Goal: Information Seeking & Learning: Learn about a topic

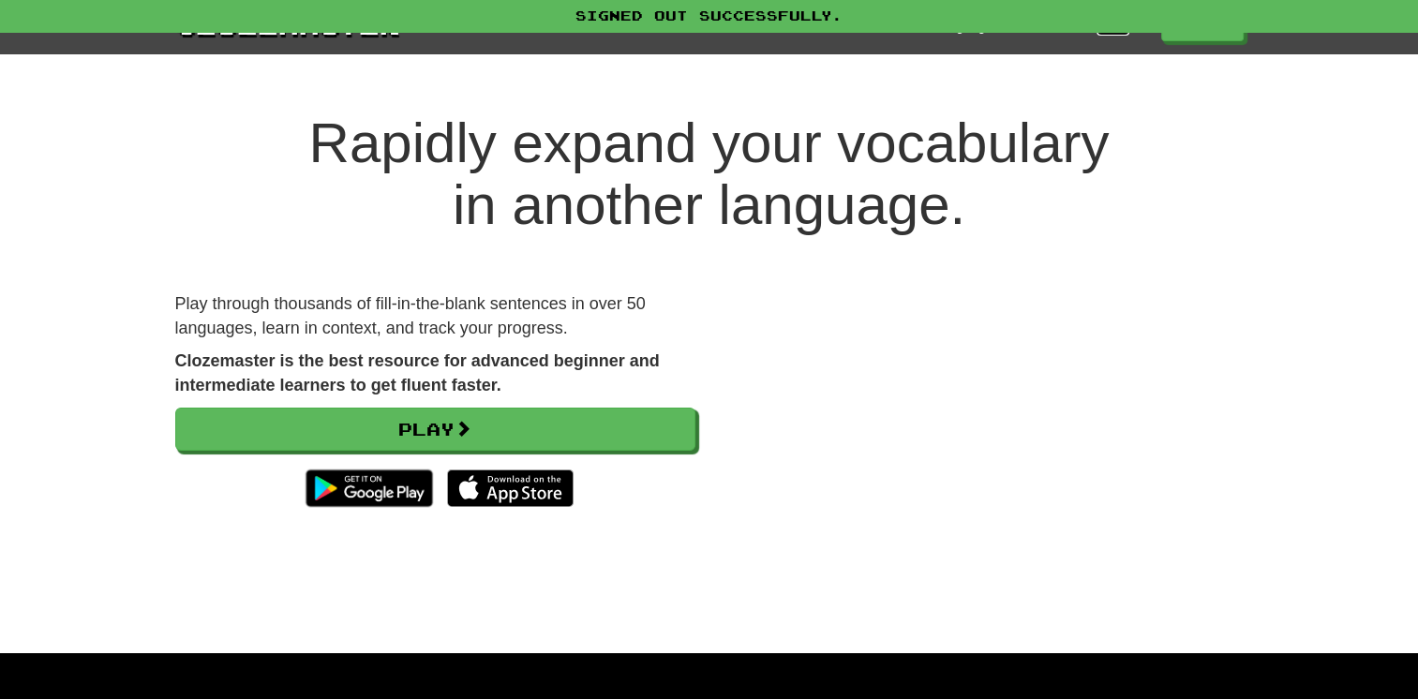
click at [1101, 33] on link "Login" at bounding box center [1113, 26] width 32 height 19
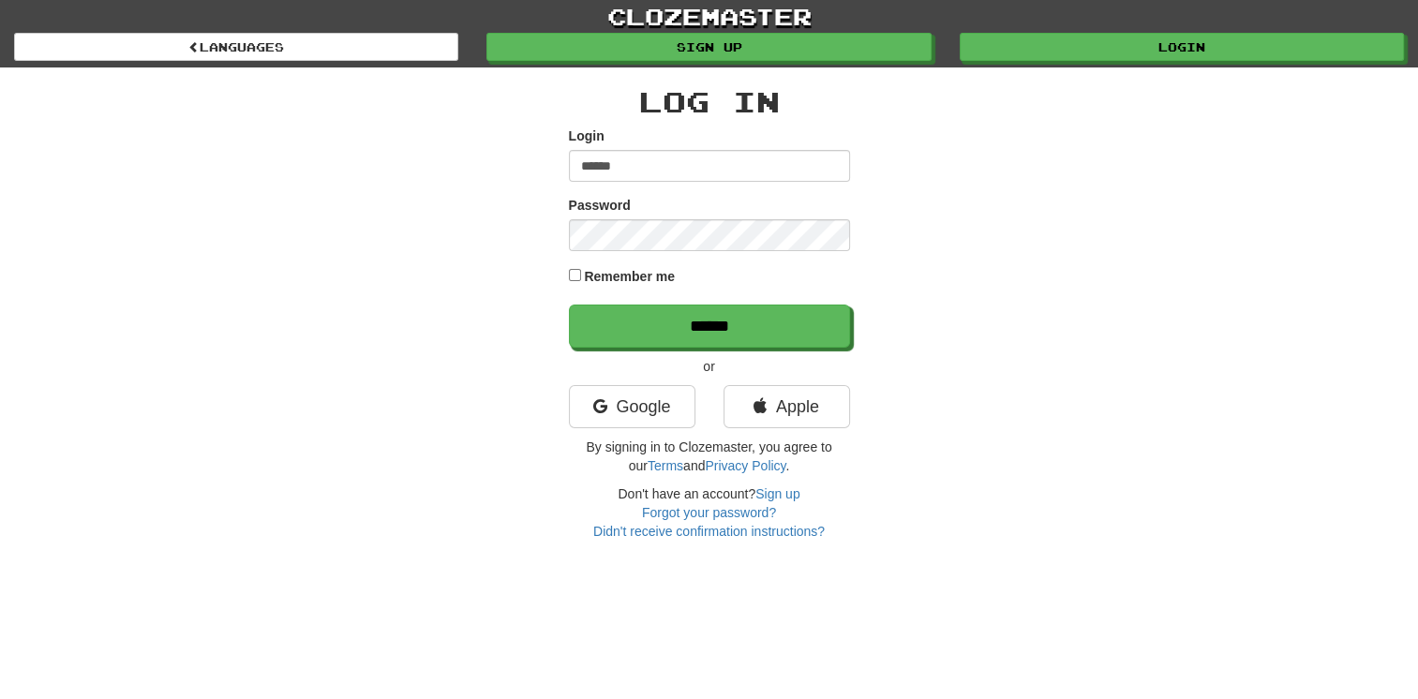
type input "******"
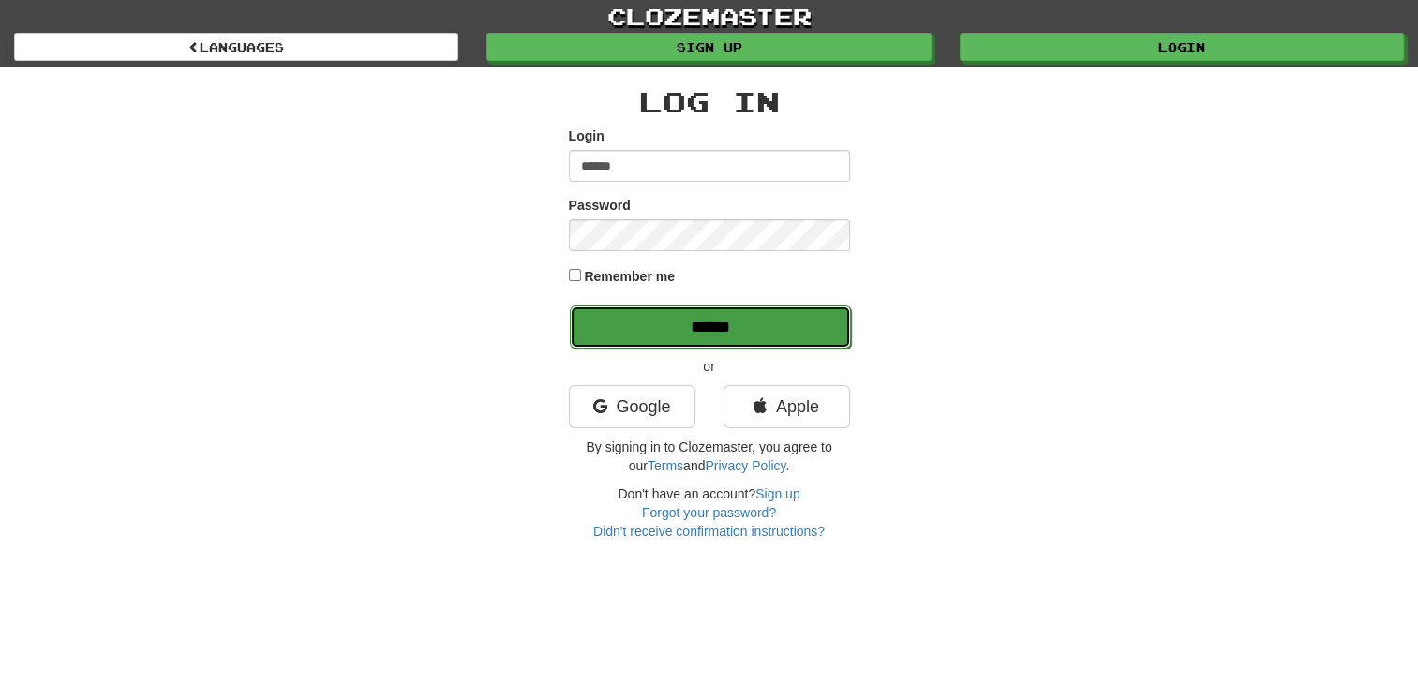
click at [708, 330] on input "******" at bounding box center [710, 327] width 281 height 43
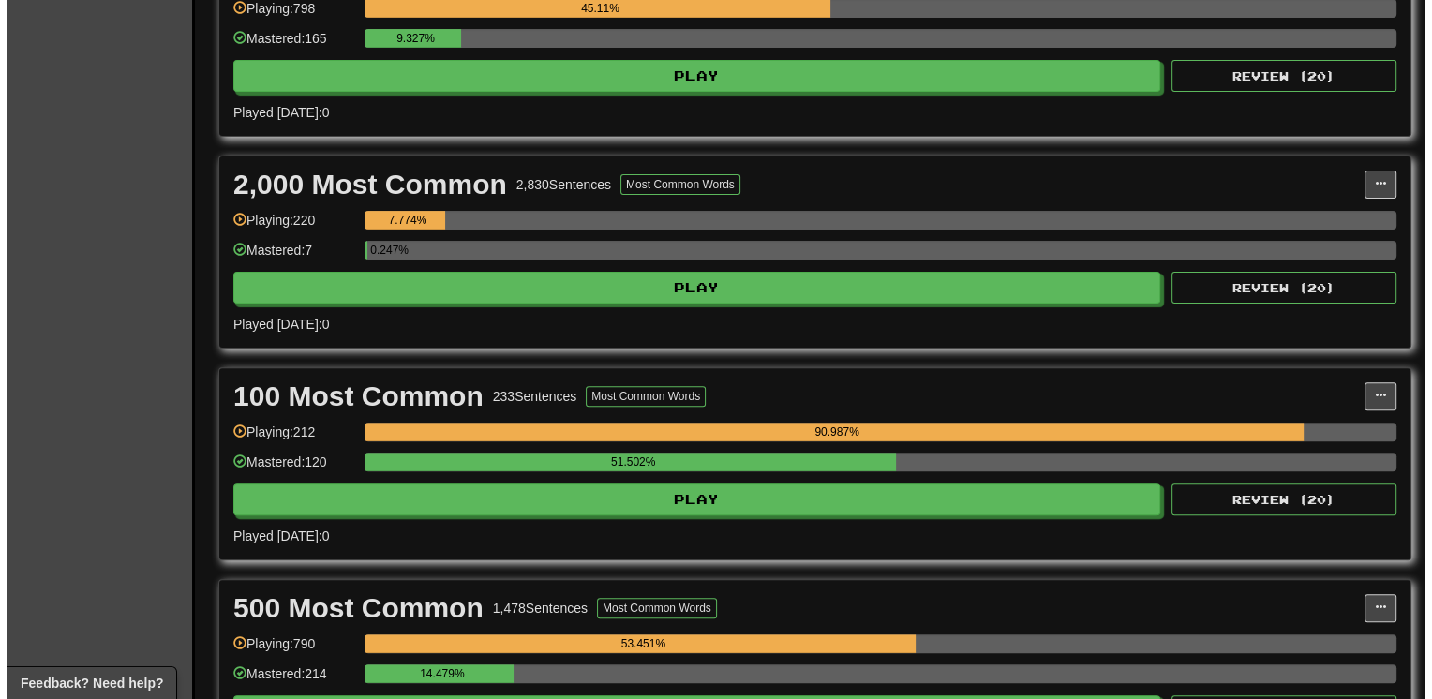
scroll to position [487, 0]
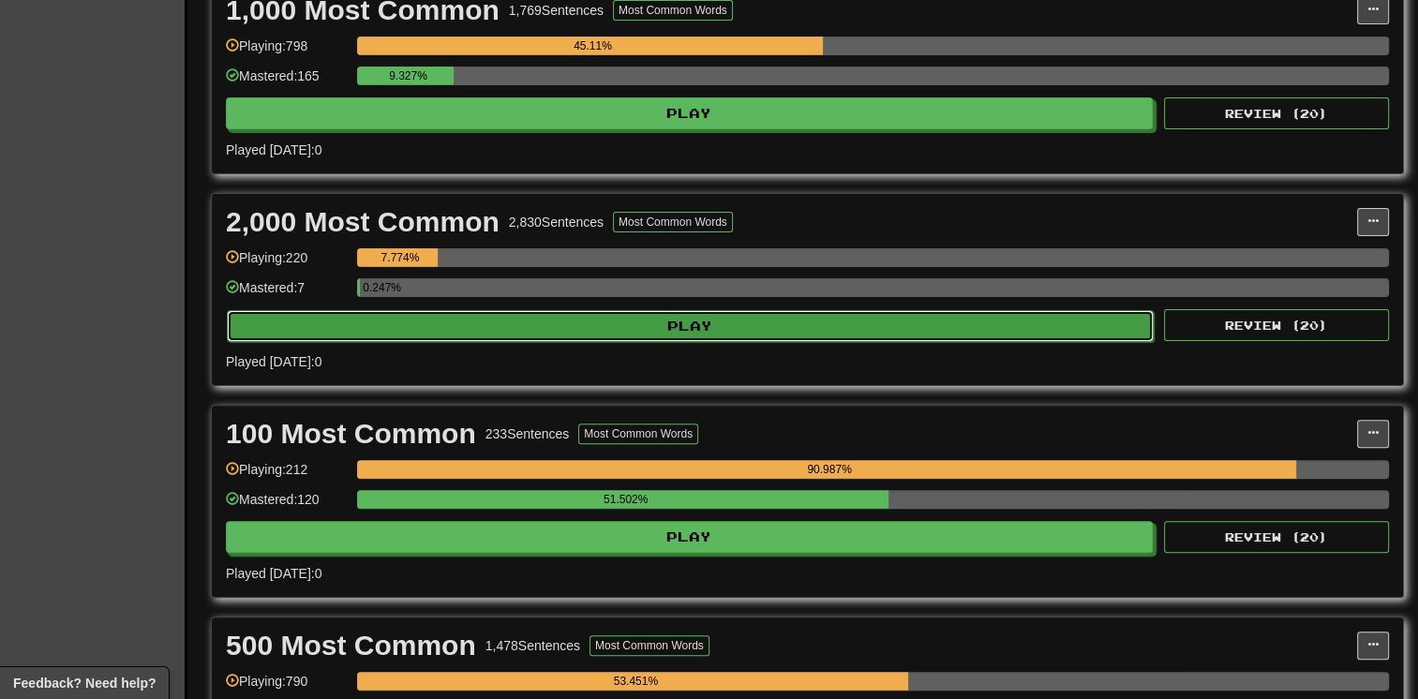
click at [738, 328] on button "Play" at bounding box center [690, 326] width 927 height 32
select select "**"
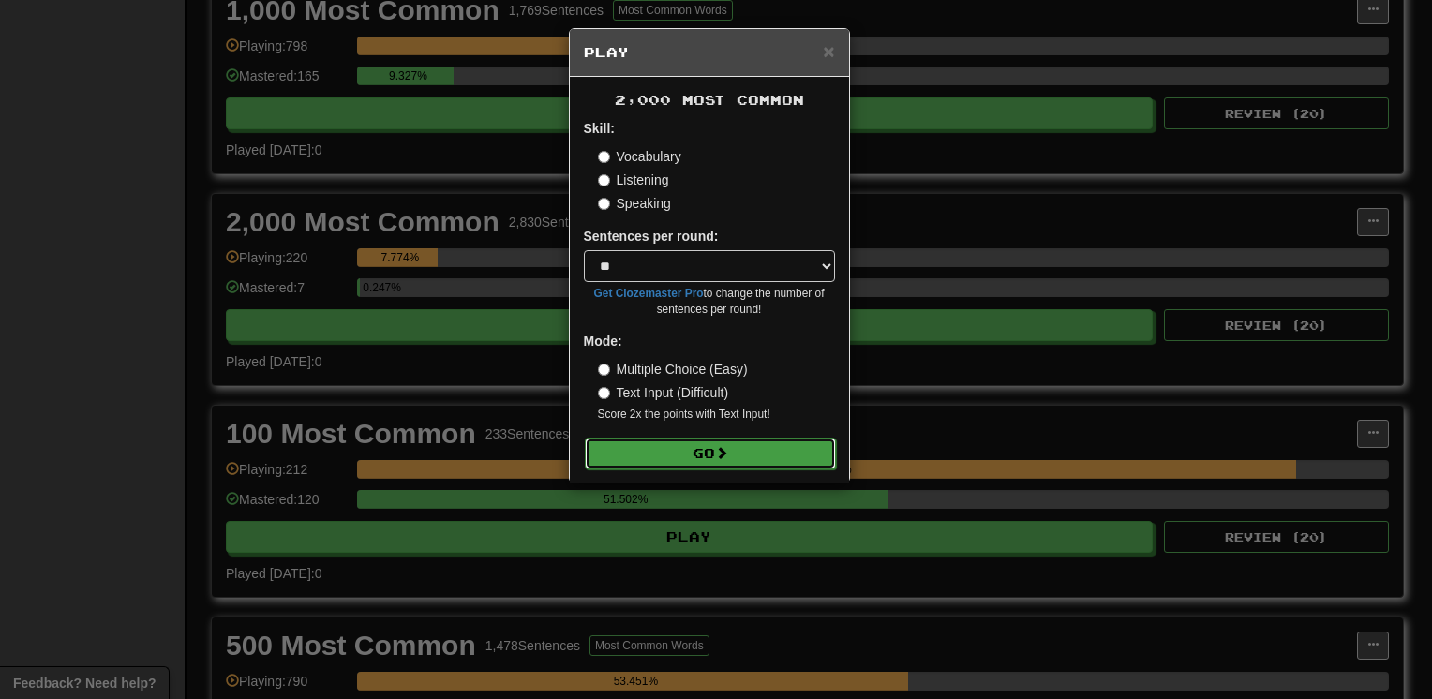
click at [742, 446] on button "Go" at bounding box center [710, 454] width 251 height 32
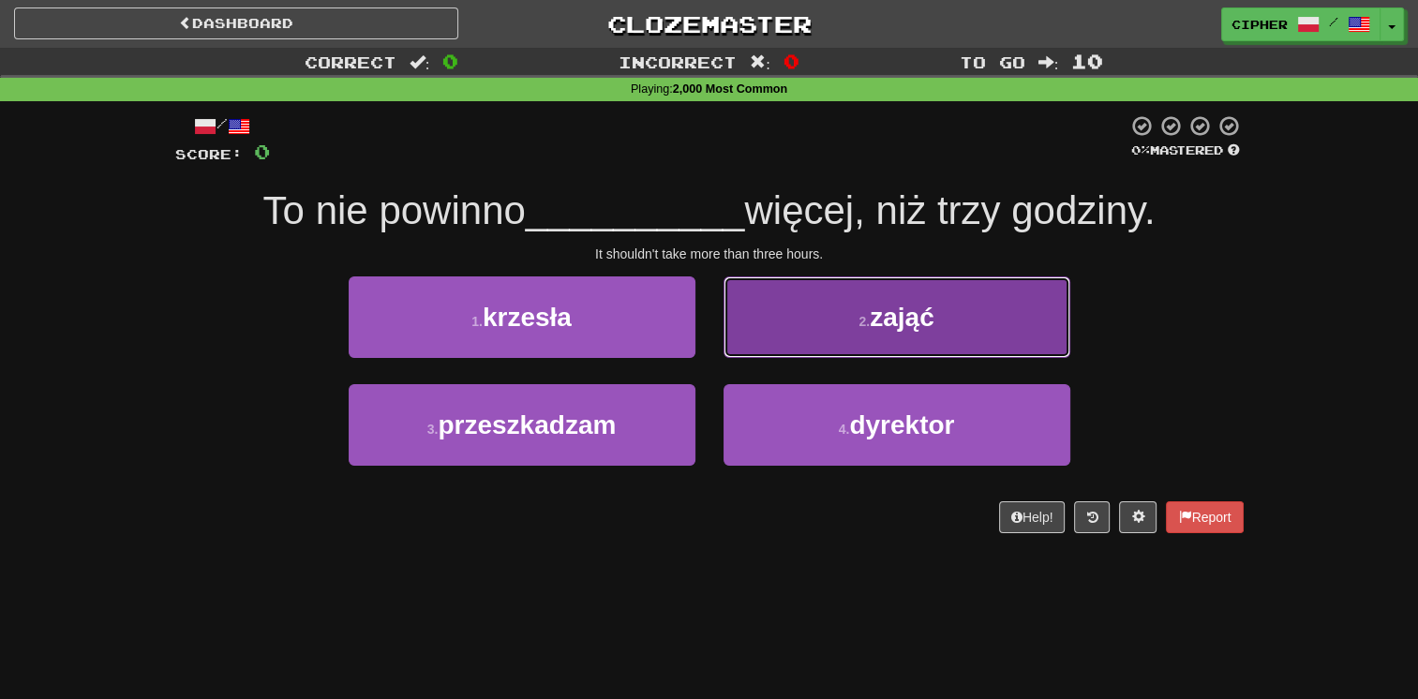
click at [748, 343] on button "2 . zająć" at bounding box center [897, 318] width 347 height 82
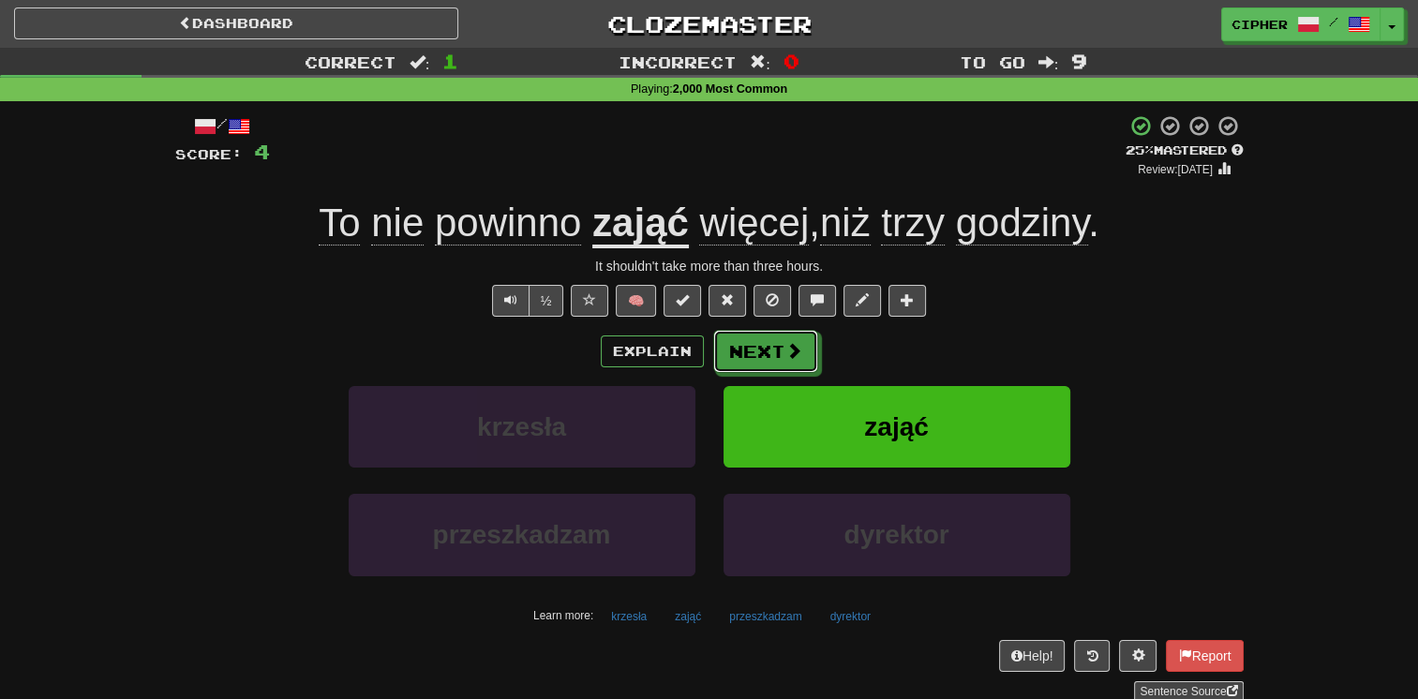
click at [748, 343] on button "Next" at bounding box center [765, 351] width 105 height 43
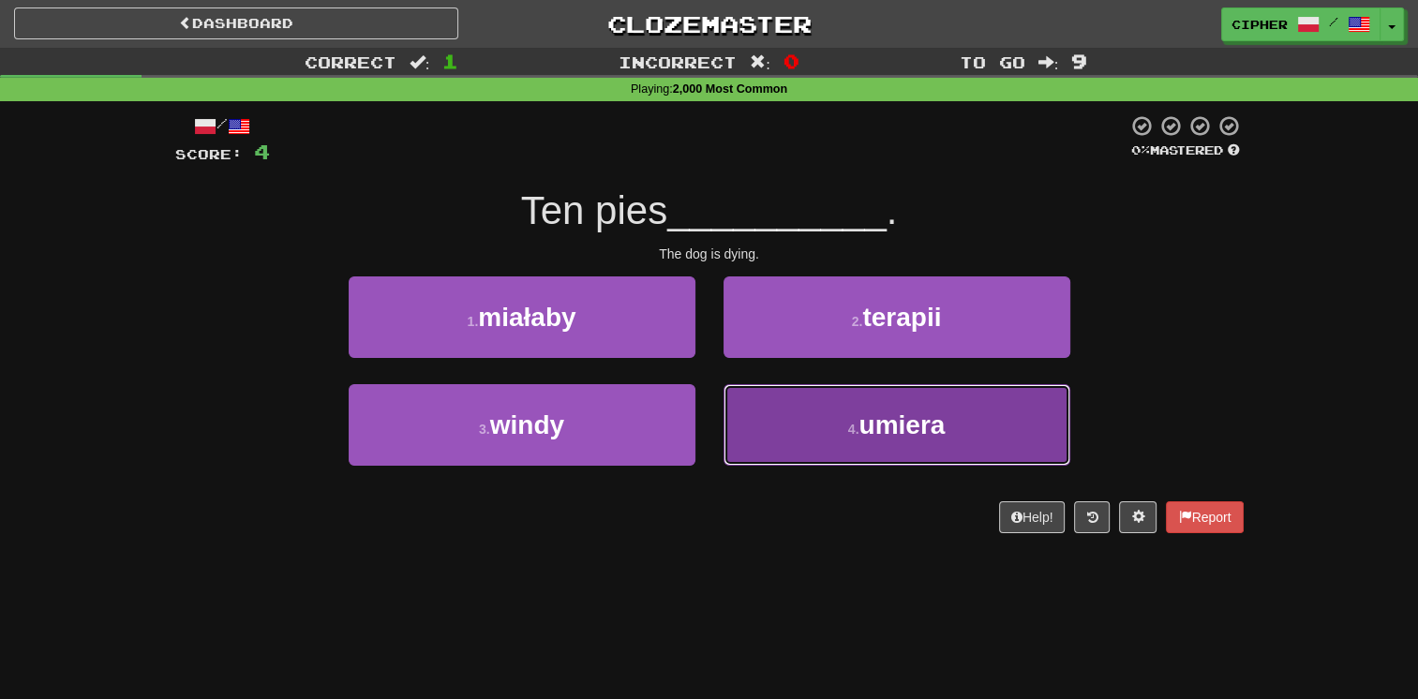
click at [765, 426] on button "4 . umiera" at bounding box center [897, 425] width 347 height 82
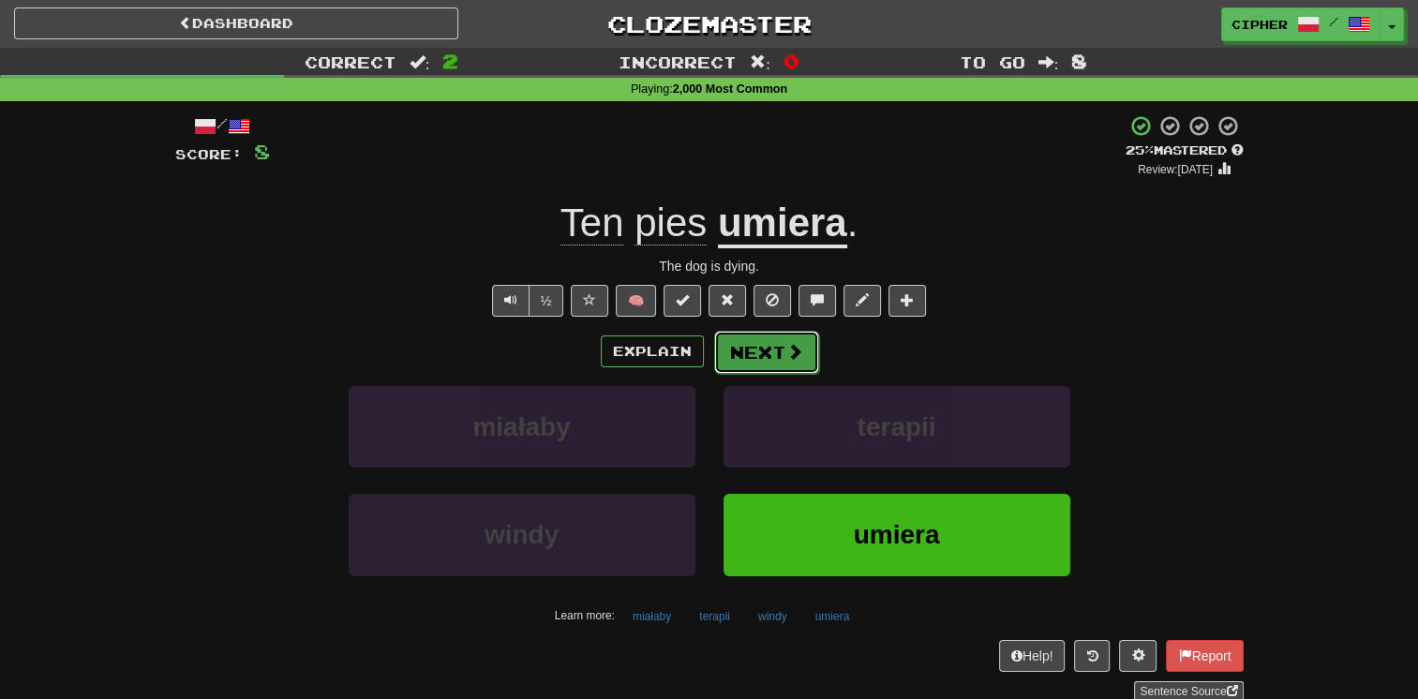
click at [753, 354] on button "Next" at bounding box center [766, 352] width 105 height 43
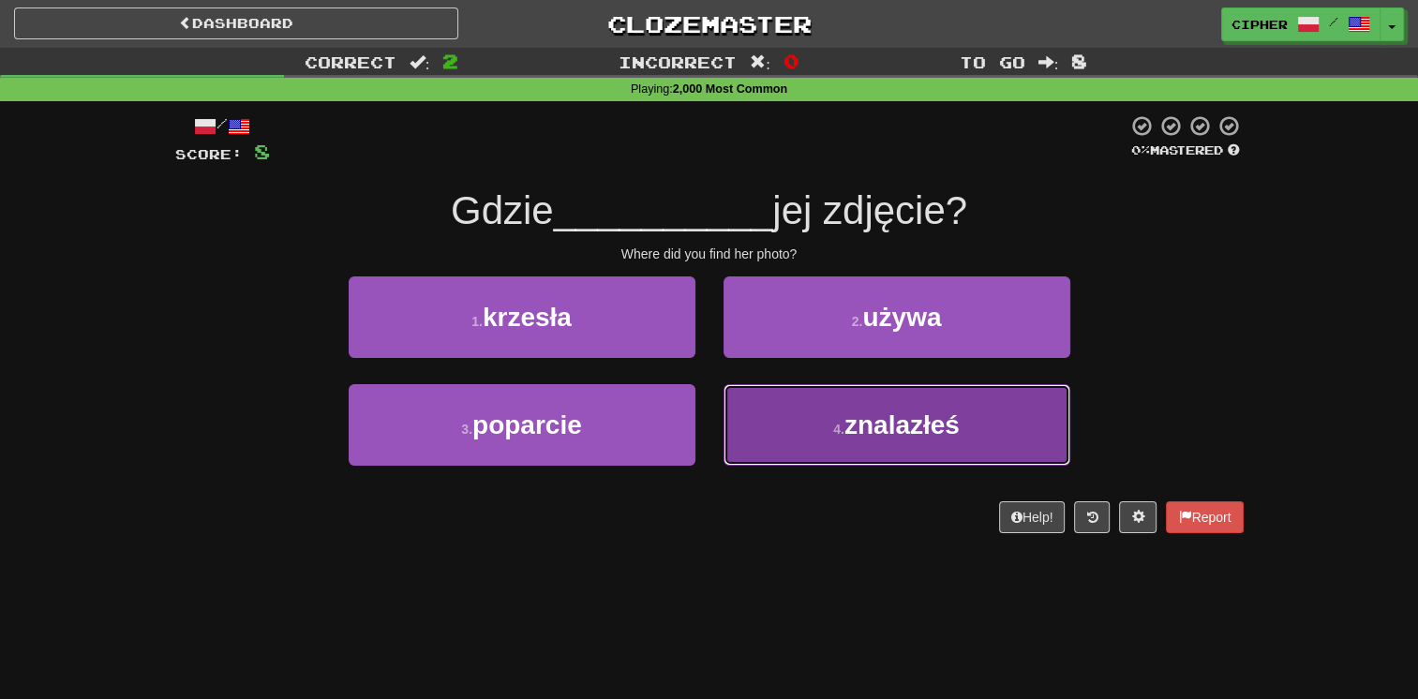
click at [738, 412] on button "4 . znalazłeś" at bounding box center [897, 425] width 347 height 82
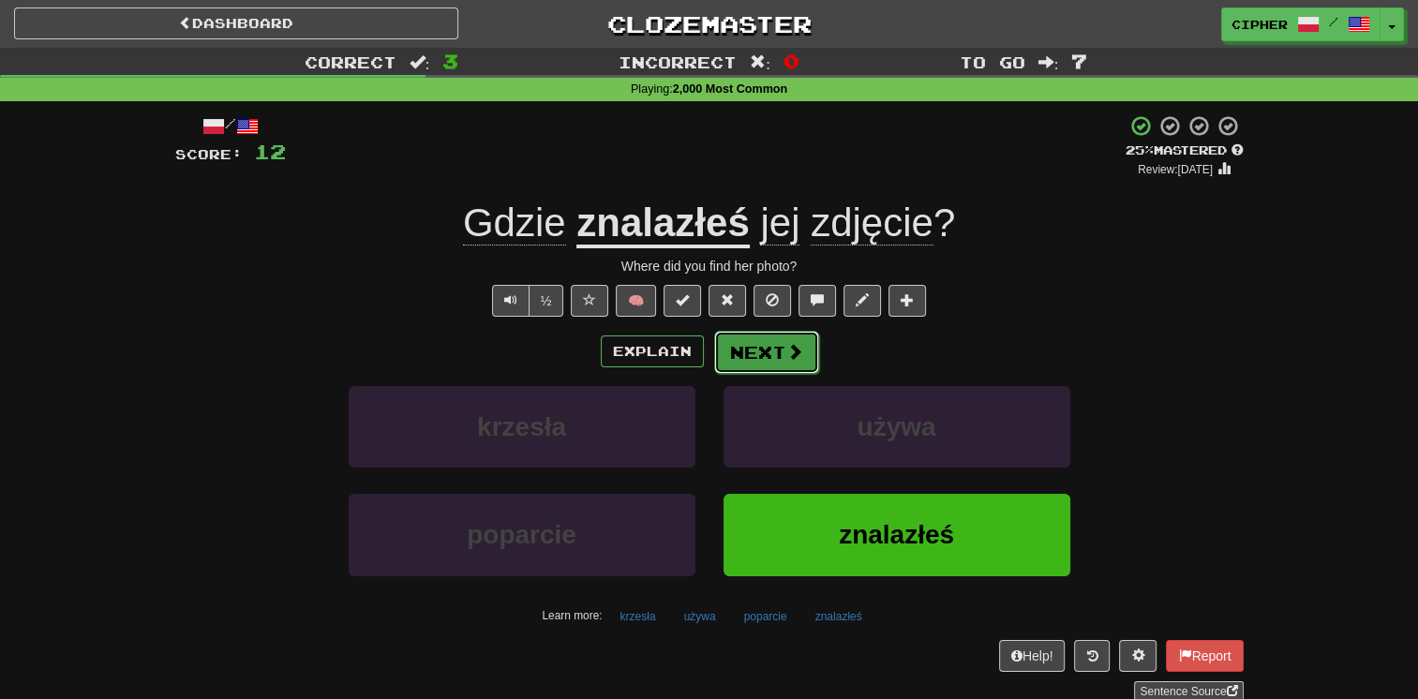
click at [810, 341] on button "Next" at bounding box center [766, 352] width 105 height 43
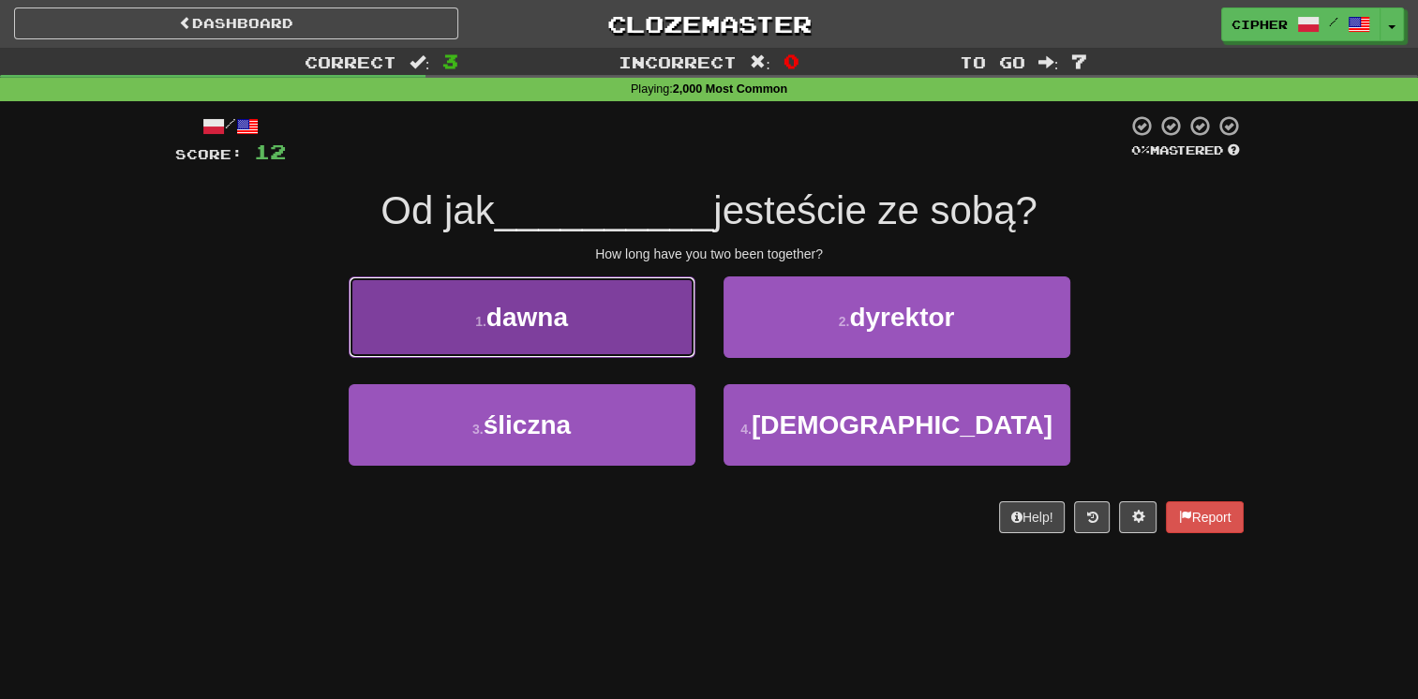
click at [654, 337] on button "1 . dawna" at bounding box center [522, 318] width 347 height 82
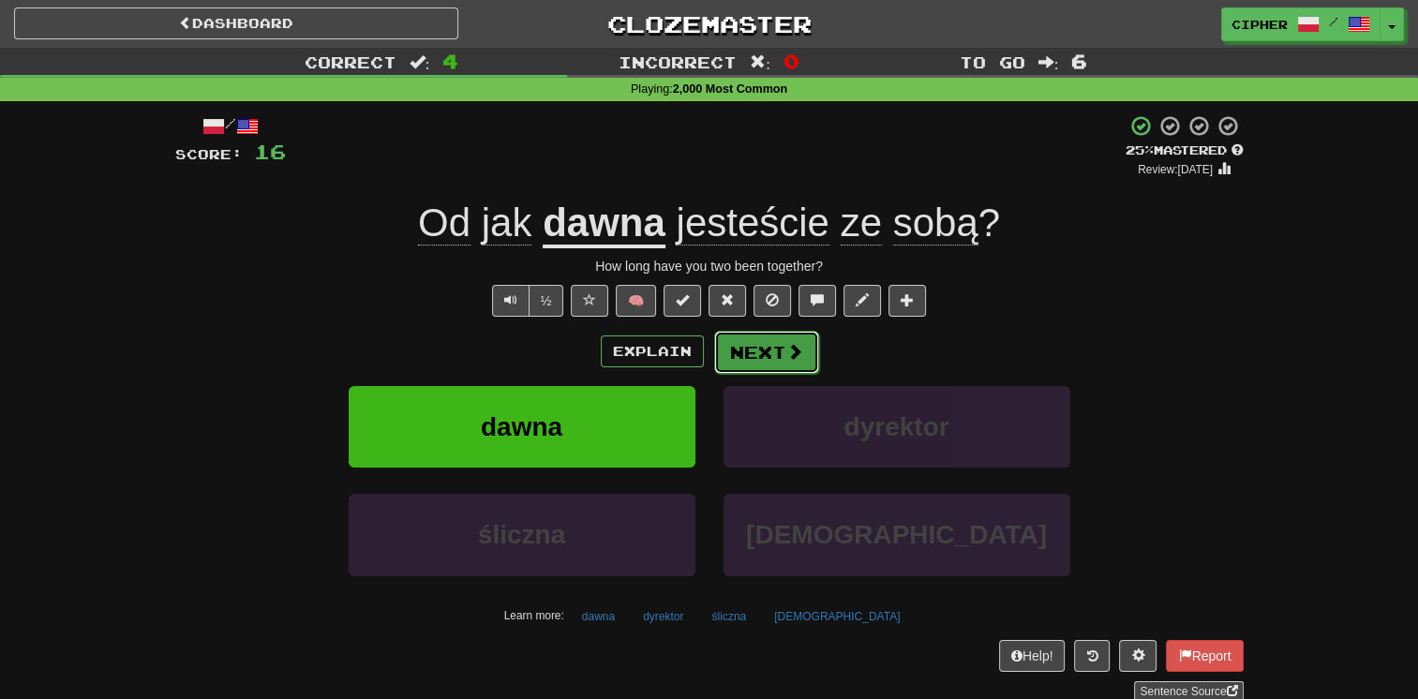
click at [761, 358] on button "Next" at bounding box center [766, 352] width 105 height 43
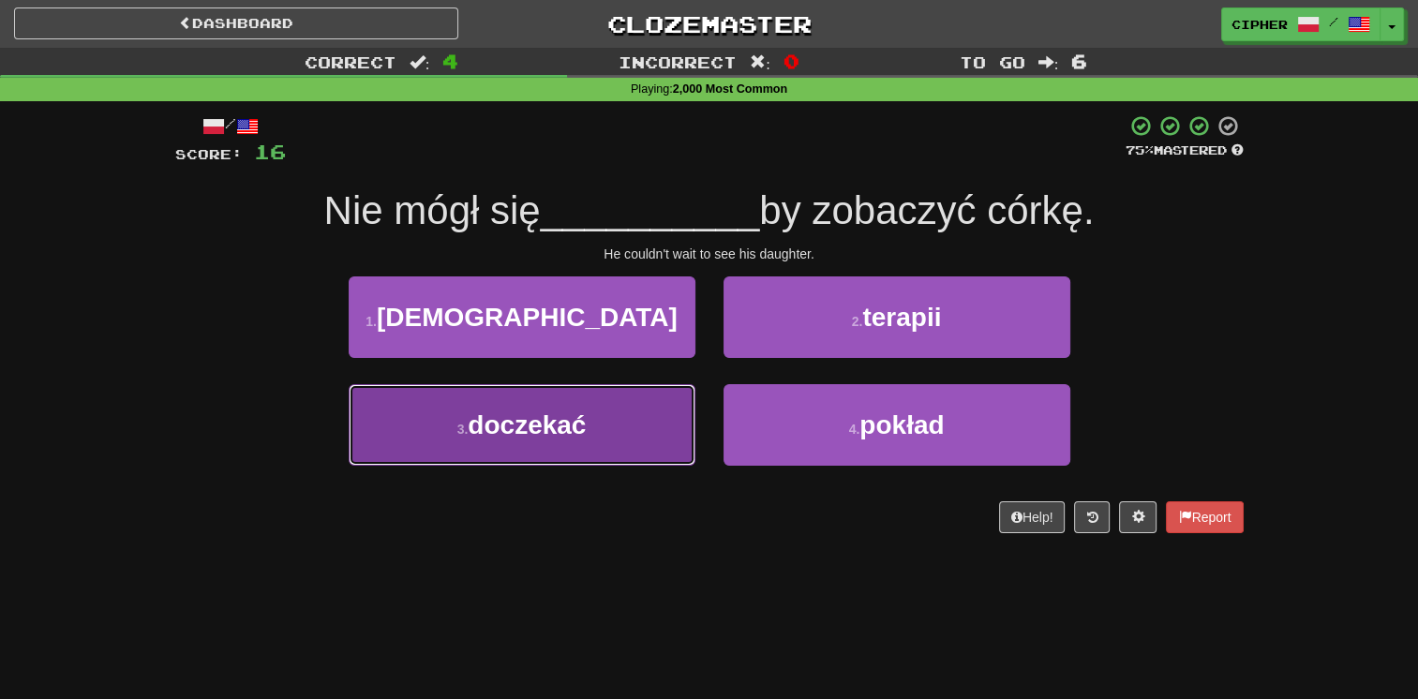
click at [660, 405] on button "3 . doczekać" at bounding box center [522, 425] width 347 height 82
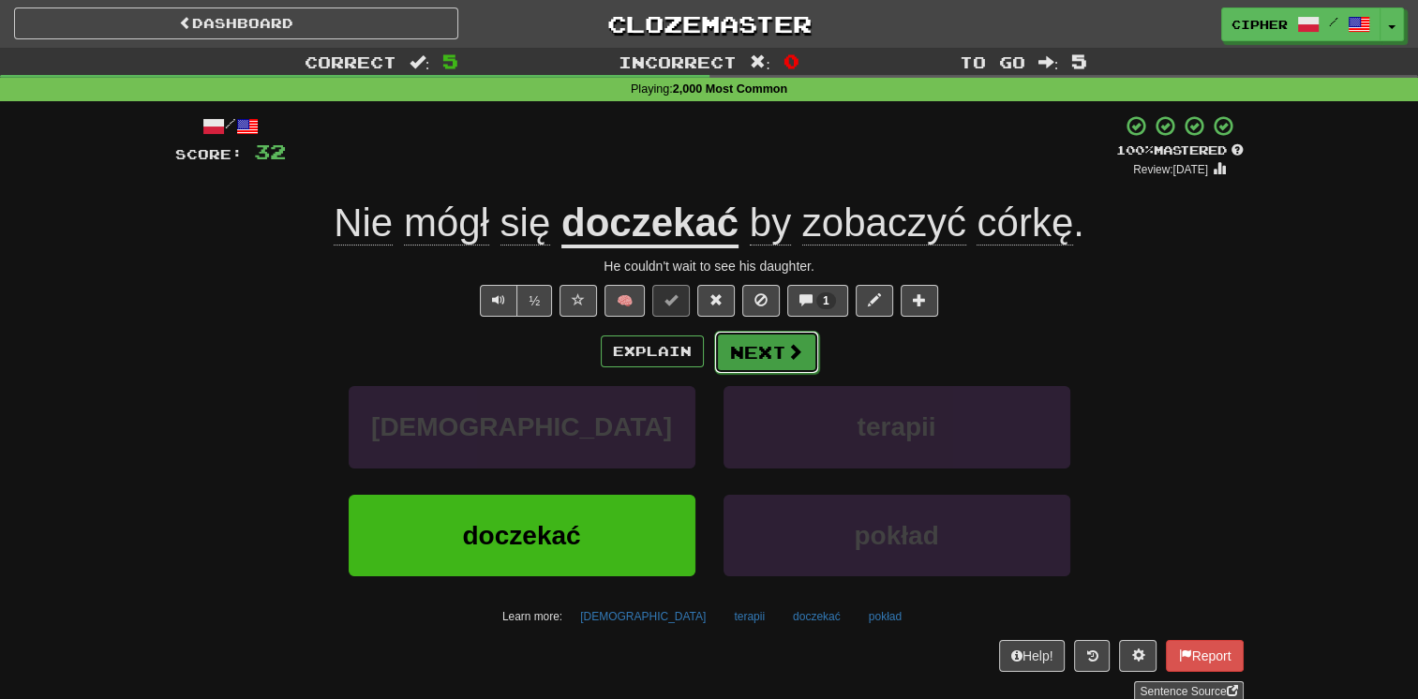
click at [756, 367] on button "Next" at bounding box center [766, 352] width 105 height 43
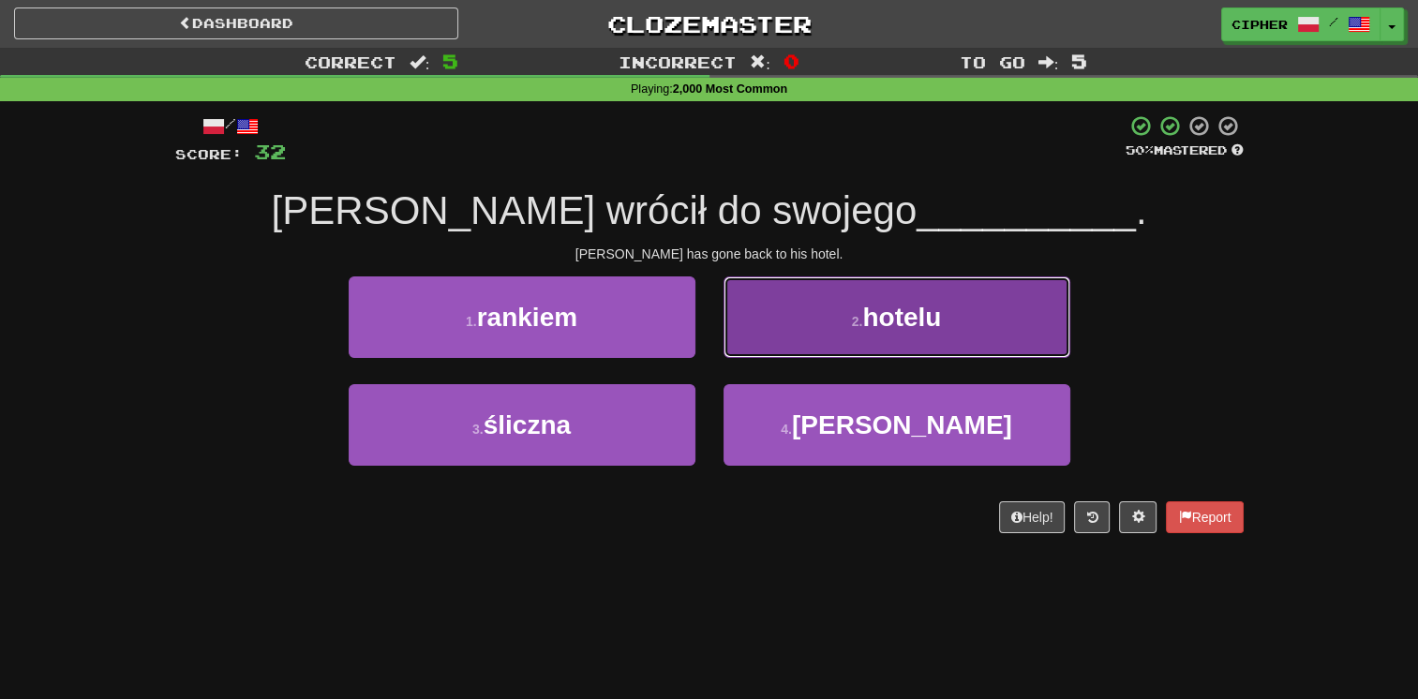
click at [760, 337] on button "2 . hotelu" at bounding box center [897, 318] width 347 height 82
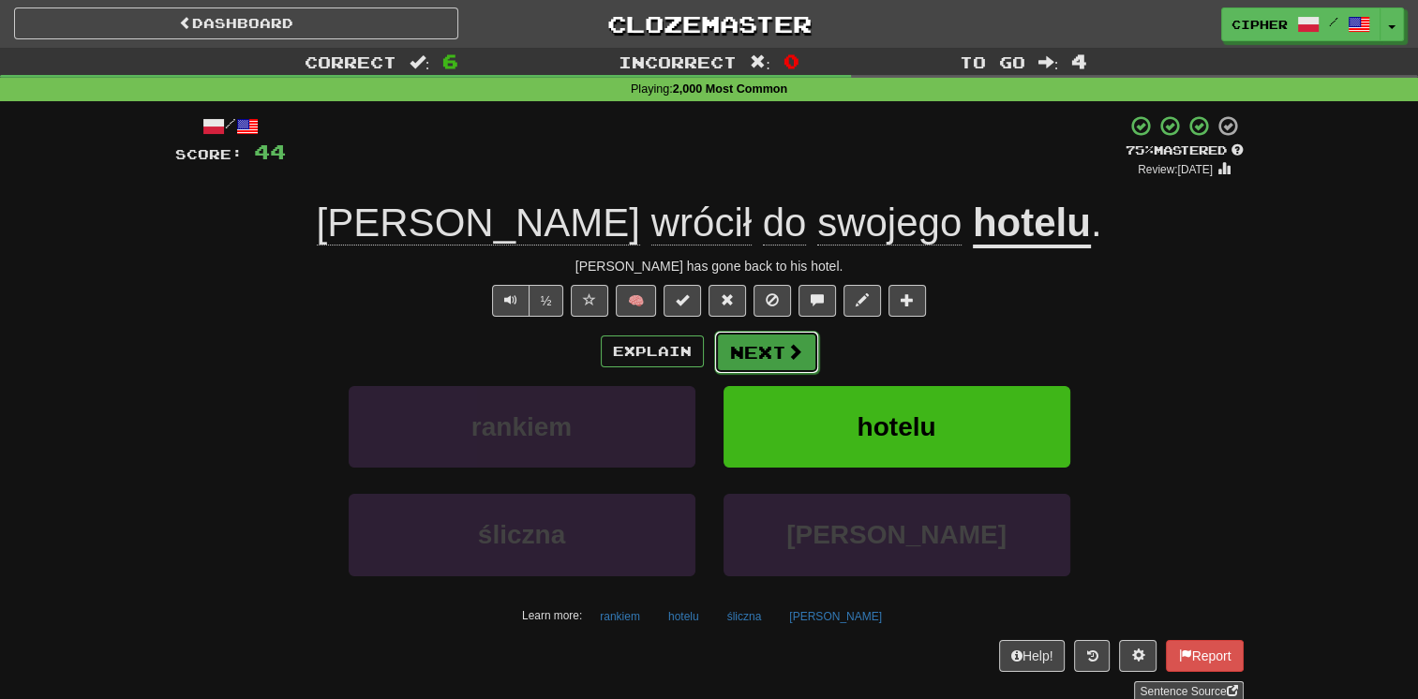
click at [744, 347] on button "Next" at bounding box center [766, 352] width 105 height 43
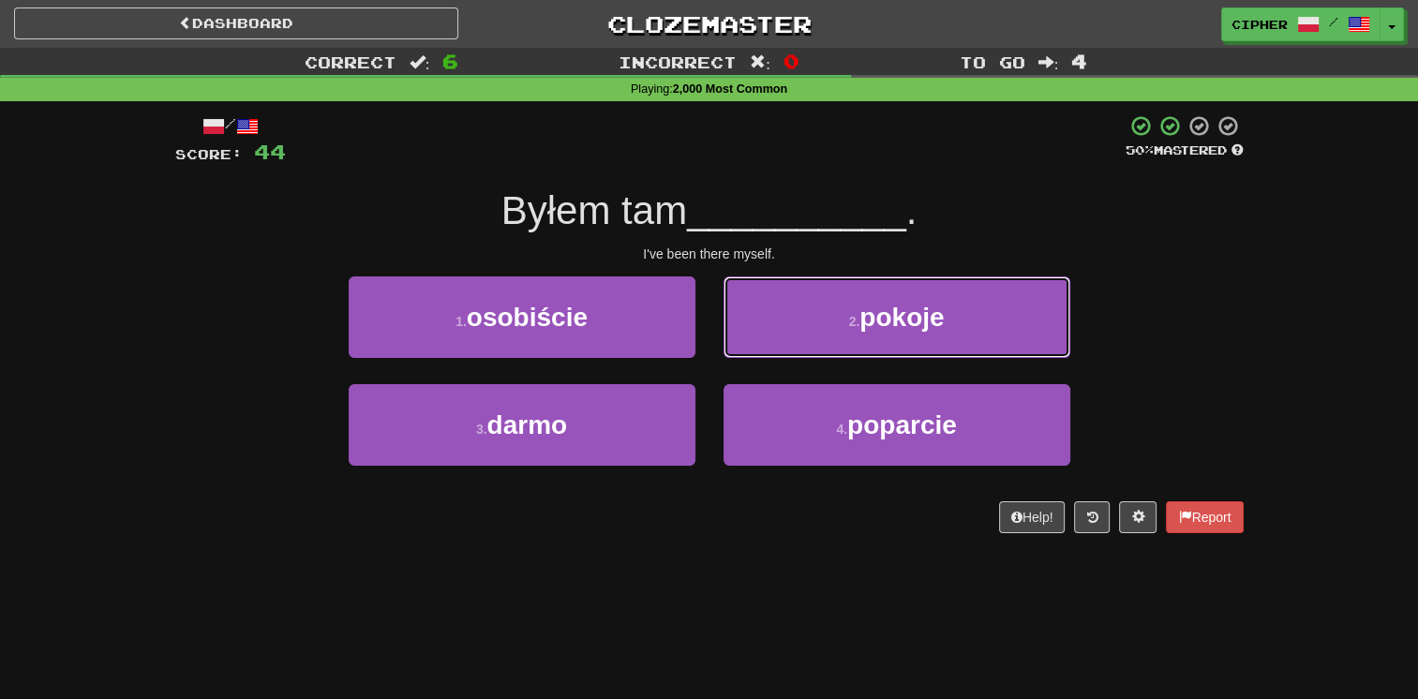
click at [744, 347] on button "2 . pokoje" at bounding box center [897, 318] width 347 height 82
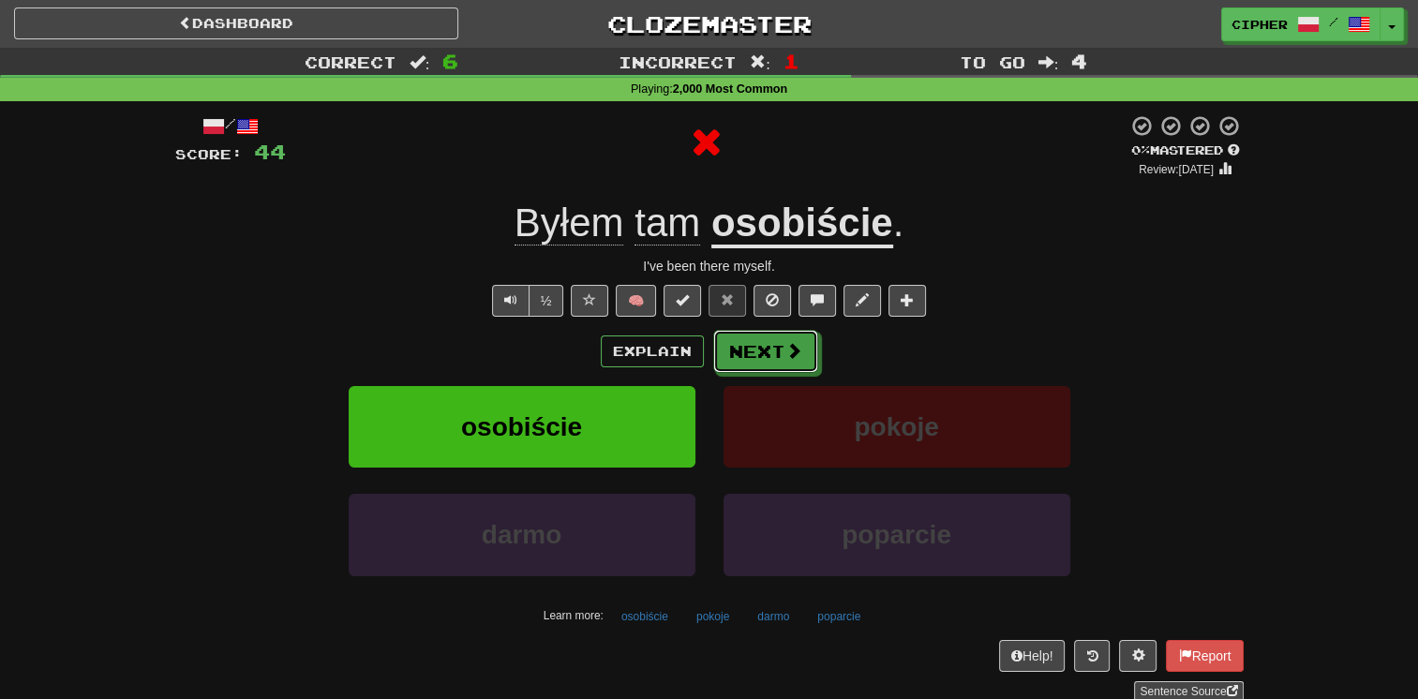
click at [744, 347] on button "Next" at bounding box center [765, 351] width 105 height 43
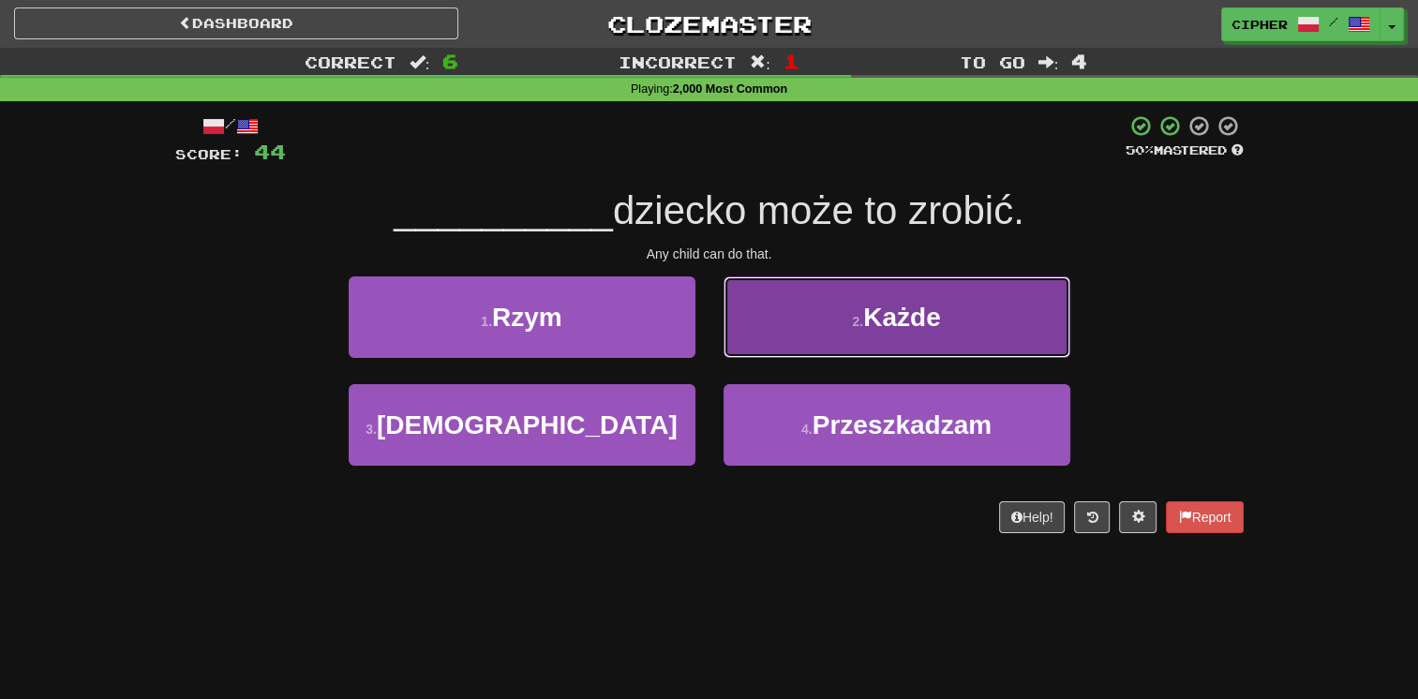
click at [775, 333] on button "2 . Każde" at bounding box center [897, 318] width 347 height 82
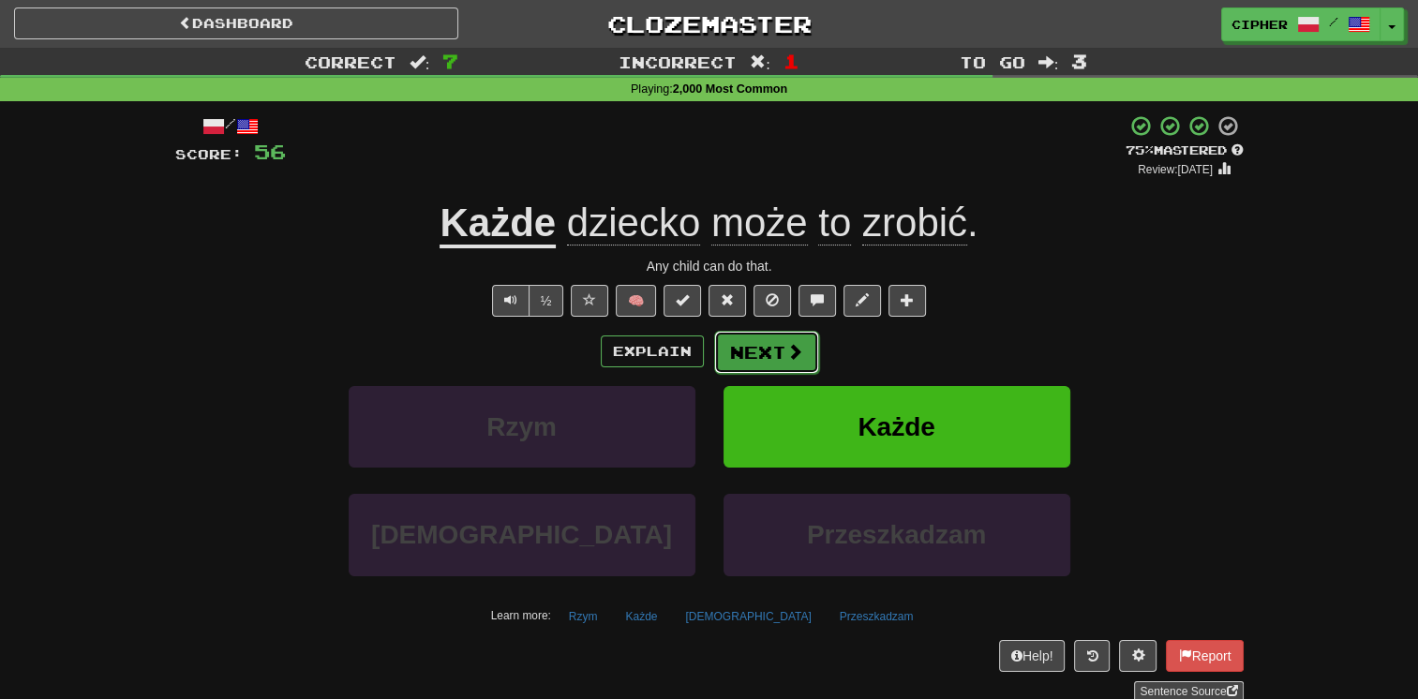
click at [757, 337] on button "Next" at bounding box center [766, 352] width 105 height 43
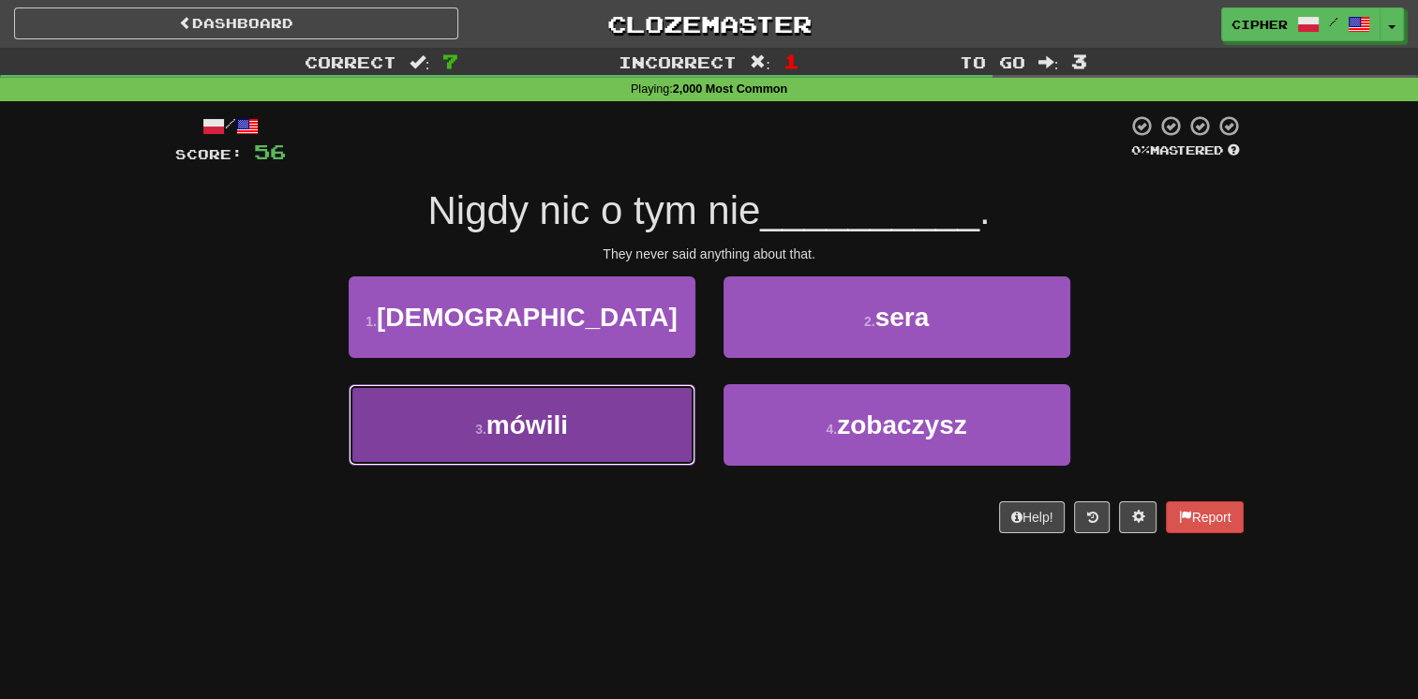
click at [652, 419] on button "3 . mówili" at bounding box center [522, 425] width 347 height 82
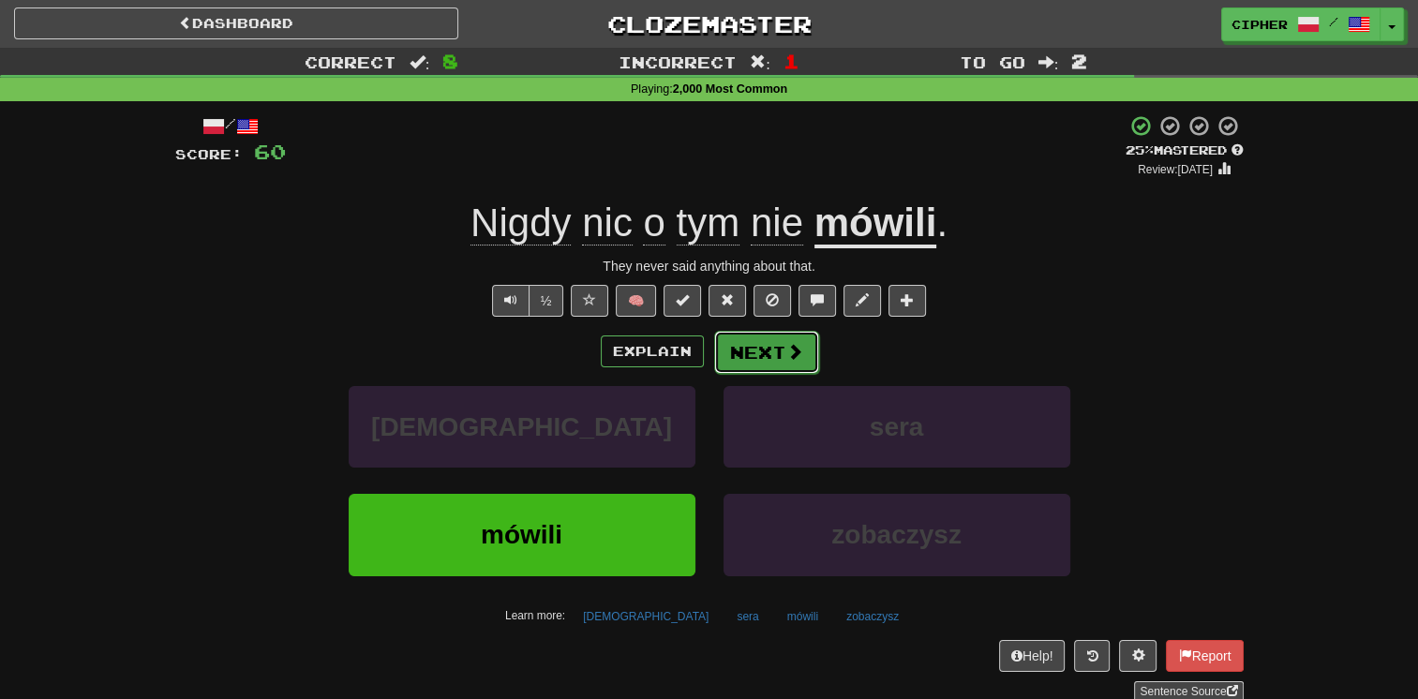
click at [750, 359] on button "Next" at bounding box center [766, 352] width 105 height 43
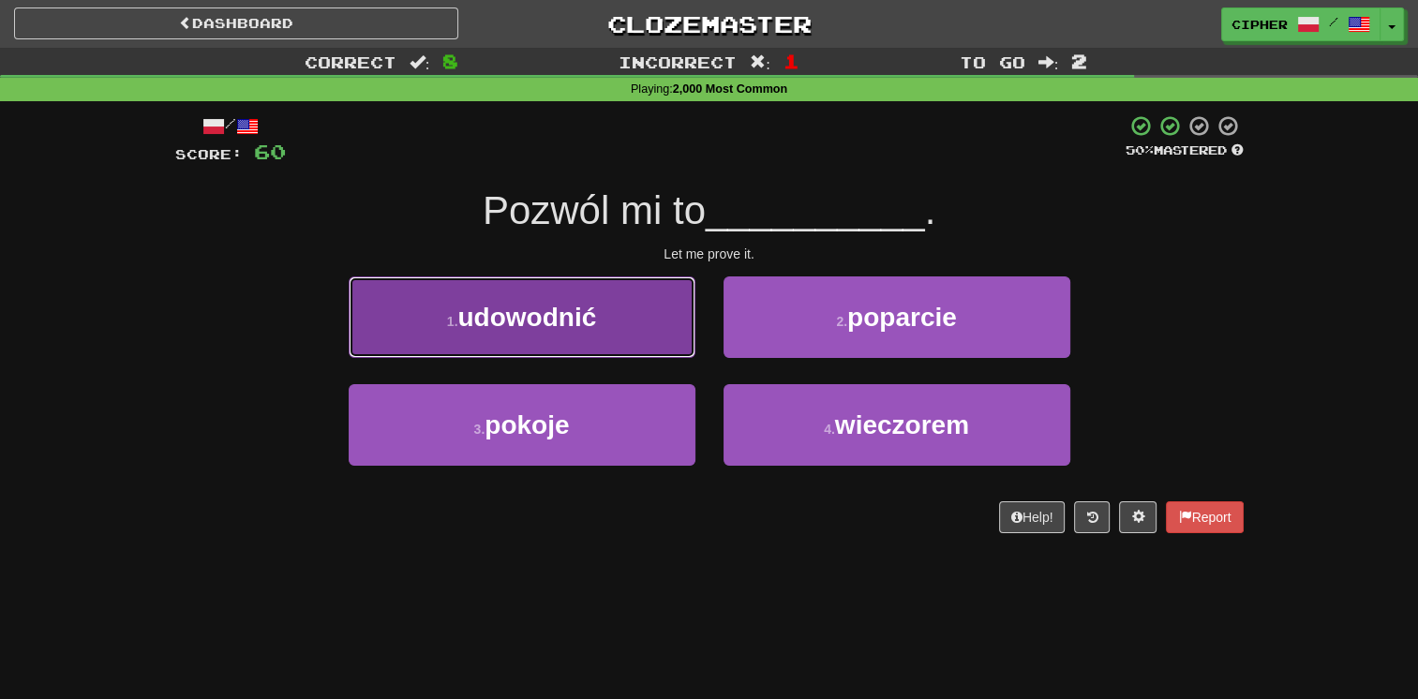
click at [652, 336] on button "1 . udowodnić" at bounding box center [522, 318] width 347 height 82
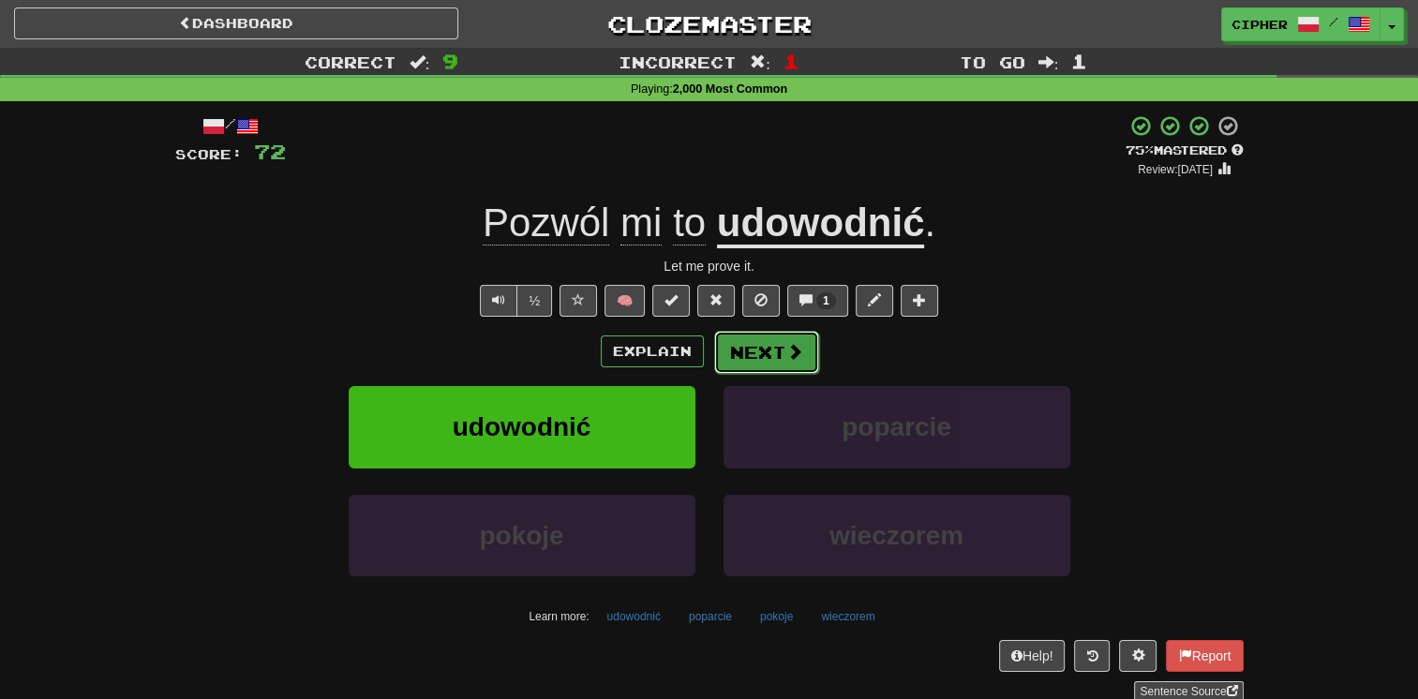
click at [728, 342] on button "Next" at bounding box center [766, 352] width 105 height 43
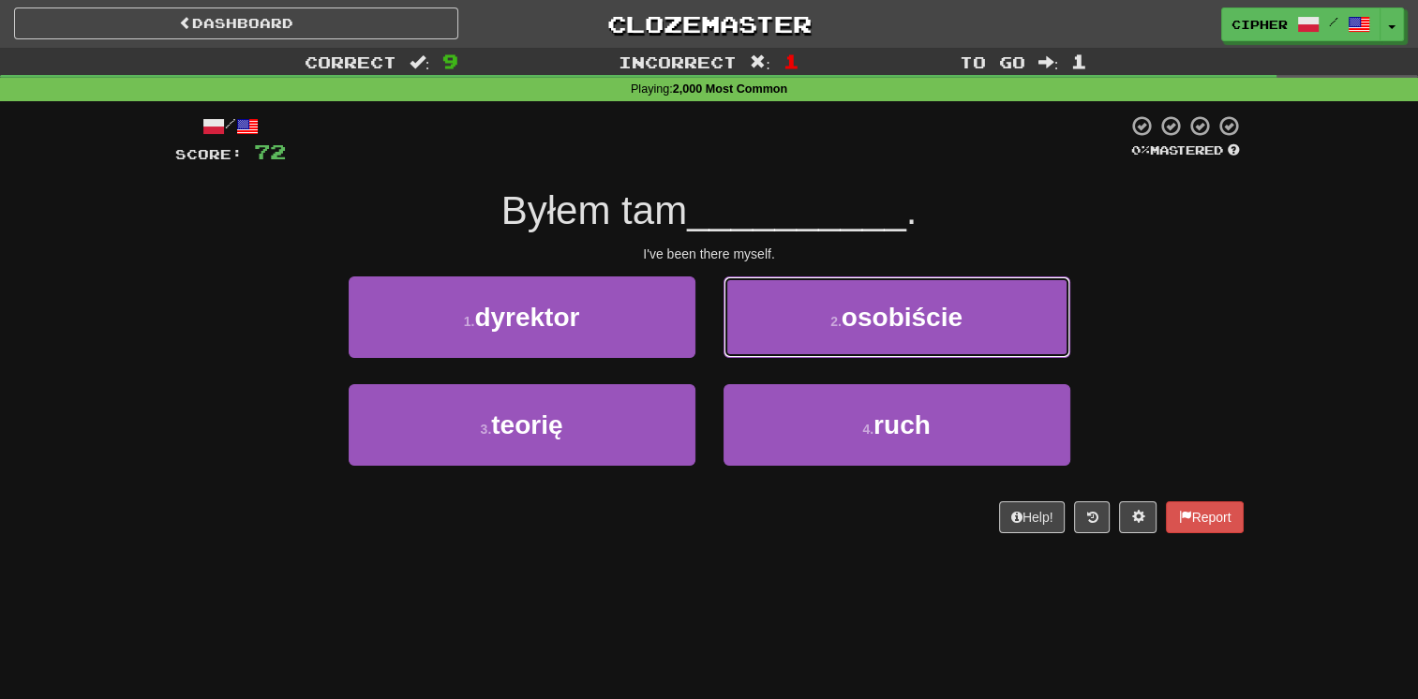
click at [728, 342] on button "2 . osobiście" at bounding box center [897, 318] width 347 height 82
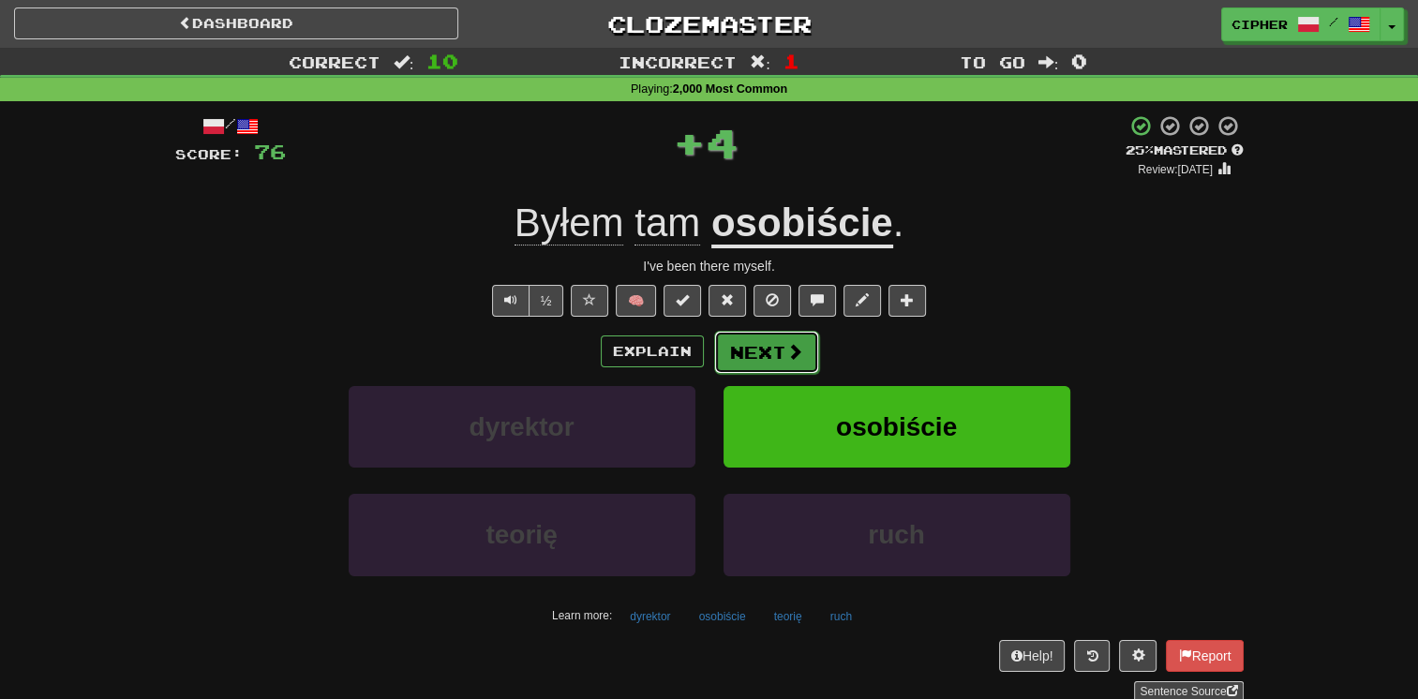
click at [742, 346] on button "Next" at bounding box center [766, 352] width 105 height 43
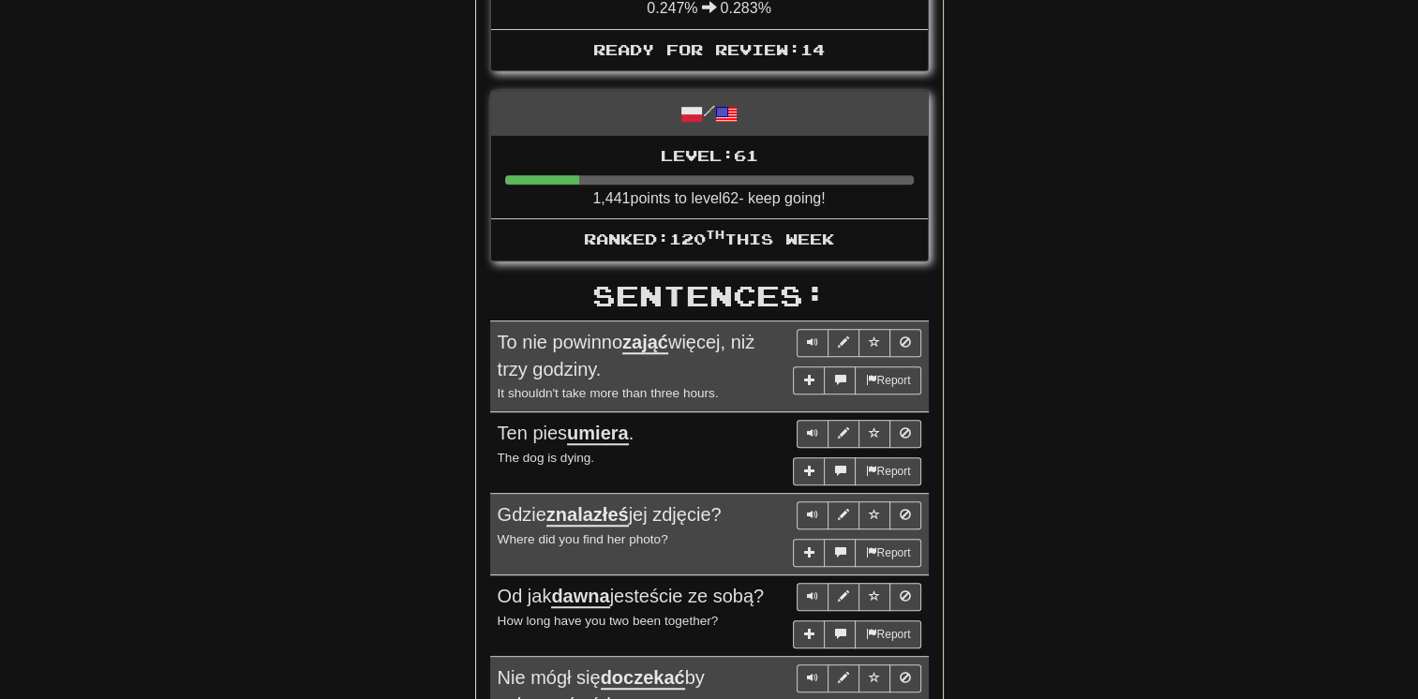
scroll to position [1537, 0]
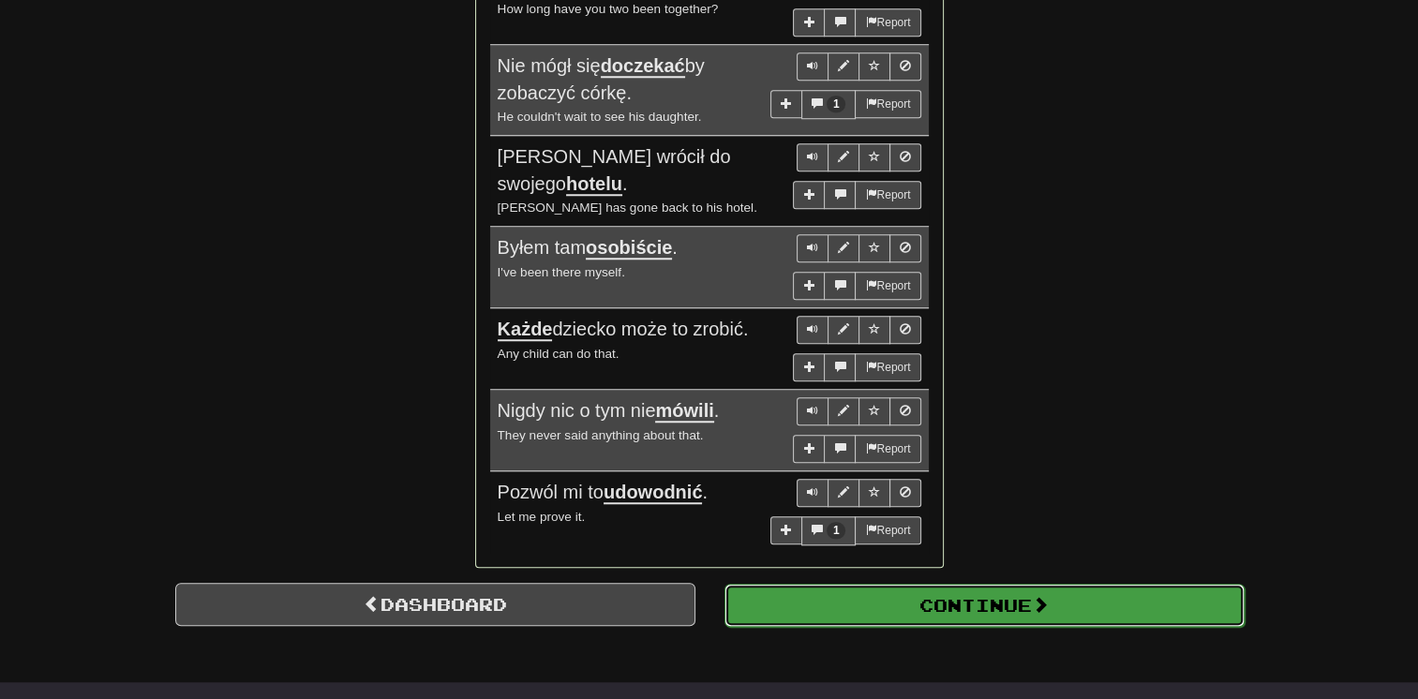
click at [1100, 591] on button "Continue" at bounding box center [985, 605] width 520 height 43
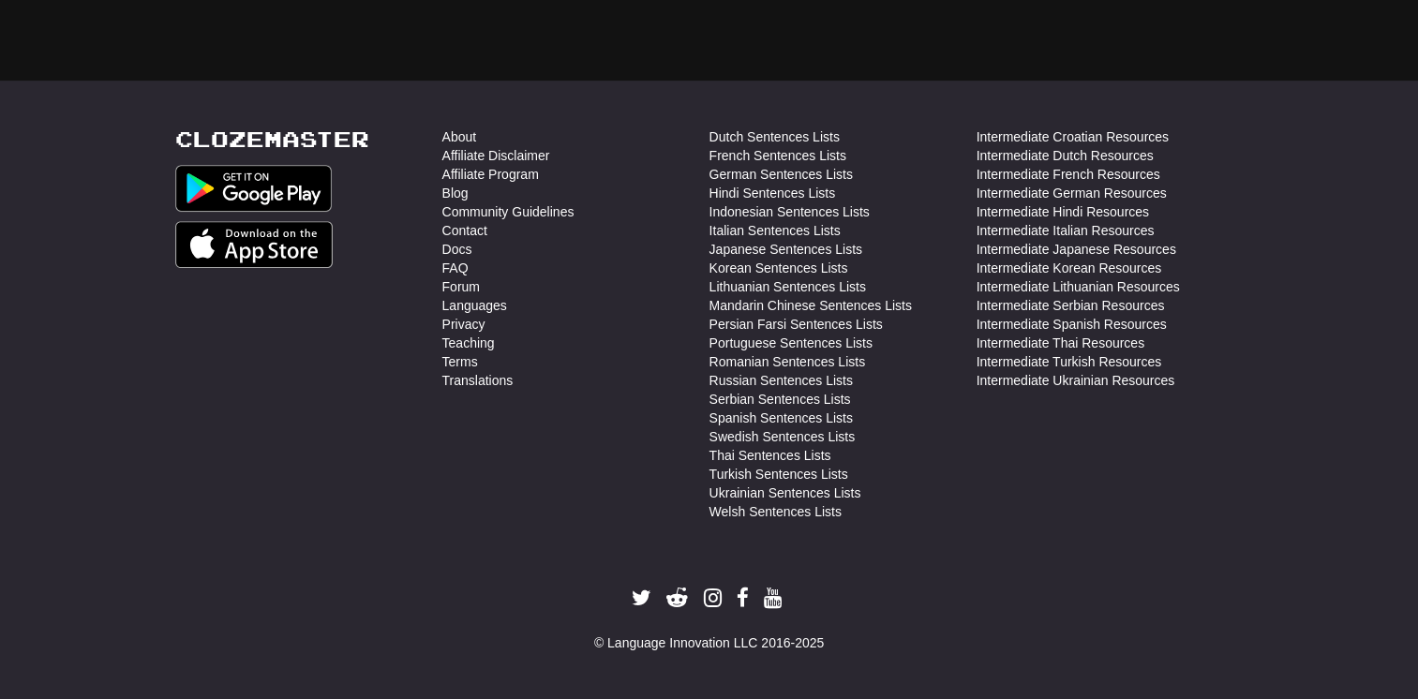
scroll to position [53, 0]
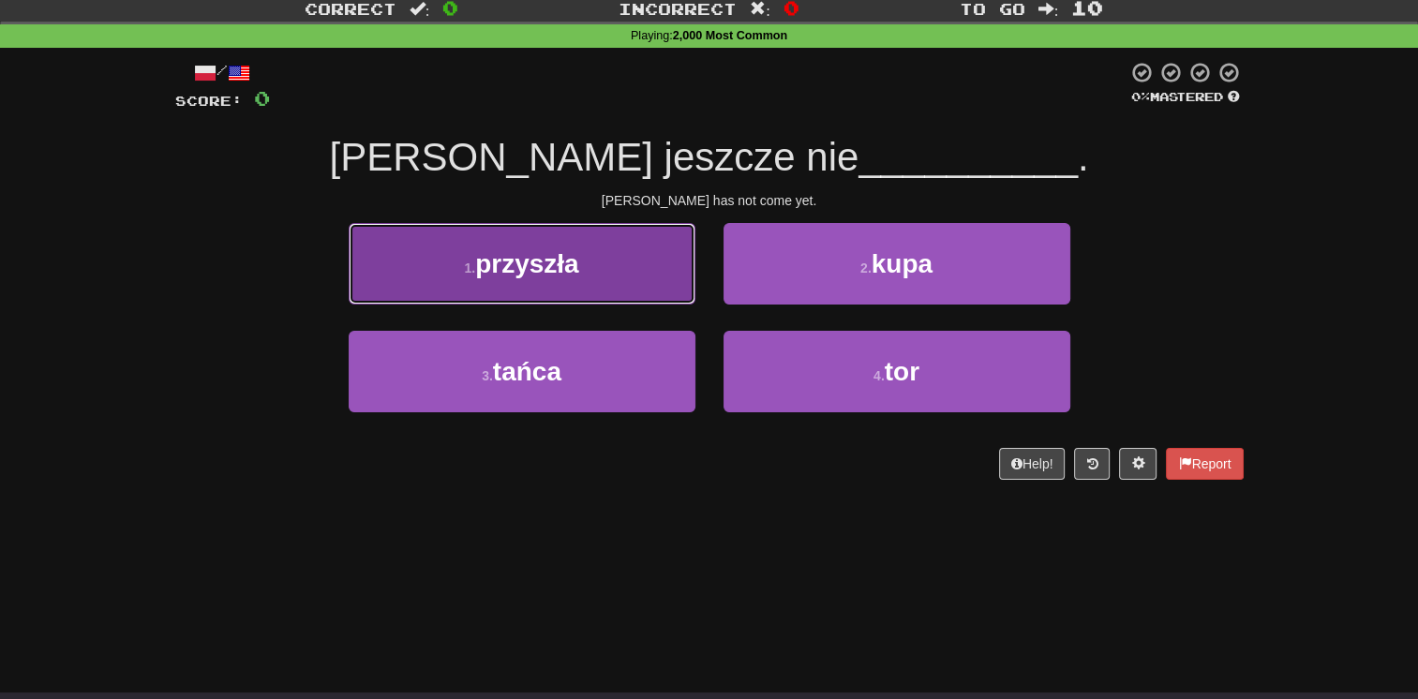
click at [678, 282] on button "1 . przyszła" at bounding box center [522, 264] width 347 height 82
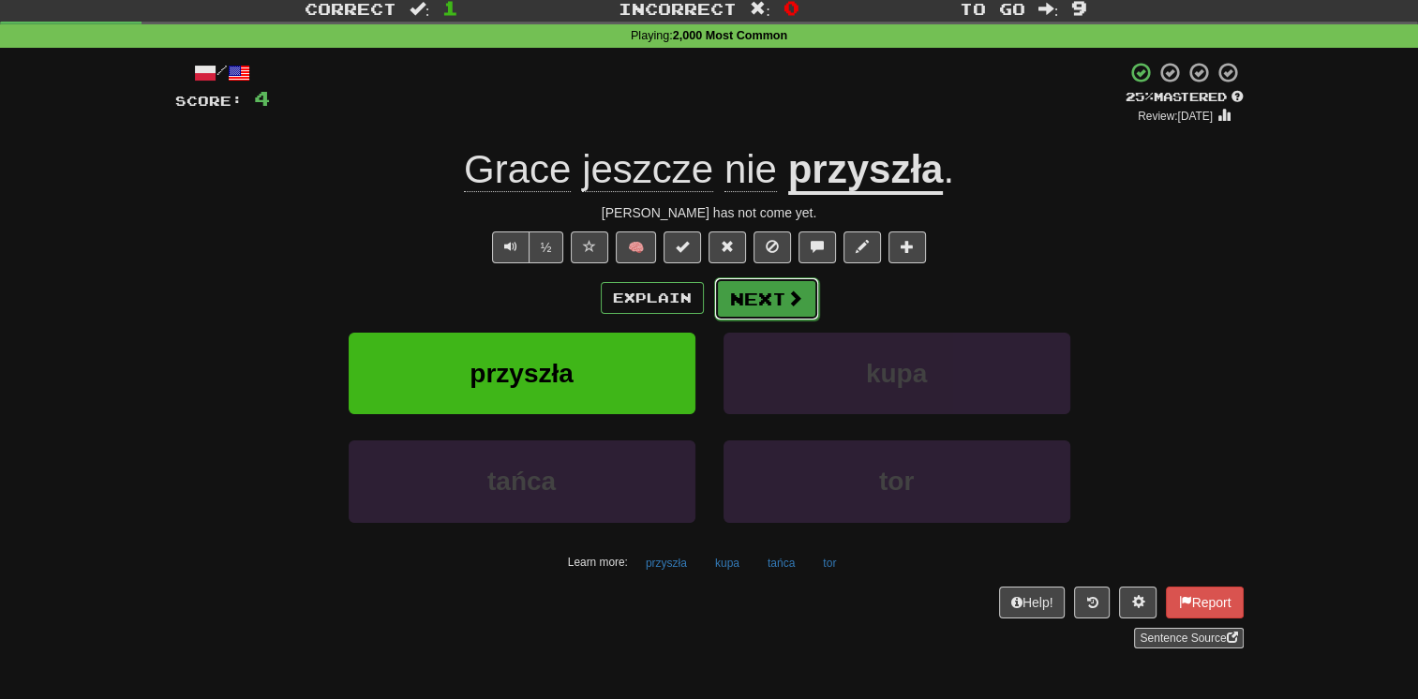
click at [772, 298] on button "Next" at bounding box center [766, 298] width 105 height 43
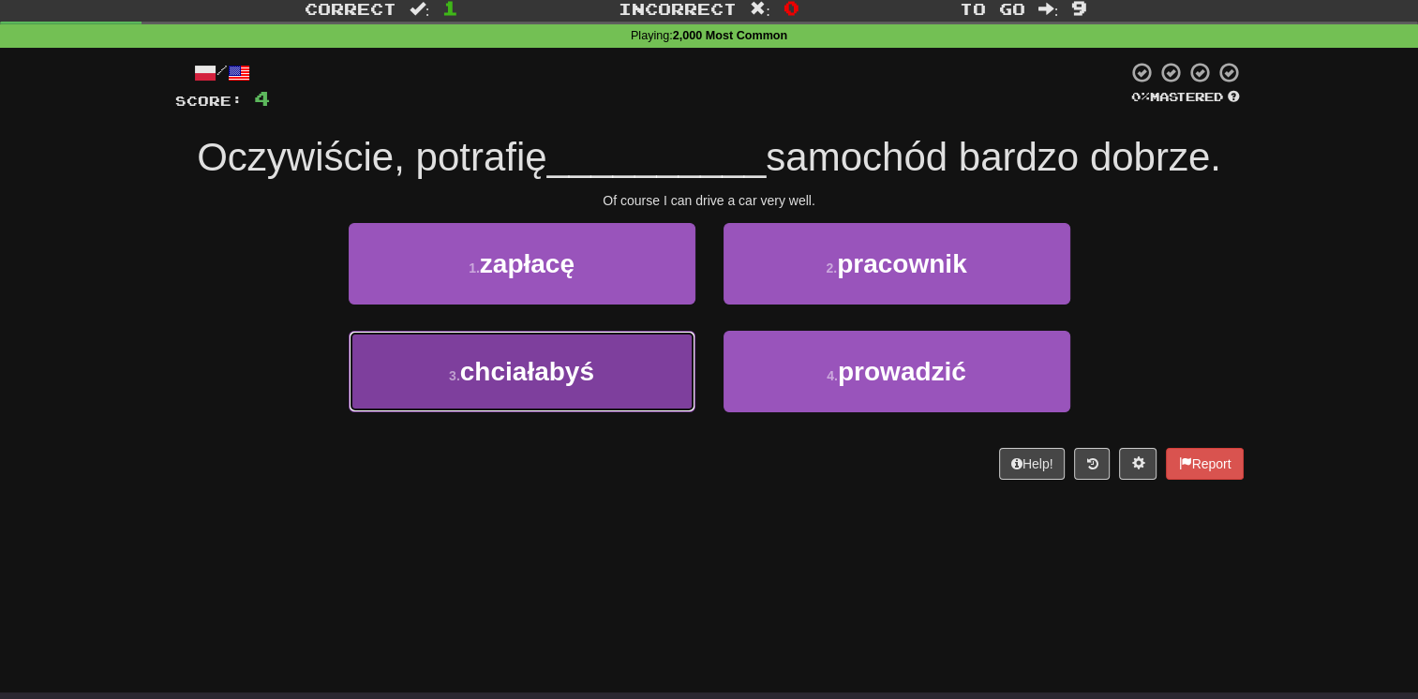
click at [651, 354] on button "3 . chciałabyś" at bounding box center [522, 372] width 347 height 82
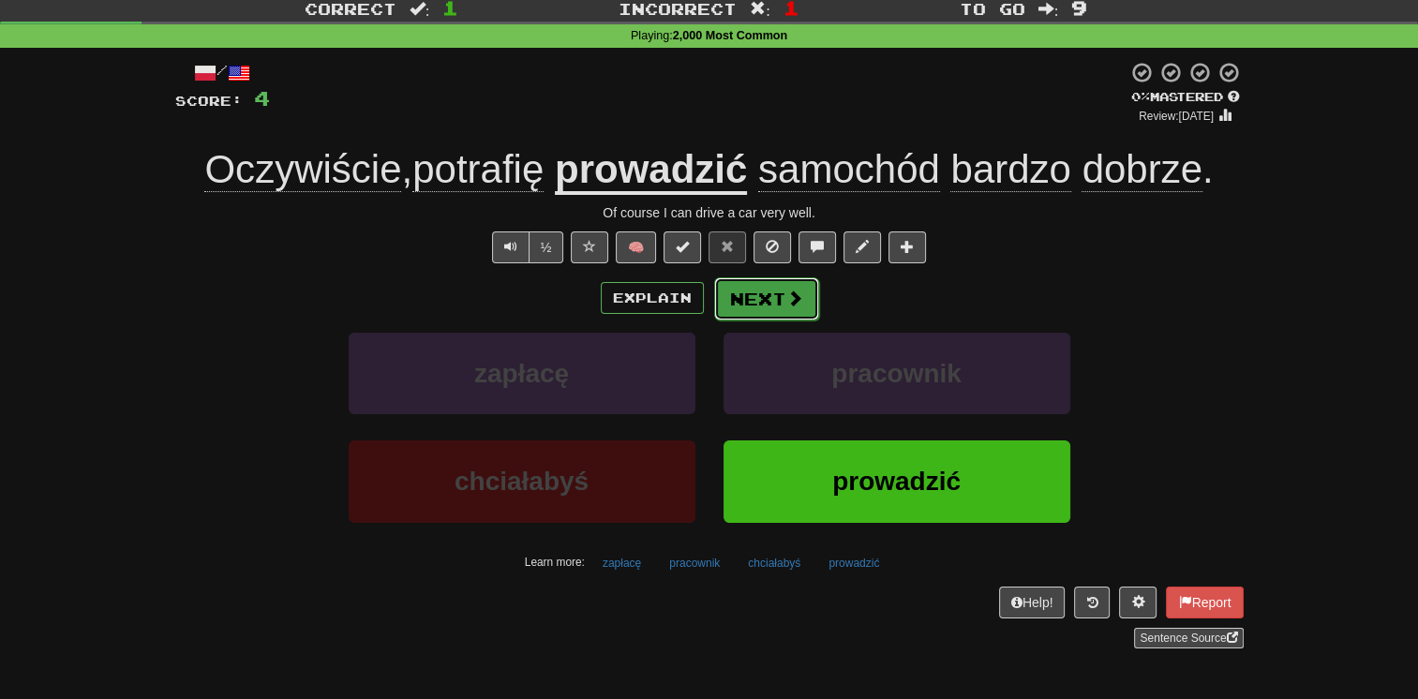
click at [748, 311] on button "Next" at bounding box center [766, 298] width 105 height 43
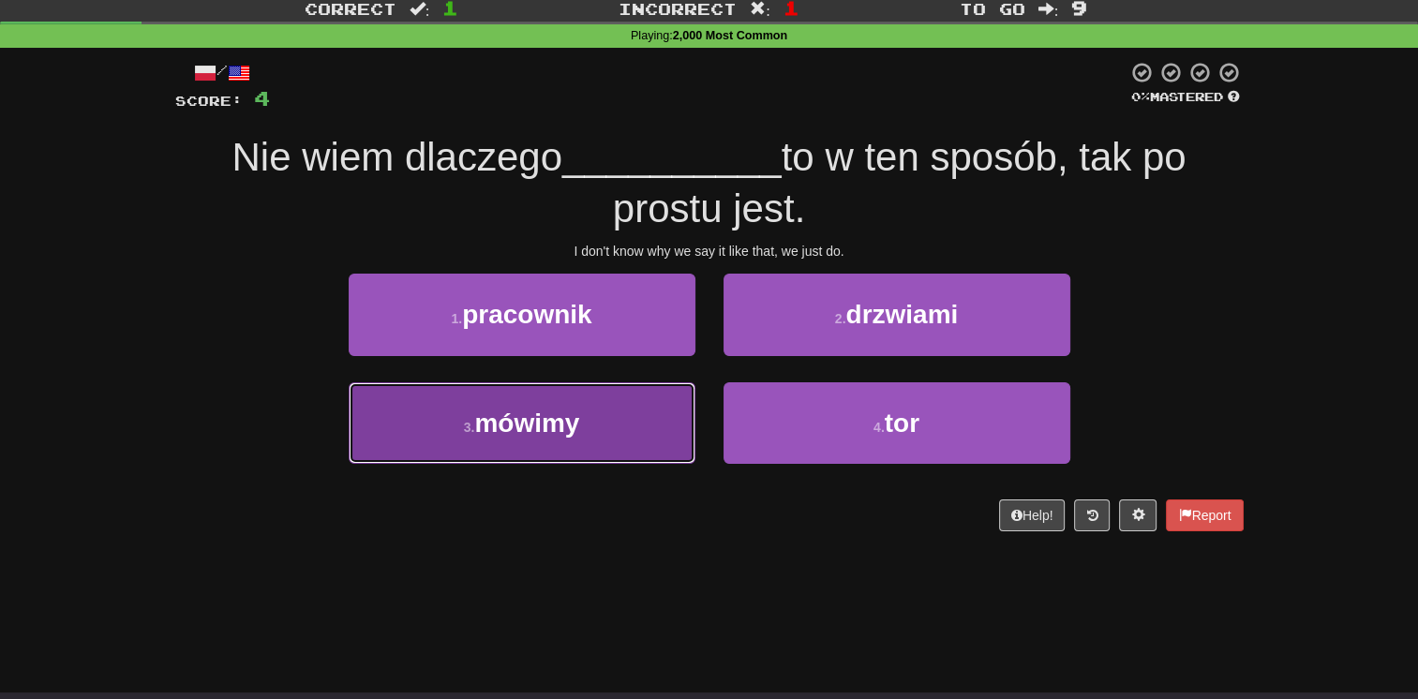
click at [666, 402] on button "3 . mówimy" at bounding box center [522, 423] width 347 height 82
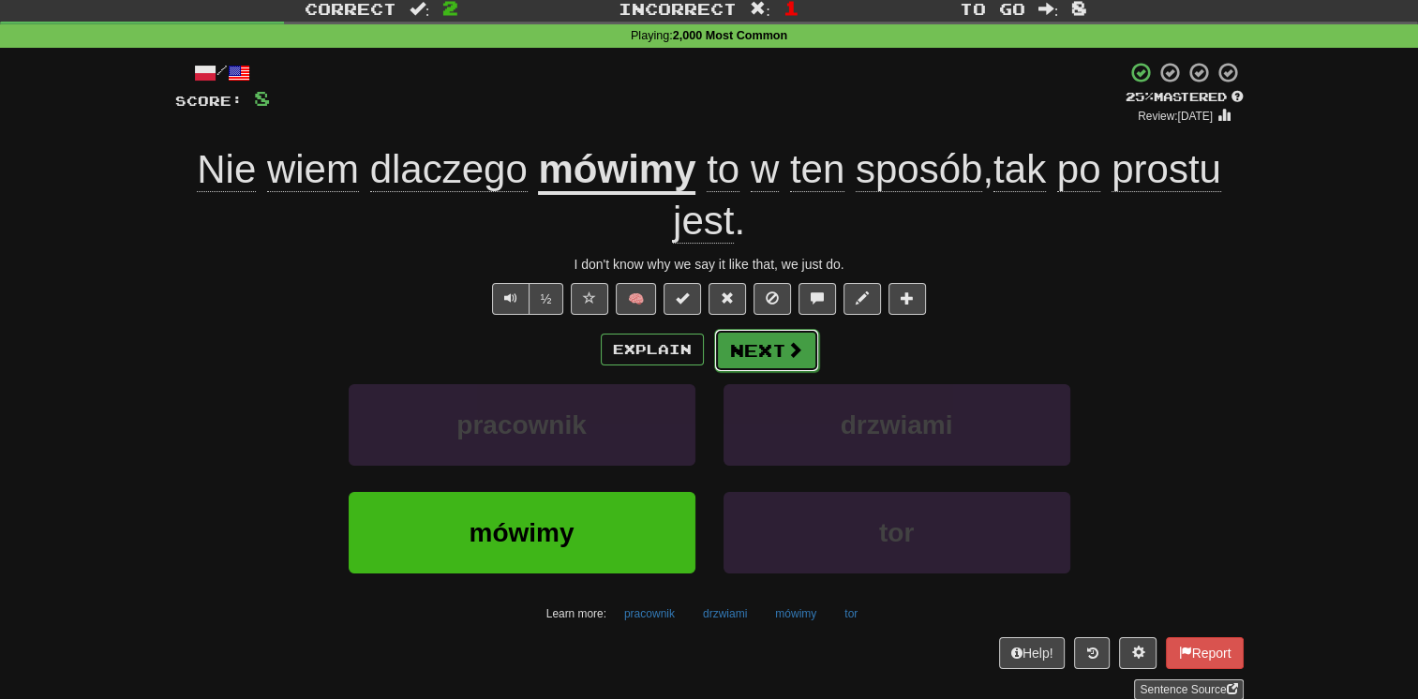
click at [767, 340] on button "Next" at bounding box center [766, 350] width 105 height 43
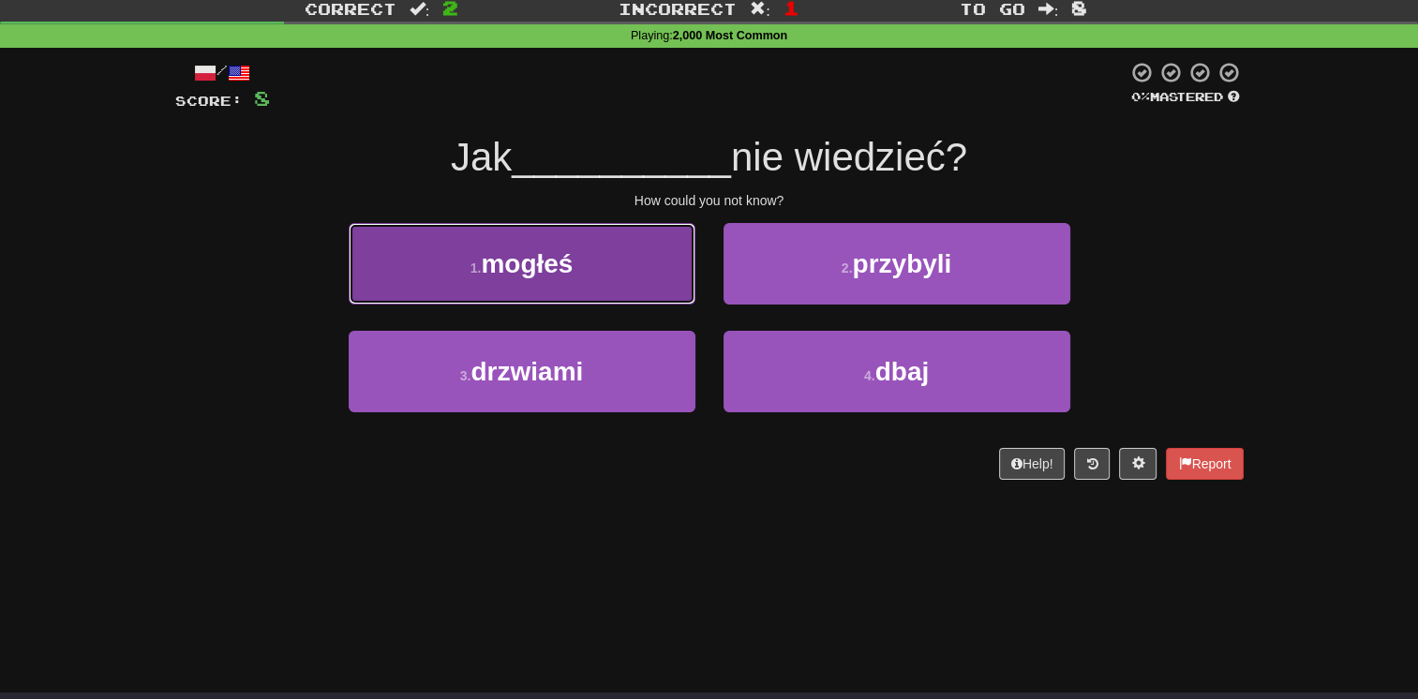
click at [625, 277] on button "1 . mogłeś" at bounding box center [522, 264] width 347 height 82
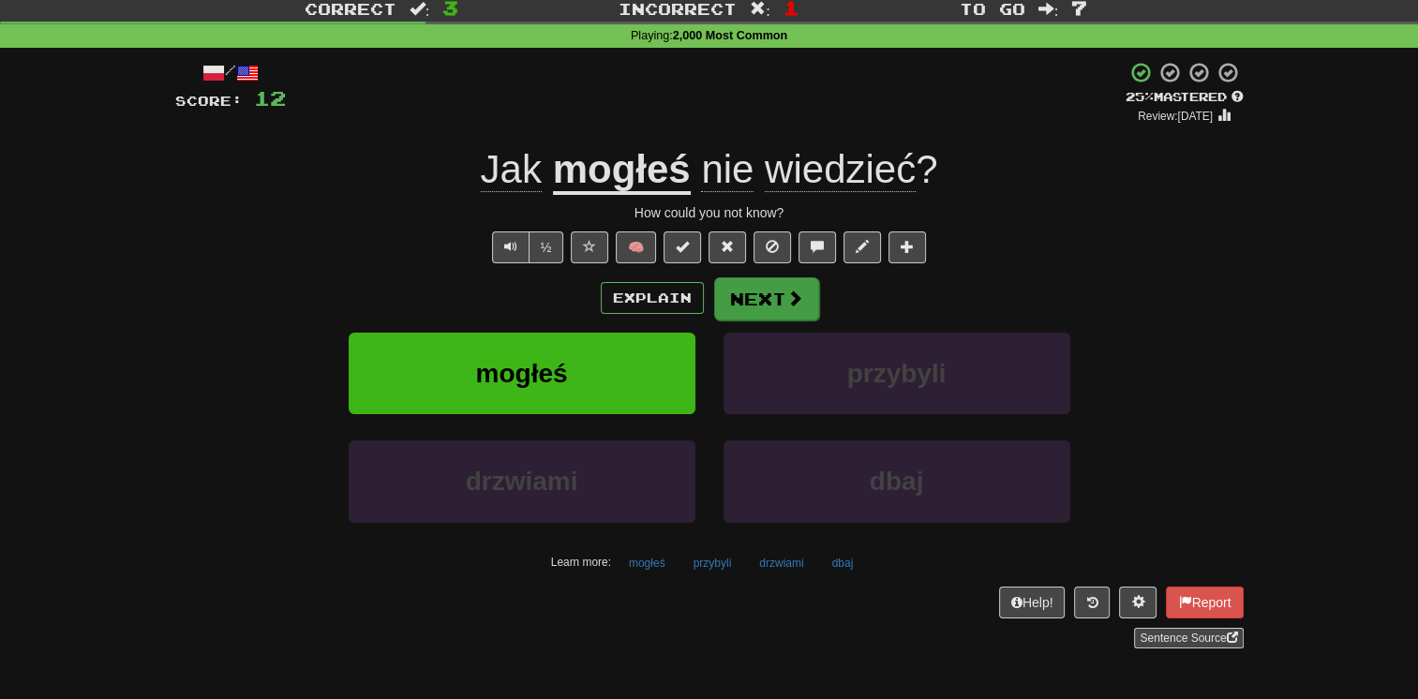
click at [746, 277] on div "Explain Next" at bounding box center [709, 298] width 1069 height 43
click at [748, 288] on button "Next" at bounding box center [766, 298] width 105 height 43
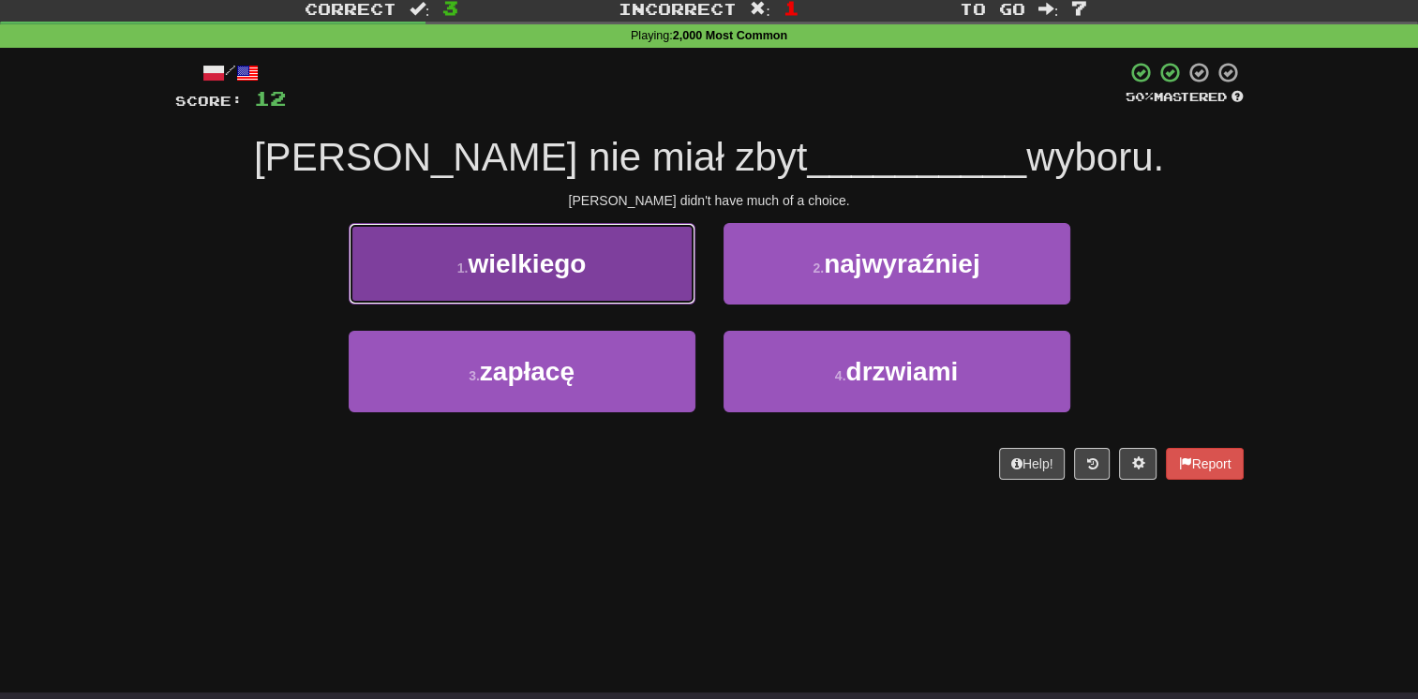
click at [620, 261] on button "1 . wielkiego" at bounding box center [522, 264] width 347 height 82
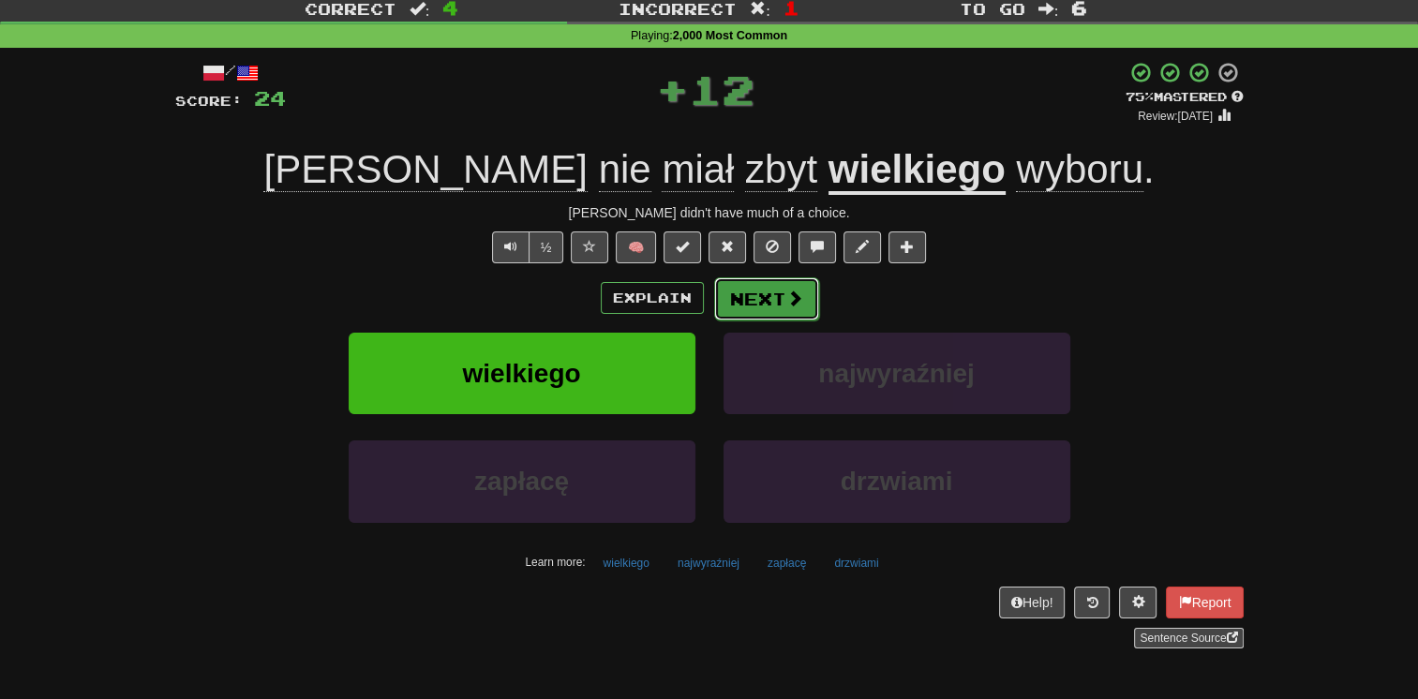
click at [794, 301] on span at bounding box center [794, 298] width 17 height 17
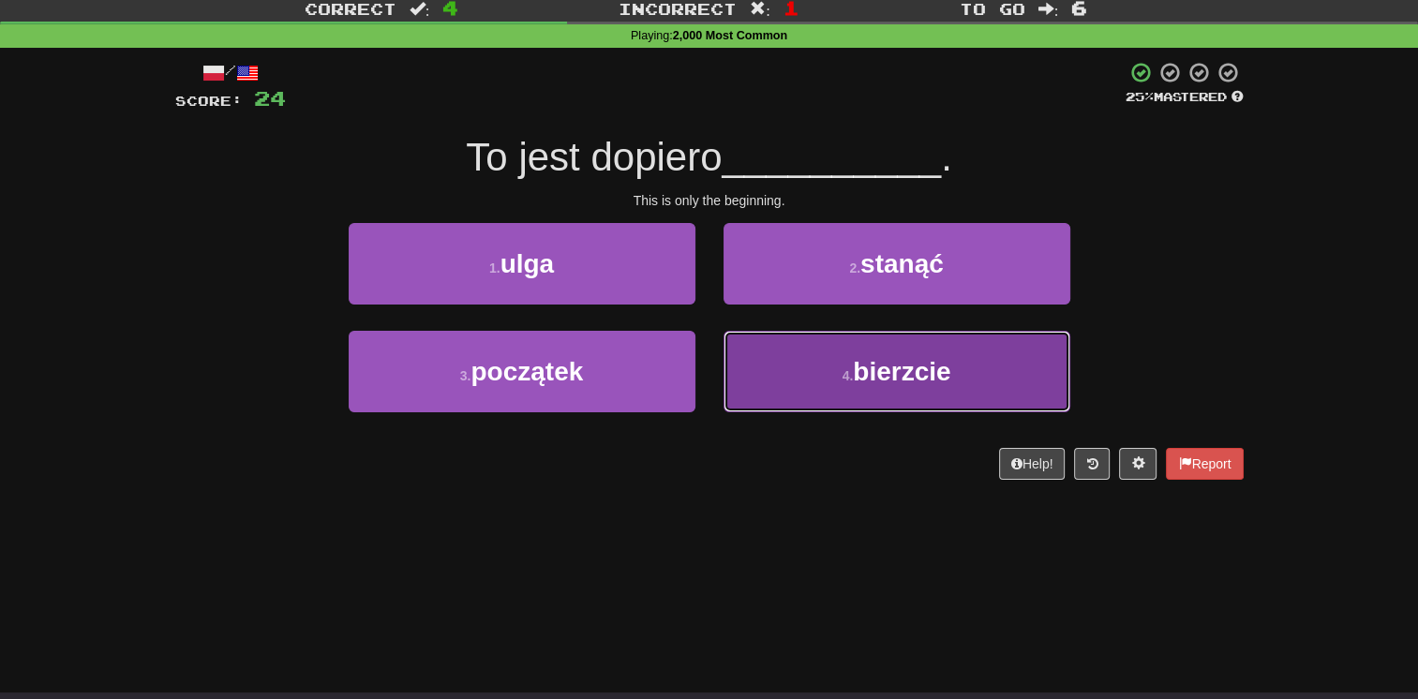
click at [764, 350] on button "4 . bierzcie" at bounding box center [897, 372] width 347 height 82
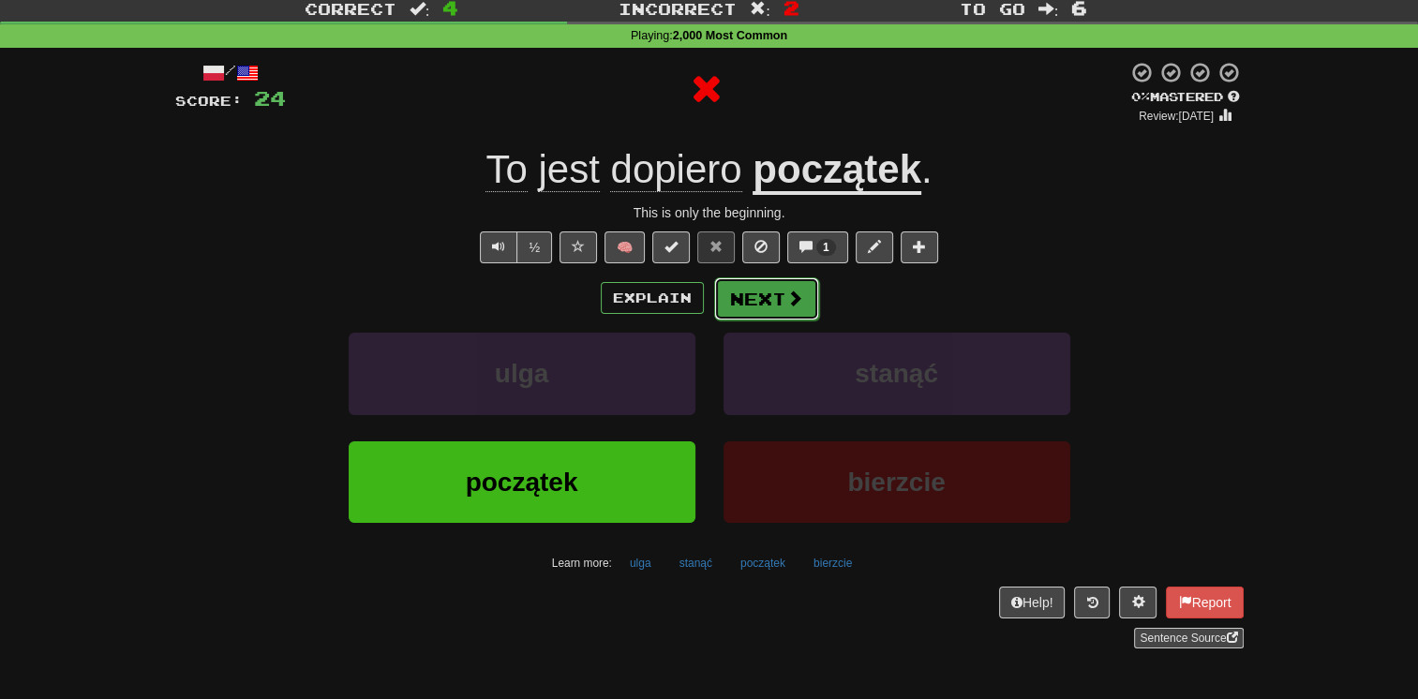
click at [770, 283] on button "Next" at bounding box center [766, 298] width 105 height 43
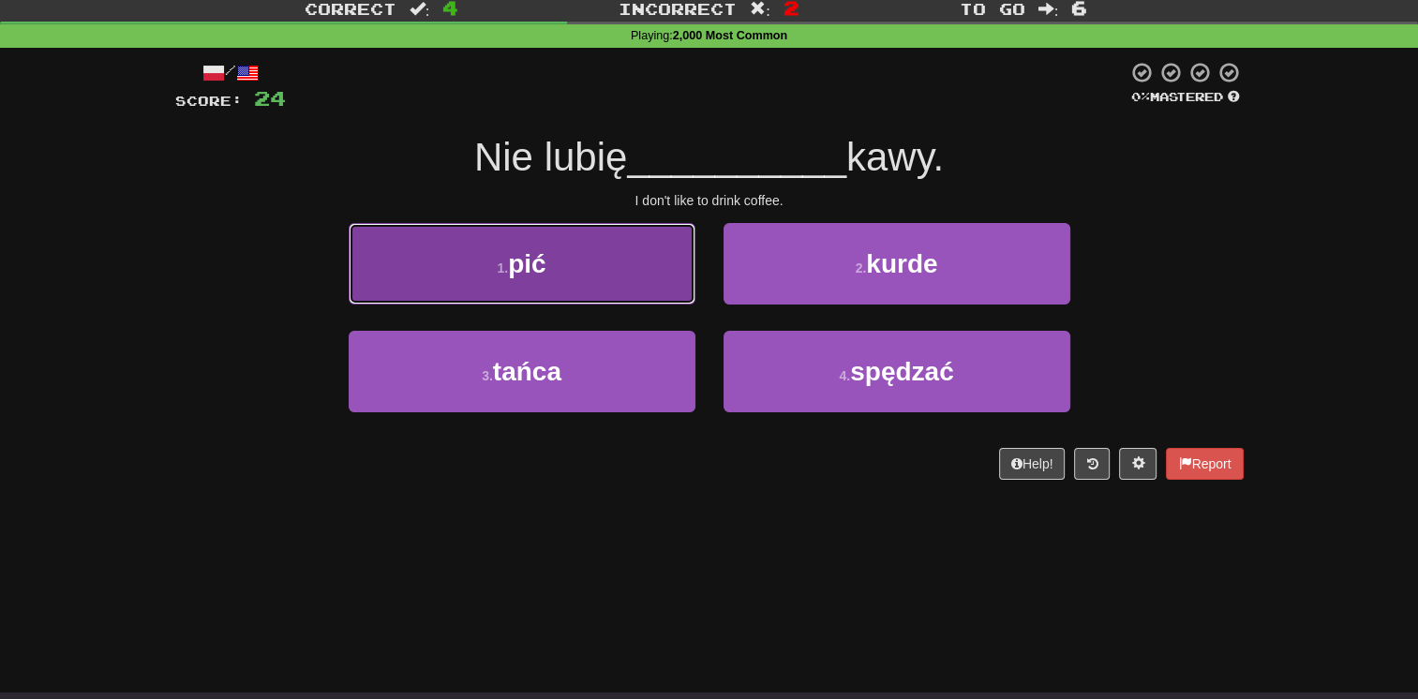
click at [637, 276] on button "1 . pić" at bounding box center [522, 264] width 347 height 82
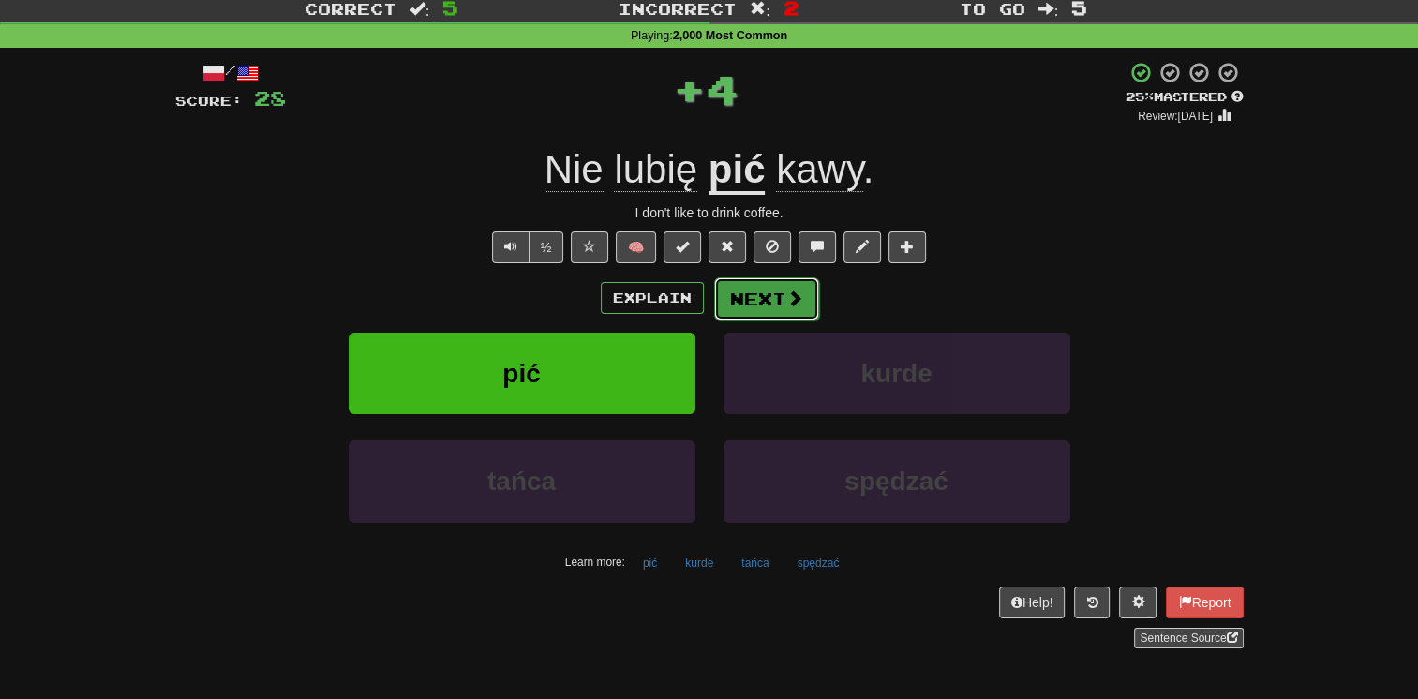
click at [786, 295] on span at bounding box center [794, 298] width 17 height 17
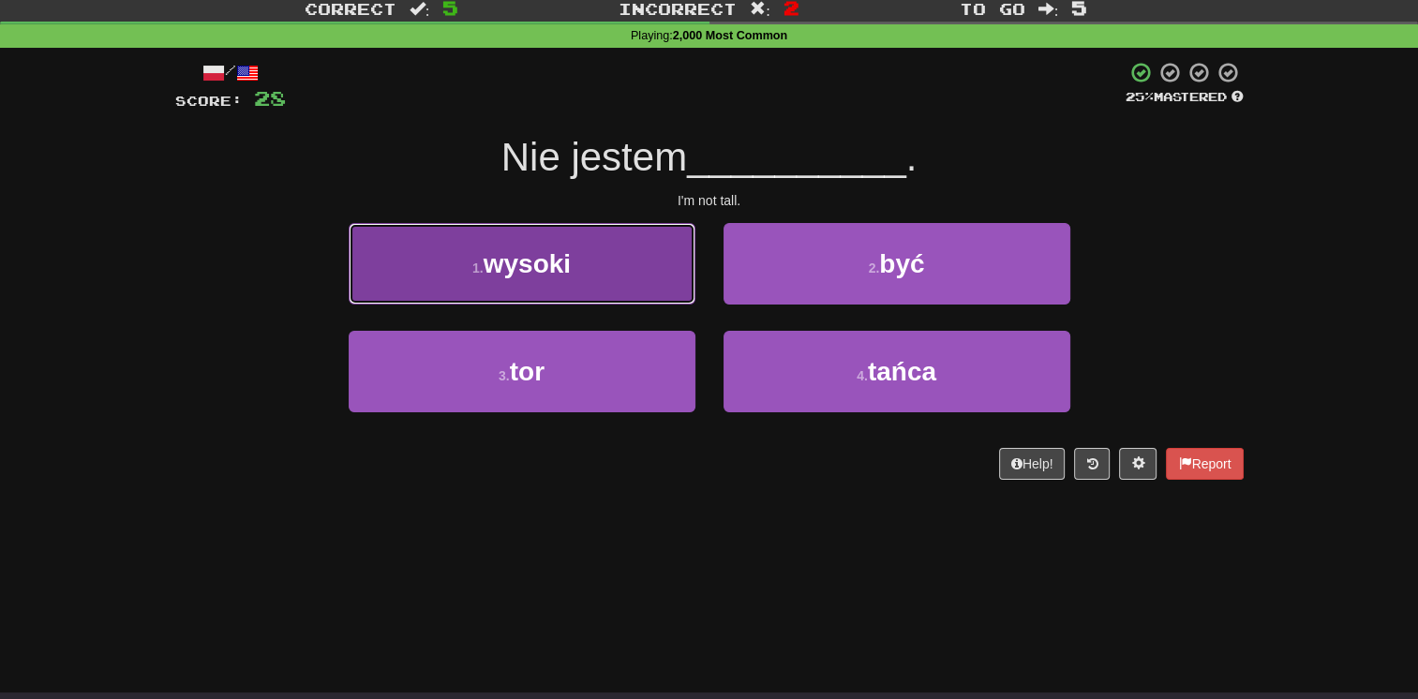
click at [615, 274] on button "1 . wysoki" at bounding box center [522, 264] width 347 height 82
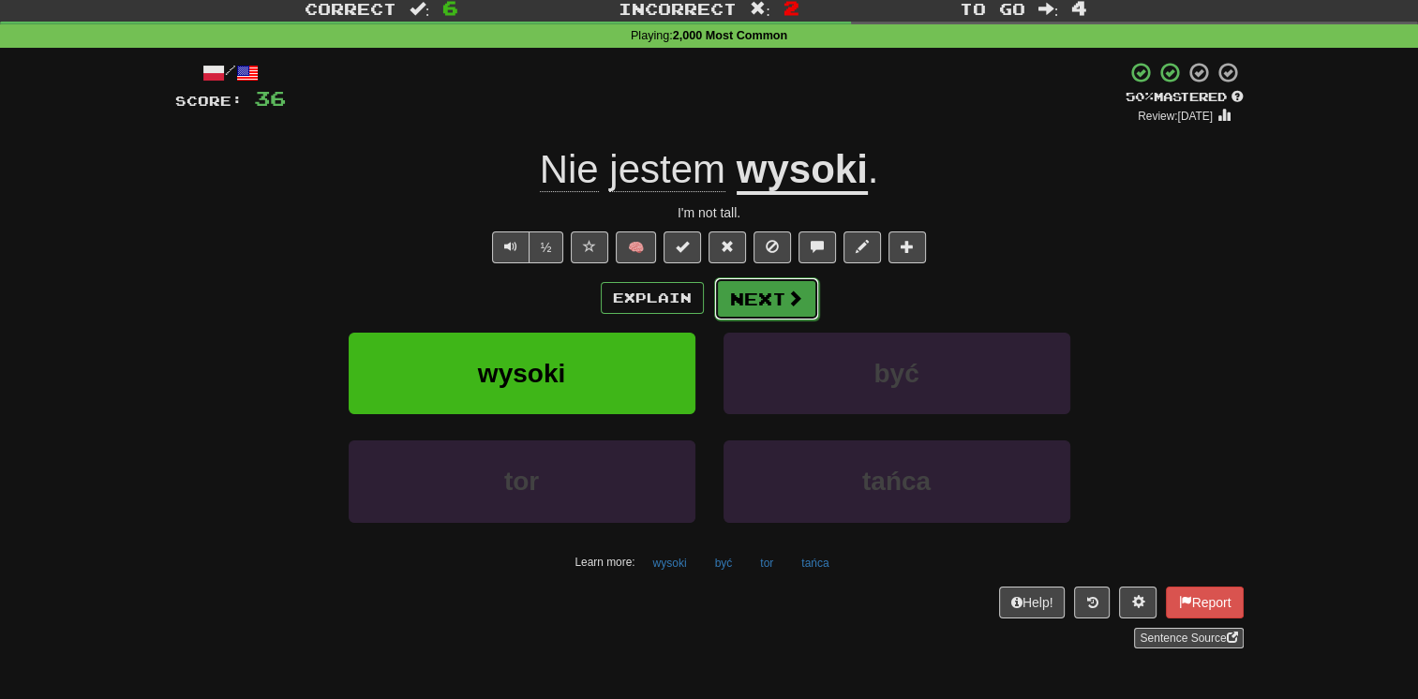
click at [765, 294] on button "Next" at bounding box center [766, 298] width 105 height 43
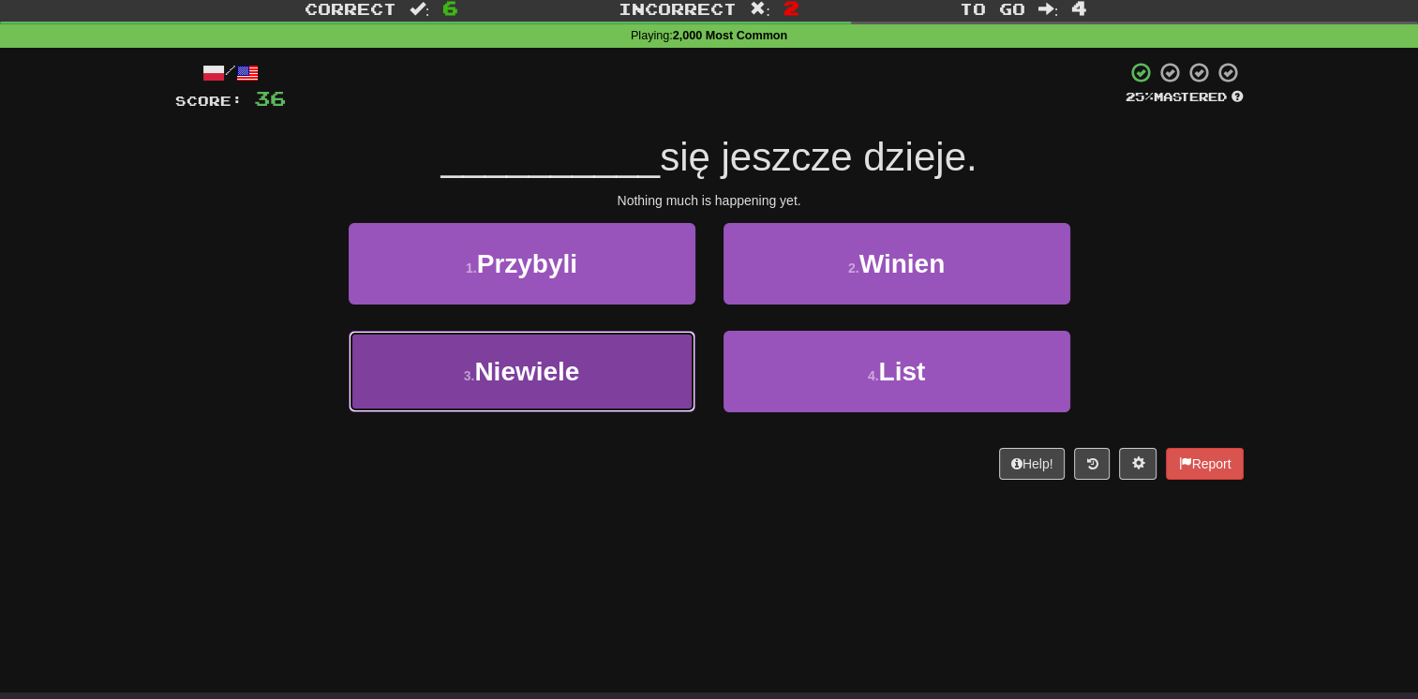
click at [665, 351] on button "3 . Niewiele" at bounding box center [522, 372] width 347 height 82
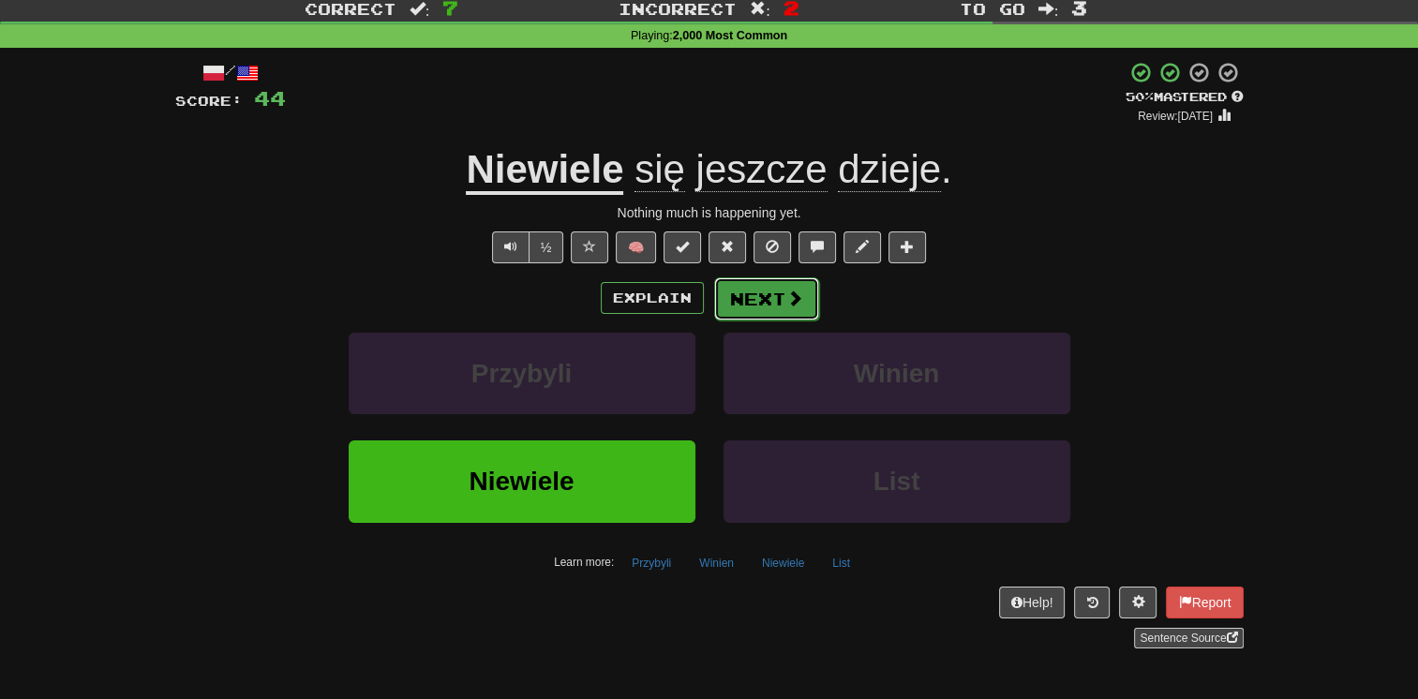
click at [756, 293] on button "Next" at bounding box center [766, 298] width 105 height 43
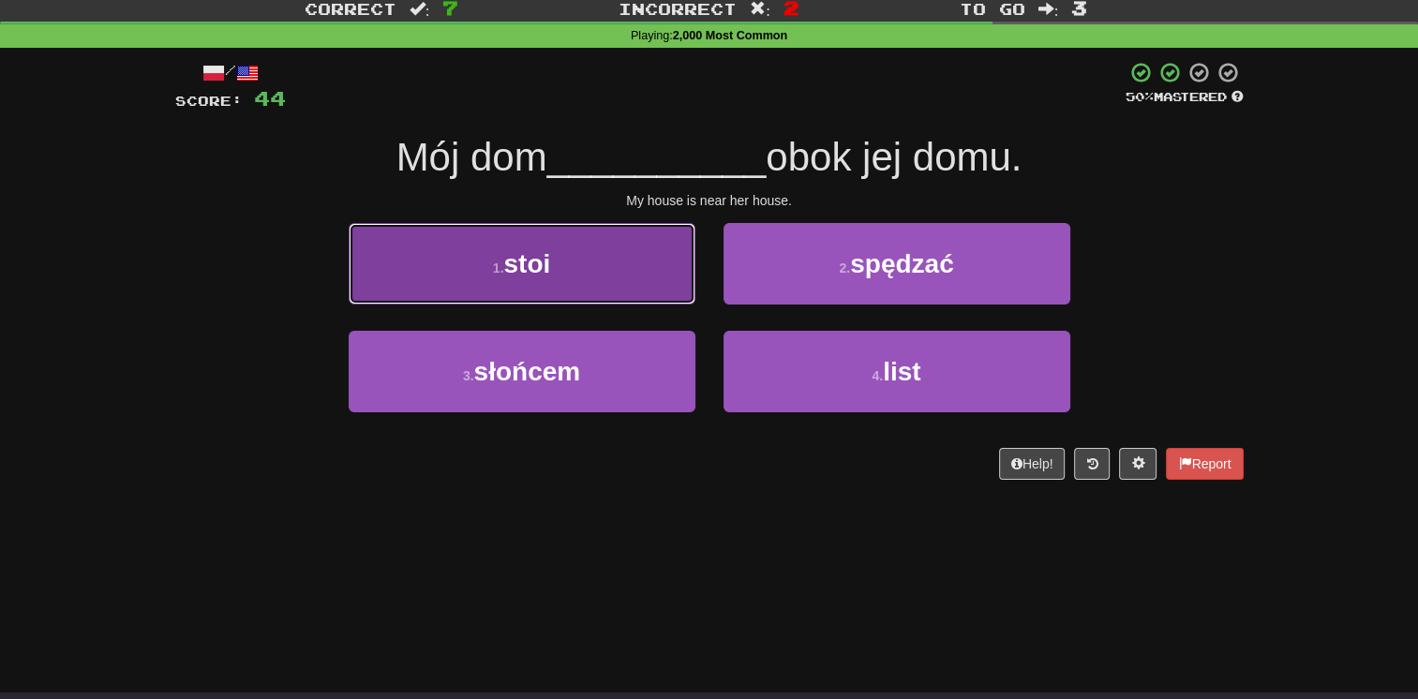
click at [666, 288] on button "1 . stoi" at bounding box center [522, 264] width 347 height 82
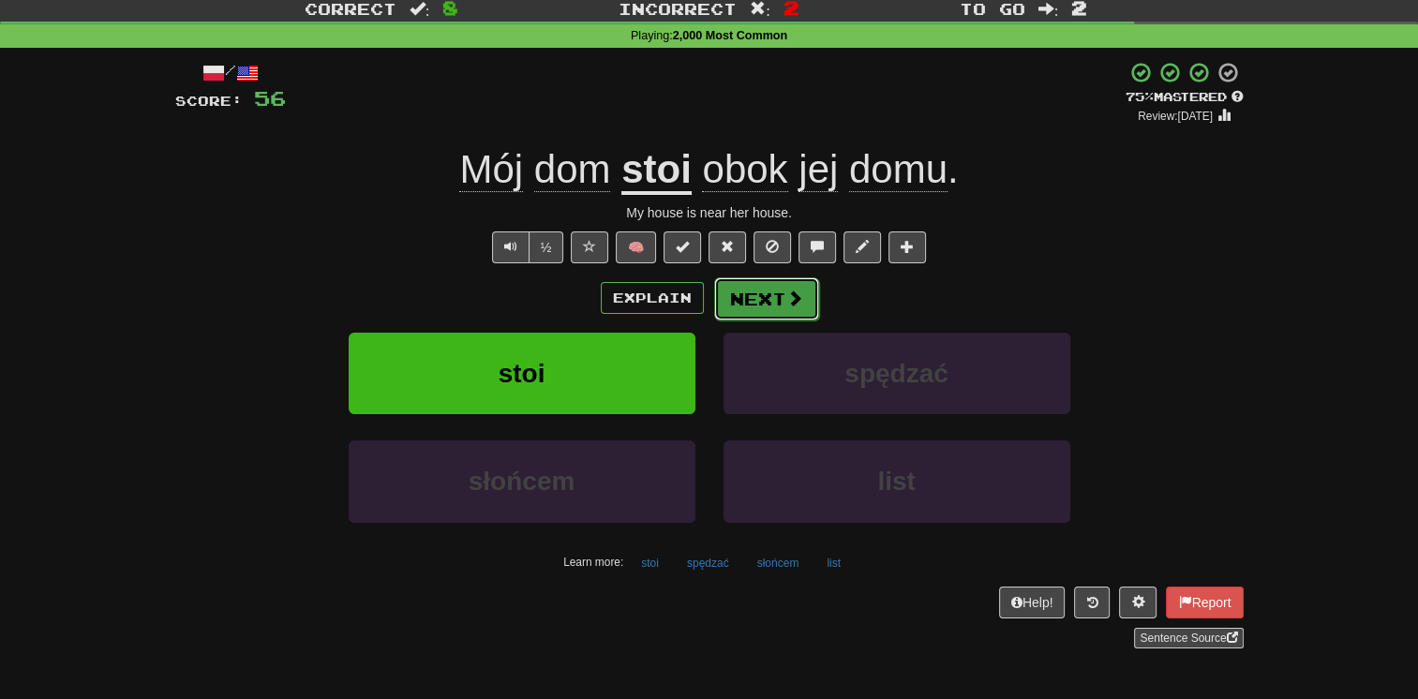
click at [760, 302] on button "Next" at bounding box center [766, 298] width 105 height 43
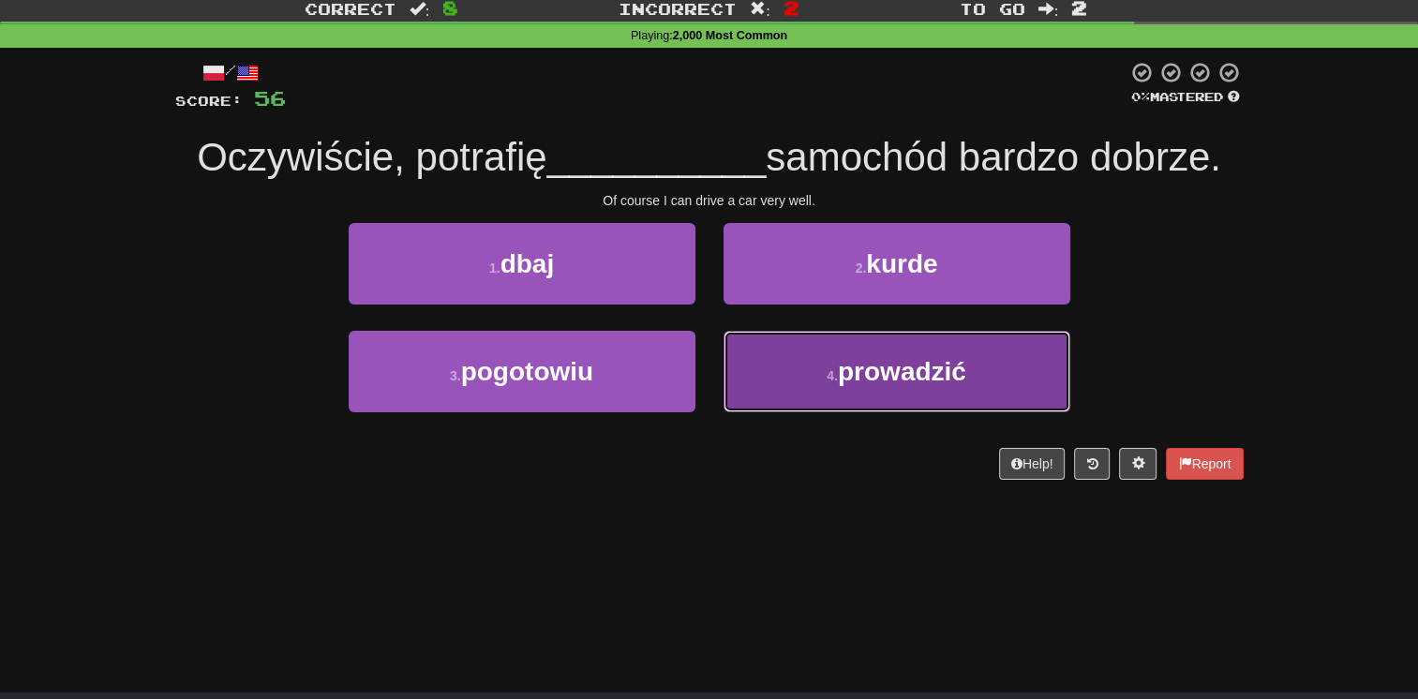
click at [756, 351] on button "4 . prowadzić" at bounding box center [897, 372] width 347 height 82
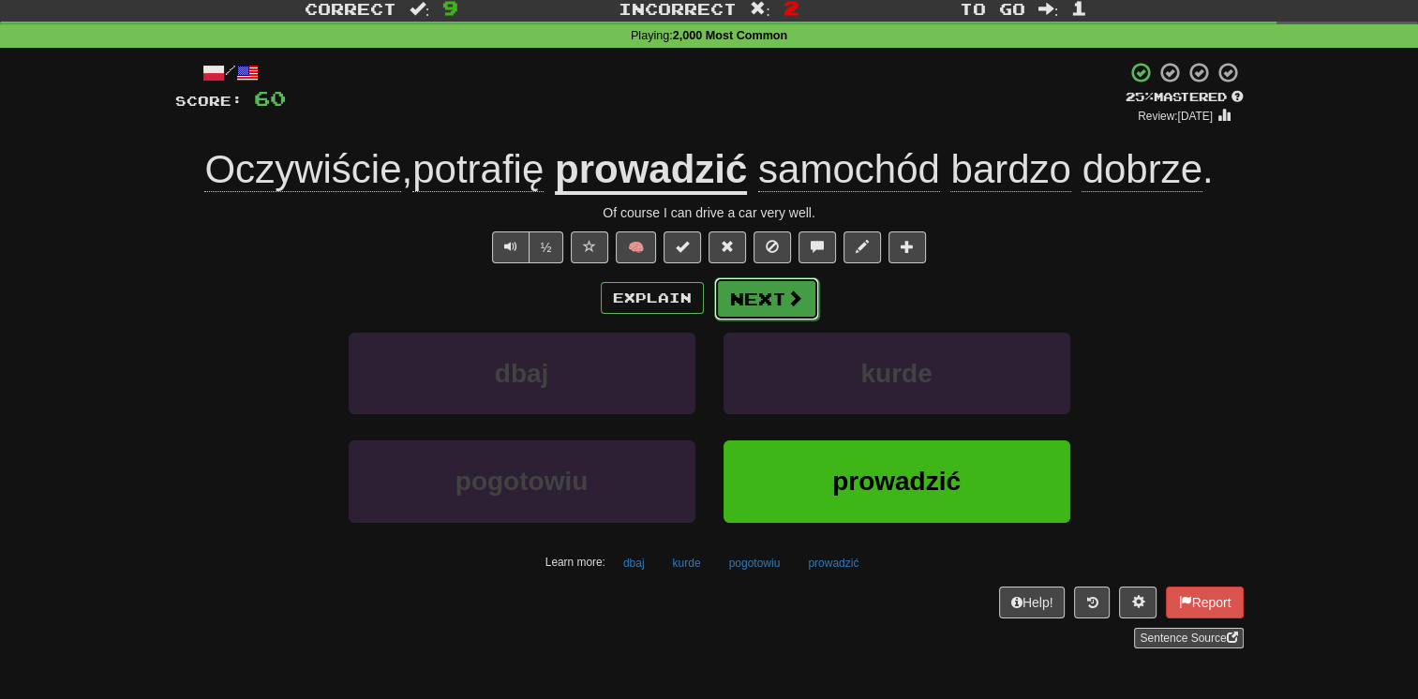
click at [765, 293] on button "Next" at bounding box center [766, 298] width 105 height 43
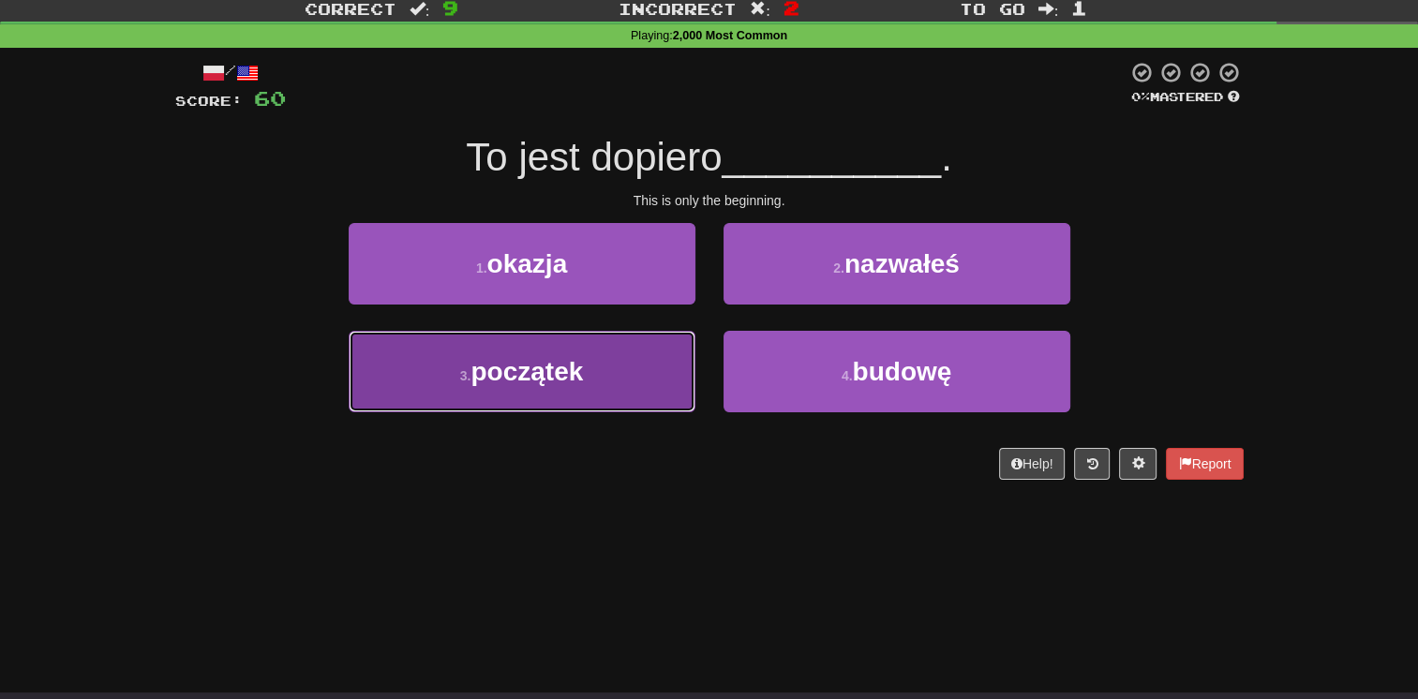
click at [677, 341] on button "3 . początek" at bounding box center [522, 372] width 347 height 82
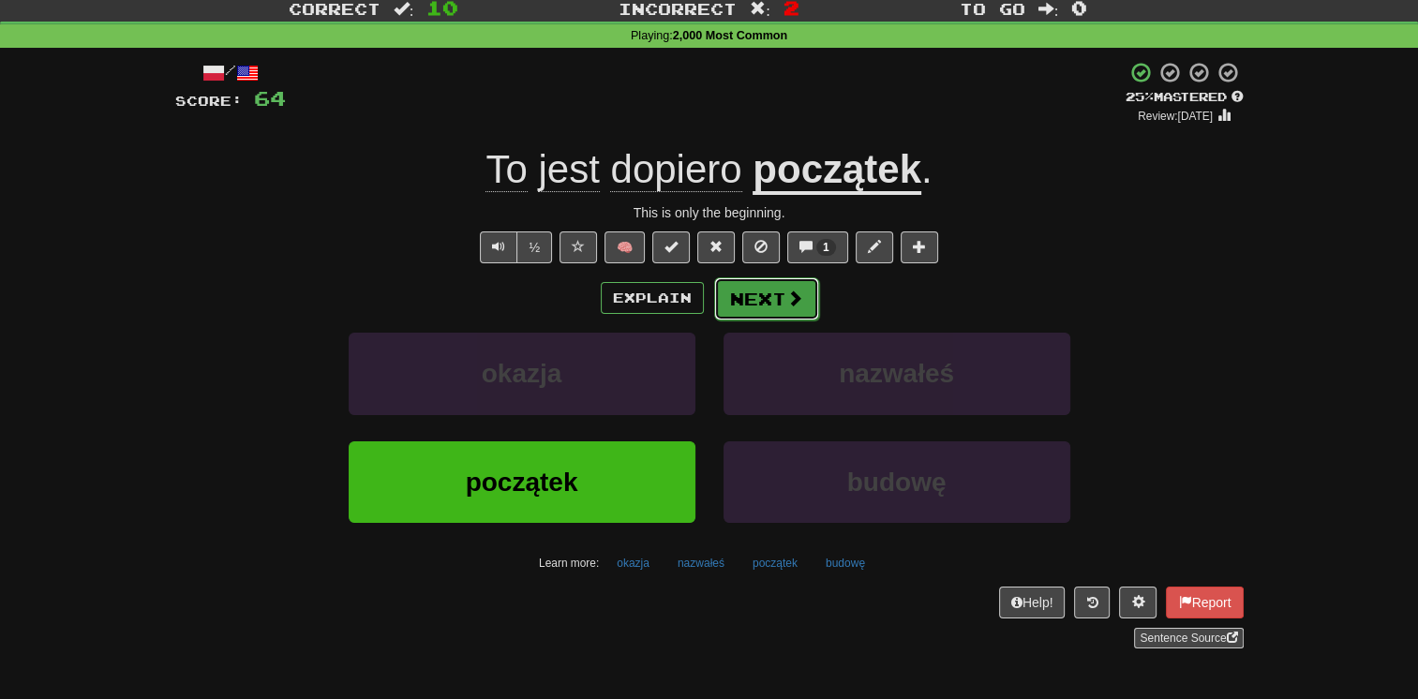
click at [761, 300] on button "Next" at bounding box center [766, 298] width 105 height 43
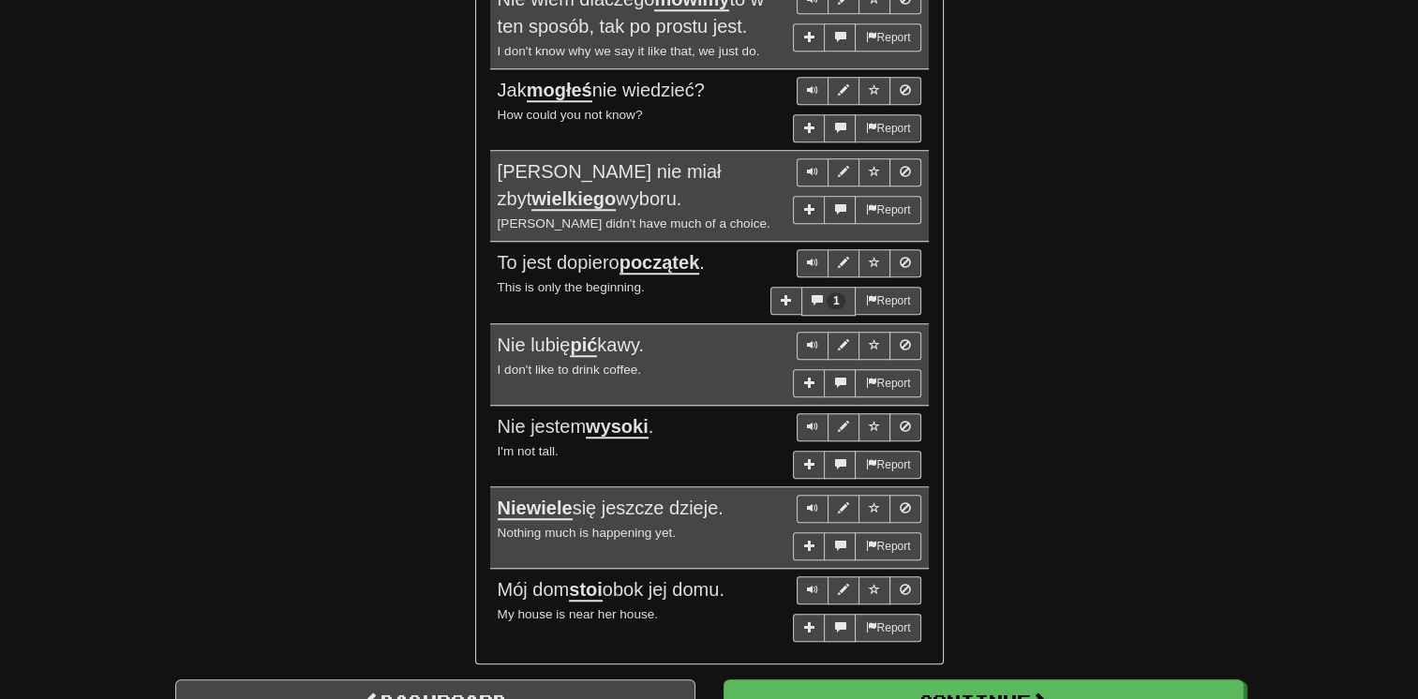
scroll to position [1478, 0]
click at [627, 679] on link "Dashboard" at bounding box center [435, 700] width 520 height 43
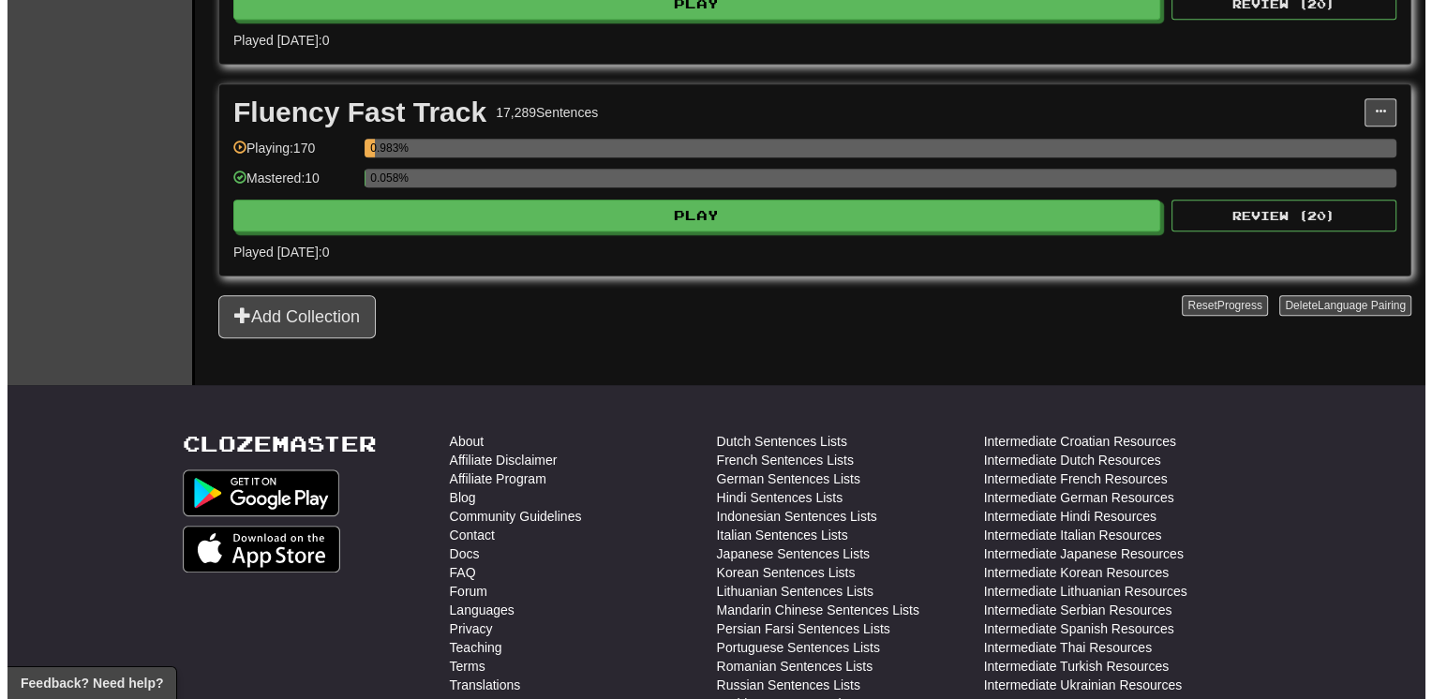
scroll to position [1237, 0]
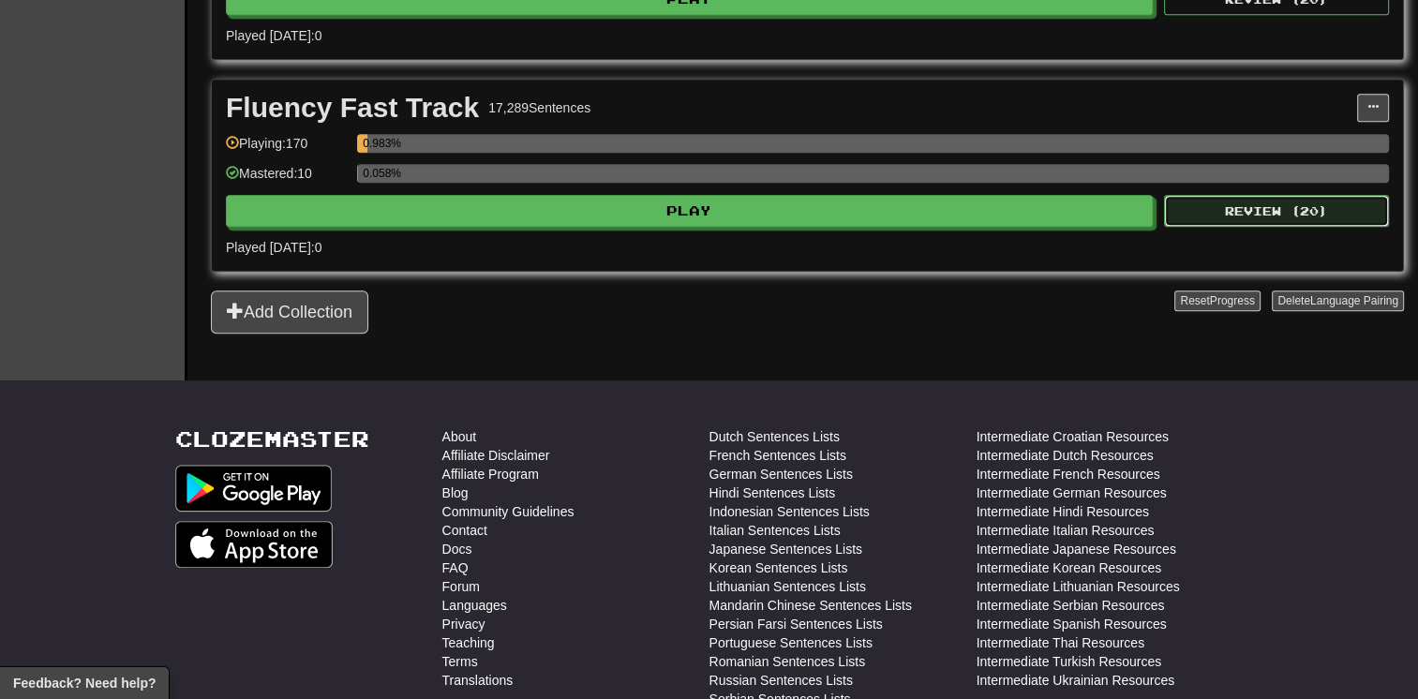
click at [1192, 207] on button "Review ( 20 )" at bounding box center [1276, 211] width 225 height 32
select select "**"
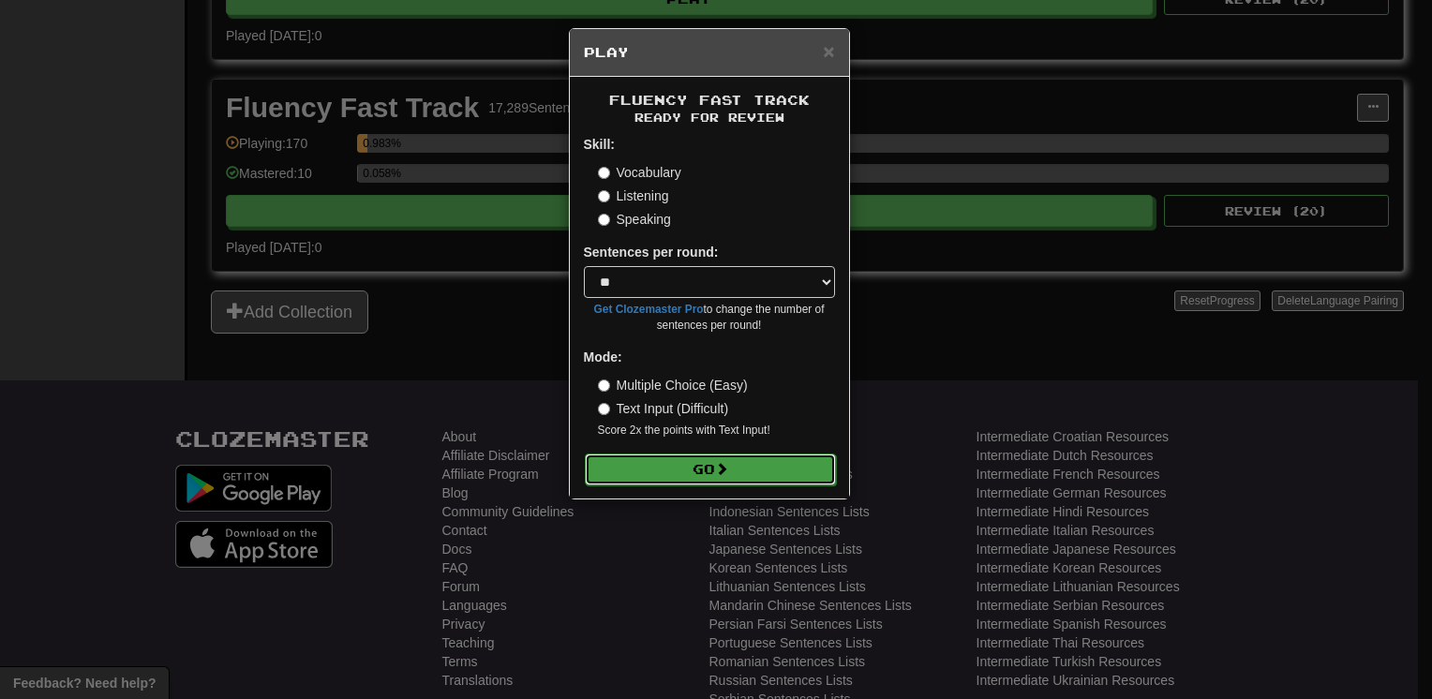
click at [721, 463] on span at bounding box center [721, 468] width 13 height 13
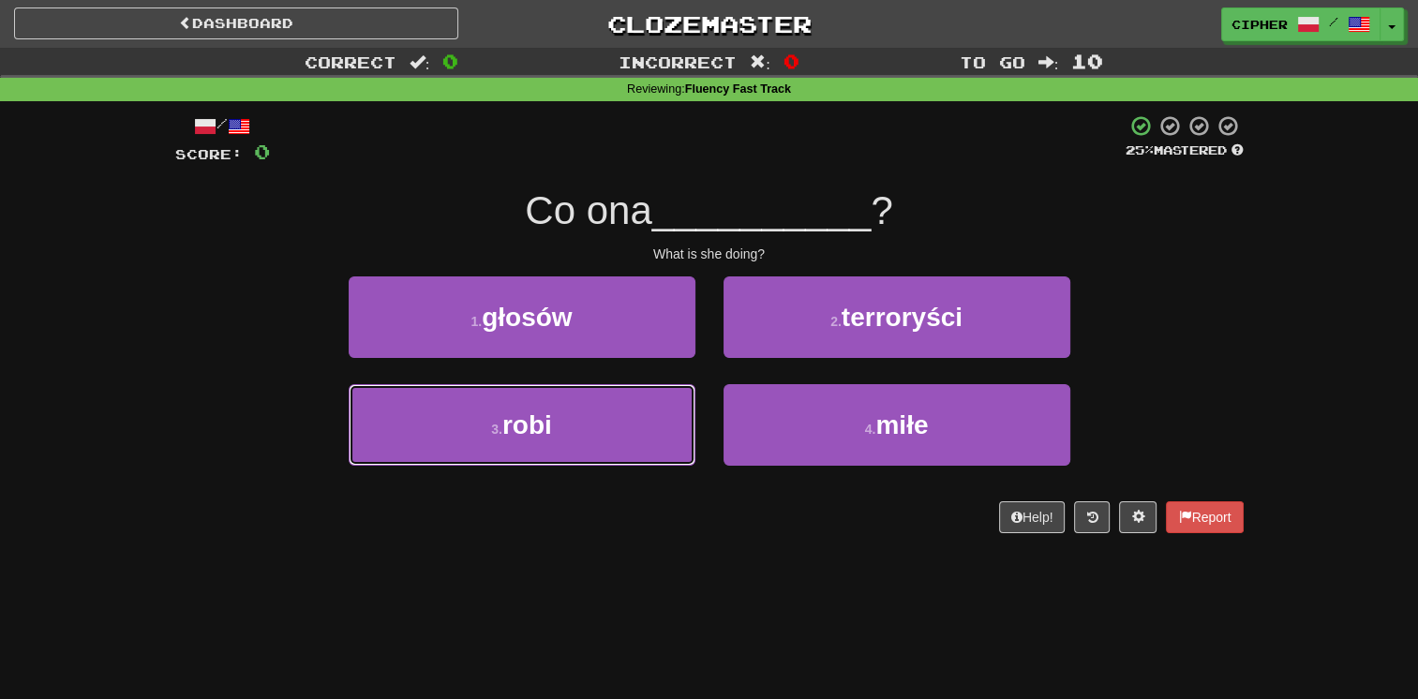
click at [570, 414] on button "3 . robi" at bounding box center [522, 425] width 347 height 82
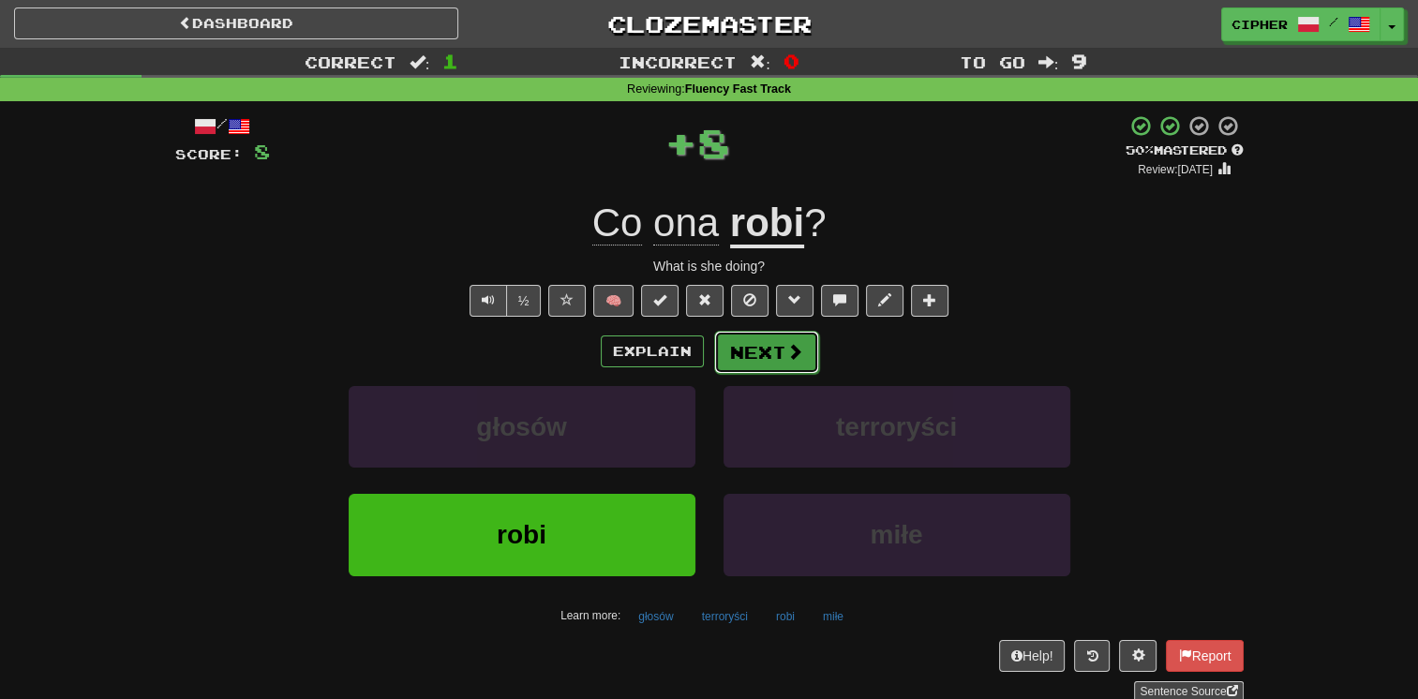
click at [759, 351] on button "Next" at bounding box center [766, 352] width 105 height 43
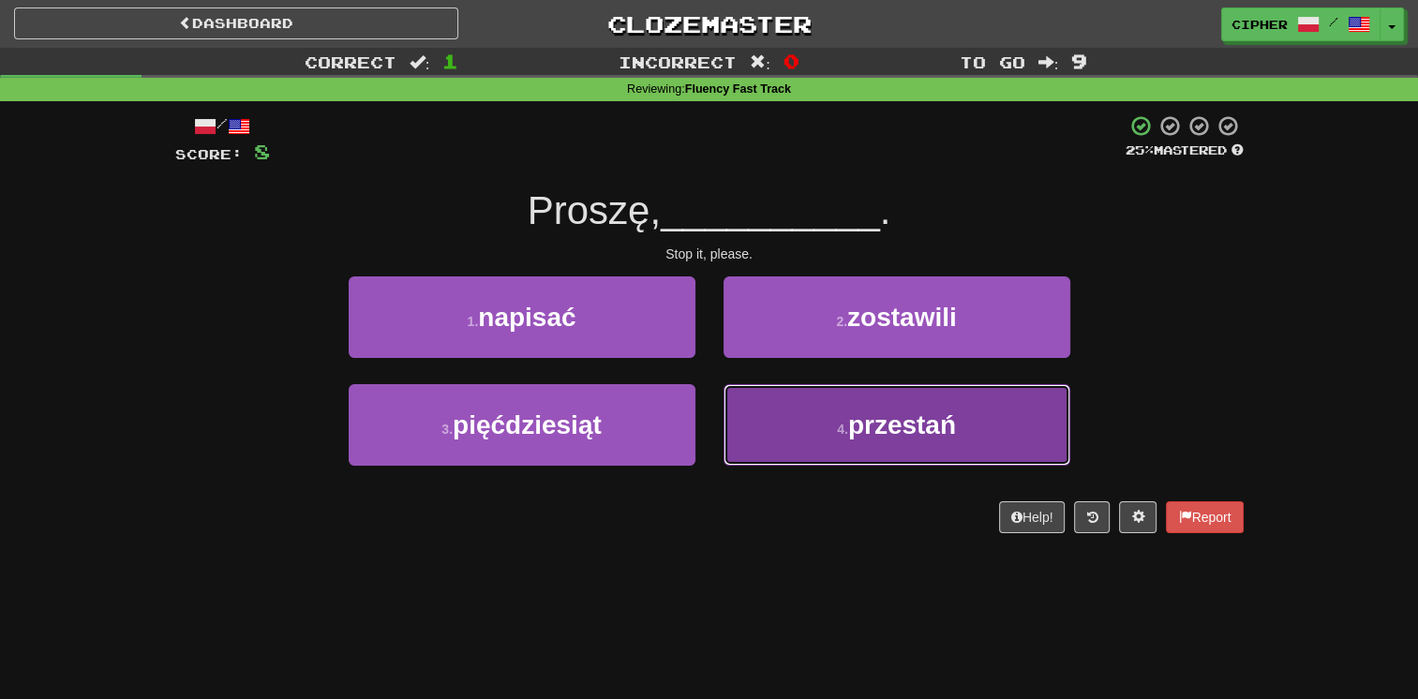
click at [772, 429] on button "4 . przestań" at bounding box center [897, 425] width 347 height 82
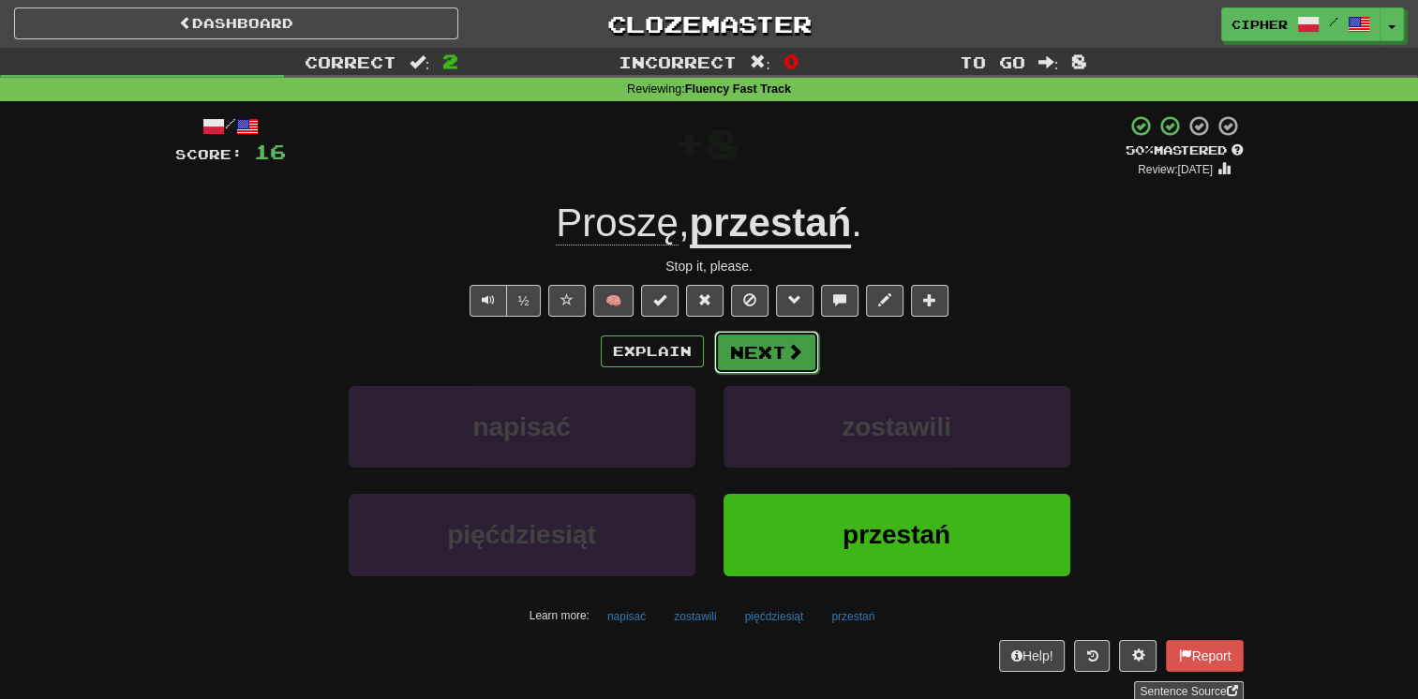
click at [757, 338] on button "Next" at bounding box center [766, 352] width 105 height 43
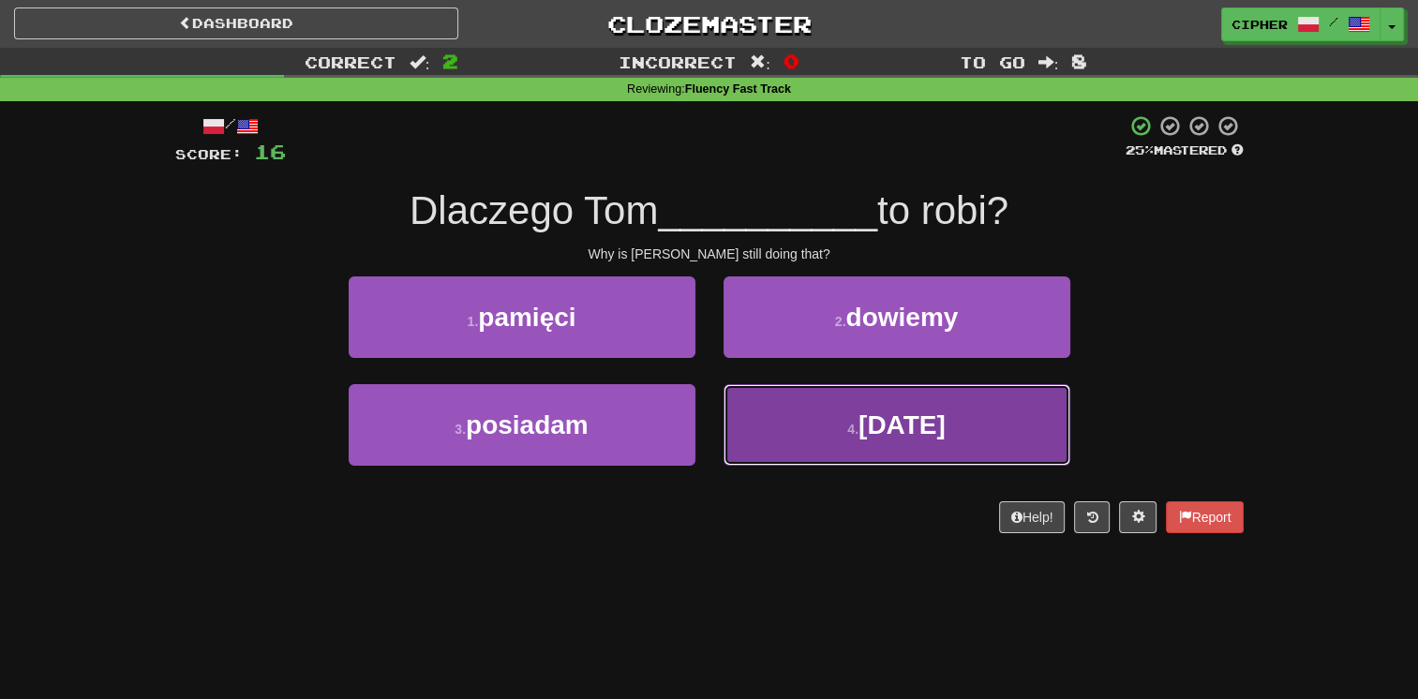
click at [763, 443] on button "4 . nadal" at bounding box center [897, 425] width 347 height 82
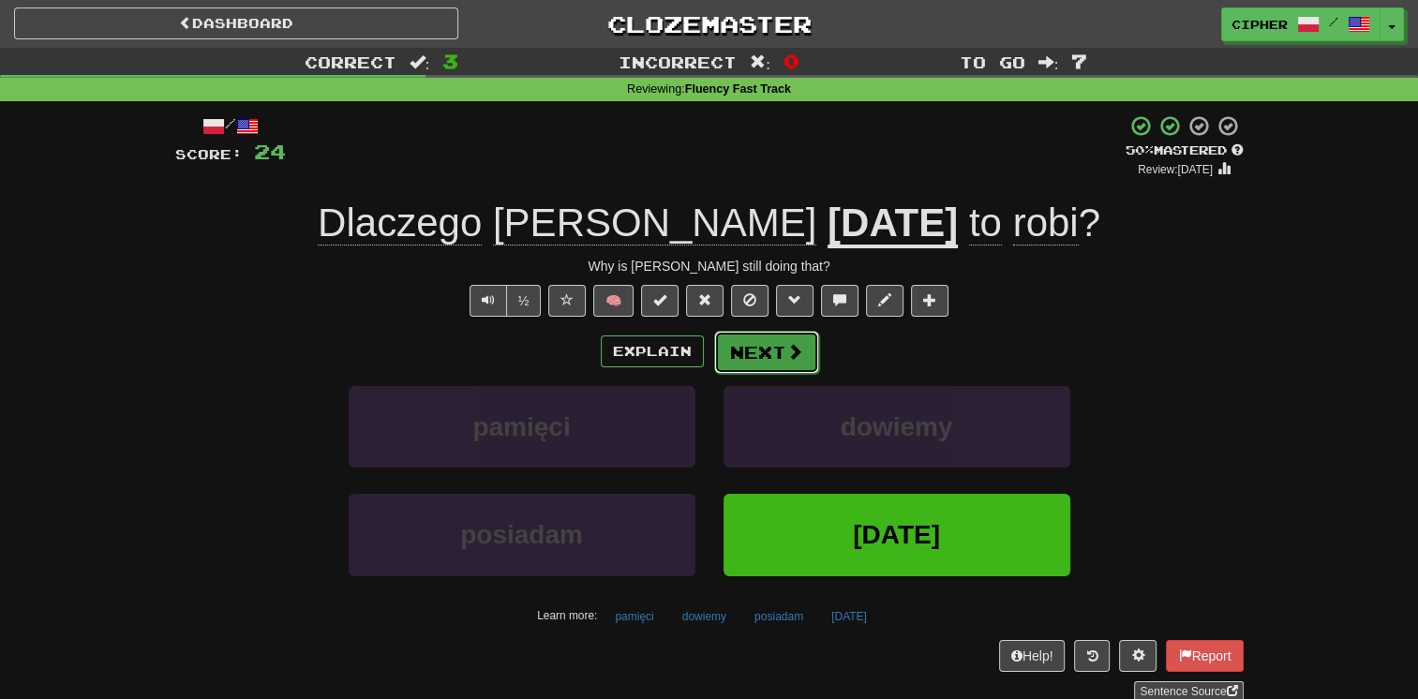
click at [746, 335] on button "Next" at bounding box center [766, 352] width 105 height 43
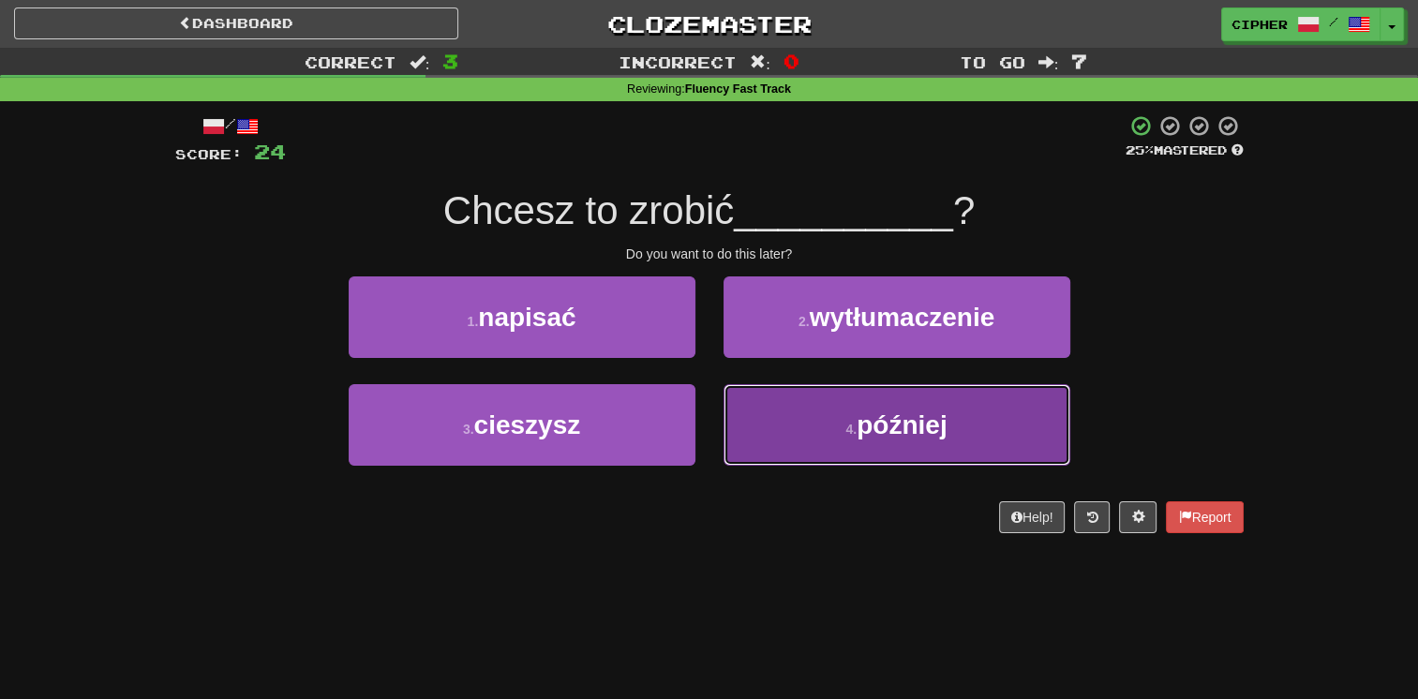
click at [745, 399] on button "4 . później" at bounding box center [897, 425] width 347 height 82
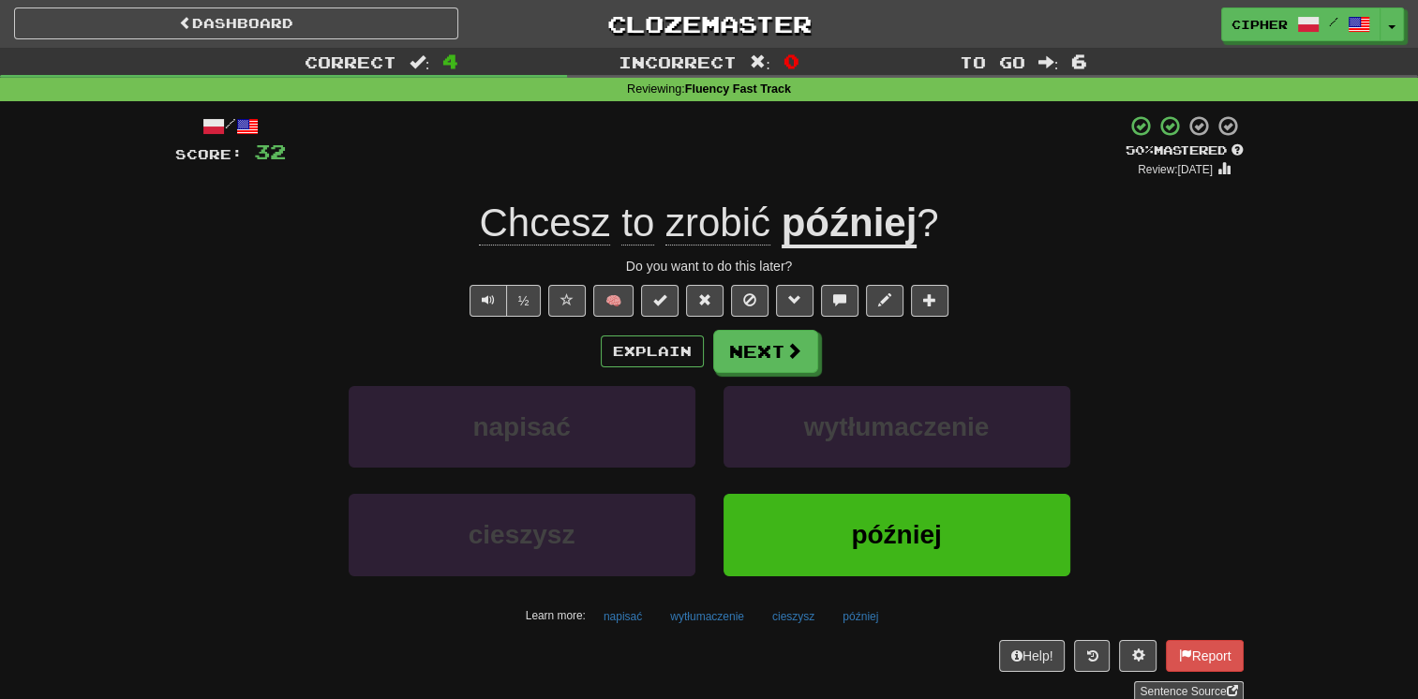
click at [741, 328] on div "/ Score: 32 + 8 50 % Mastered Review: 2025-09-30 Chcesz to zrobić później ? Do …" at bounding box center [709, 408] width 1069 height 588
click at [741, 335] on button "Next" at bounding box center [766, 352] width 105 height 43
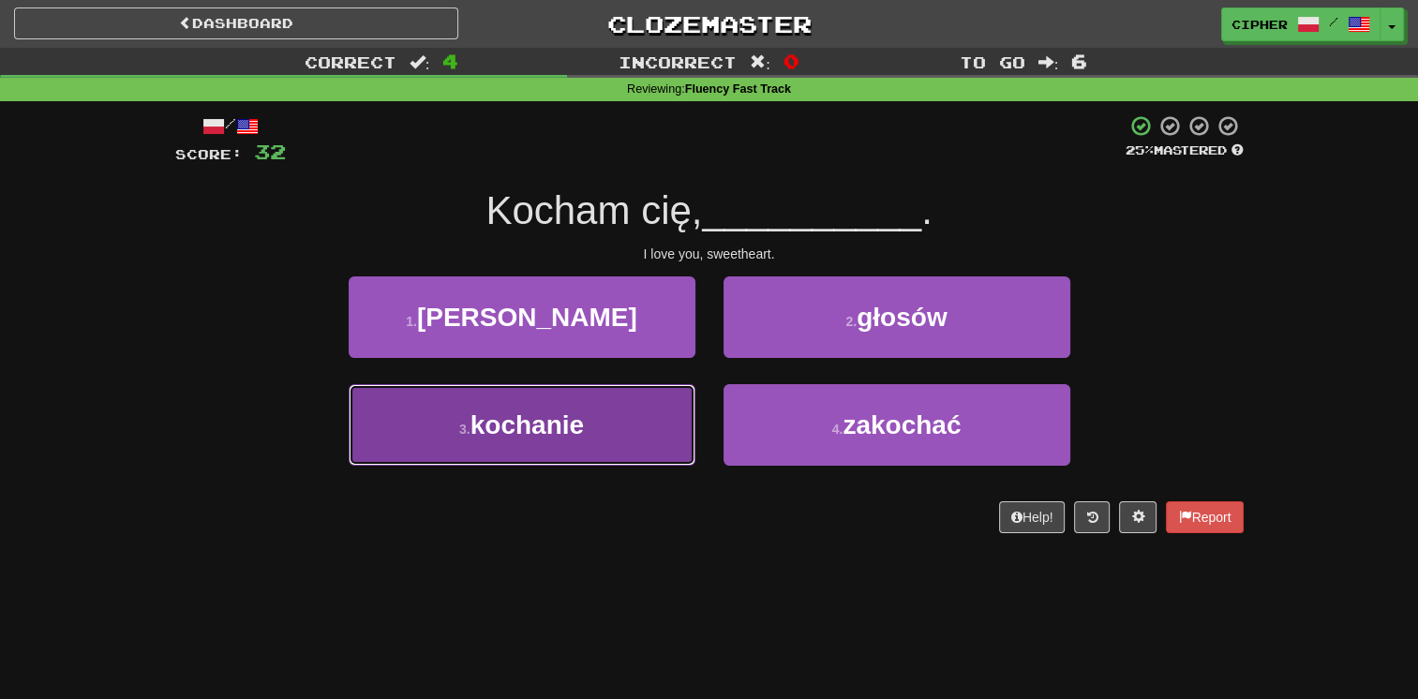
click at [671, 392] on button "3 . kochanie" at bounding box center [522, 425] width 347 height 82
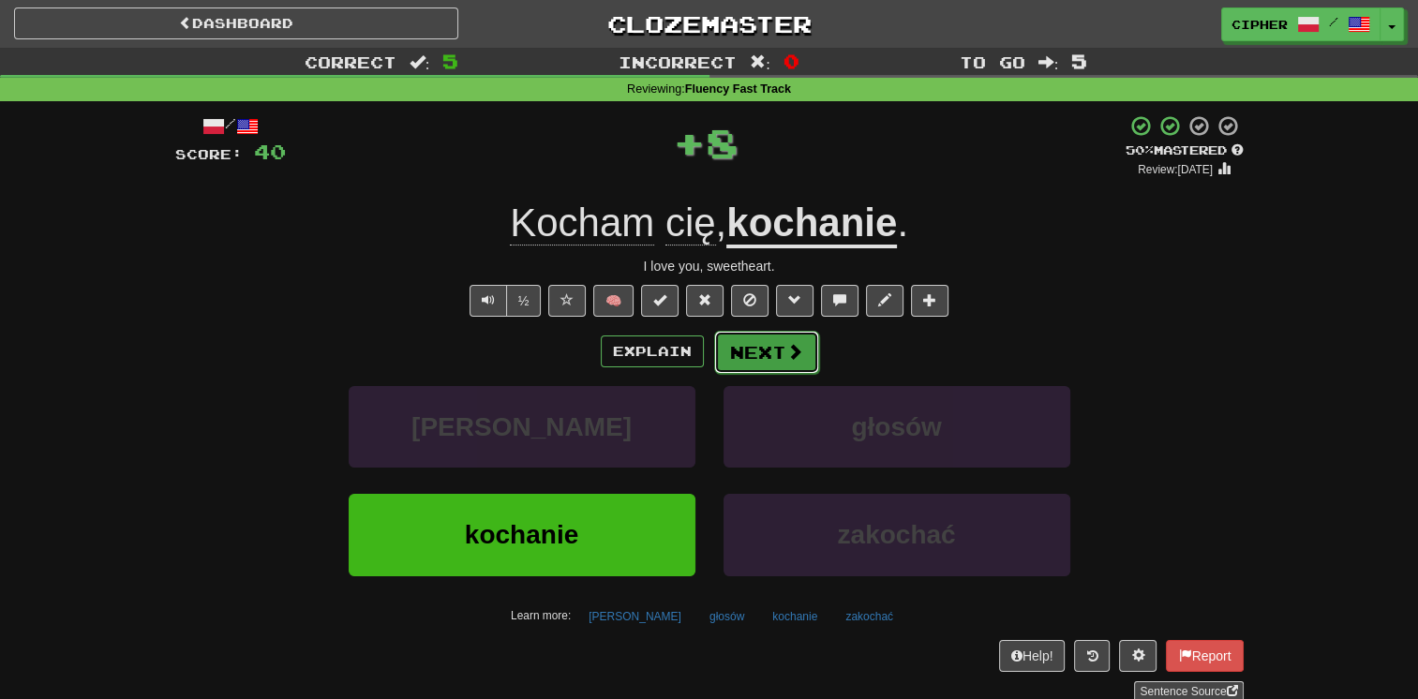
click at [755, 354] on button "Next" at bounding box center [766, 352] width 105 height 43
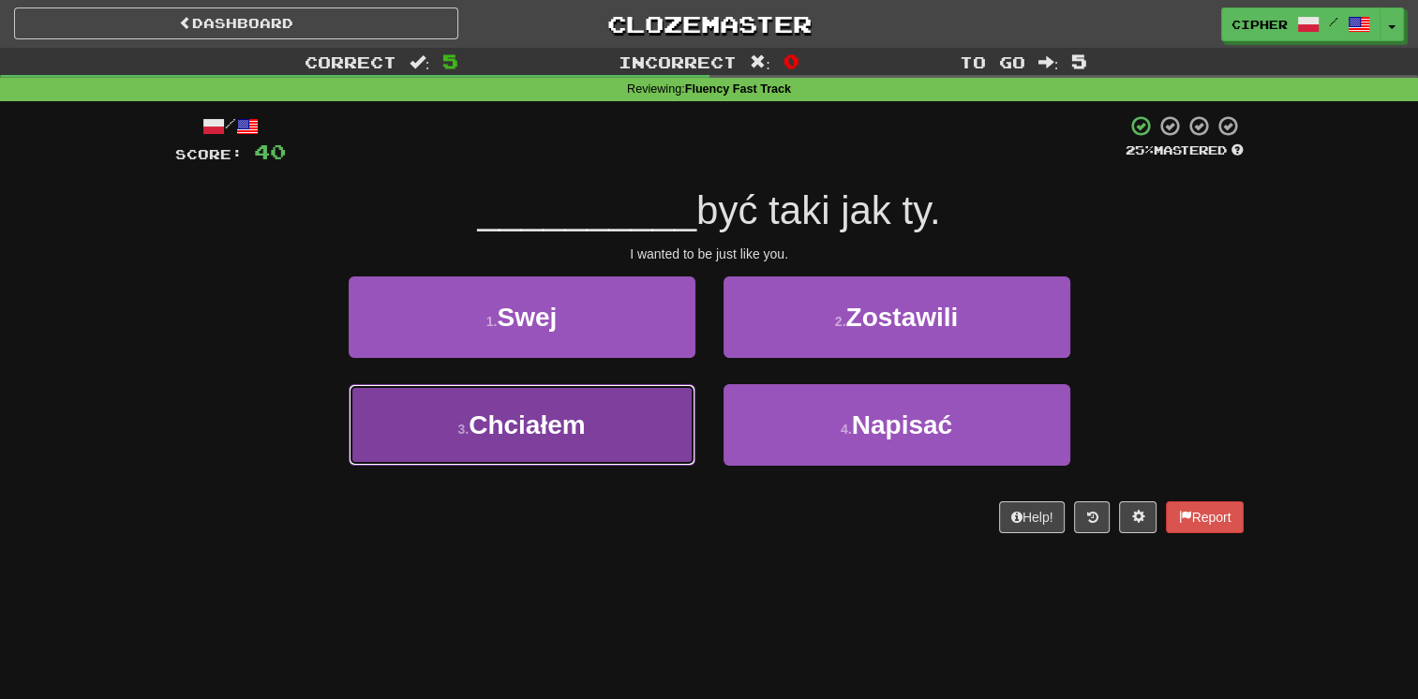
click at [642, 396] on button "3 . Chciałem" at bounding box center [522, 425] width 347 height 82
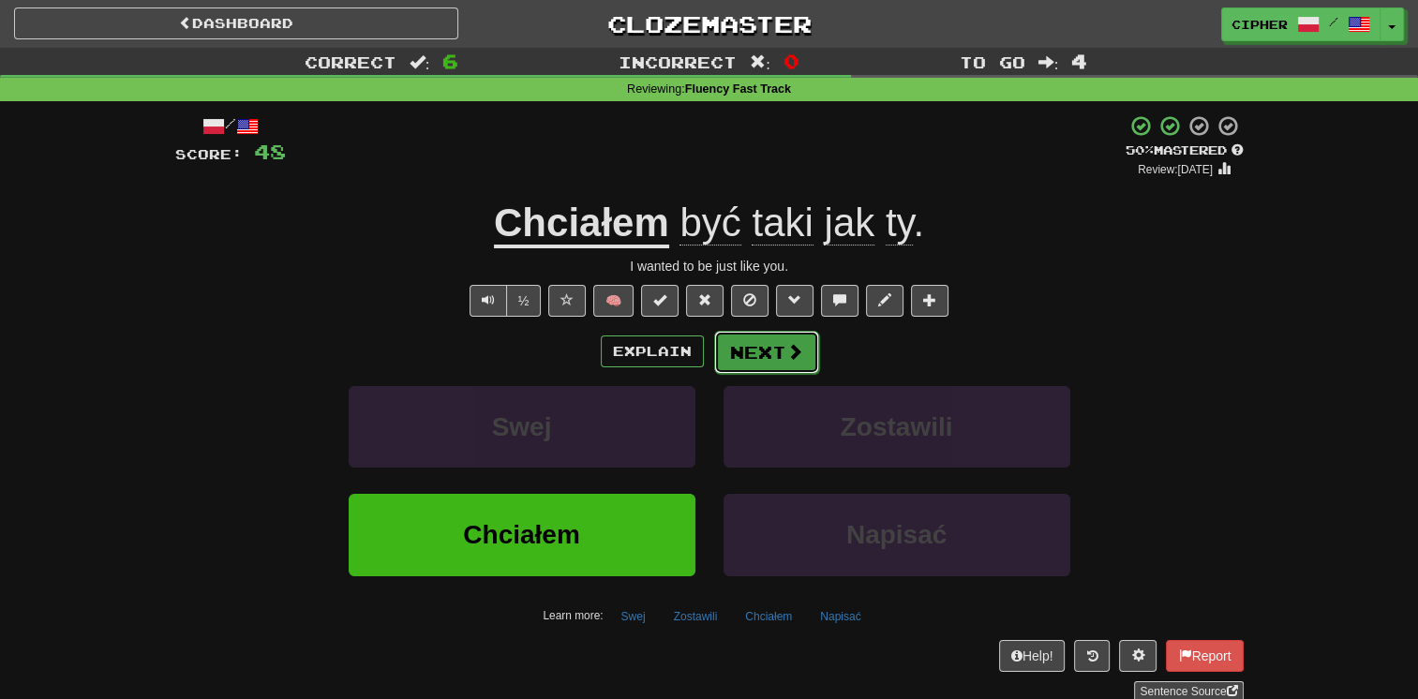
click at [762, 364] on button "Next" at bounding box center [766, 352] width 105 height 43
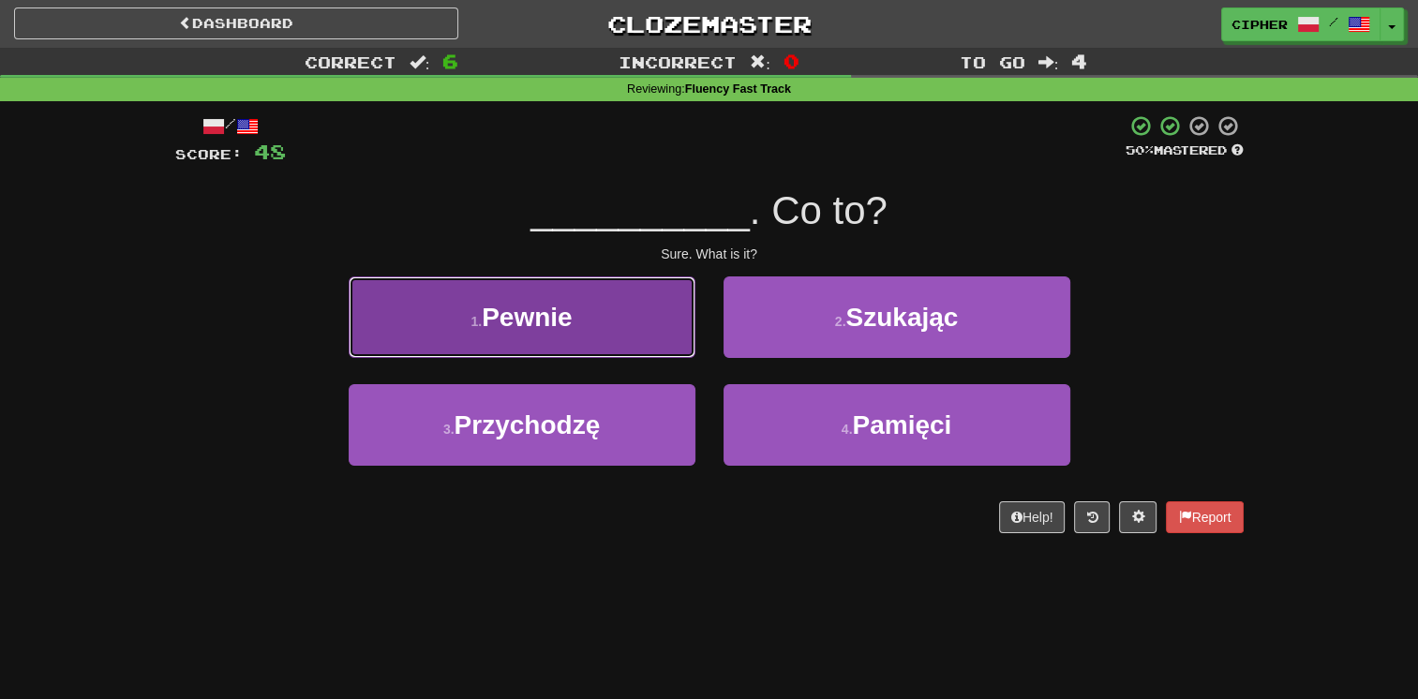
click at [604, 314] on button "1 . Pewnie" at bounding box center [522, 318] width 347 height 82
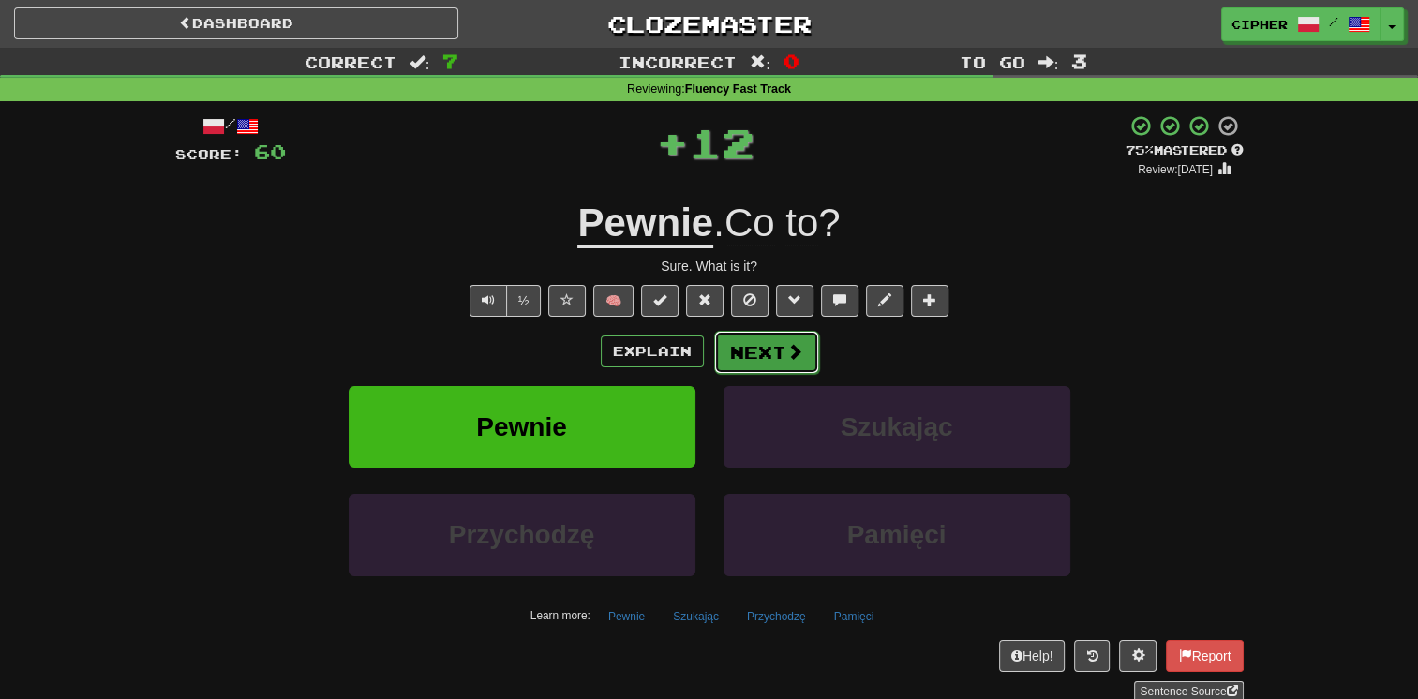
click at [779, 348] on button "Next" at bounding box center [766, 352] width 105 height 43
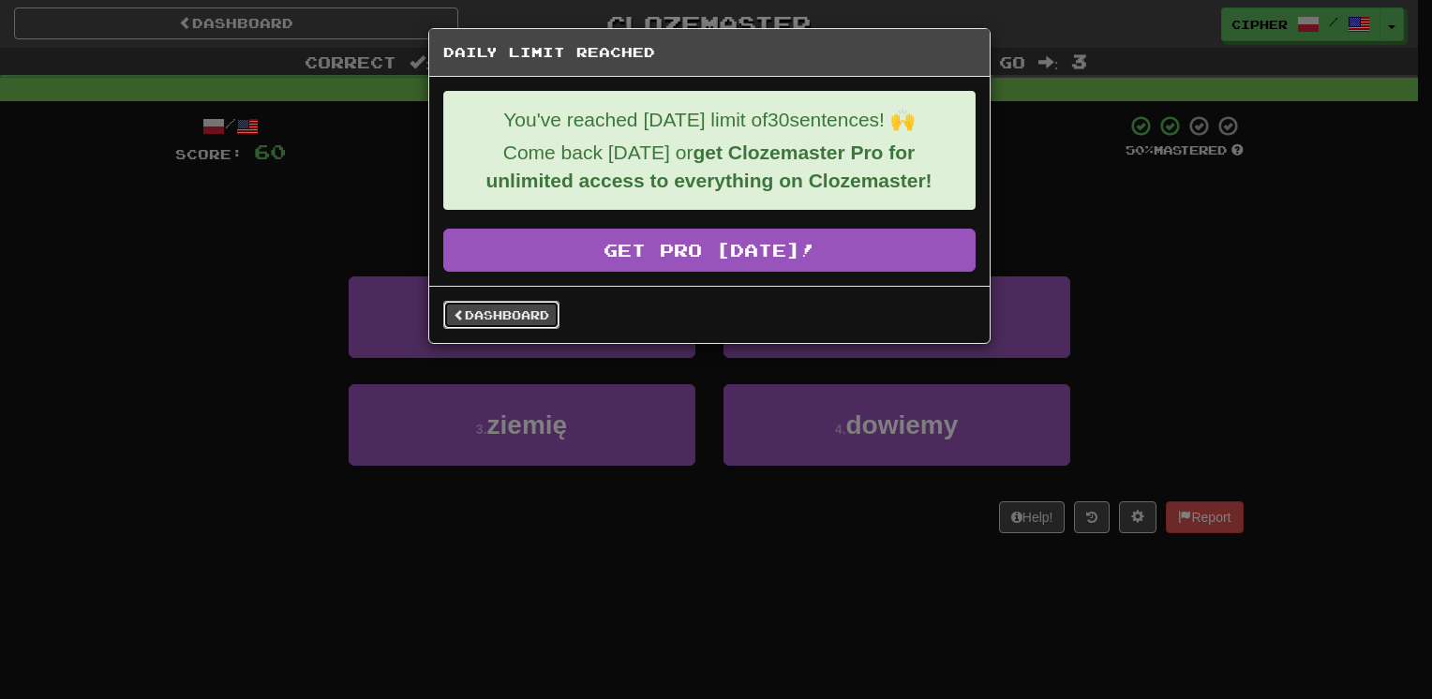
click at [518, 314] on link "Dashboard" at bounding box center [501, 315] width 116 height 28
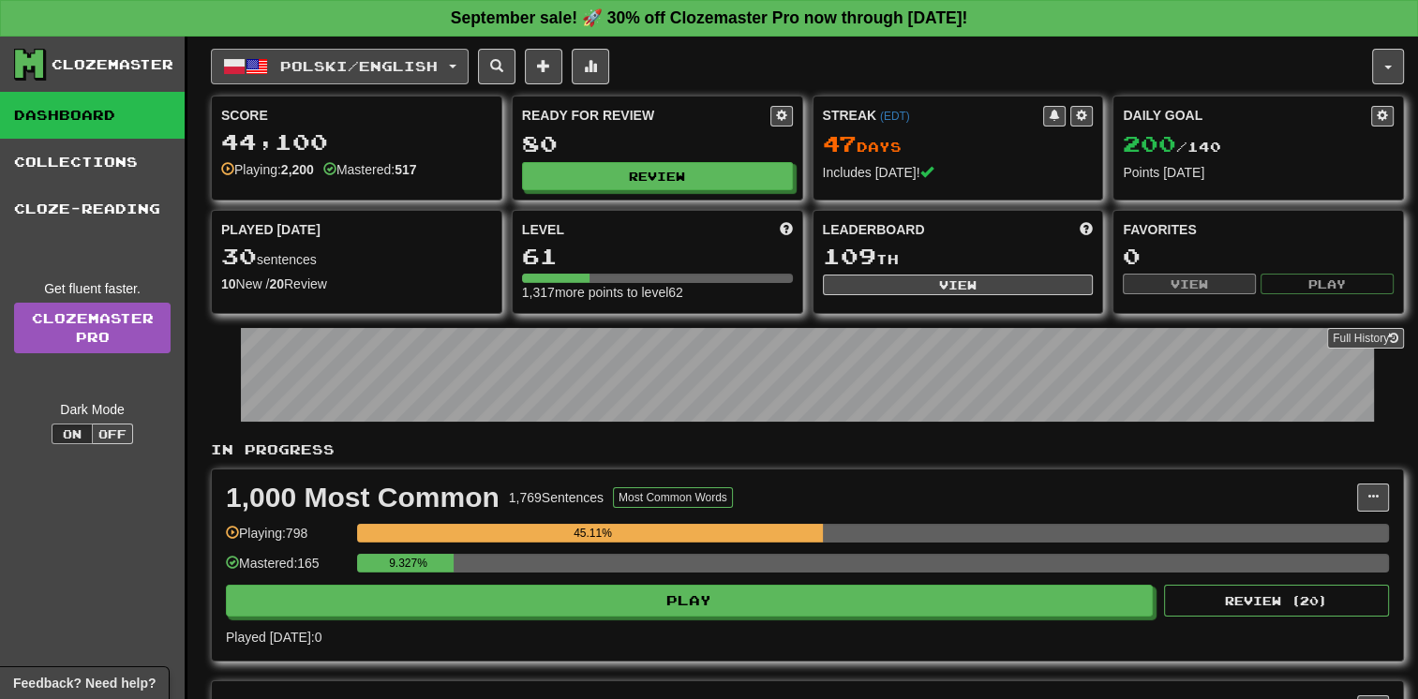
click at [405, 73] on button "Polski / English" at bounding box center [340, 67] width 258 height 36
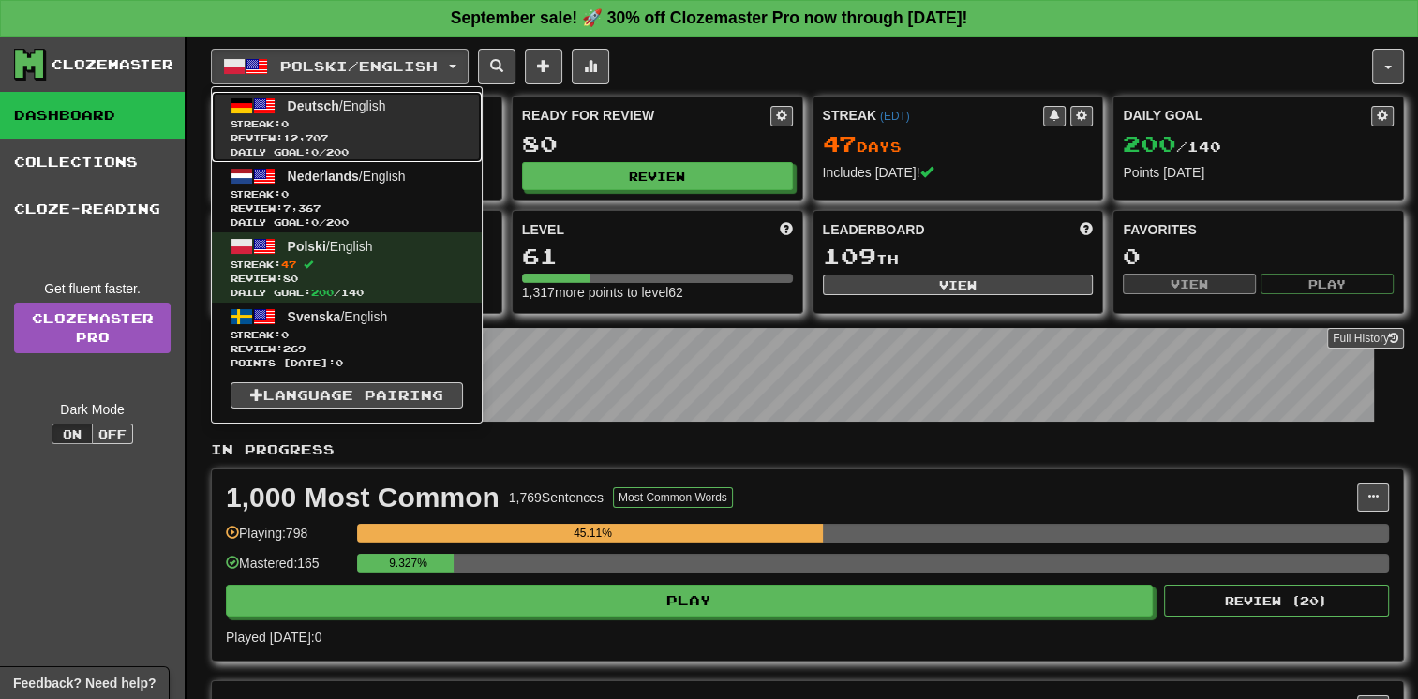
click at [403, 140] on span "Review: 12,707" at bounding box center [347, 138] width 232 height 14
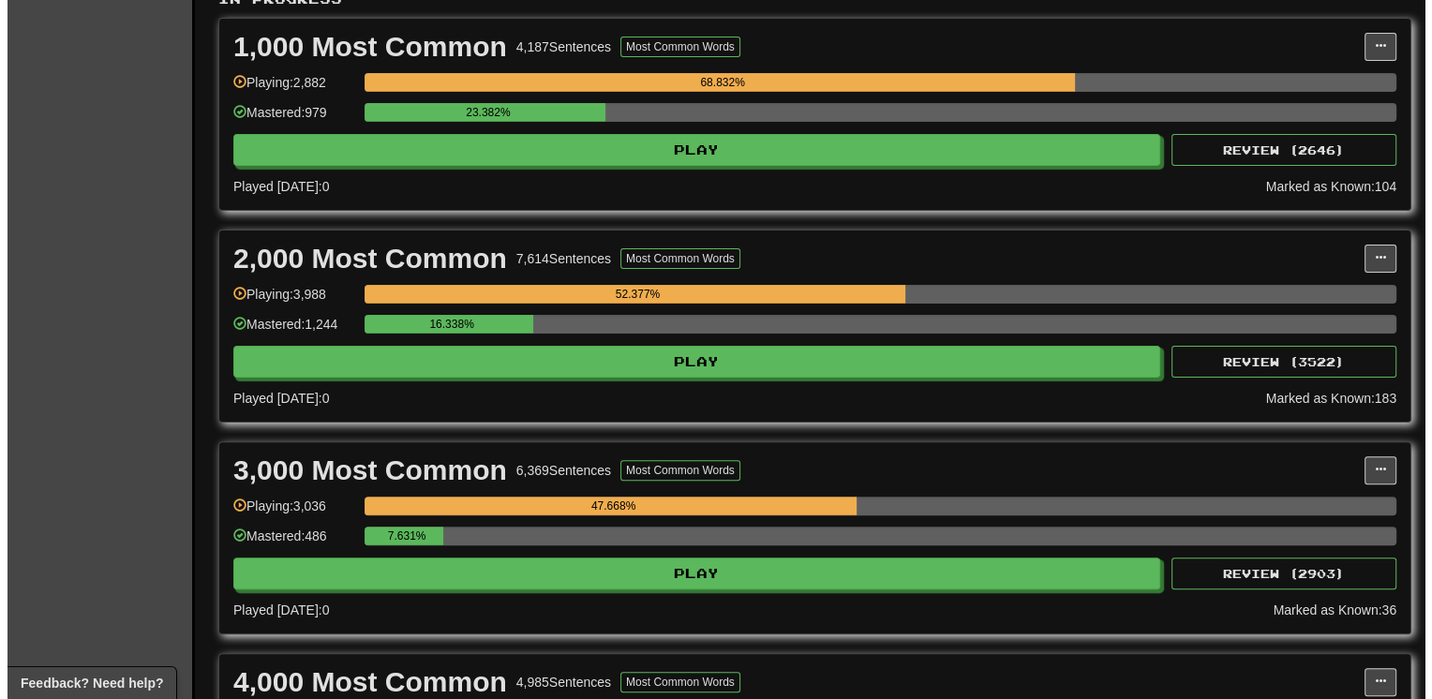
scroll to position [450, 0]
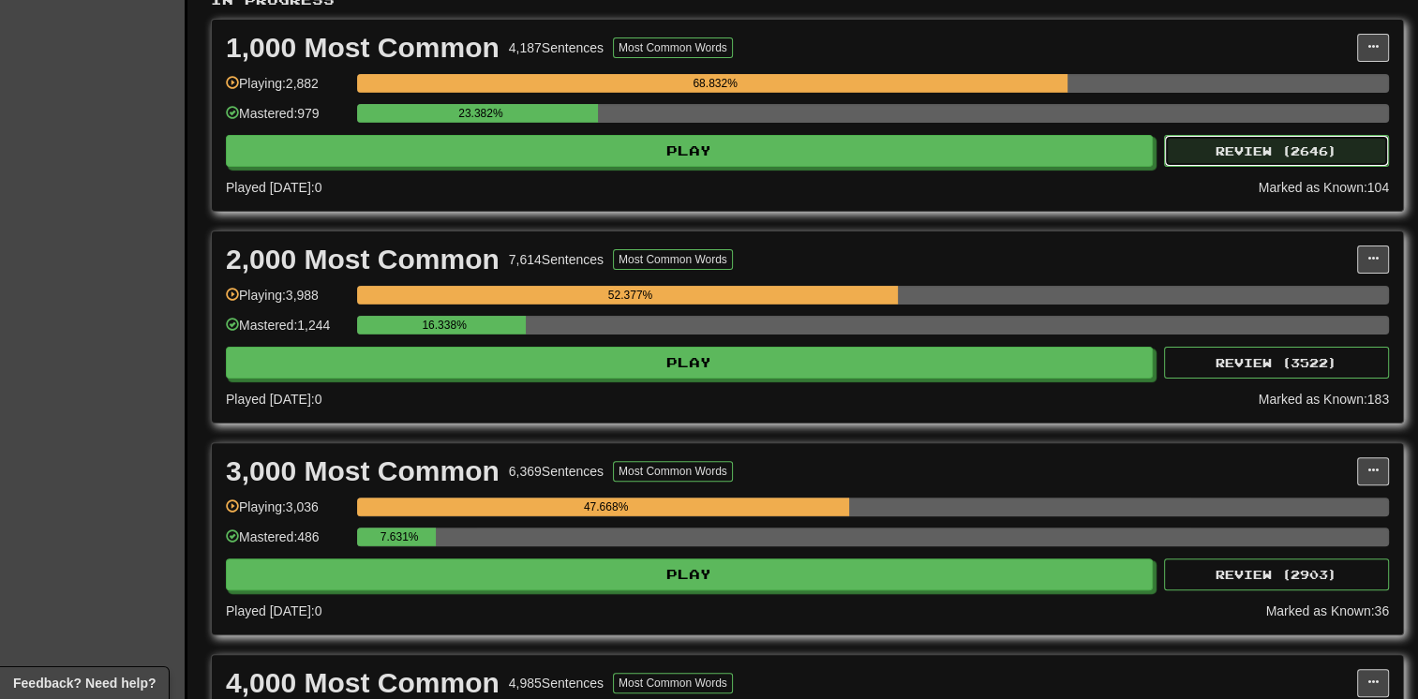
click at [1214, 135] on button "Review ( 2646 )" at bounding box center [1276, 151] width 225 height 32
select select "**"
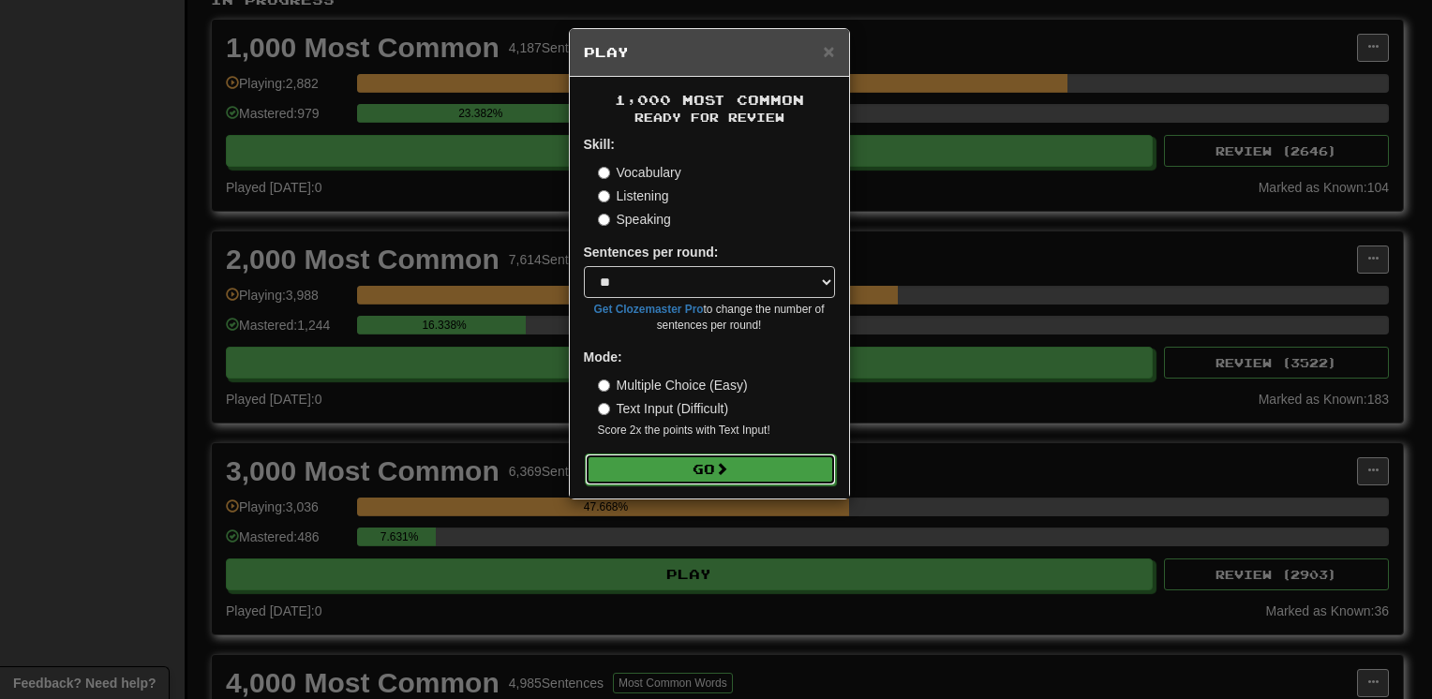
click at [698, 458] on button "Go" at bounding box center [710, 470] width 251 height 32
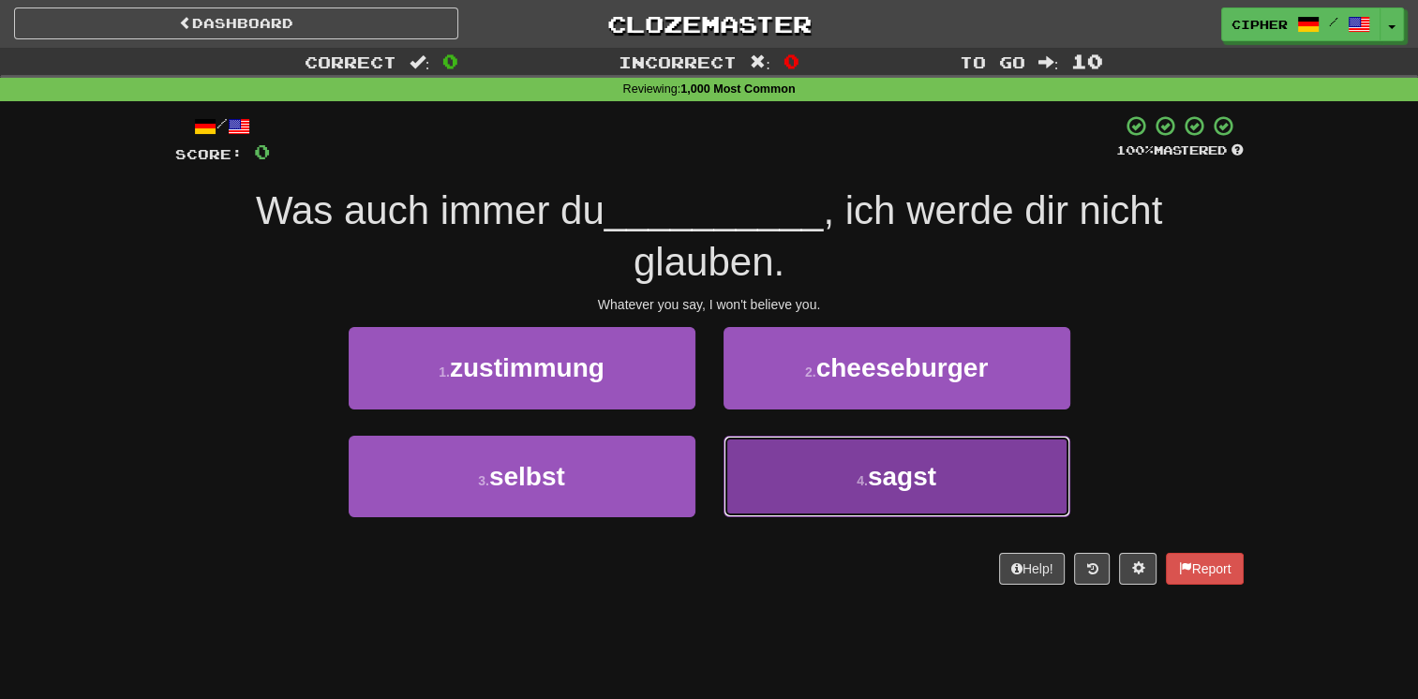
click at [756, 469] on button "4 . sagst" at bounding box center [897, 477] width 347 height 82
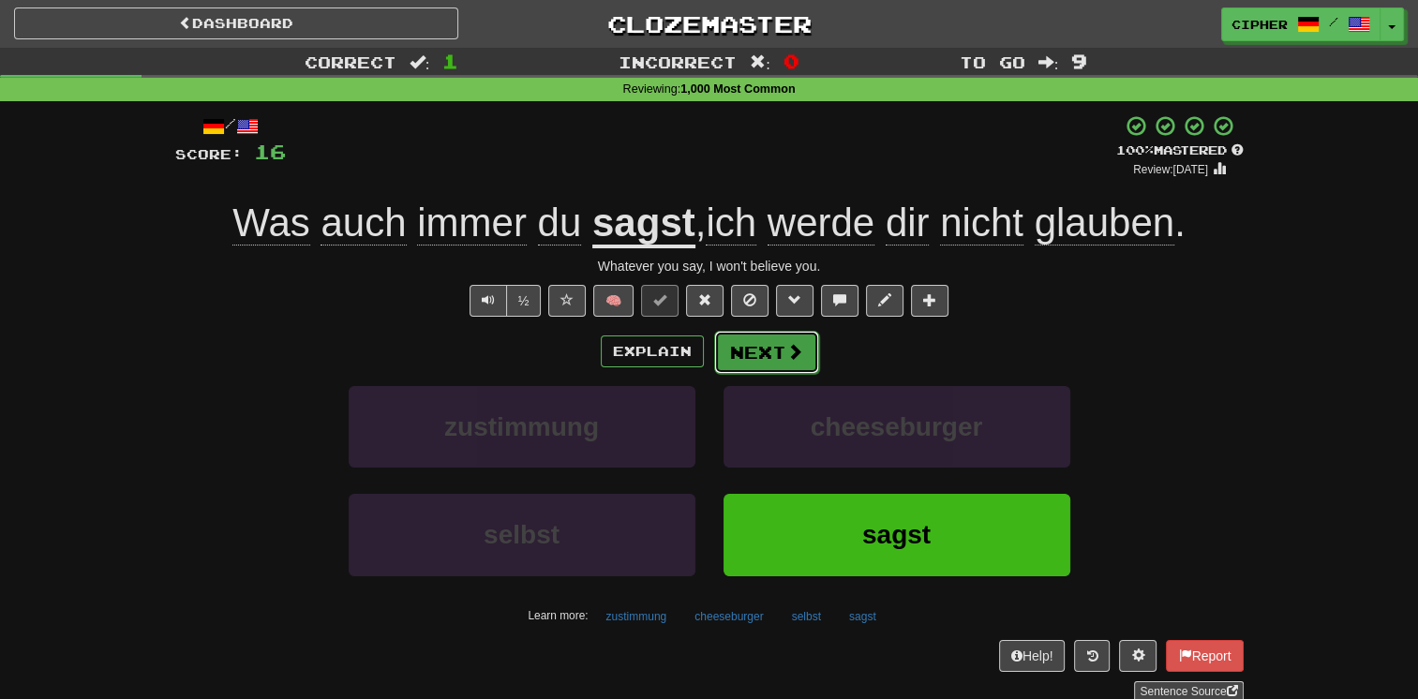
click at [742, 357] on button "Next" at bounding box center [766, 352] width 105 height 43
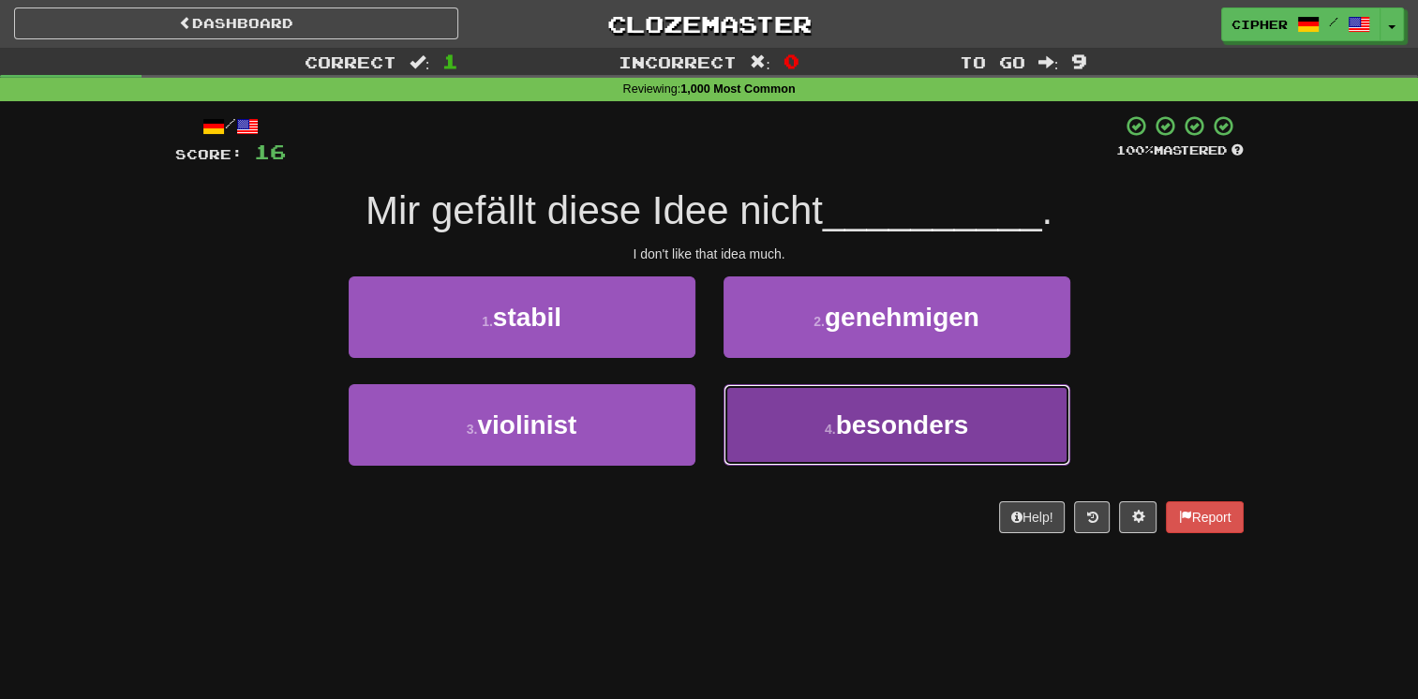
click at [749, 406] on button "4 . besonders" at bounding box center [897, 425] width 347 height 82
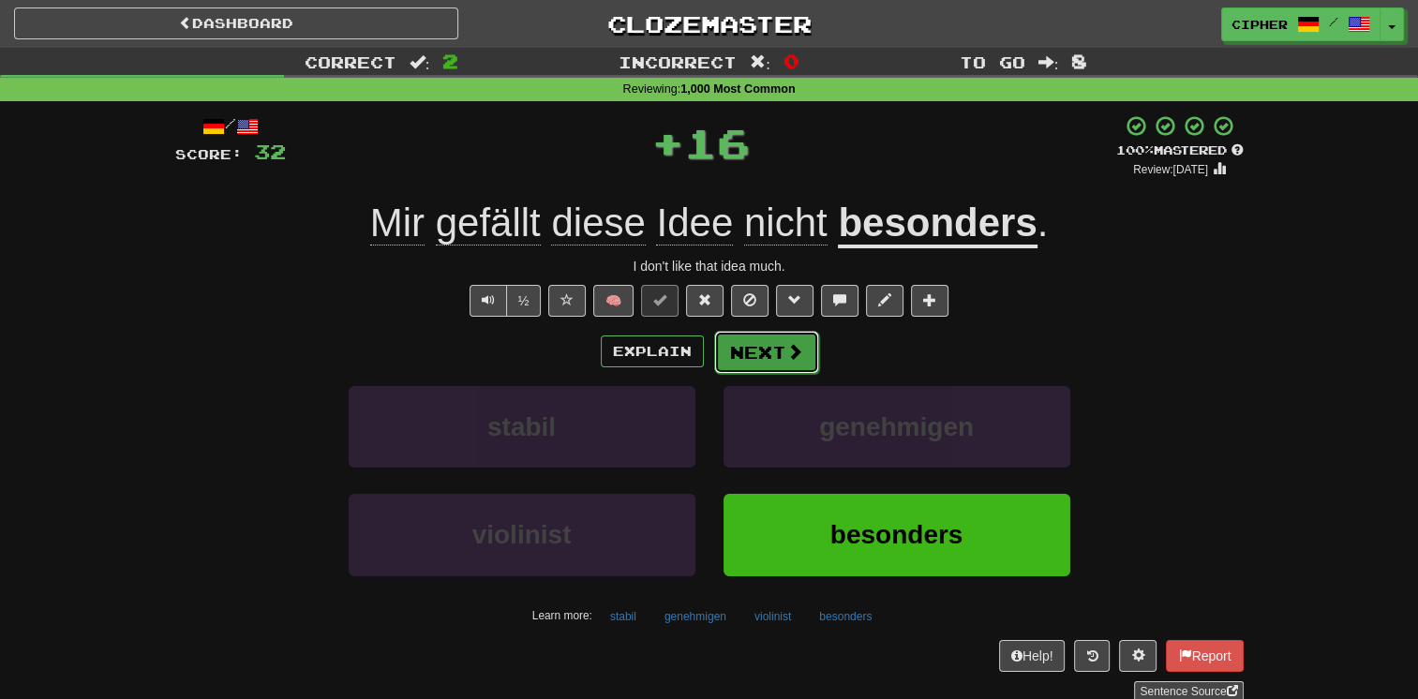
click at [735, 352] on button "Next" at bounding box center [766, 352] width 105 height 43
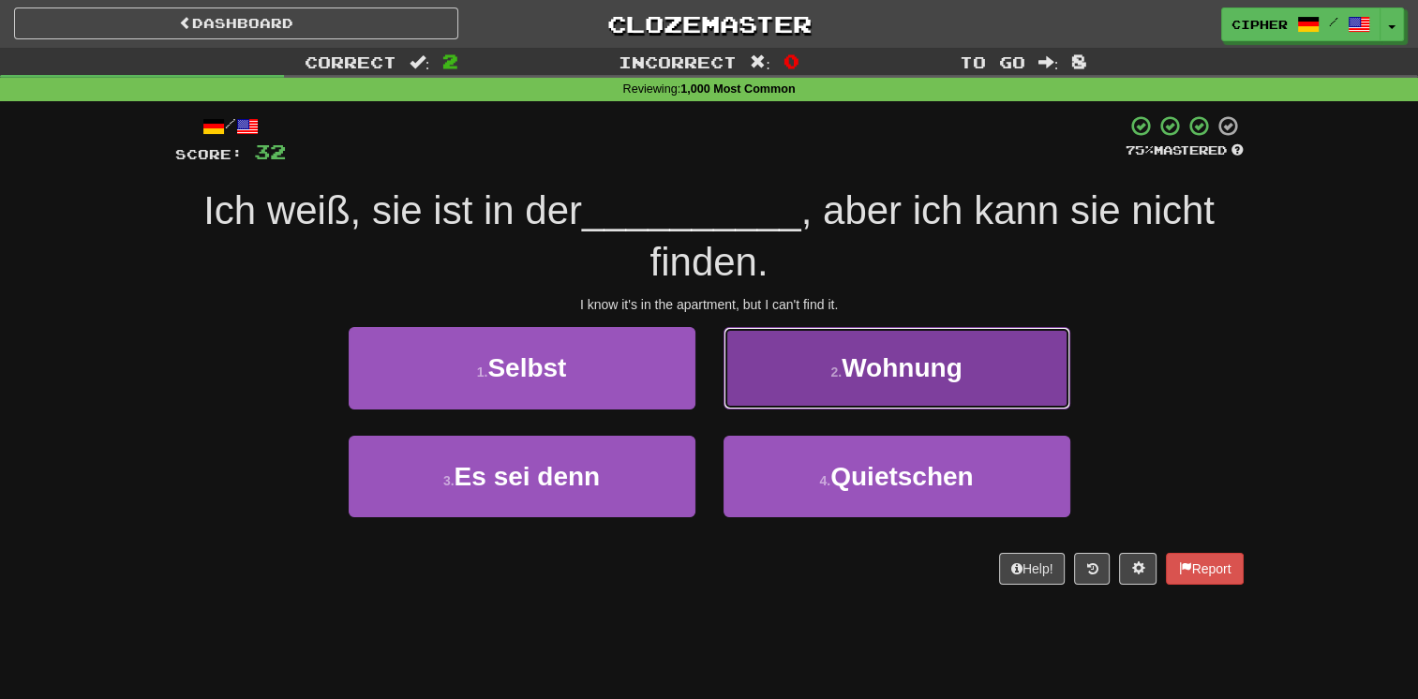
click at [775, 379] on button "2 . Wohnung" at bounding box center [897, 368] width 347 height 82
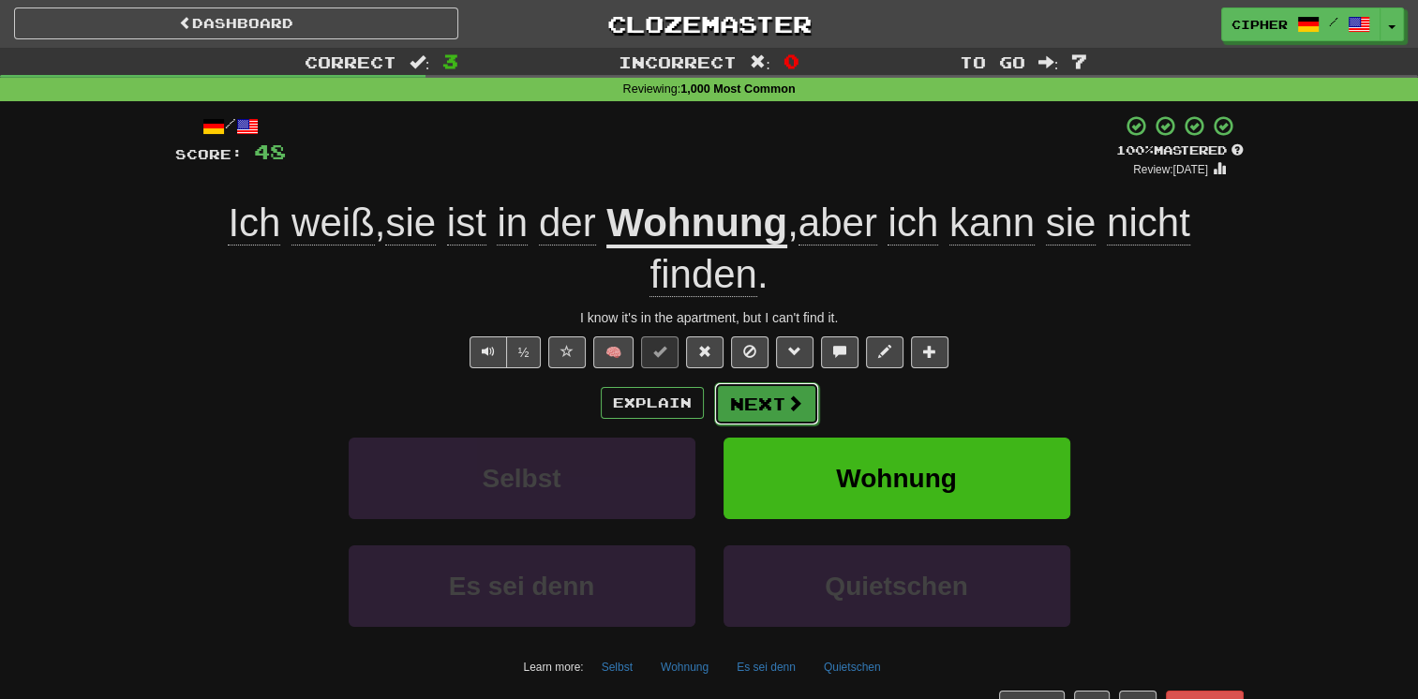
click at [774, 388] on button "Next" at bounding box center [766, 403] width 105 height 43
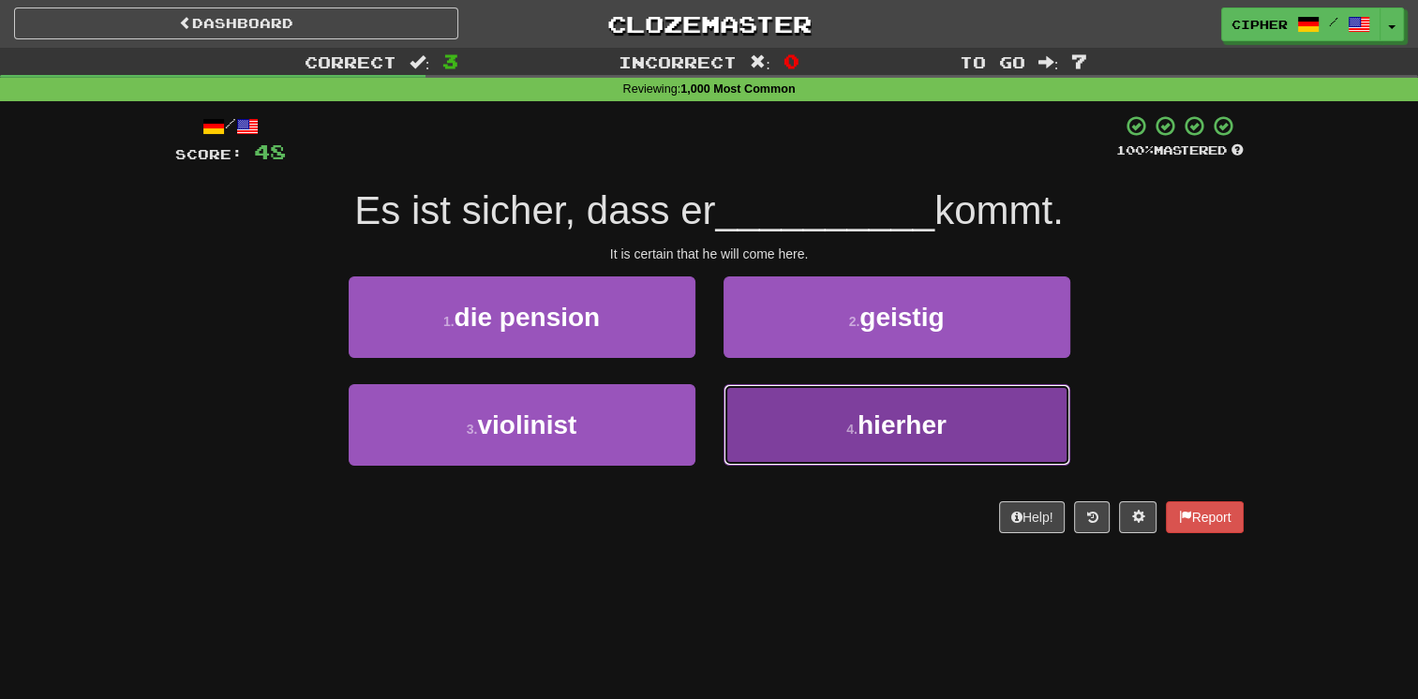
click at [767, 398] on button "4 . hierher" at bounding box center [897, 425] width 347 height 82
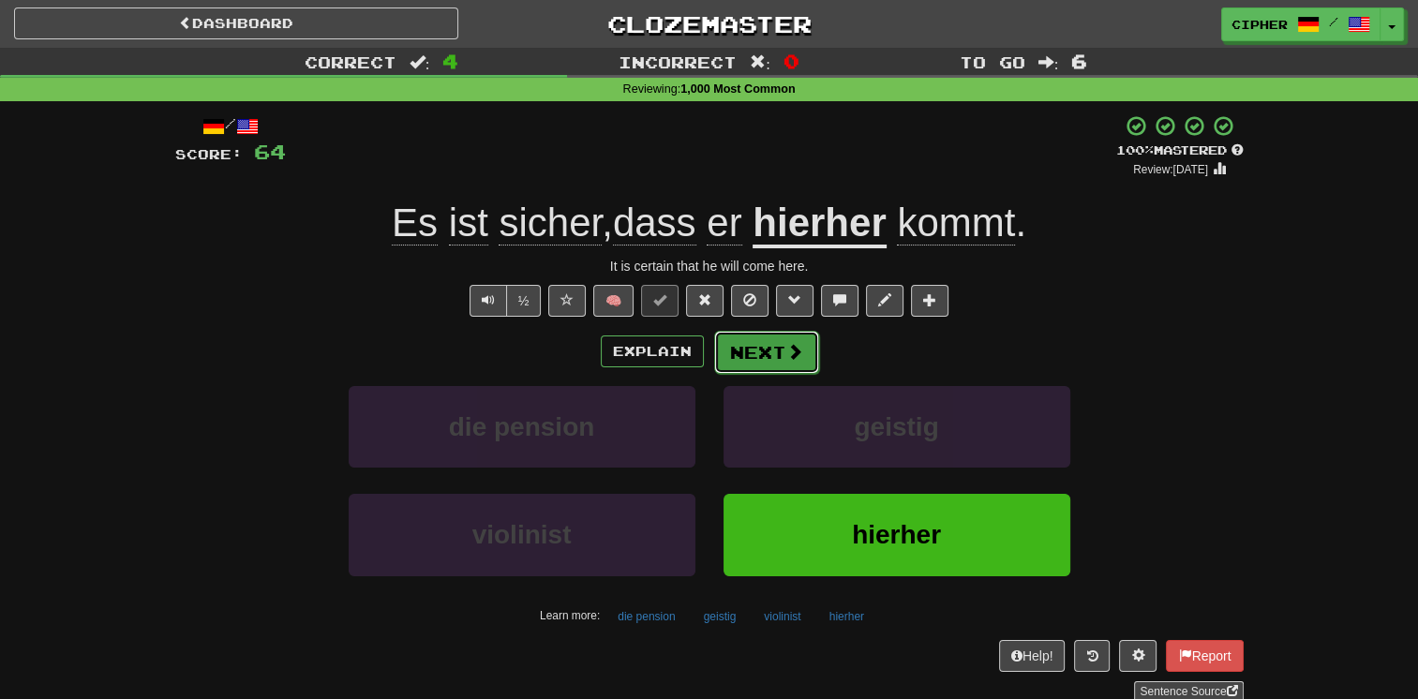
click at [752, 354] on button "Next" at bounding box center [766, 352] width 105 height 43
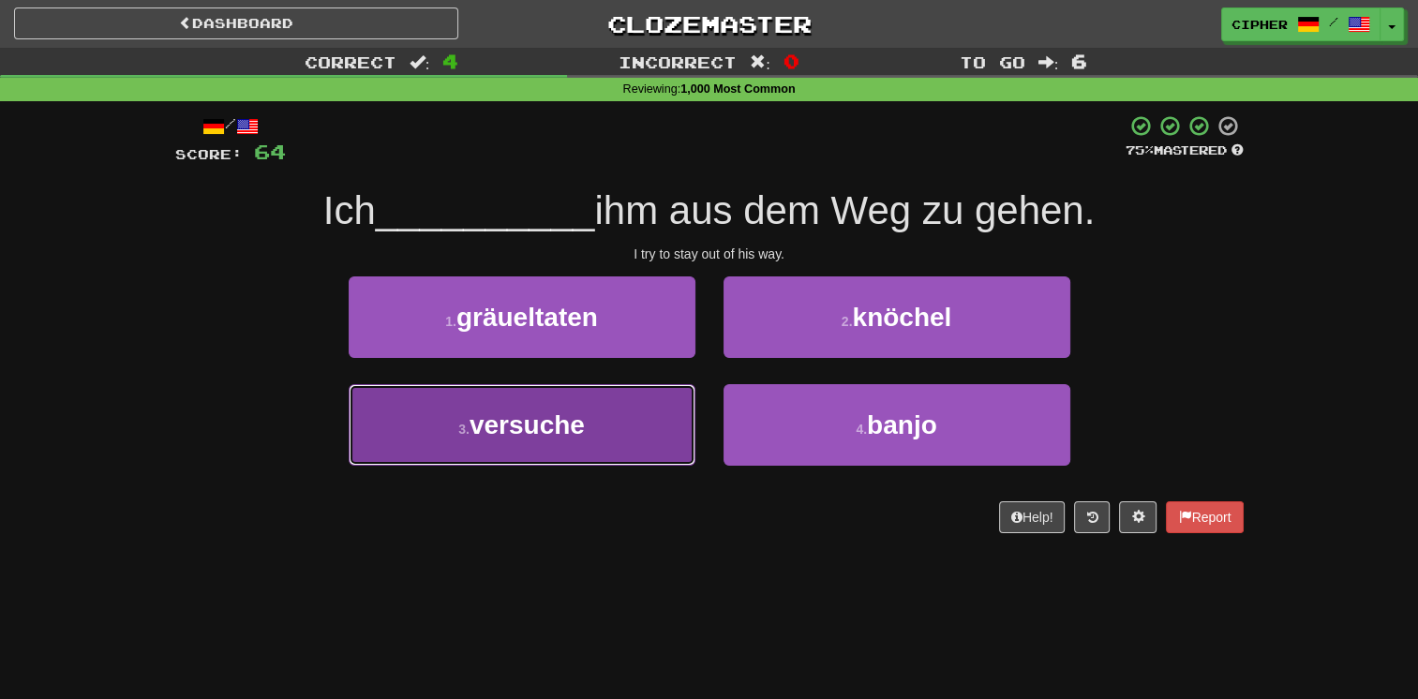
click at [649, 404] on button "3 . versuche" at bounding box center [522, 425] width 347 height 82
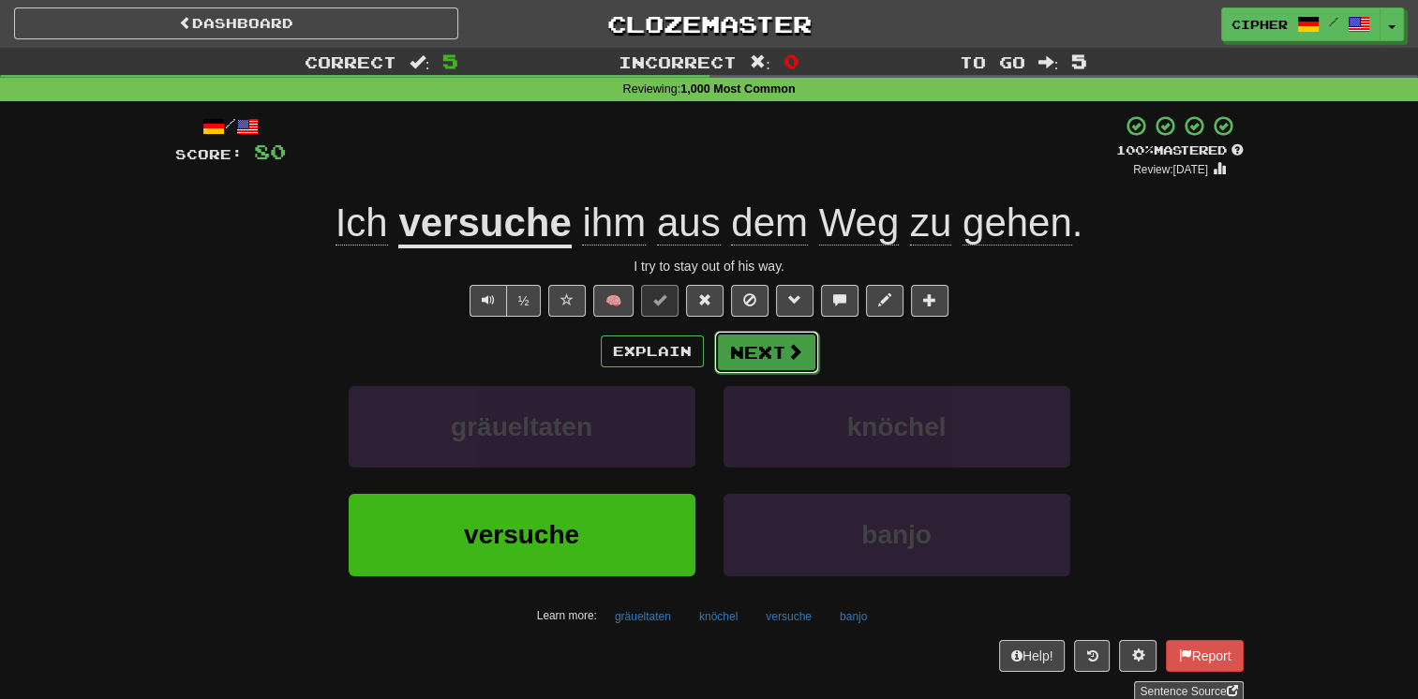
click at [761, 357] on button "Next" at bounding box center [766, 352] width 105 height 43
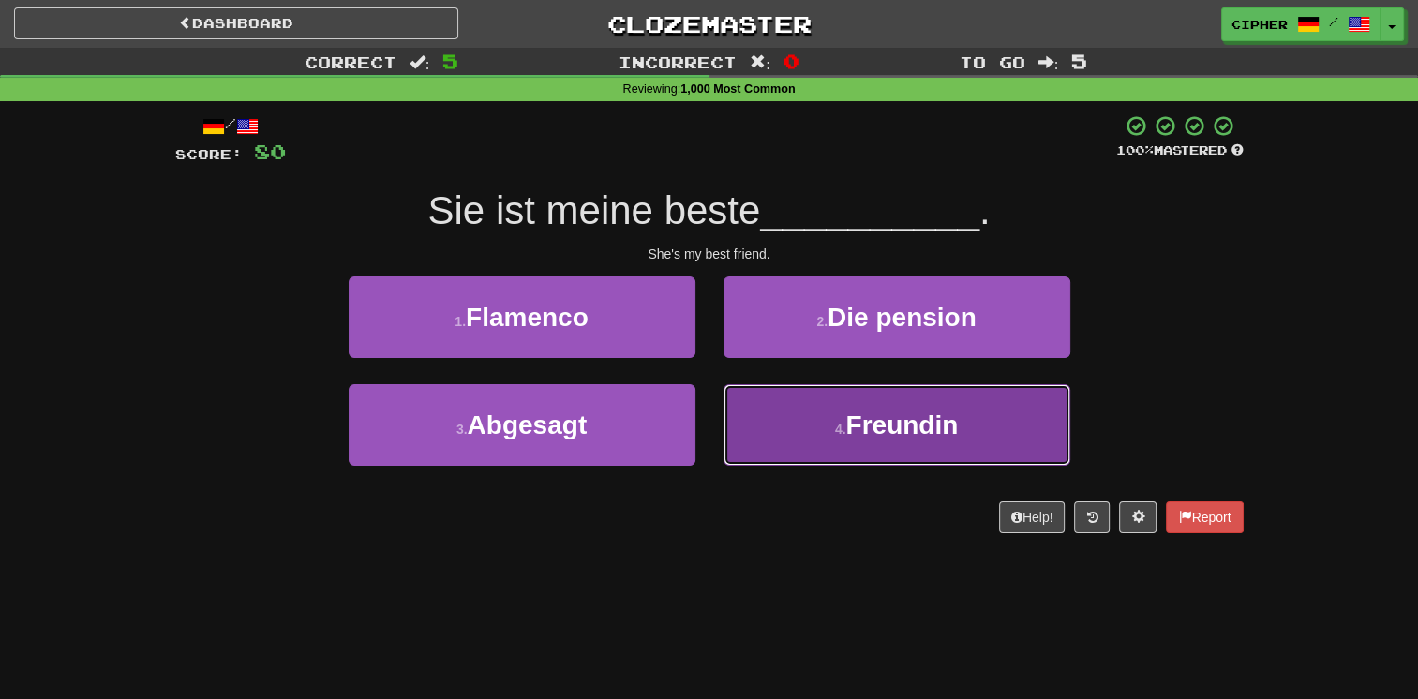
click at [777, 425] on button "4 . Freundin" at bounding box center [897, 425] width 347 height 82
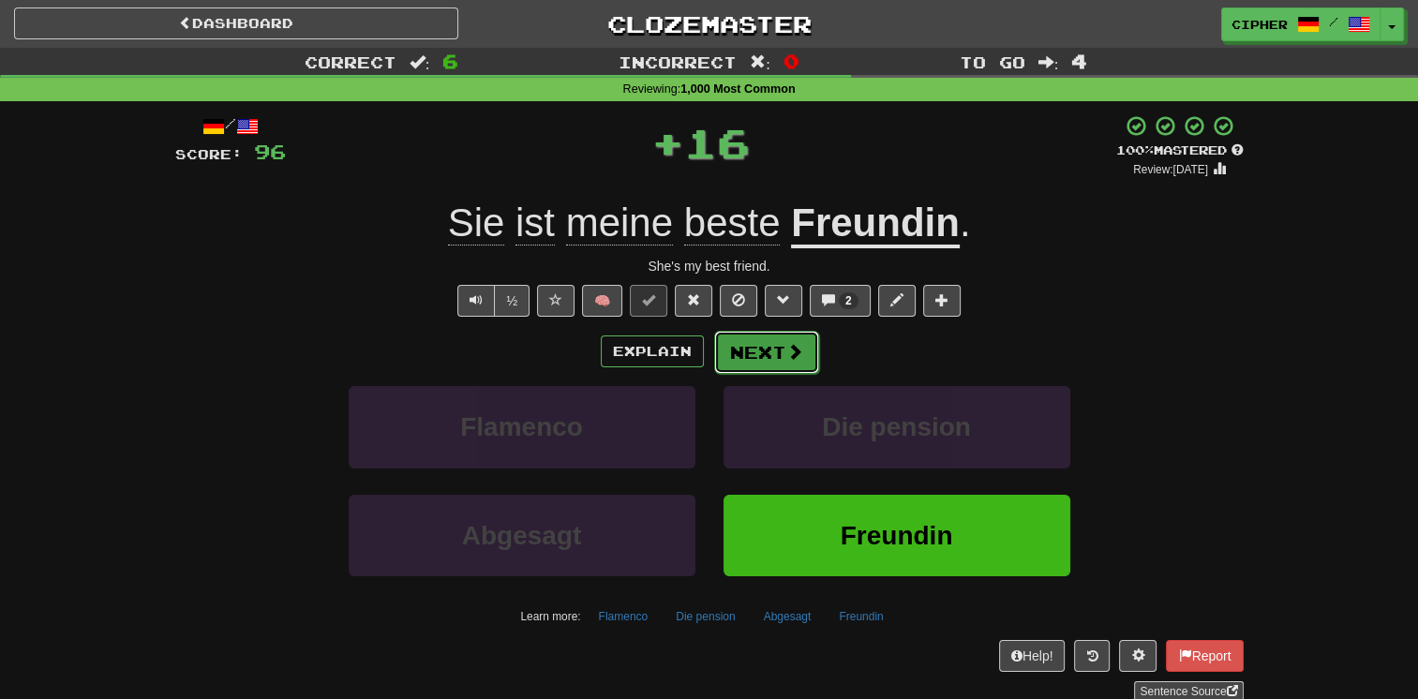
click at [739, 357] on button "Next" at bounding box center [766, 352] width 105 height 43
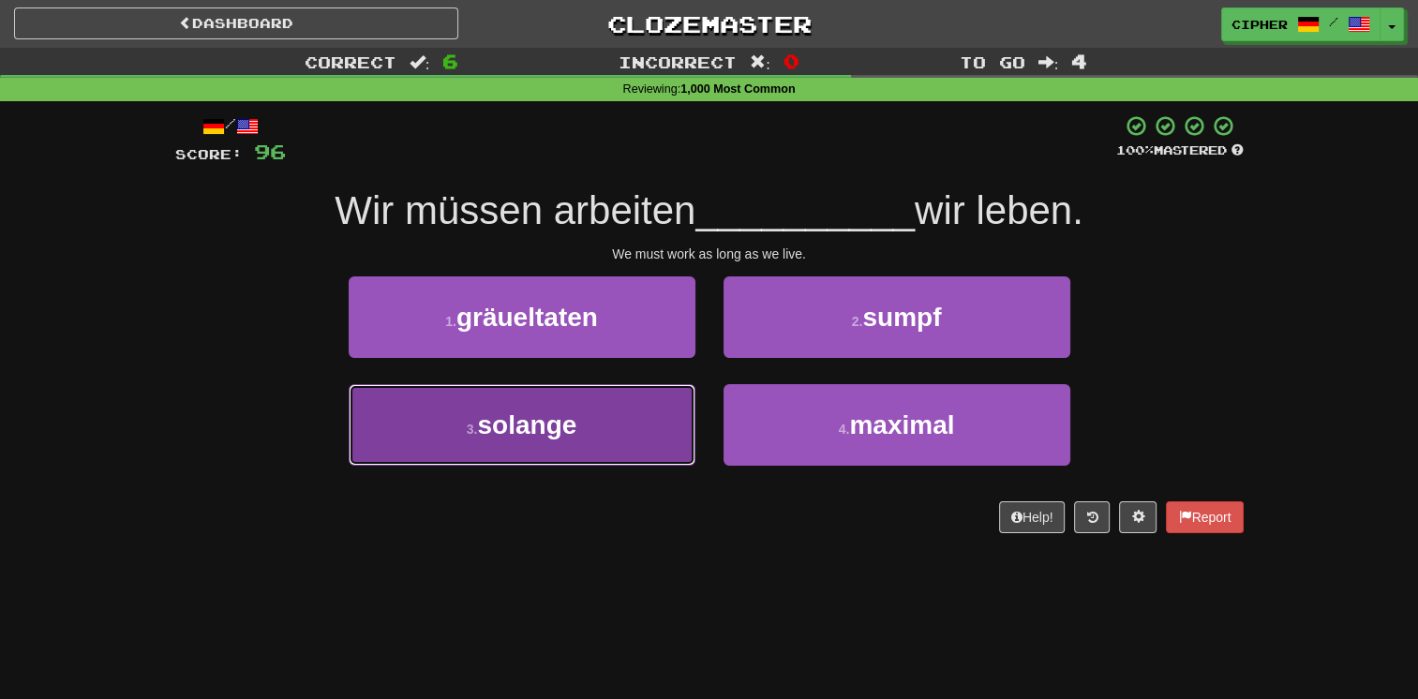
click at [612, 437] on button "3 . solange" at bounding box center [522, 425] width 347 height 82
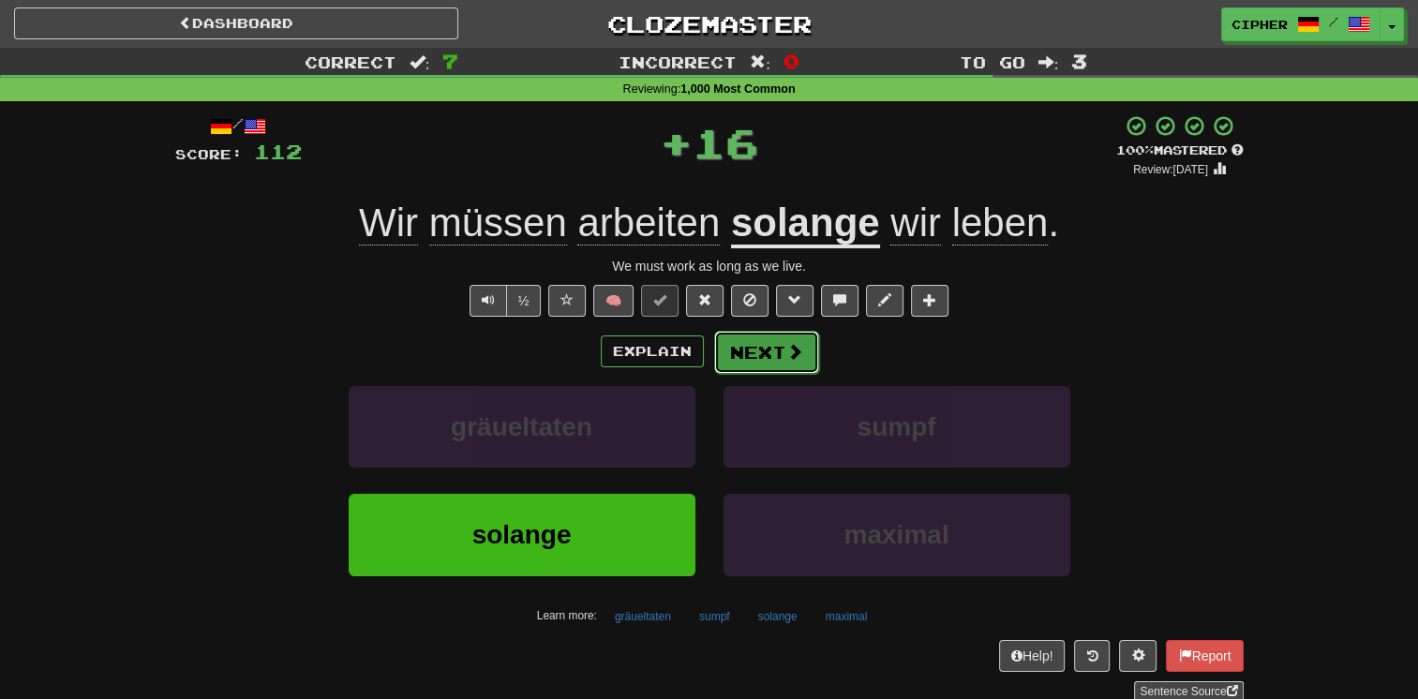
click at [760, 366] on button "Next" at bounding box center [766, 352] width 105 height 43
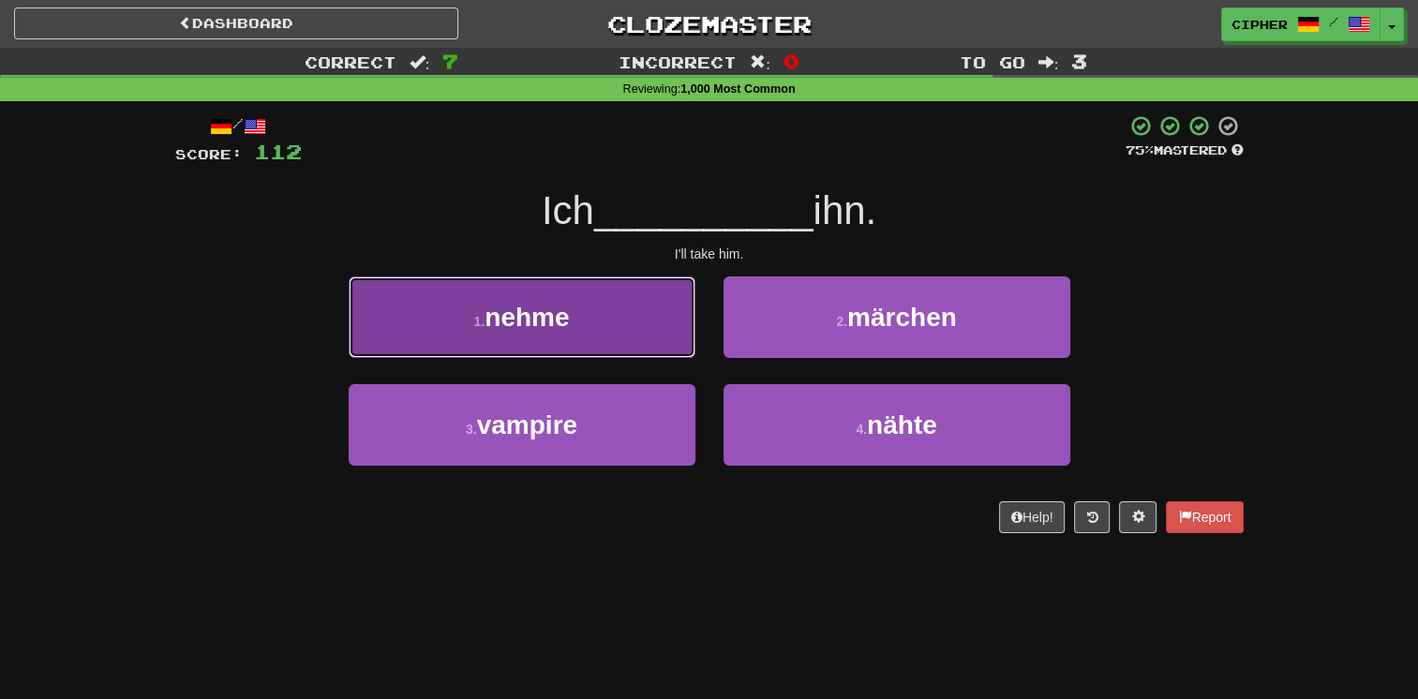
click at [652, 305] on button "1 . nehme" at bounding box center [522, 318] width 347 height 82
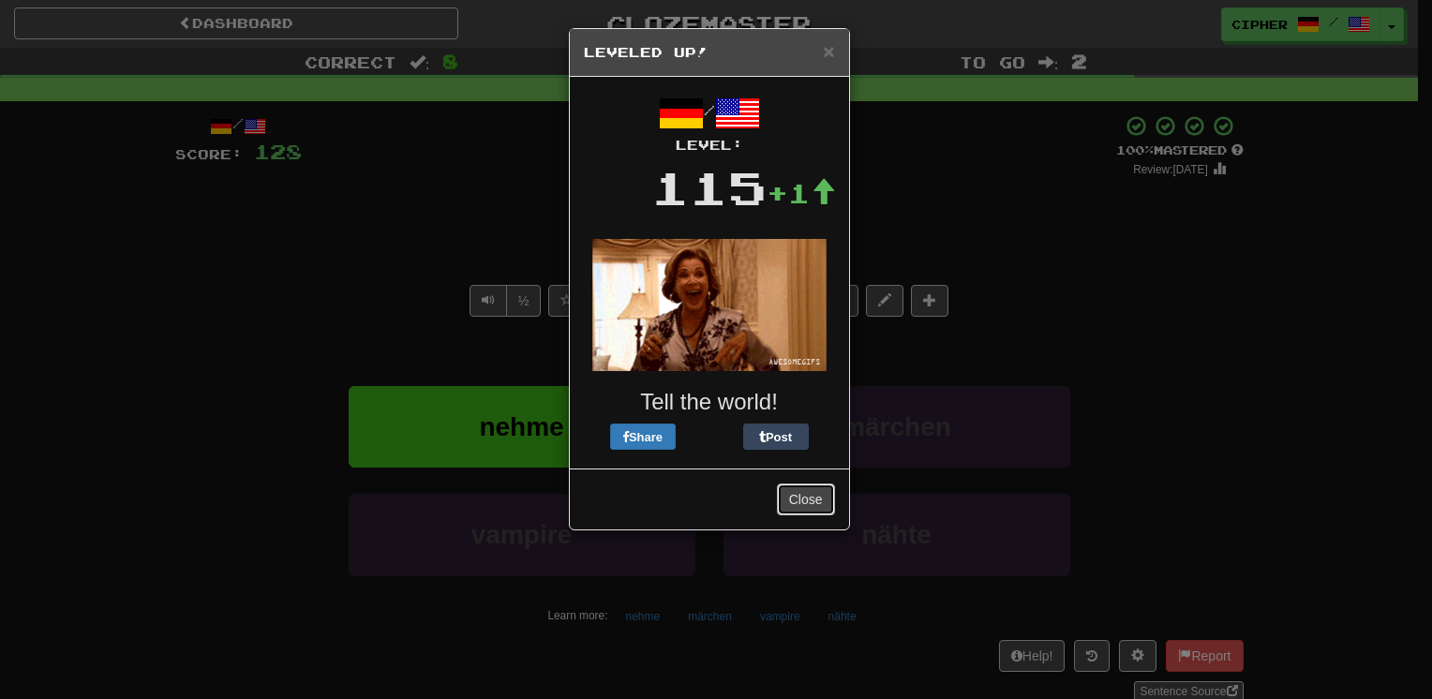
click at [799, 506] on button "Close" at bounding box center [806, 500] width 58 height 32
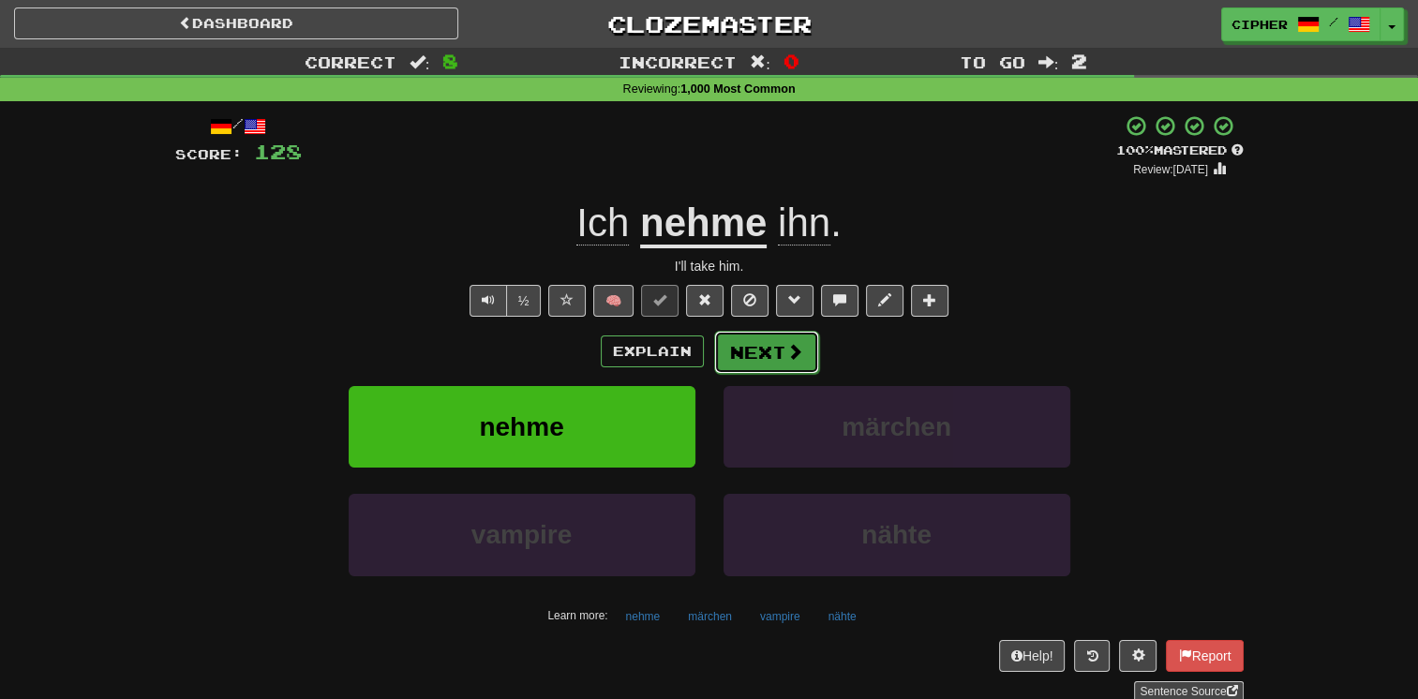
click at [779, 347] on button "Next" at bounding box center [766, 352] width 105 height 43
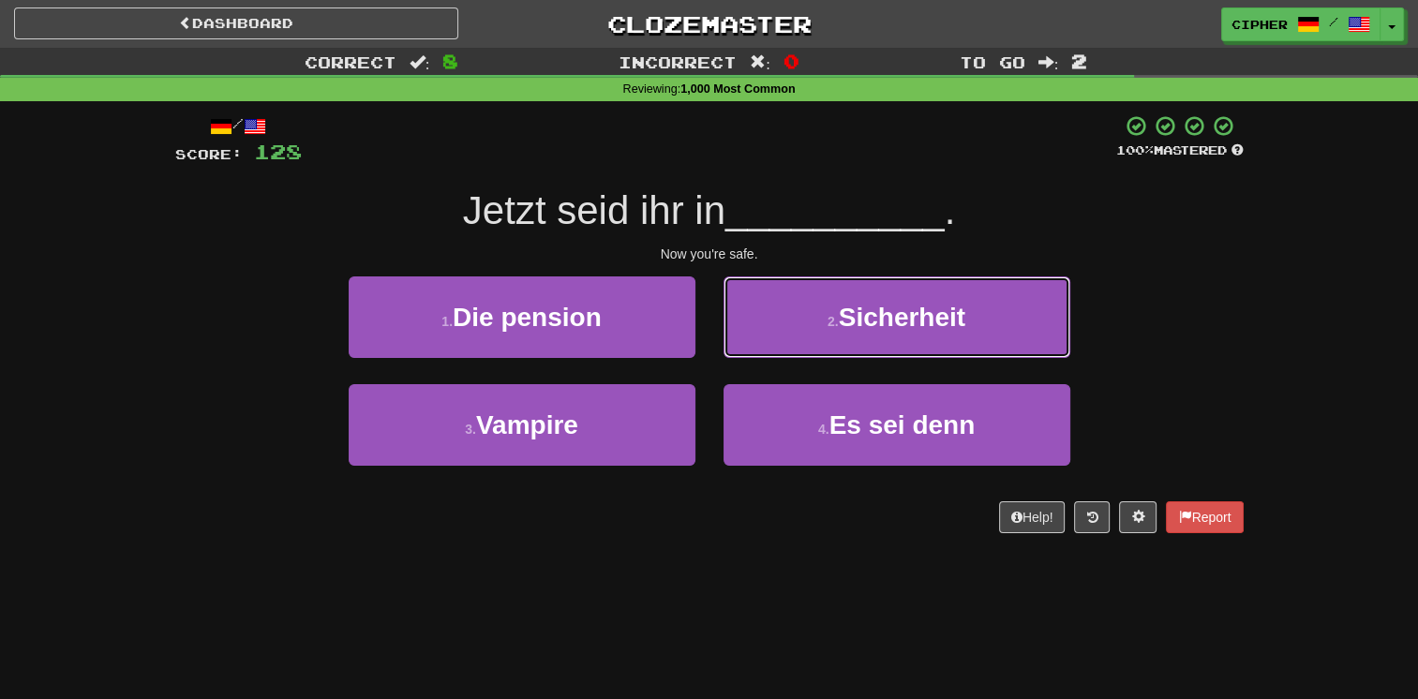
click at [779, 347] on button "2 . Sicherheit" at bounding box center [897, 318] width 347 height 82
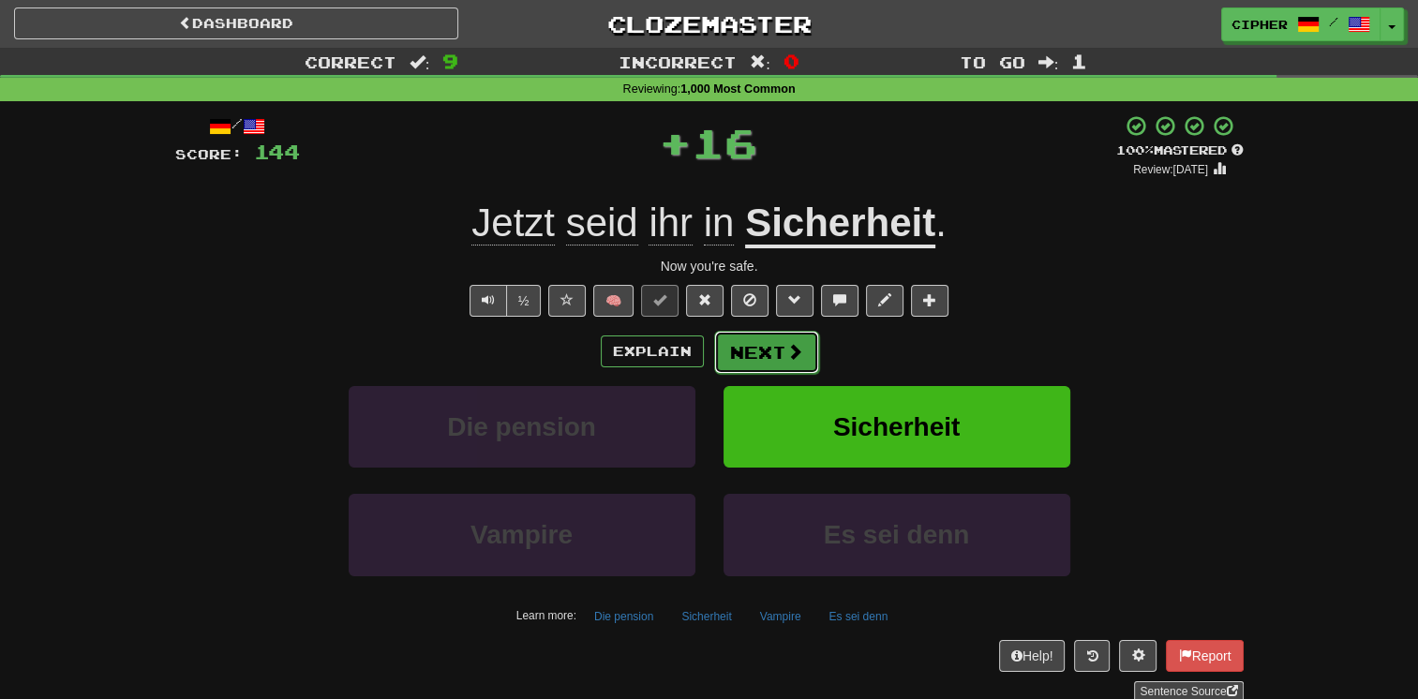
click at [775, 351] on button "Next" at bounding box center [766, 352] width 105 height 43
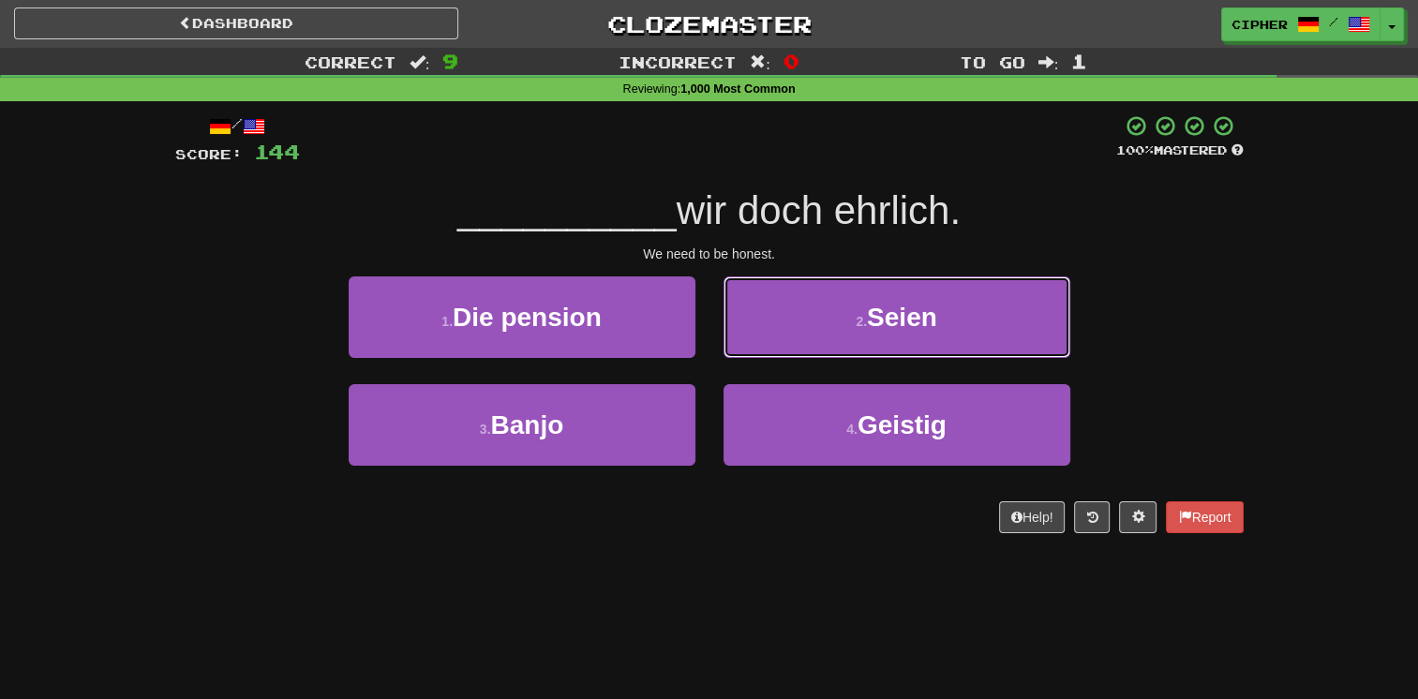
click at [775, 351] on button "2 . Seien" at bounding box center [897, 318] width 347 height 82
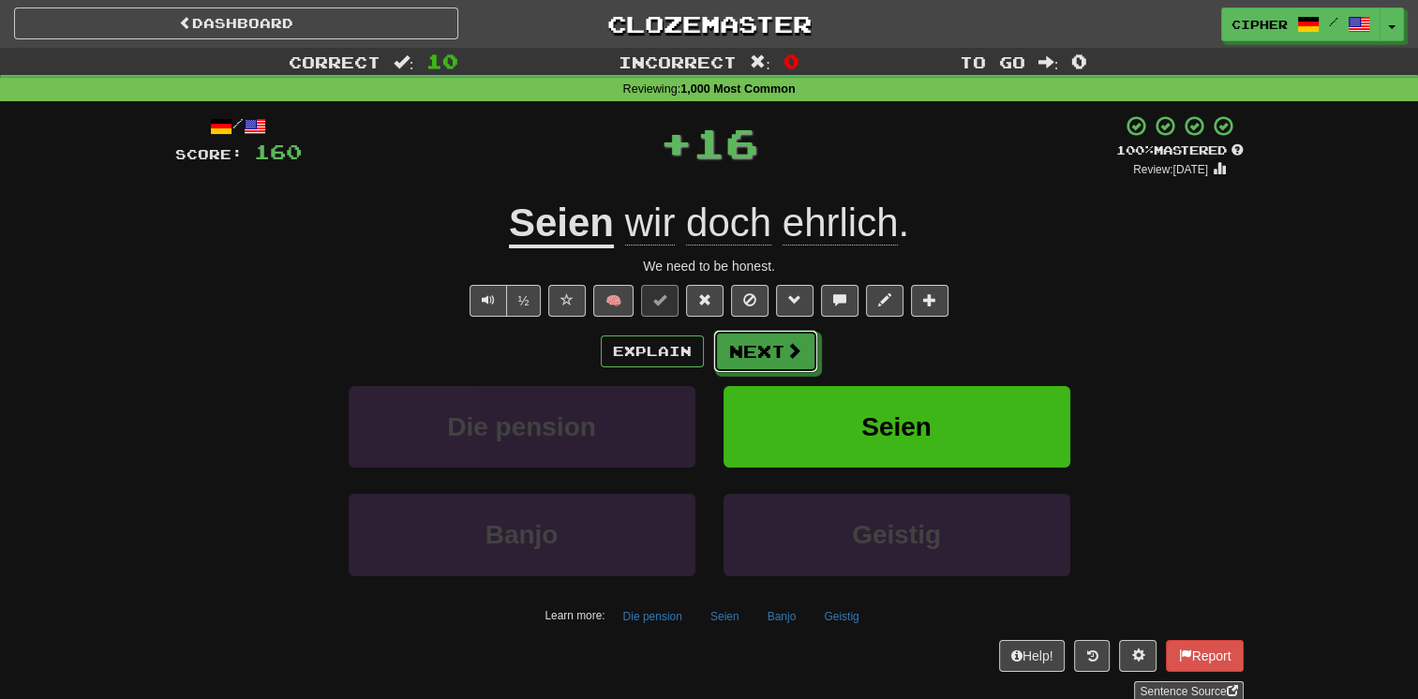
click at [775, 351] on button "Next" at bounding box center [765, 351] width 105 height 43
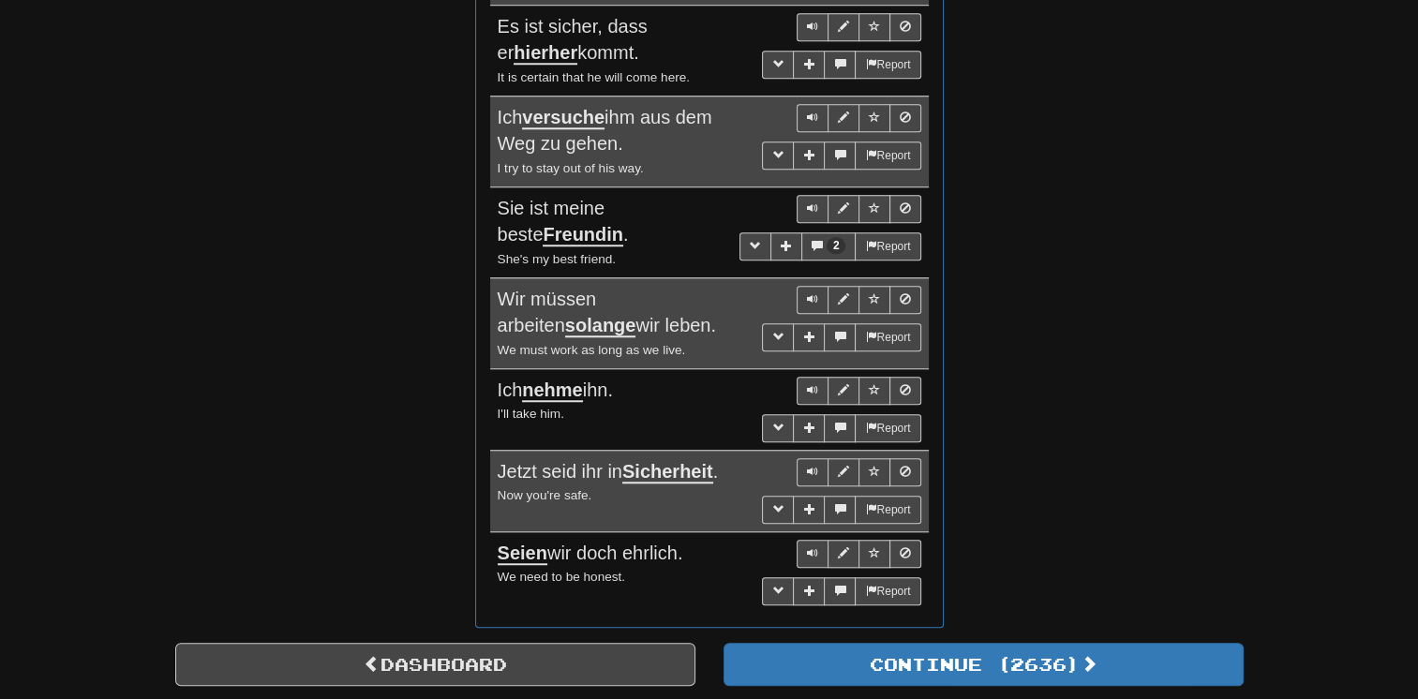
scroll to position [1575, 0]
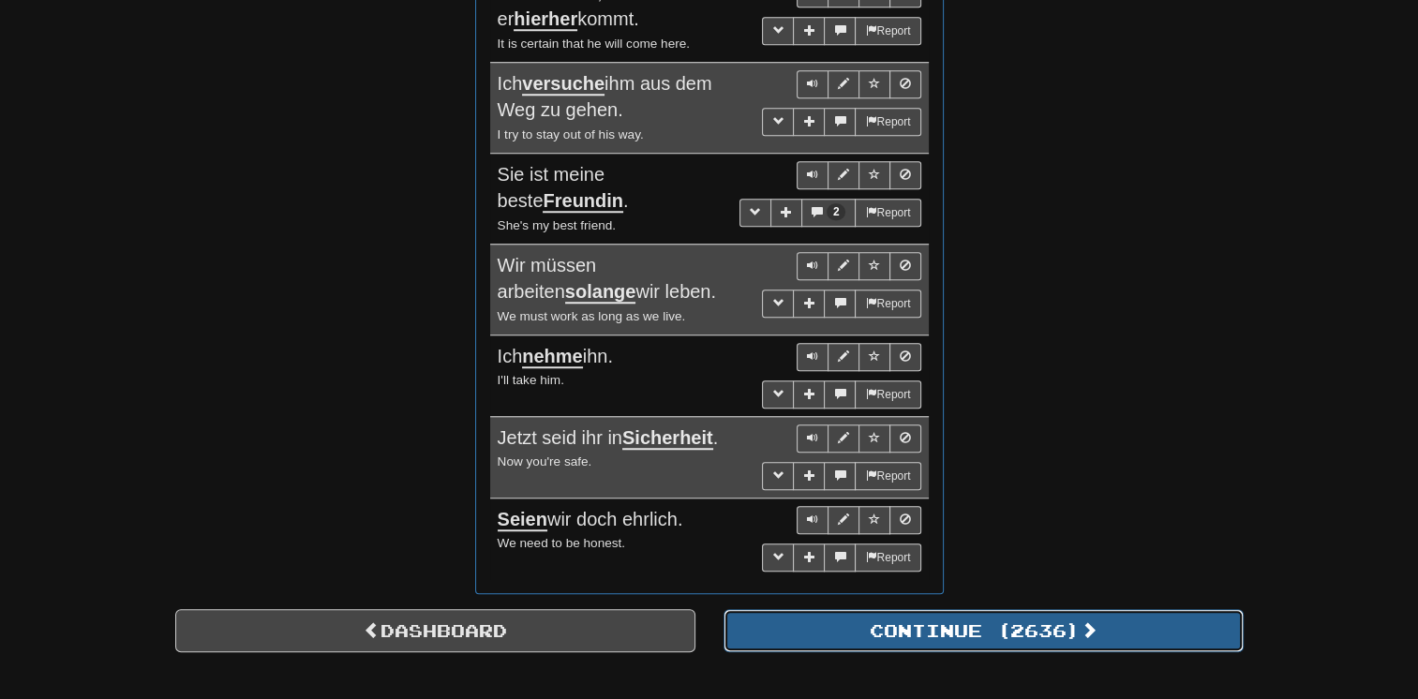
click at [944, 617] on button "Continue ( 2636 )" at bounding box center [984, 630] width 520 height 43
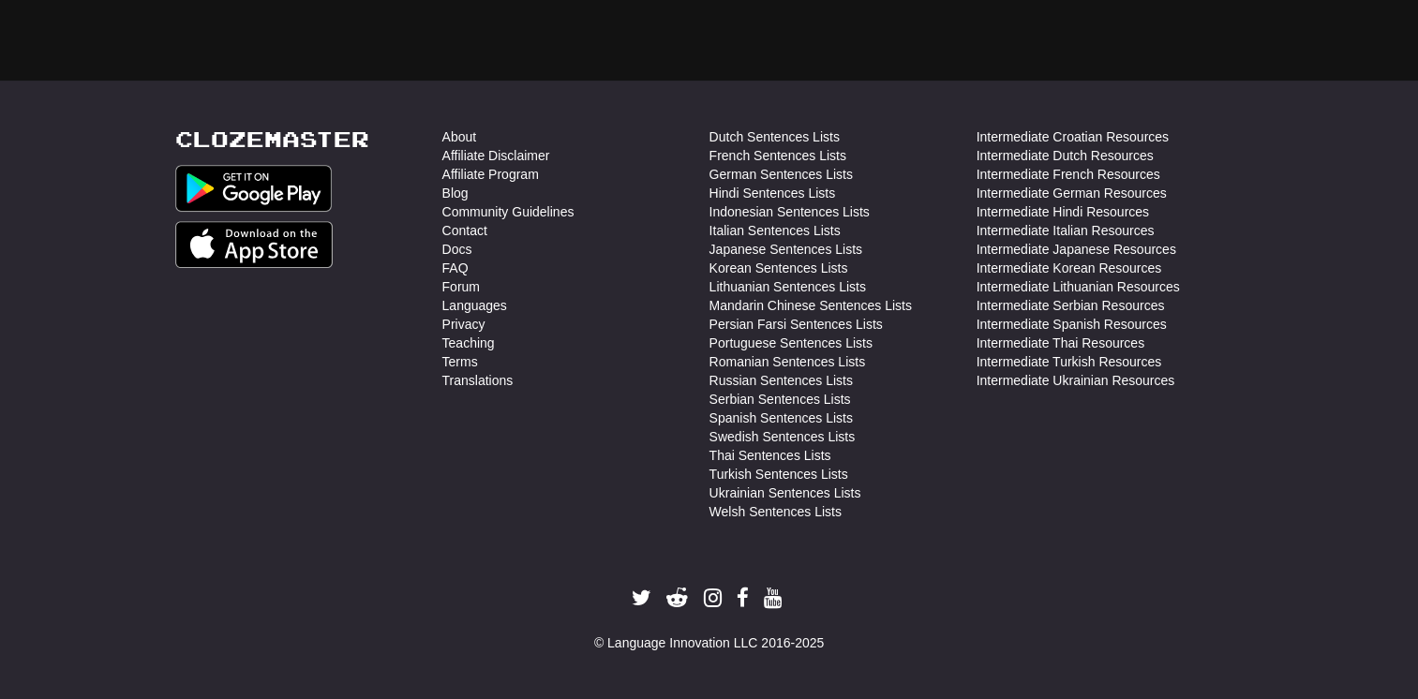
scroll to position [53, 0]
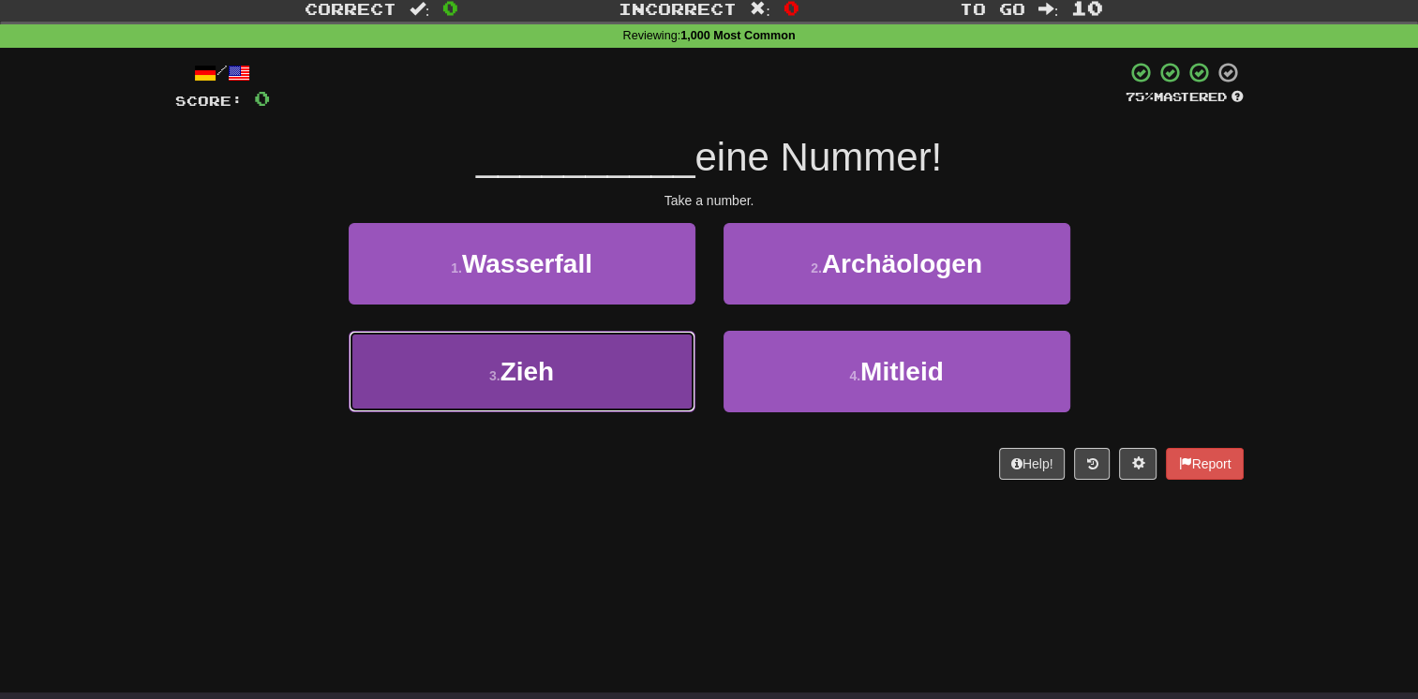
click at [641, 377] on button "3 . Zieh" at bounding box center [522, 372] width 347 height 82
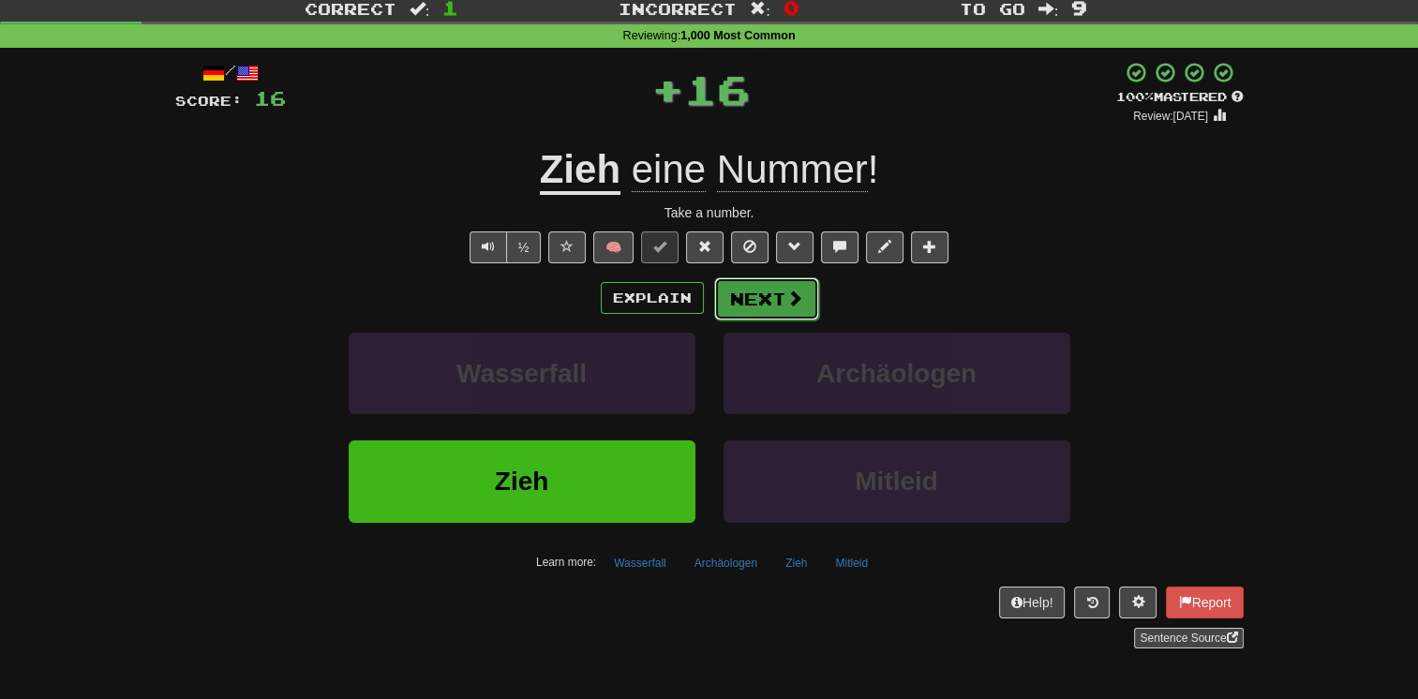
click at [764, 292] on button "Next" at bounding box center [766, 298] width 105 height 43
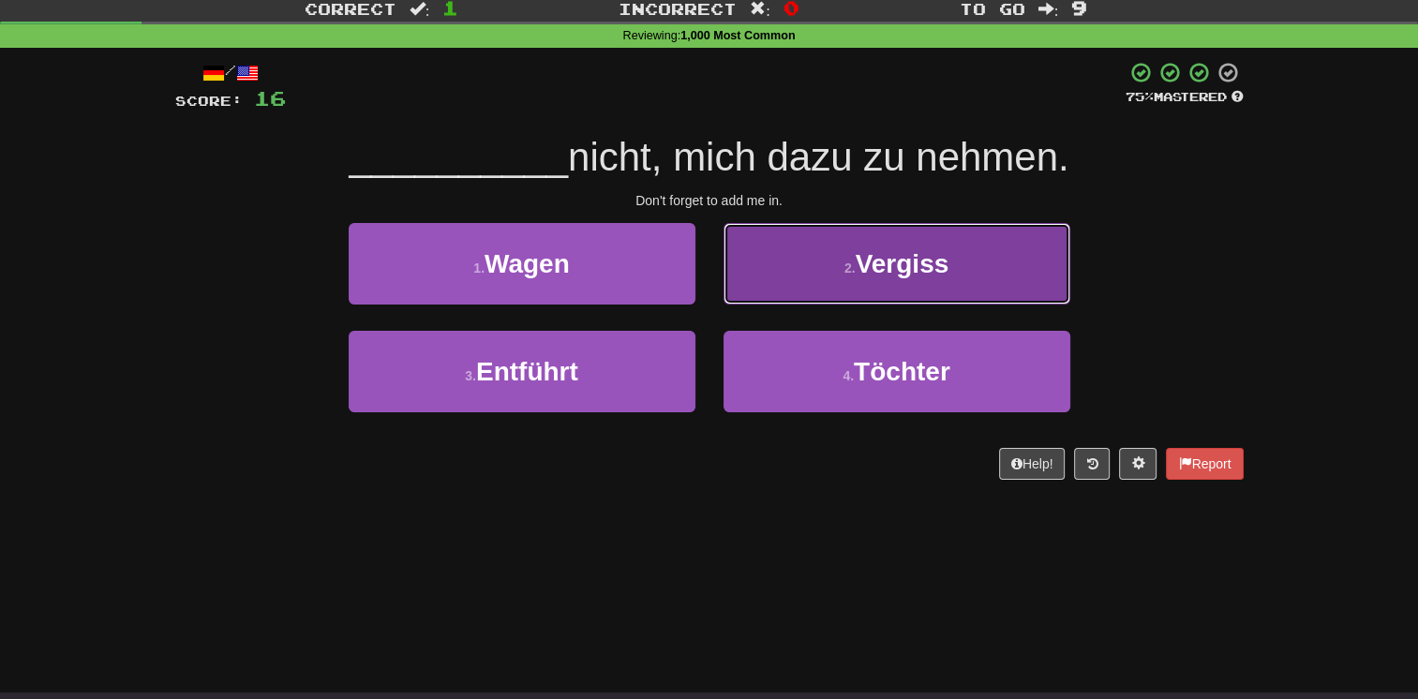
click at [741, 287] on button "2 . Vergiss" at bounding box center [897, 264] width 347 height 82
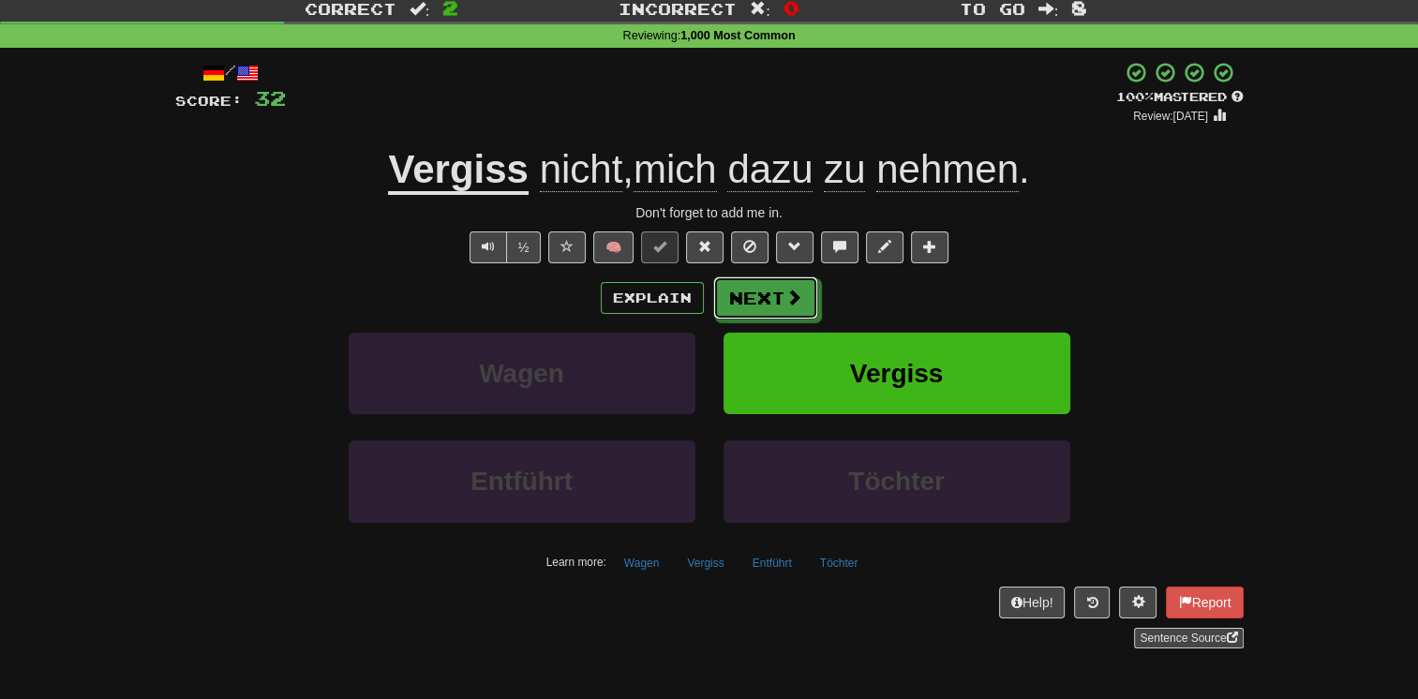
click at [741, 287] on button "Next" at bounding box center [765, 298] width 105 height 43
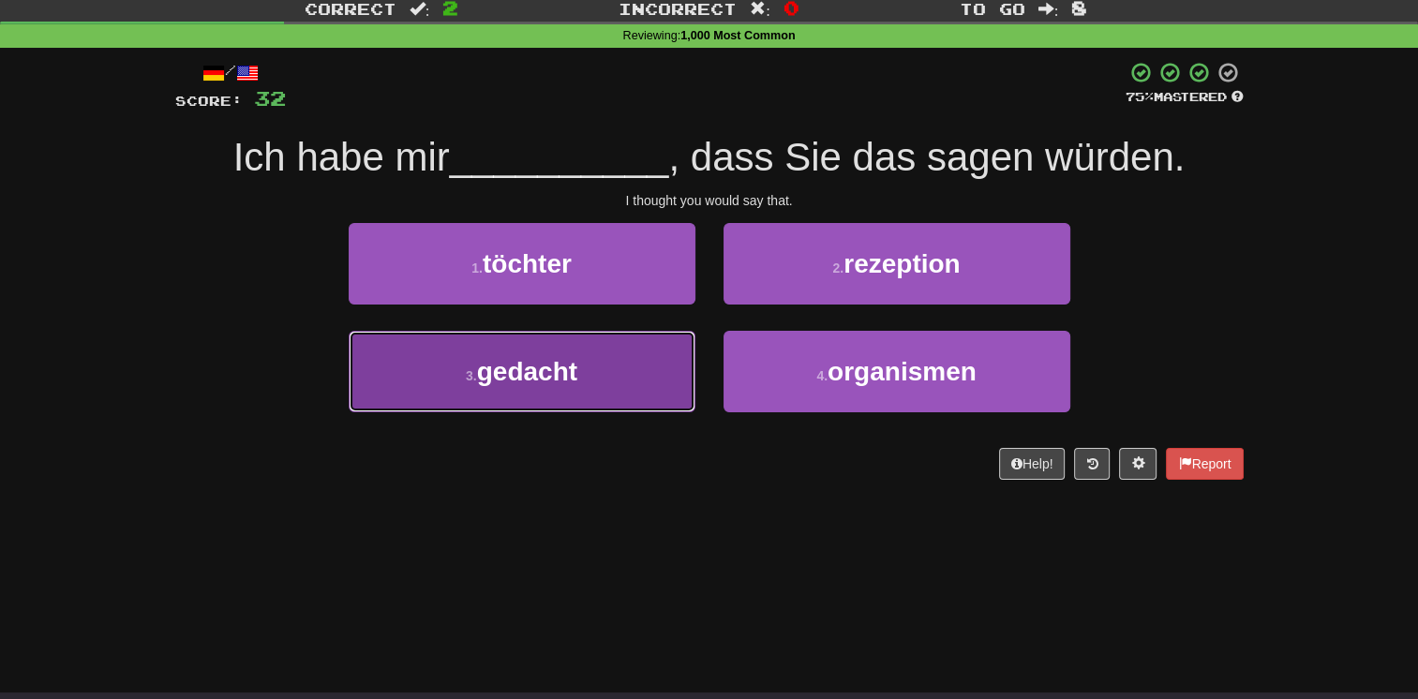
click at [654, 339] on button "3 . gedacht" at bounding box center [522, 372] width 347 height 82
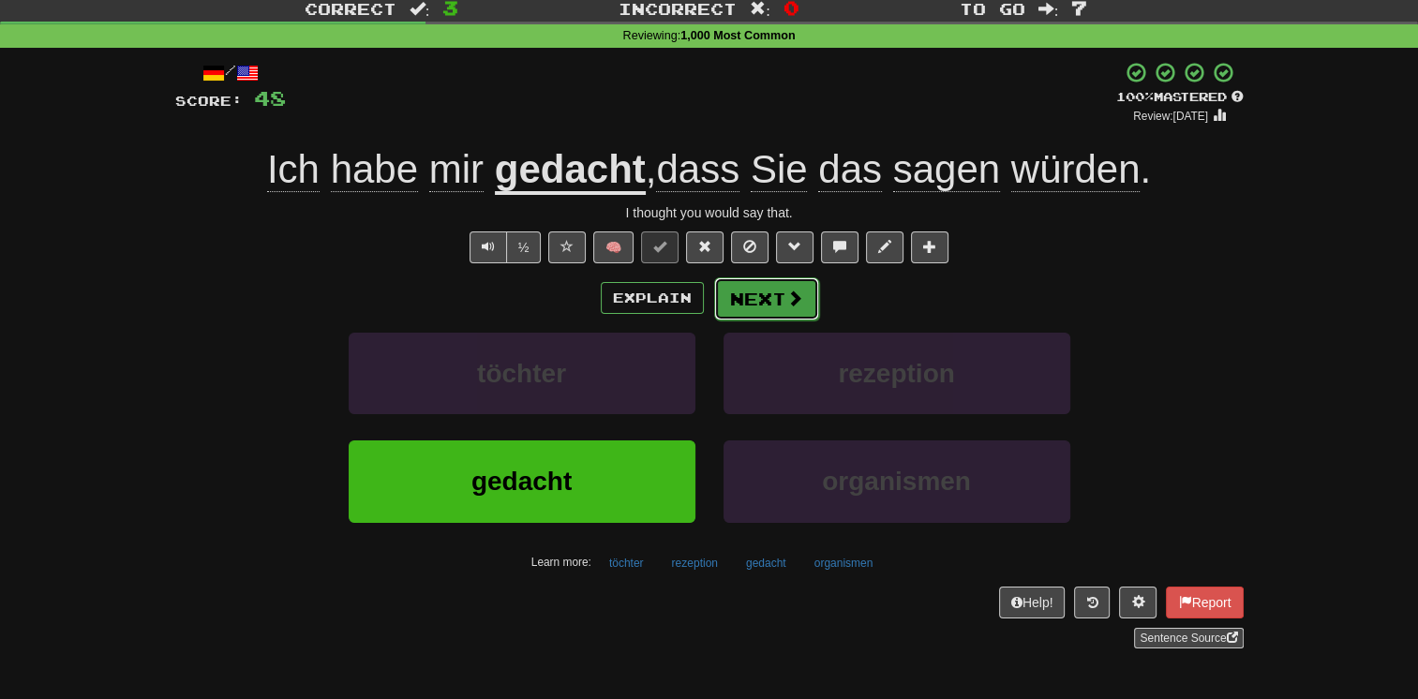
click at [755, 288] on button "Next" at bounding box center [766, 298] width 105 height 43
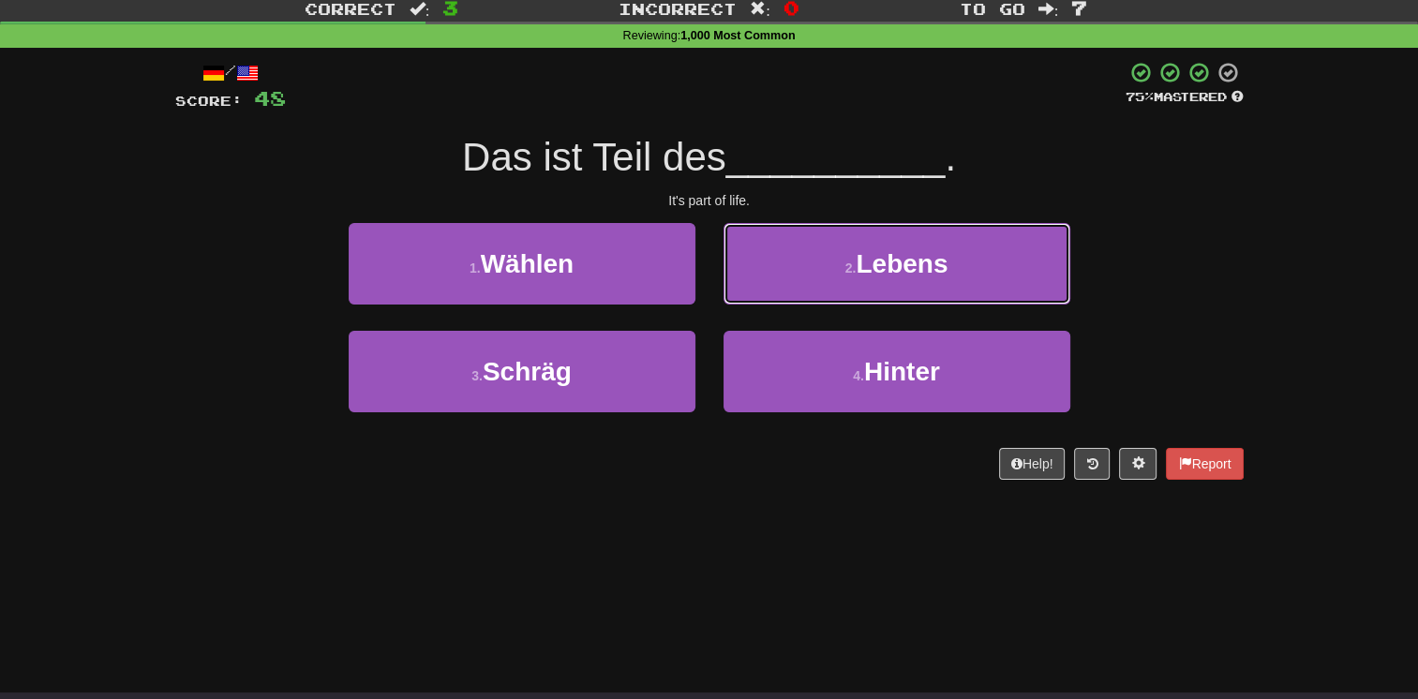
click at [755, 288] on button "2 . Lebens" at bounding box center [897, 264] width 347 height 82
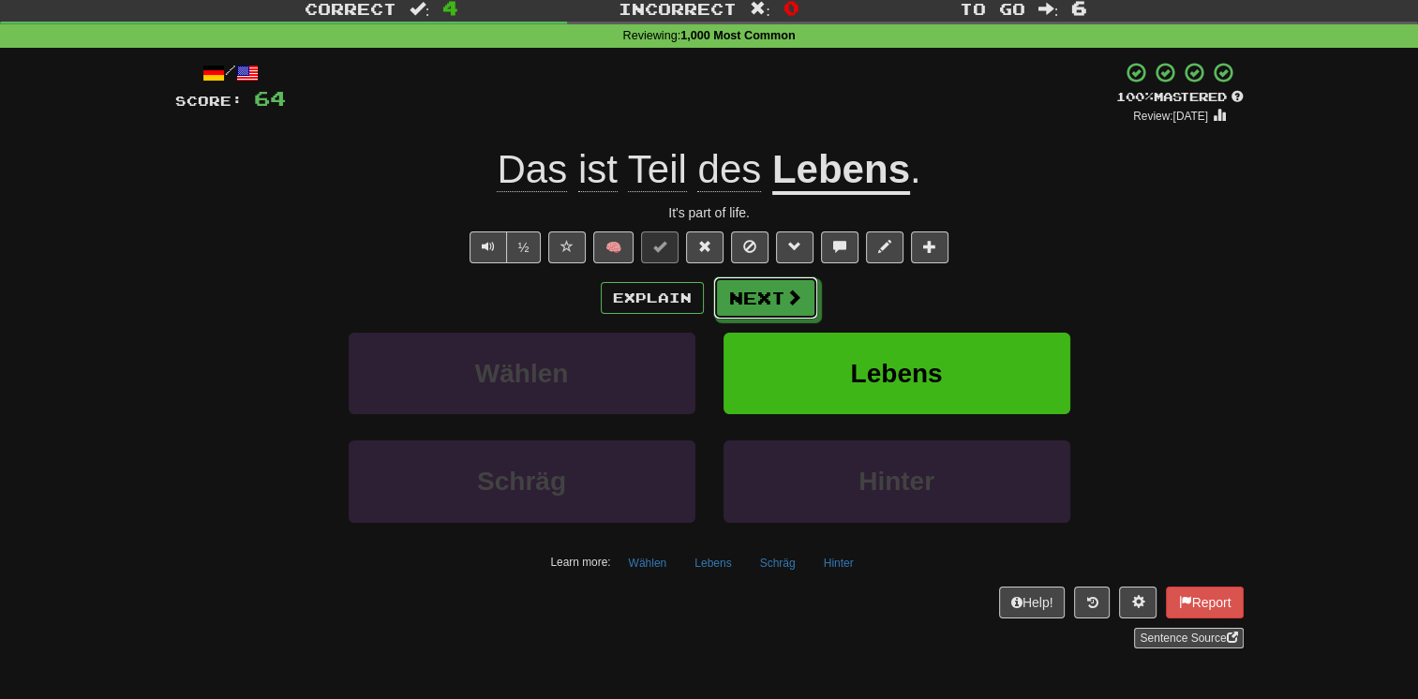
click at [755, 288] on button "Next" at bounding box center [765, 298] width 105 height 43
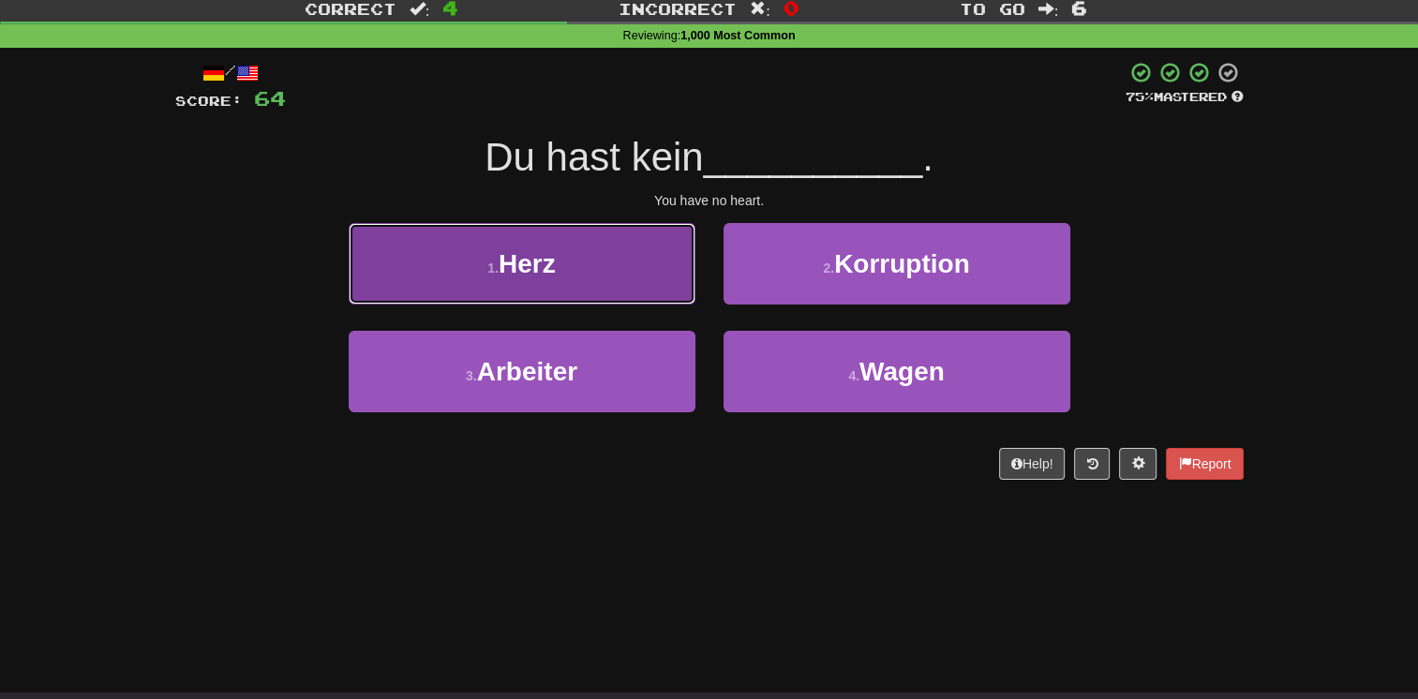
click at [659, 292] on button "1 . Herz" at bounding box center [522, 264] width 347 height 82
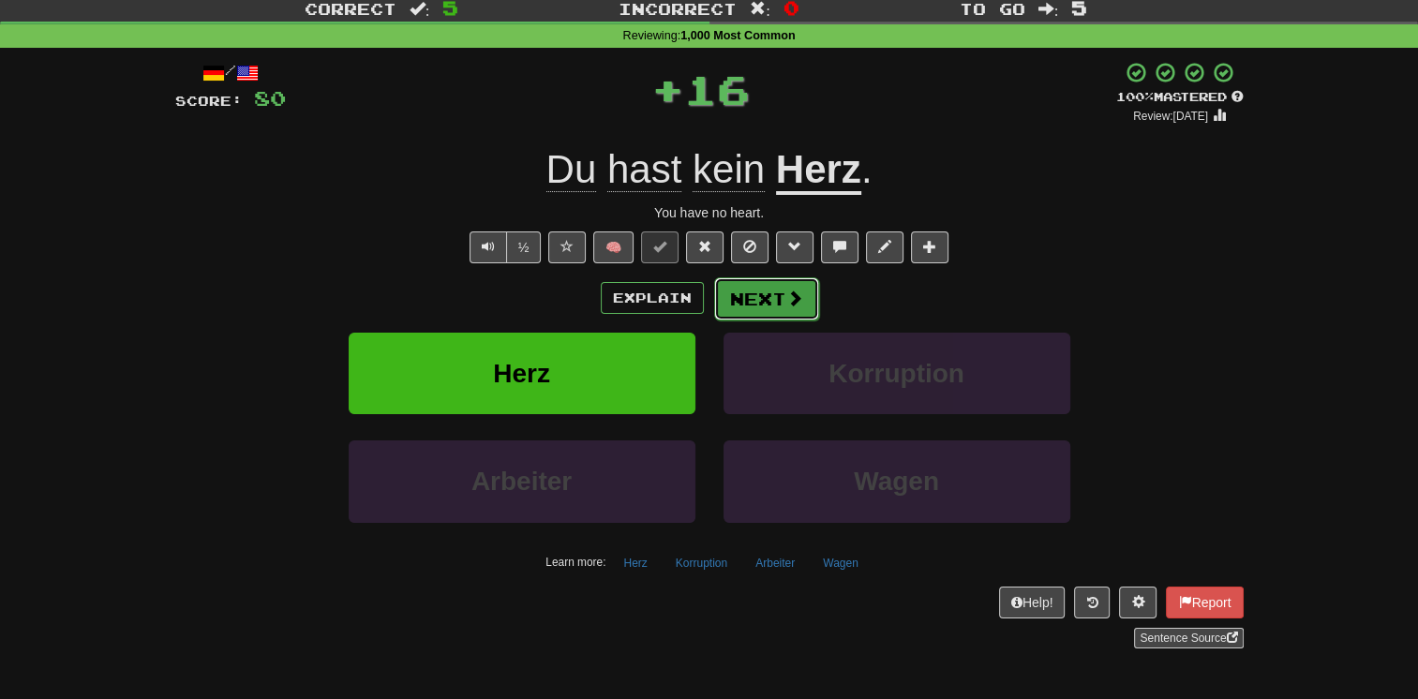
click at [775, 303] on button "Next" at bounding box center [766, 298] width 105 height 43
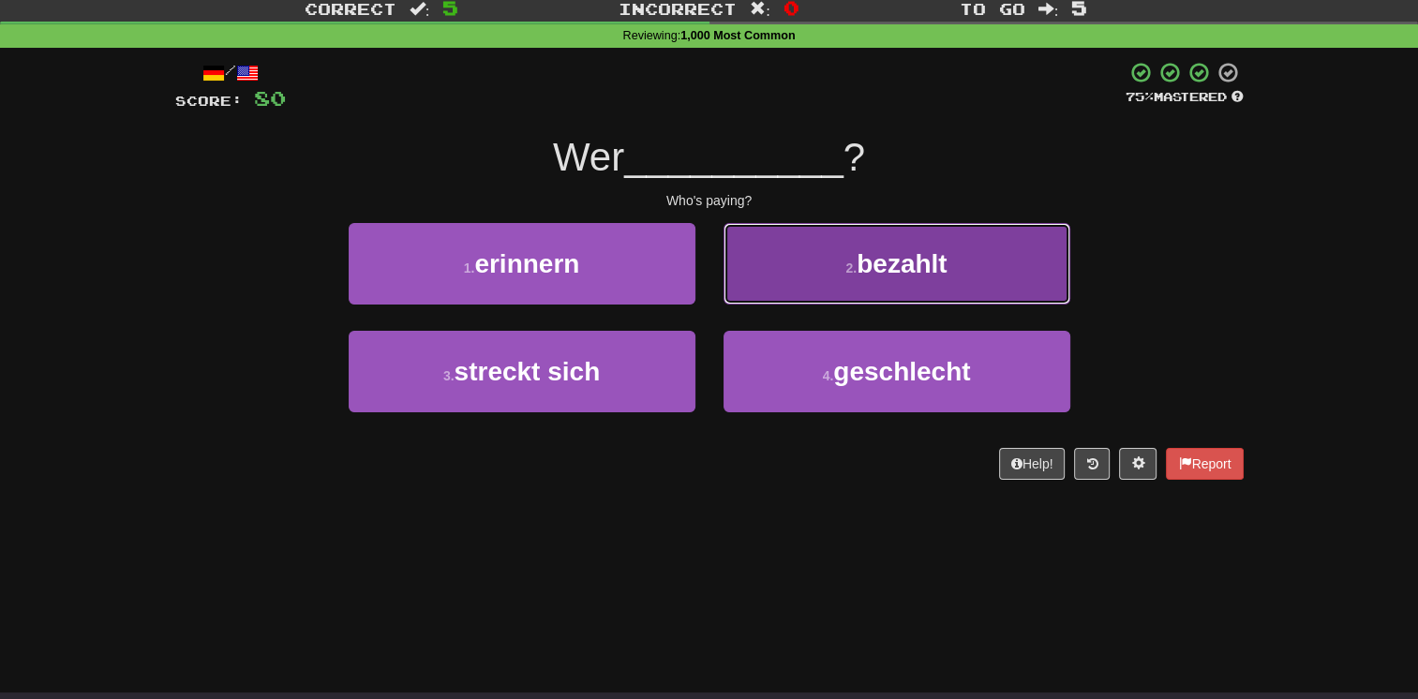
click at [773, 292] on button "2 . bezahlt" at bounding box center [897, 264] width 347 height 82
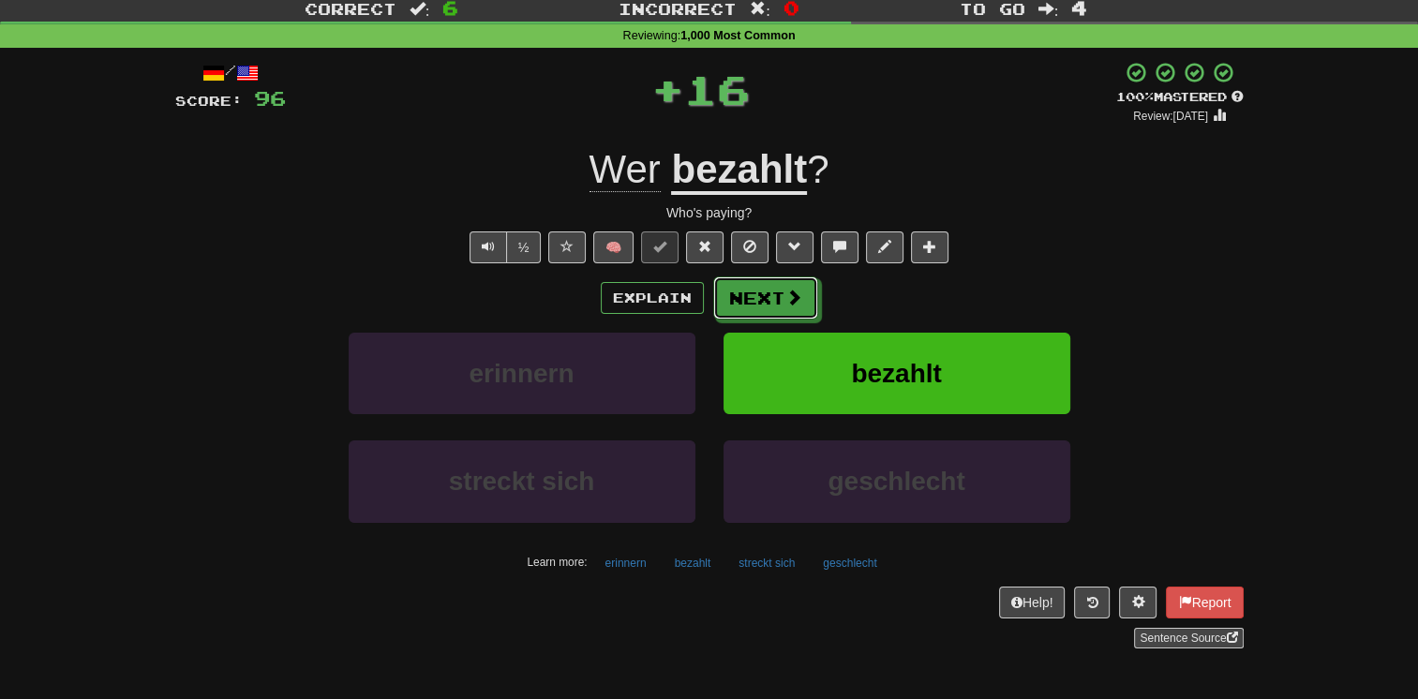
click at [773, 292] on button "Next" at bounding box center [765, 298] width 105 height 43
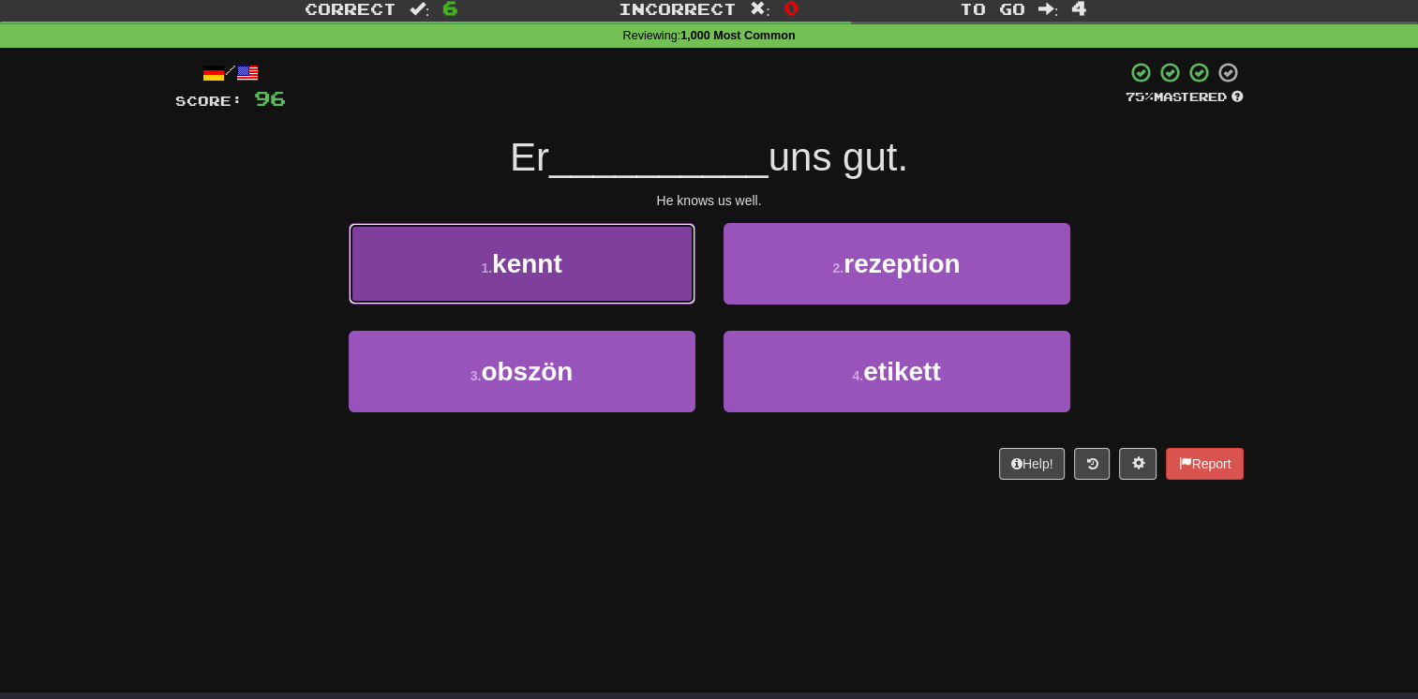
click at [668, 292] on button "1 . kennt" at bounding box center [522, 264] width 347 height 82
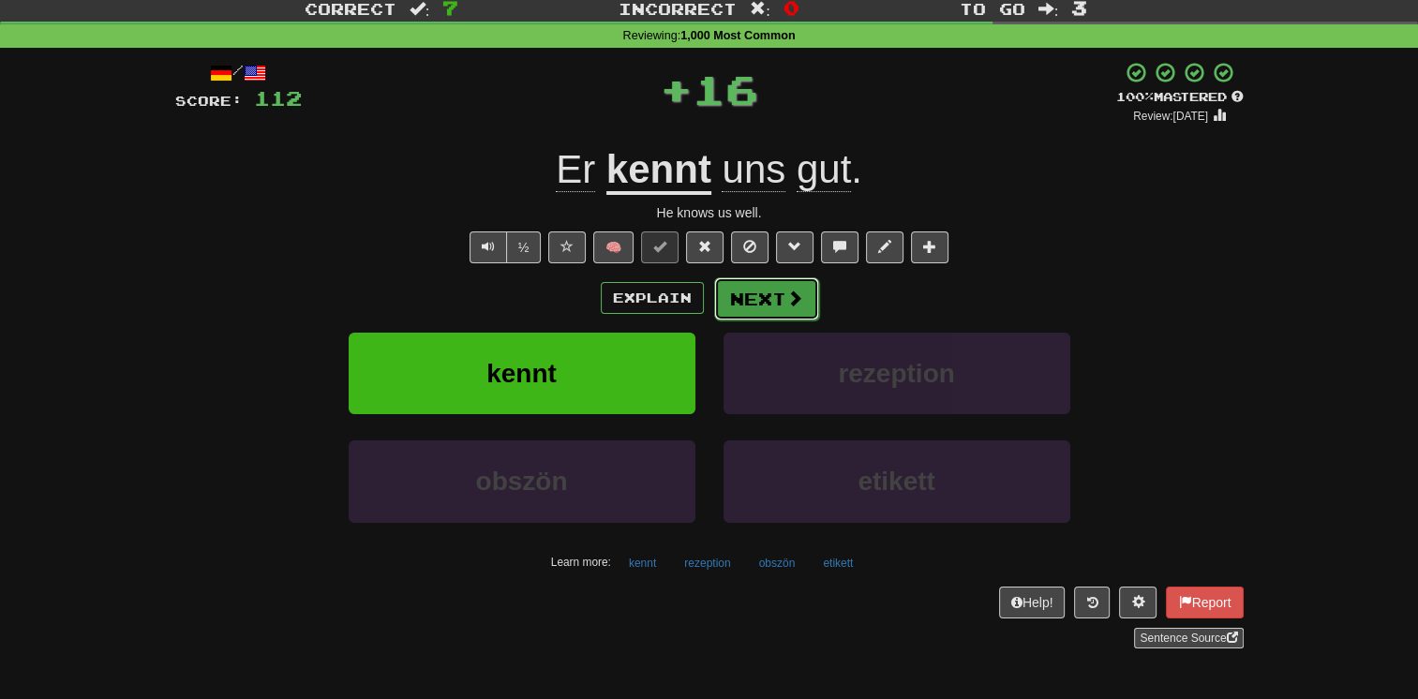
click at [747, 292] on button "Next" at bounding box center [766, 298] width 105 height 43
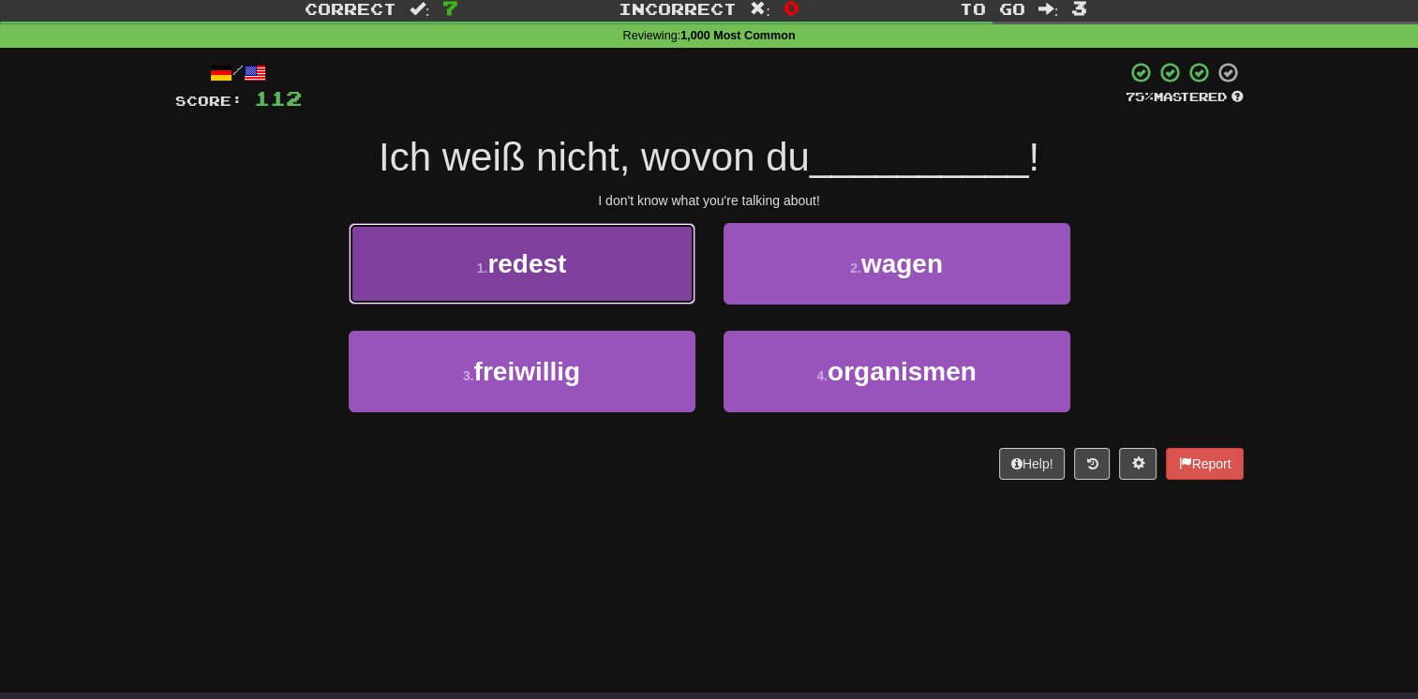
click at [638, 289] on button "1 . redest" at bounding box center [522, 264] width 347 height 82
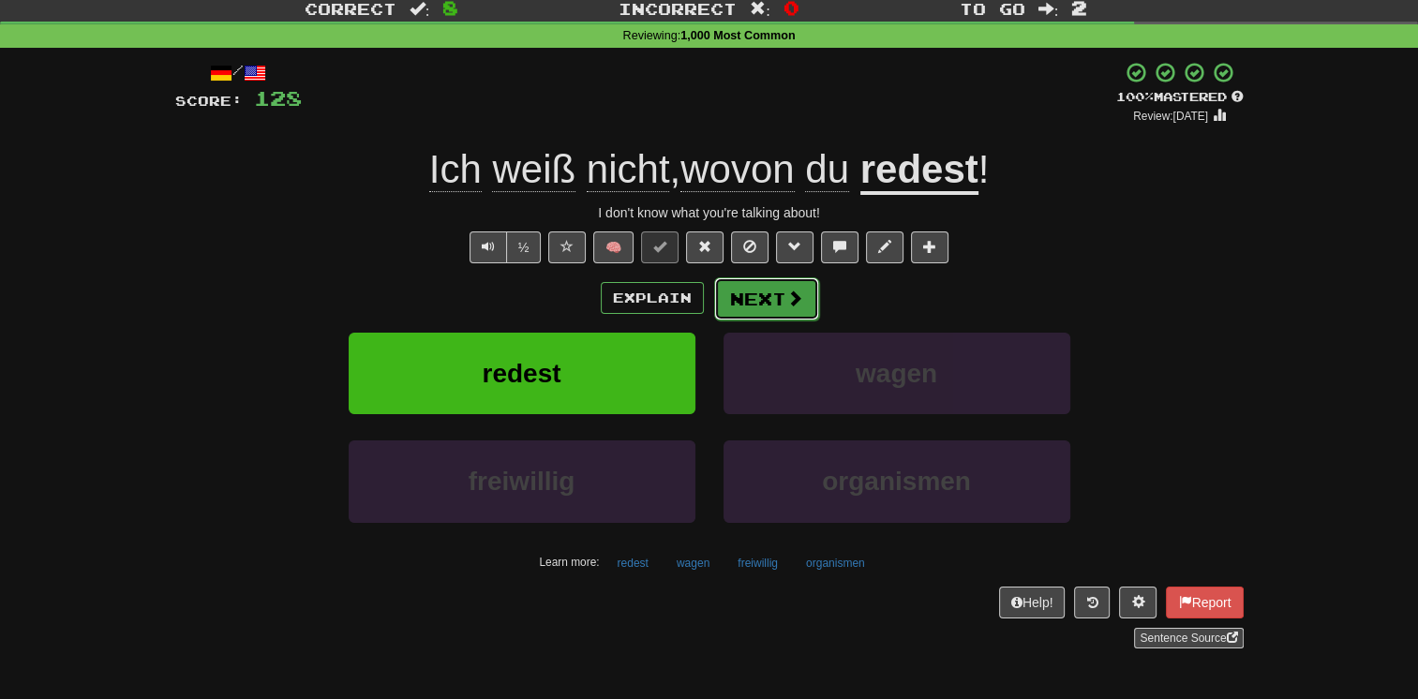
click at [743, 299] on button "Next" at bounding box center [766, 298] width 105 height 43
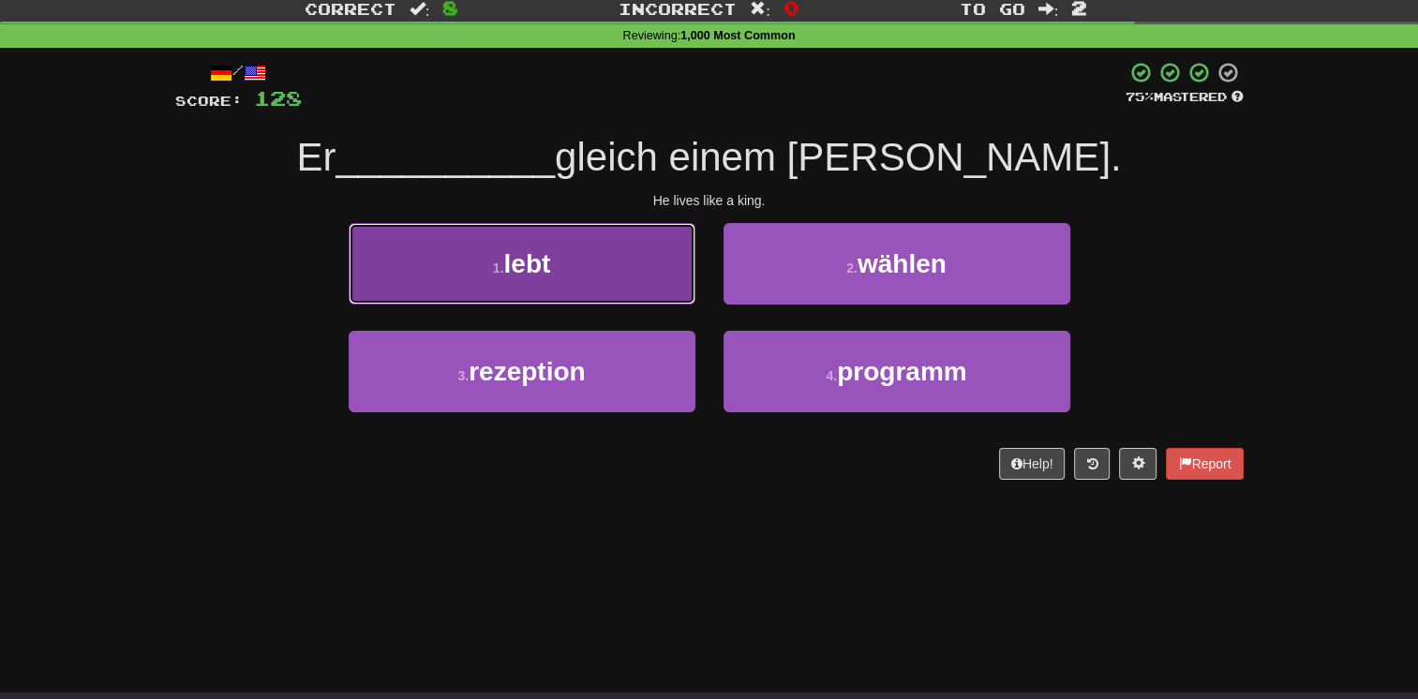
click at [628, 286] on button "1 . lebt" at bounding box center [522, 264] width 347 height 82
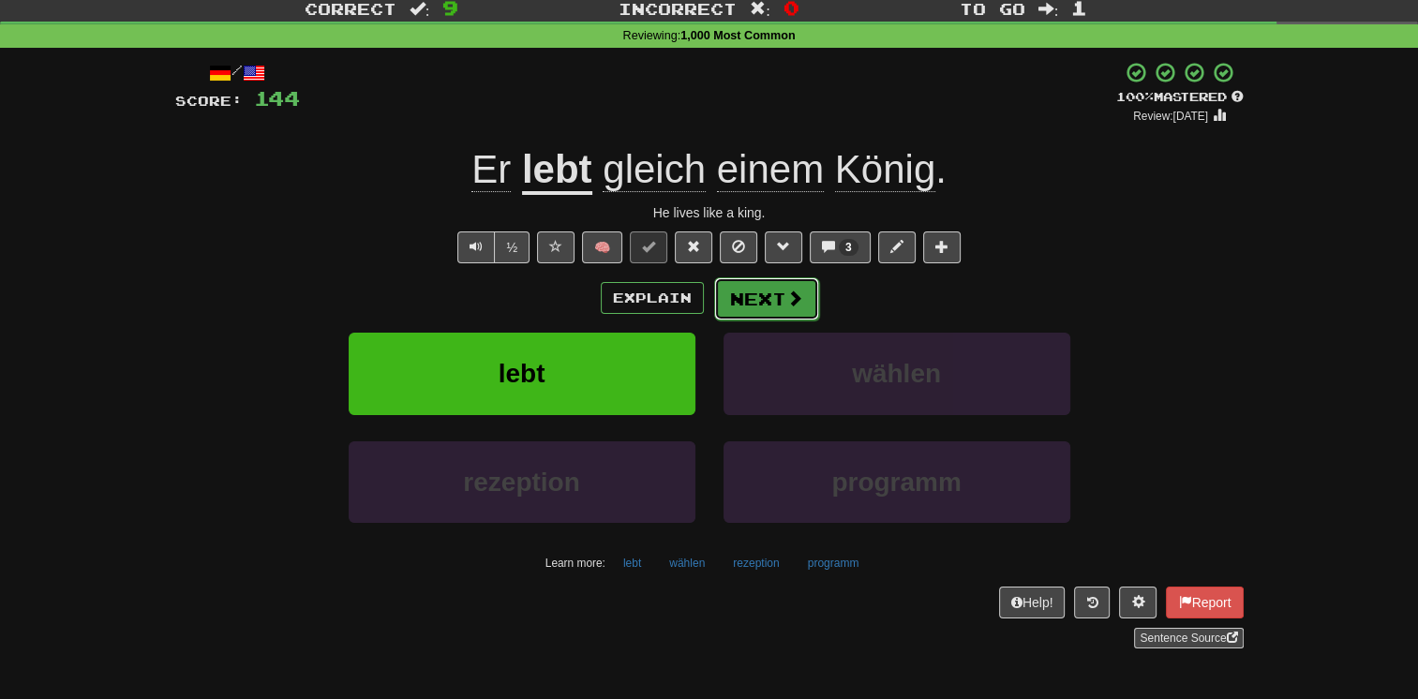
click at [780, 300] on button "Next" at bounding box center [766, 298] width 105 height 43
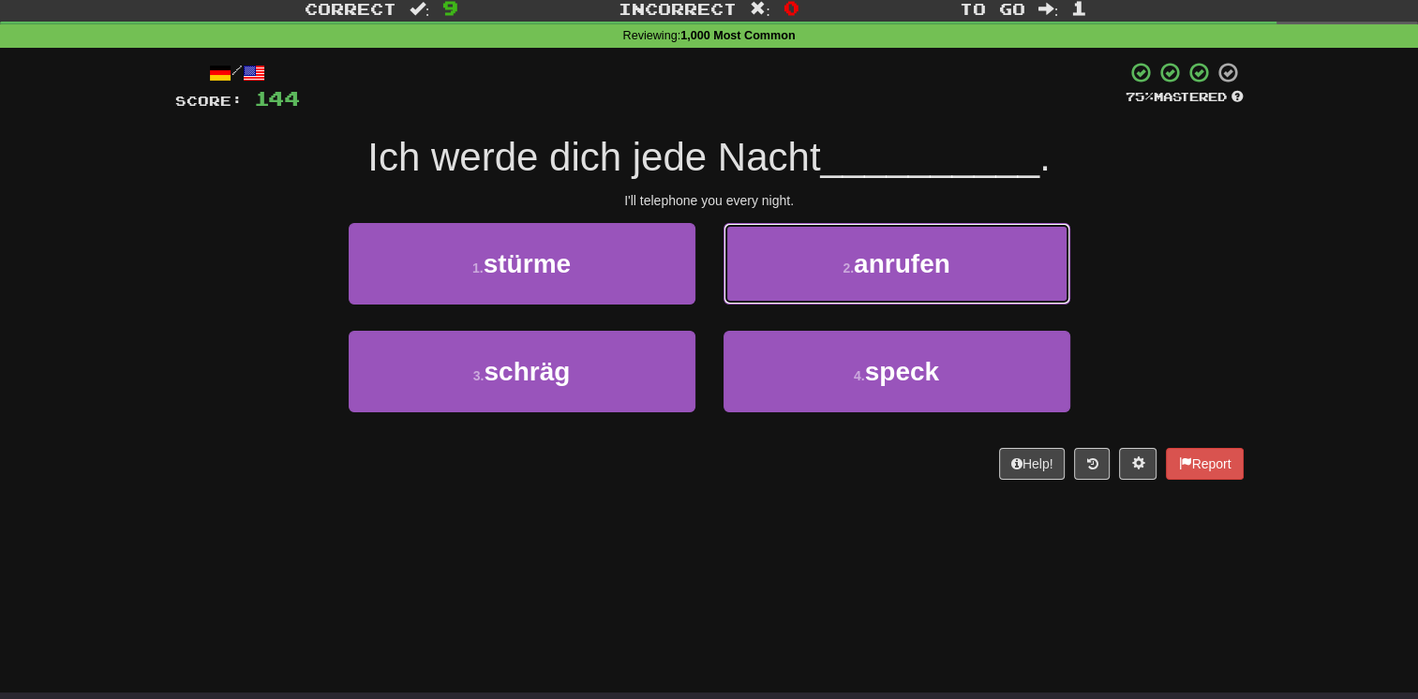
click at [780, 300] on button "2 . anrufen" at bounding box center [897, 264] width 347 height 82
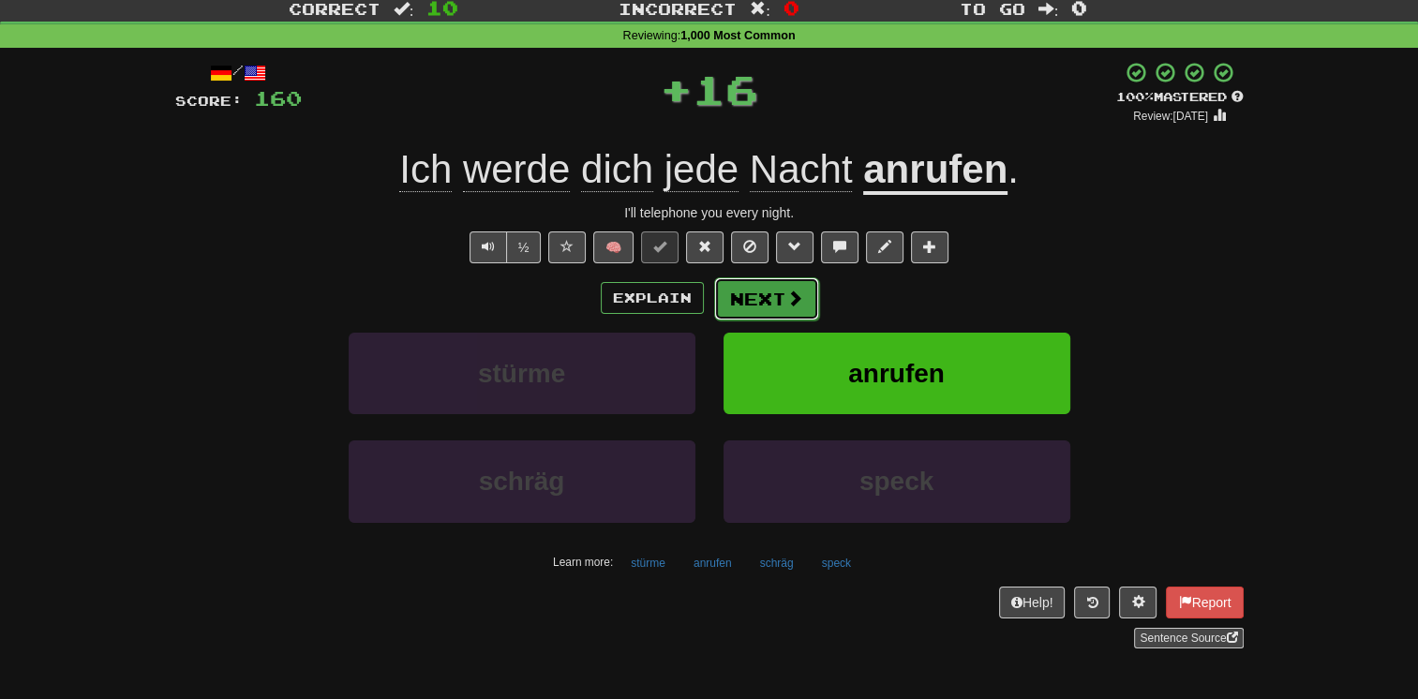
click at [768, 306] on button "Next" at bounding box center [766, 298] width 105 height 43
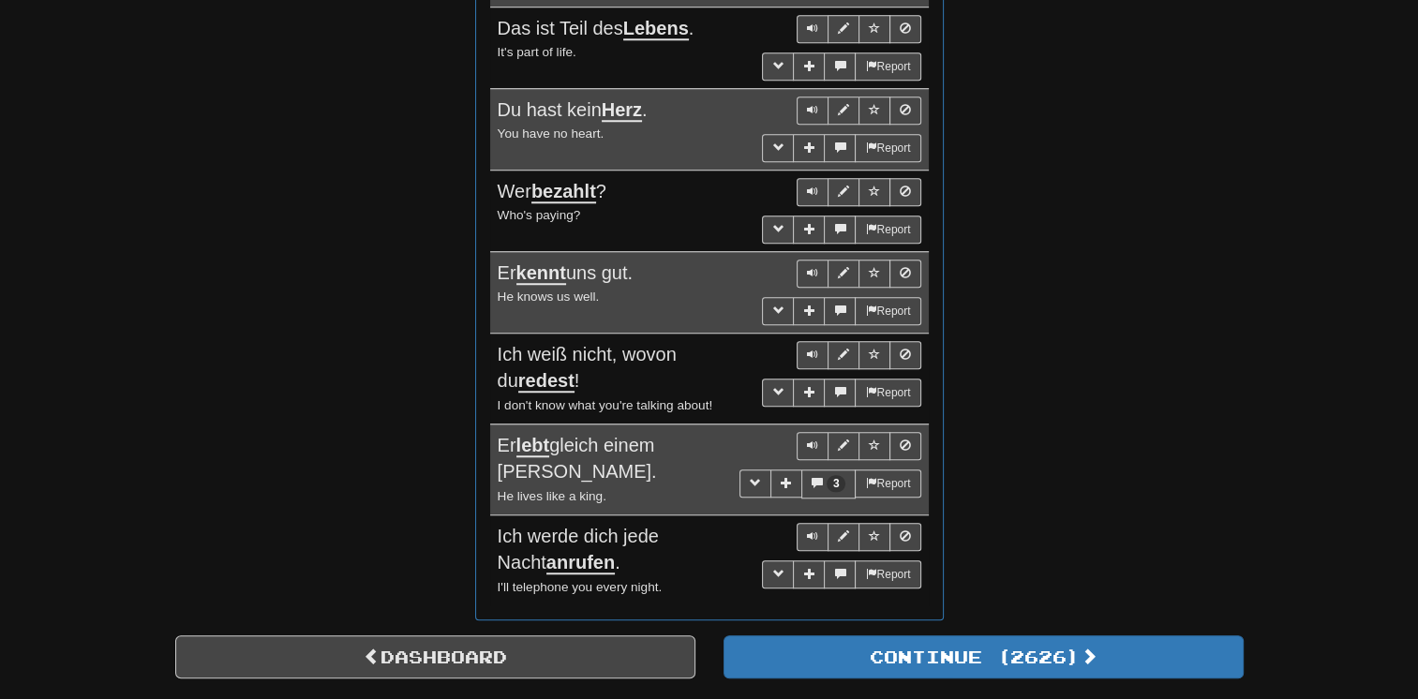
scroll to position [1516, 0]
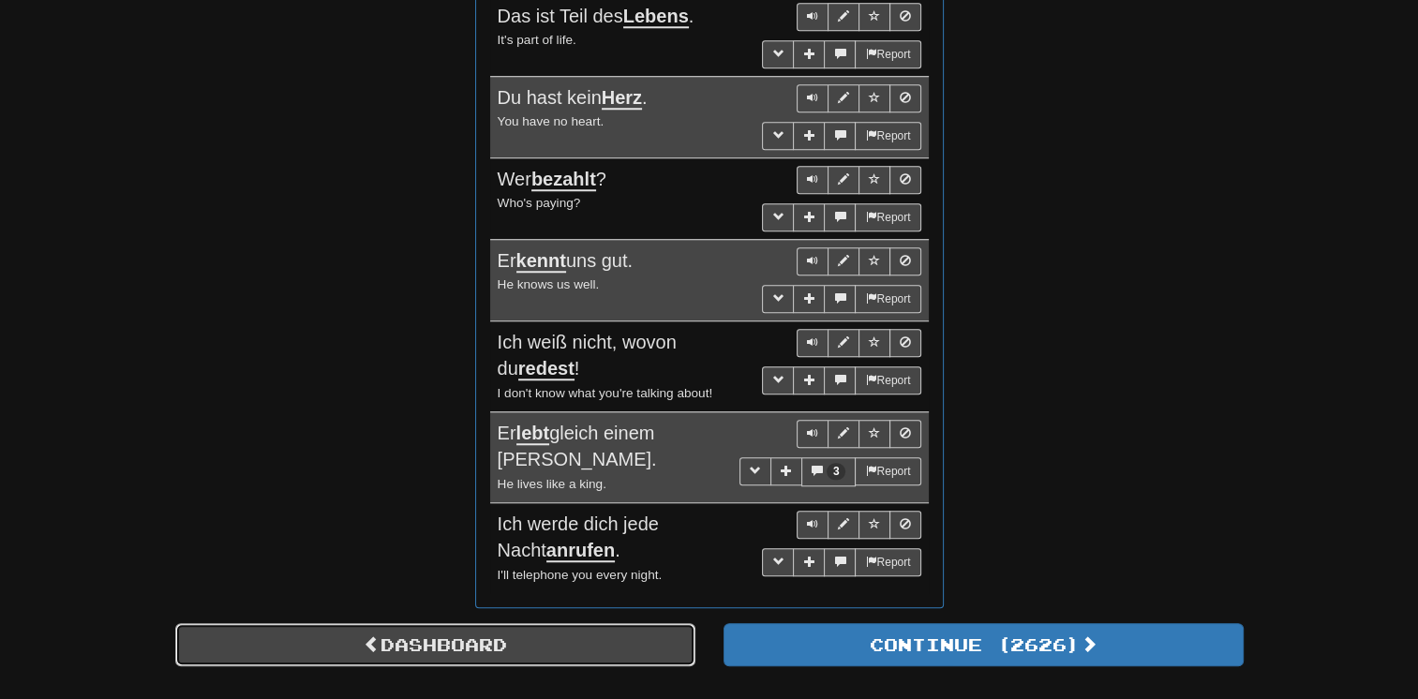
click at [382, 636] on link "Dashboard" at bounding box center [435, 644] width 520 height 43
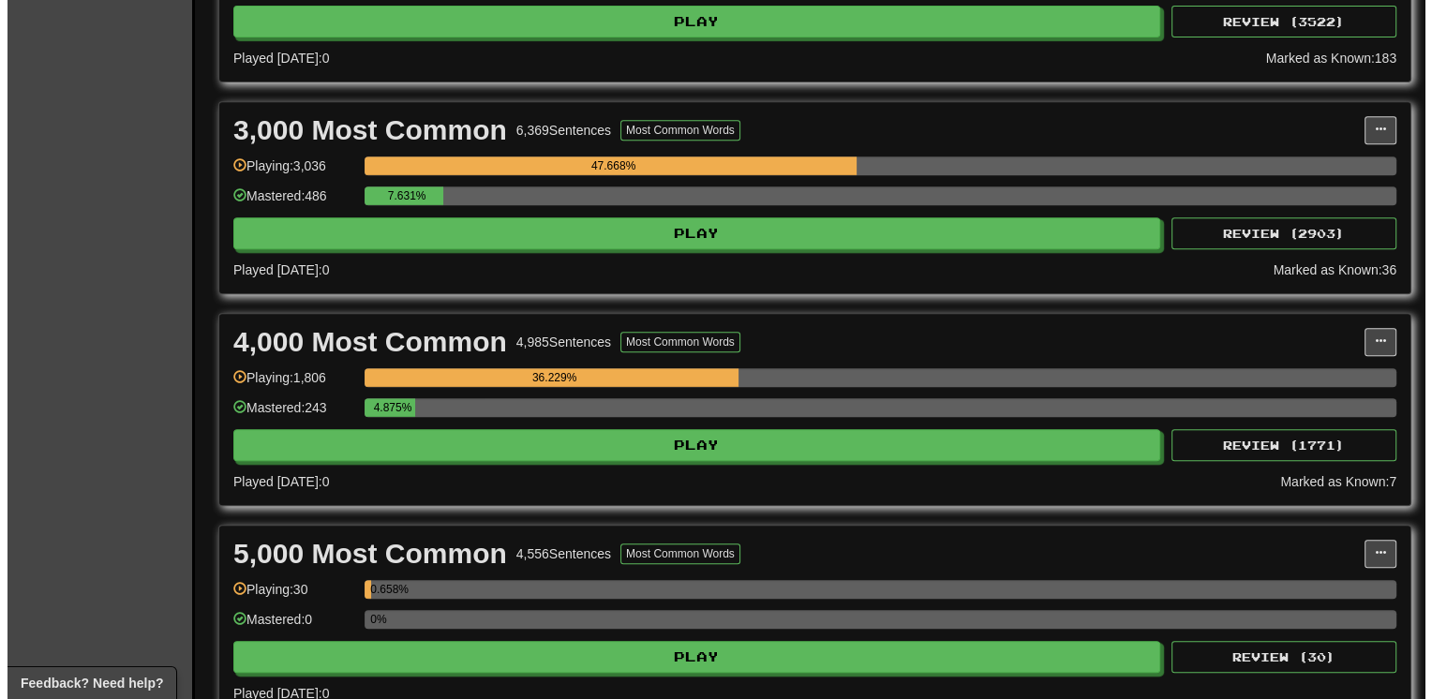
scroll to position [825, 0]
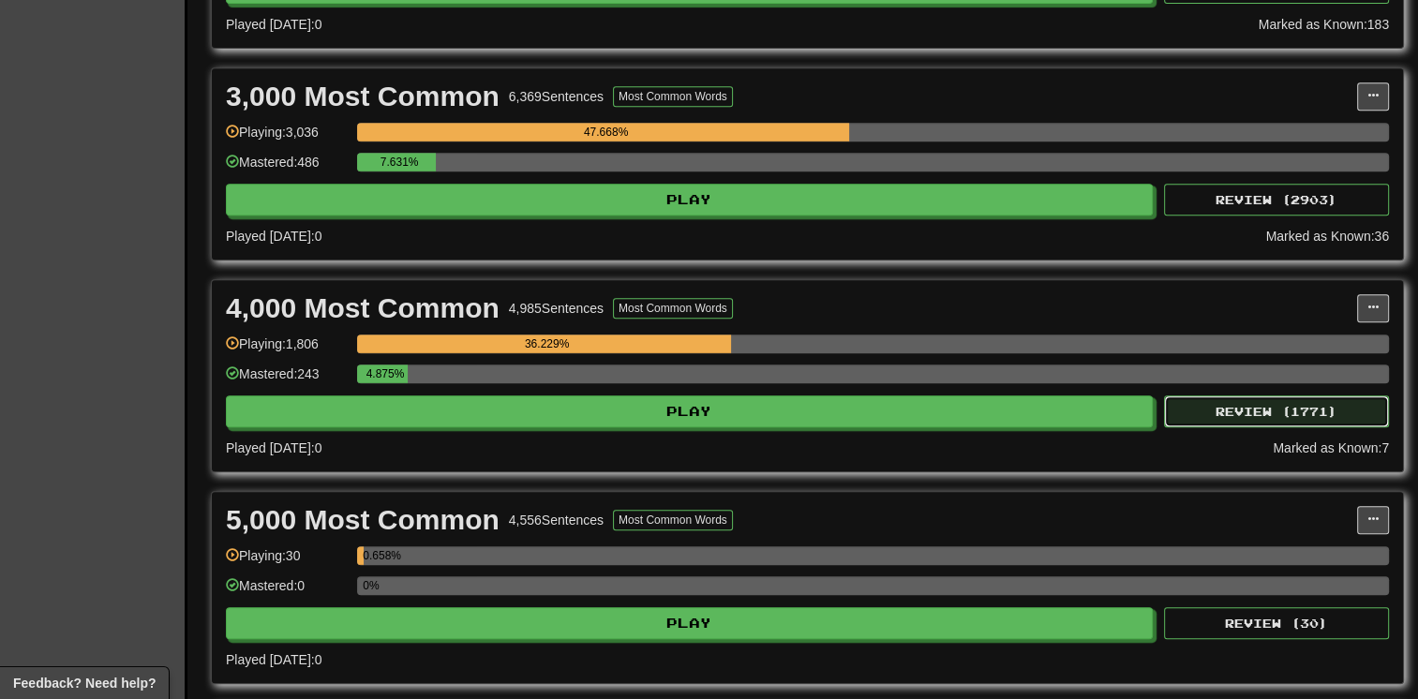
click at [1241, 396] on button "Review ( 1771 )" at bounding box center [1276, 412] width 225 height 32
select select "**"
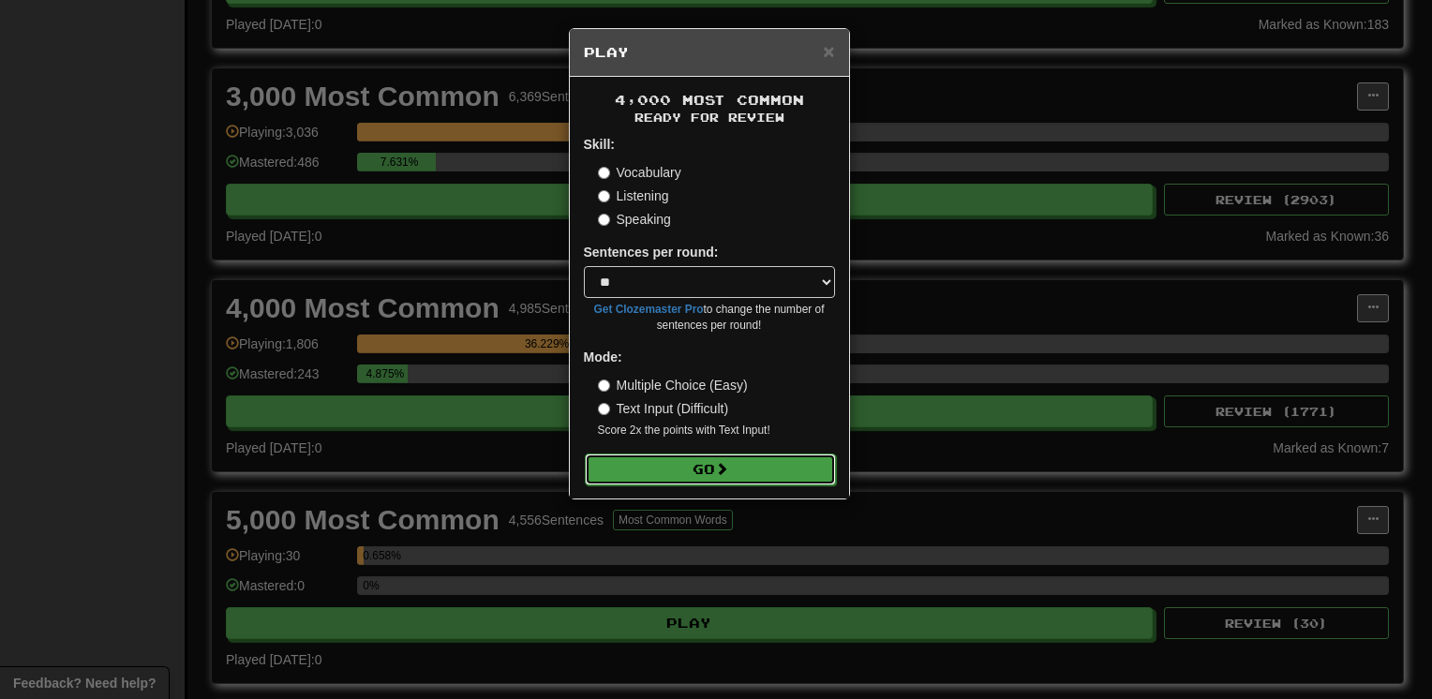
click at [754, 473] on button "Go" at bounding box center [710, 470] width 251 height 32
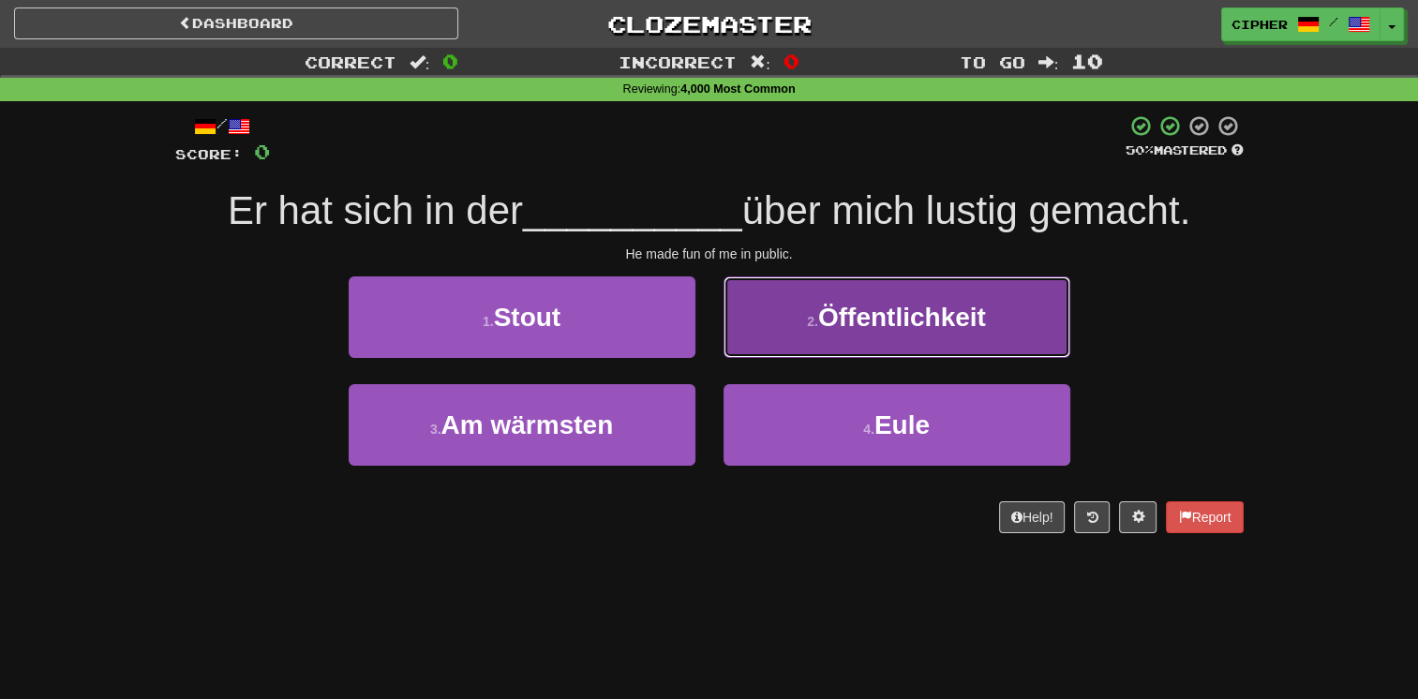
click at [796, 298] on button "2 . Öffentlichkeit" at bounding box center [897, 318] width 347 height 82
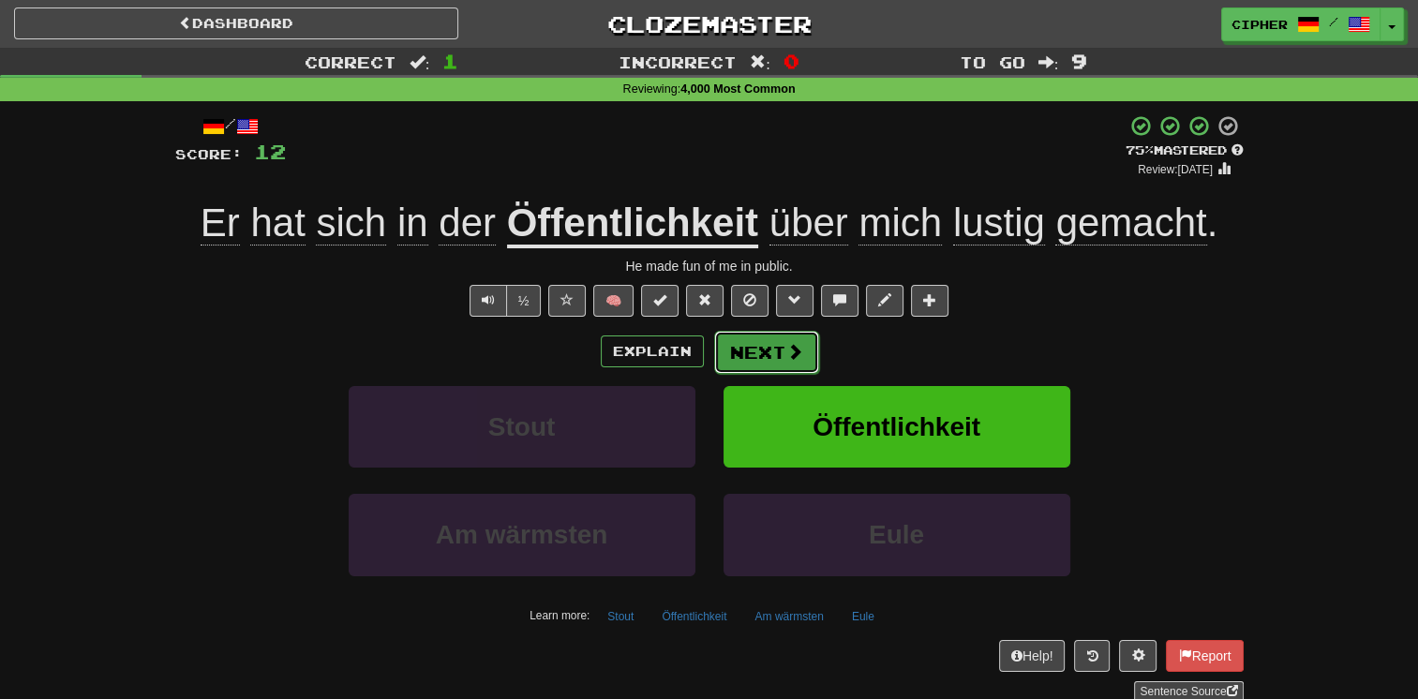
click at [734, 352] on button "Next" at bounding box center [766, 352] width 105 height 43
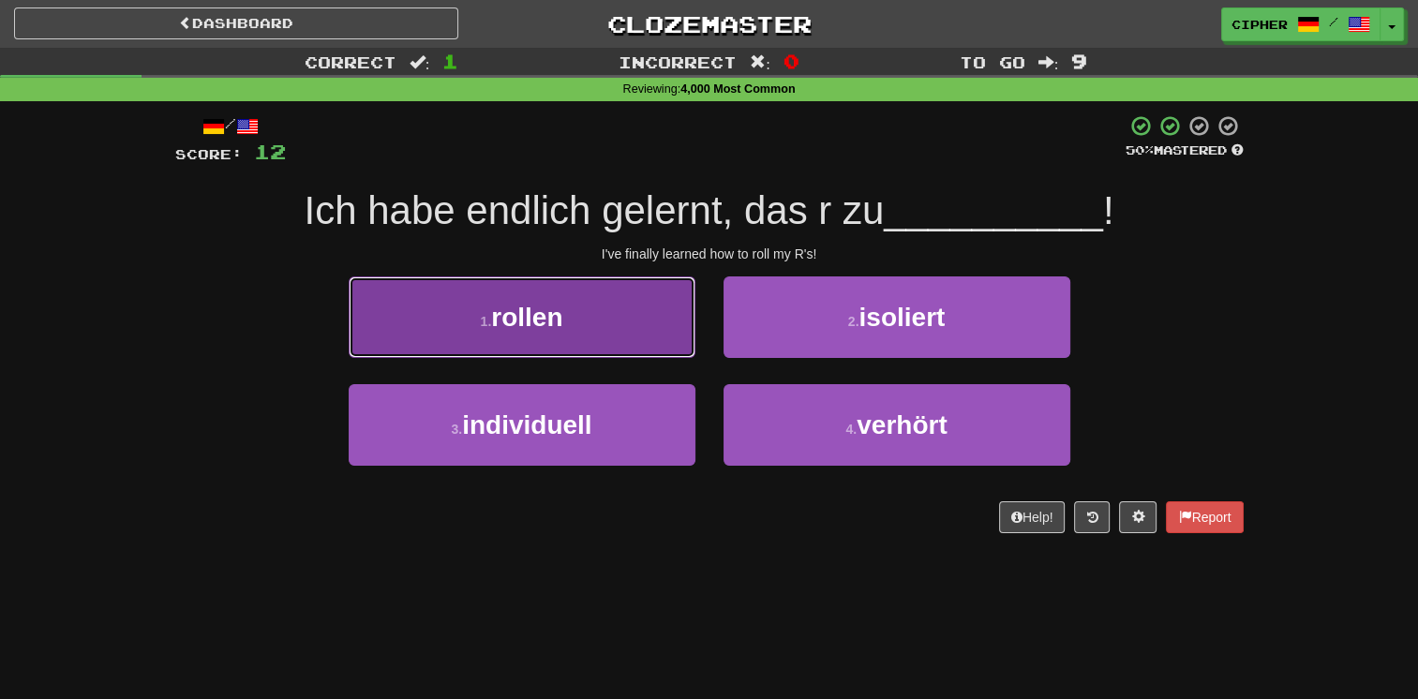
click at [663, 338] on button "1 . rollen" at bounding box center [522, 318] width 347 height 82
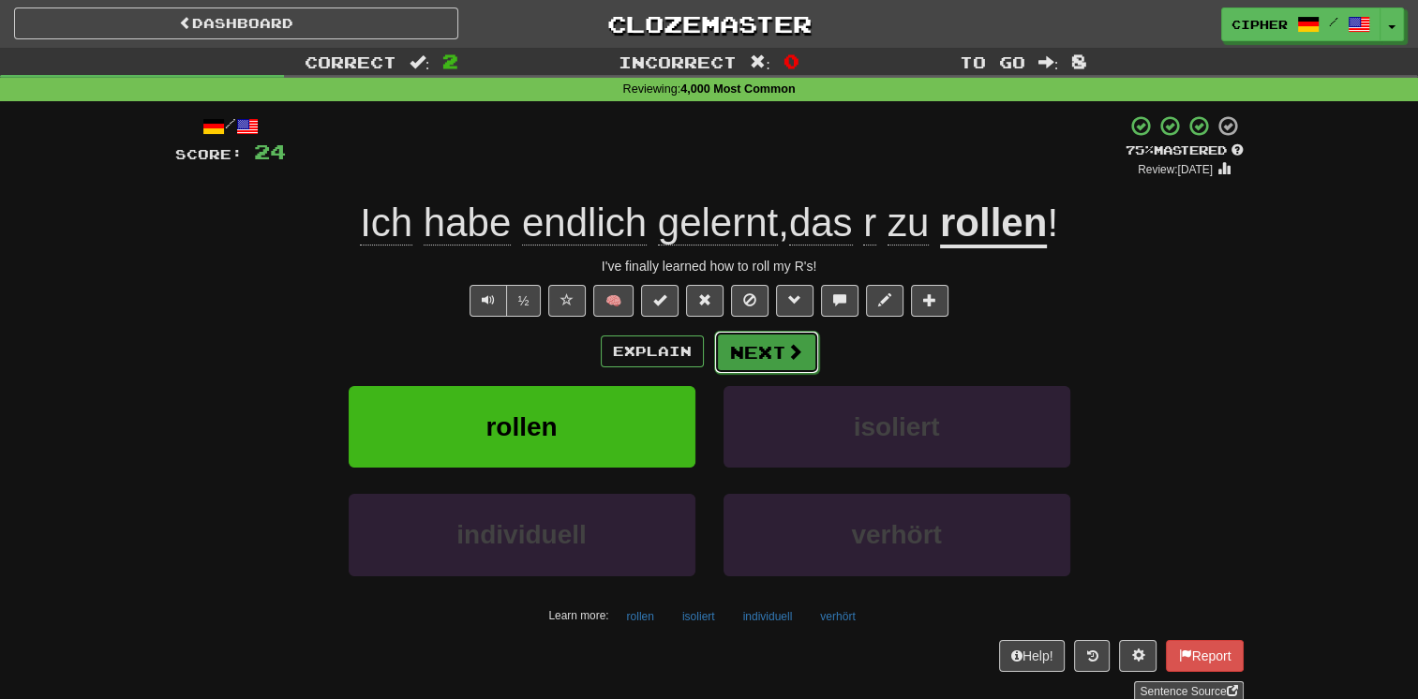
click at [768, 347] on button "Next" at bounding box center [766, 352] width 105 height 43
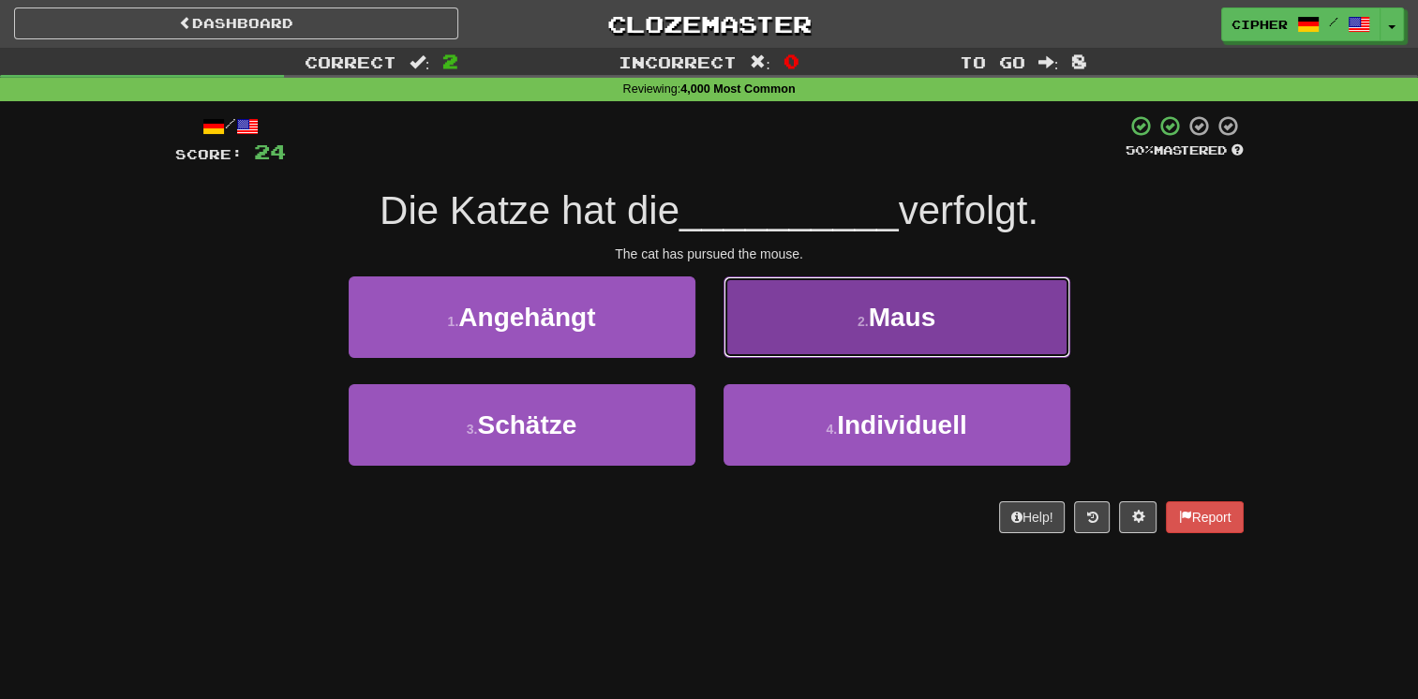
click at [775, 338] on button "2 . Maus" at bounding box center [897, 318] width 347 height 82
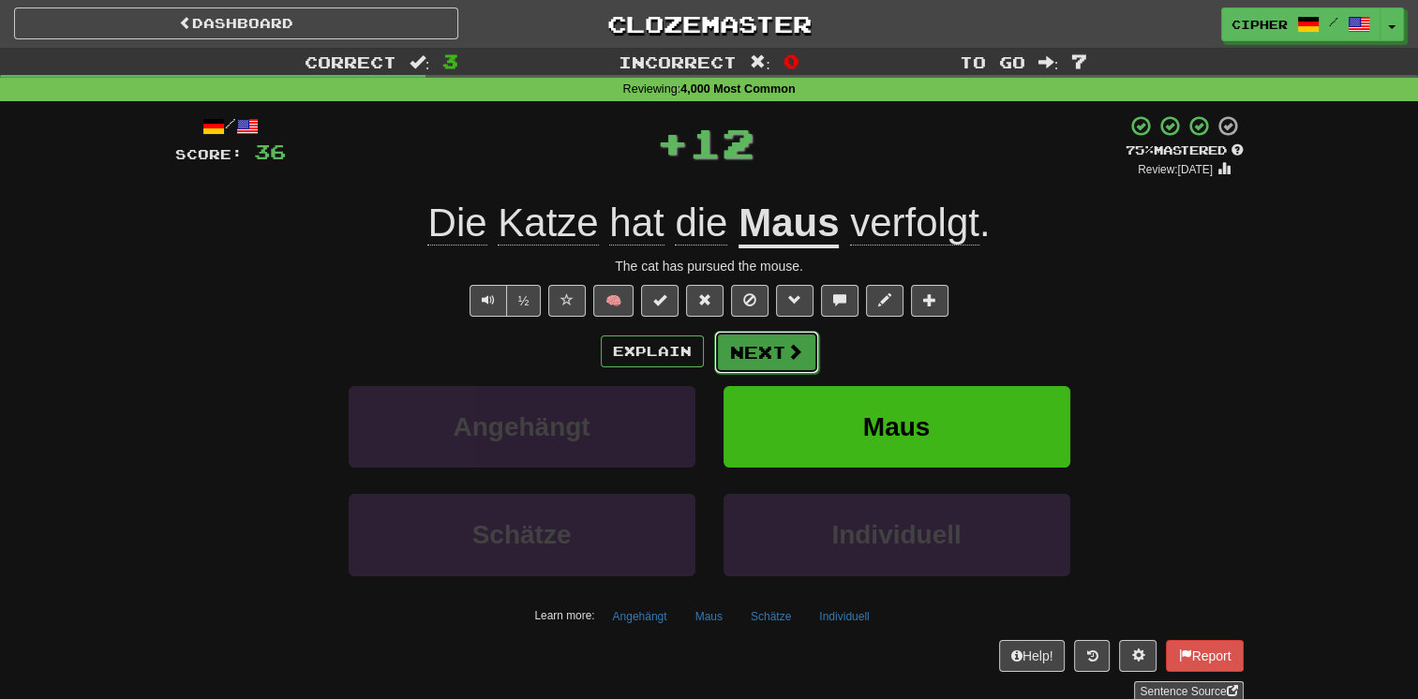
click at [759, 343] on button "Next" at bounding box center [766, 352] width 105 height 43
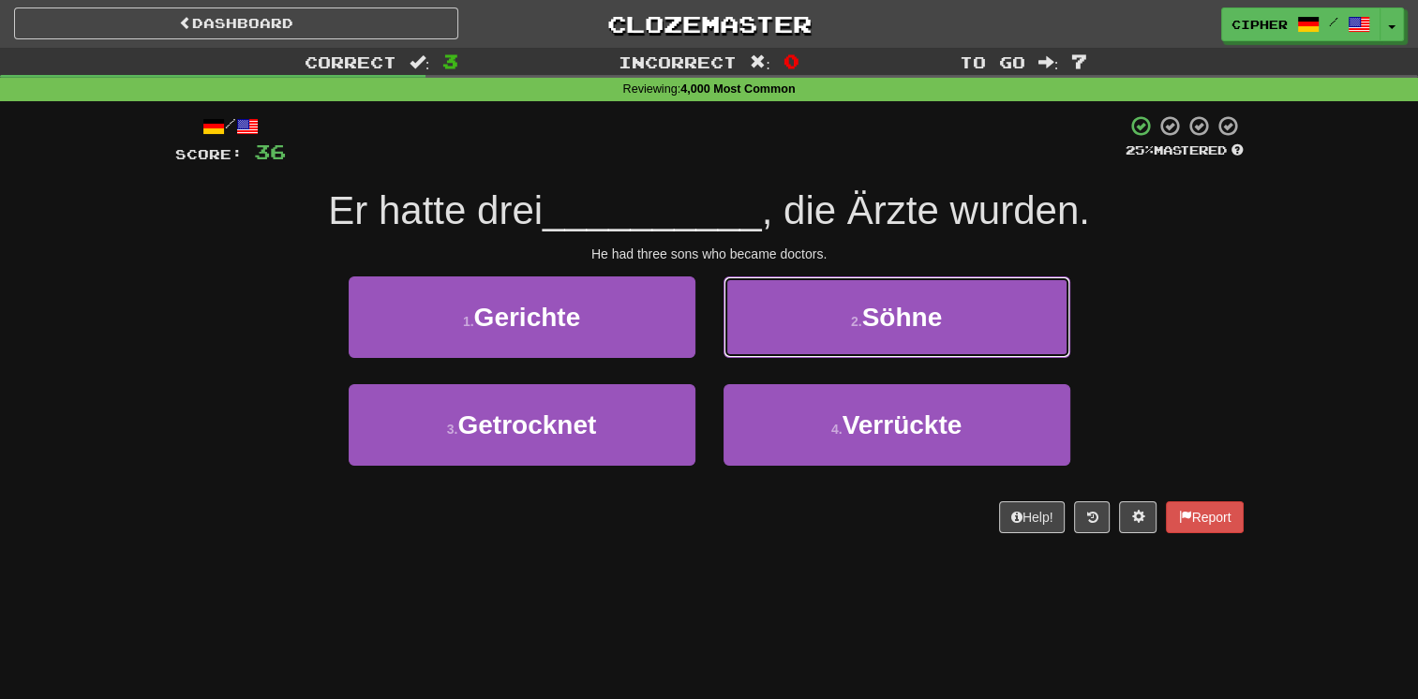
click at [759, 343] on button "2 . Söhne" at bounding box center [897, 318] width 347 height 82
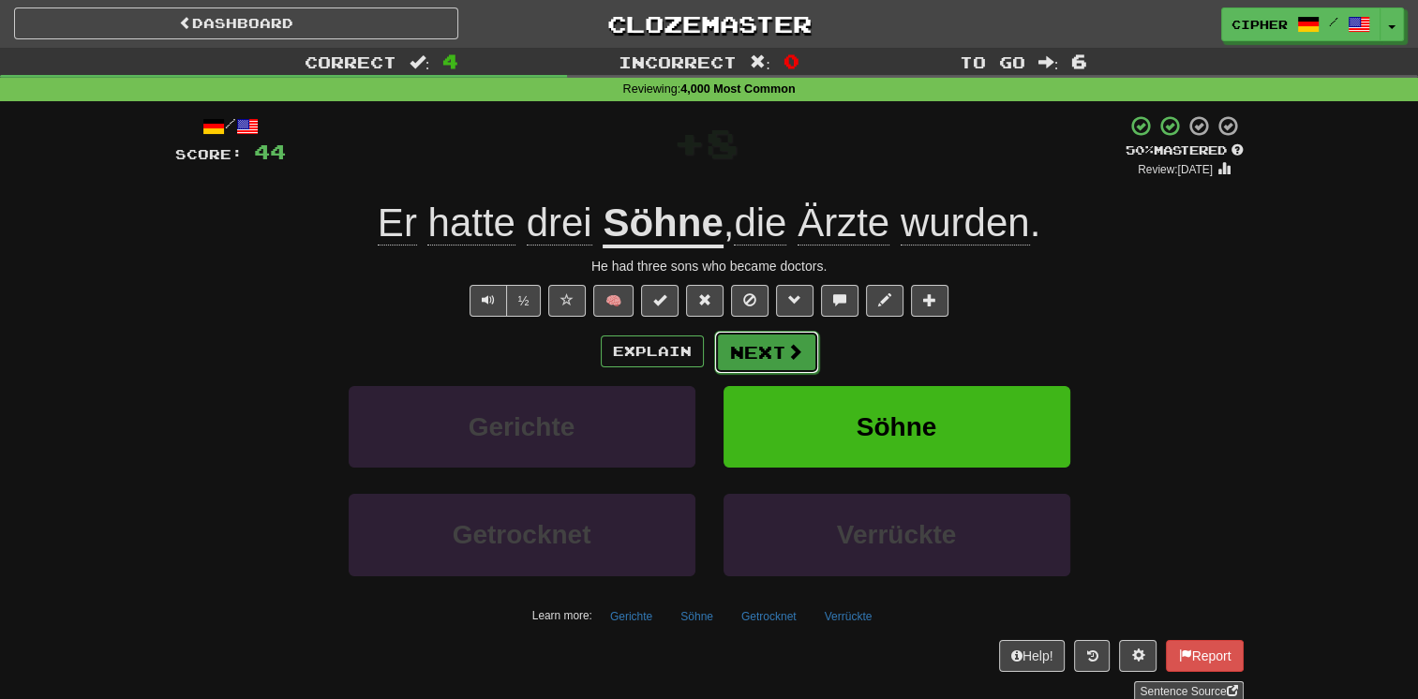
click at [748, 353] on button "Next" at bounding box center [766, 352] width 105 height 43
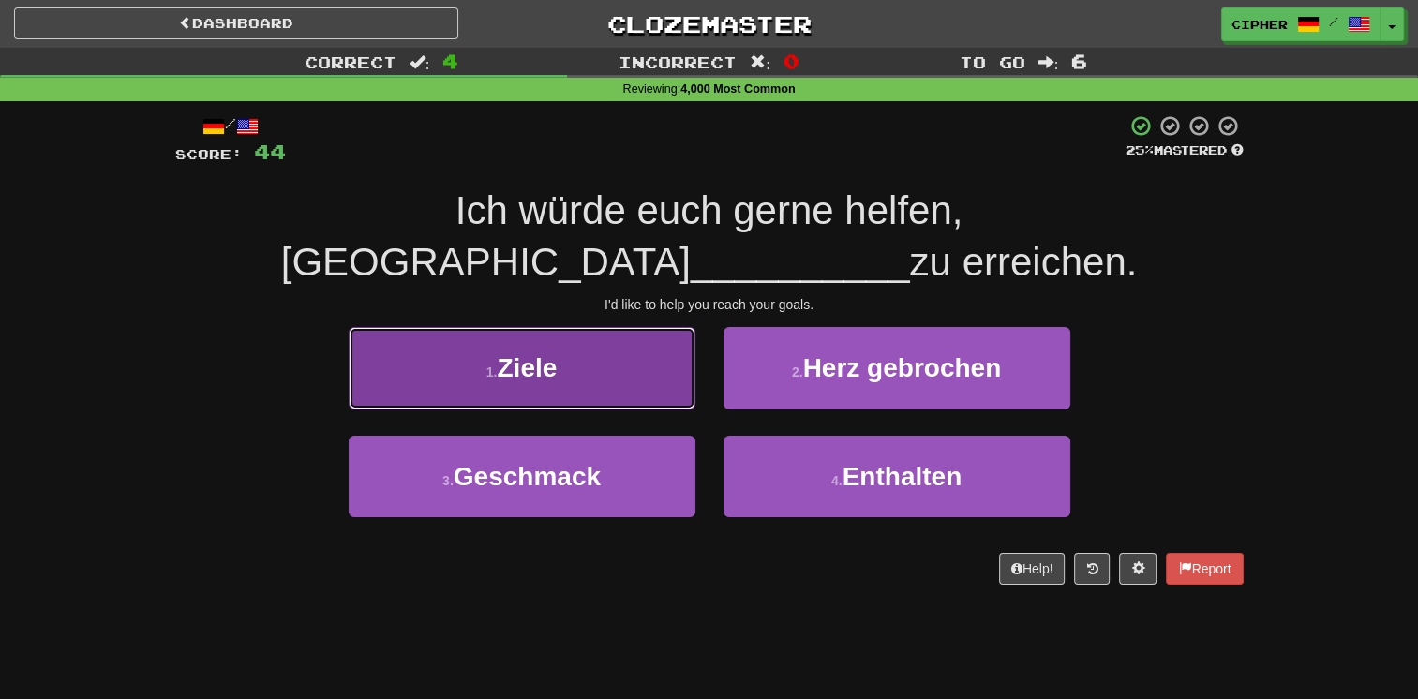
click at [649, 337] on button "1 . Ziele" at bounding box center [522, 368] width 347 height 82
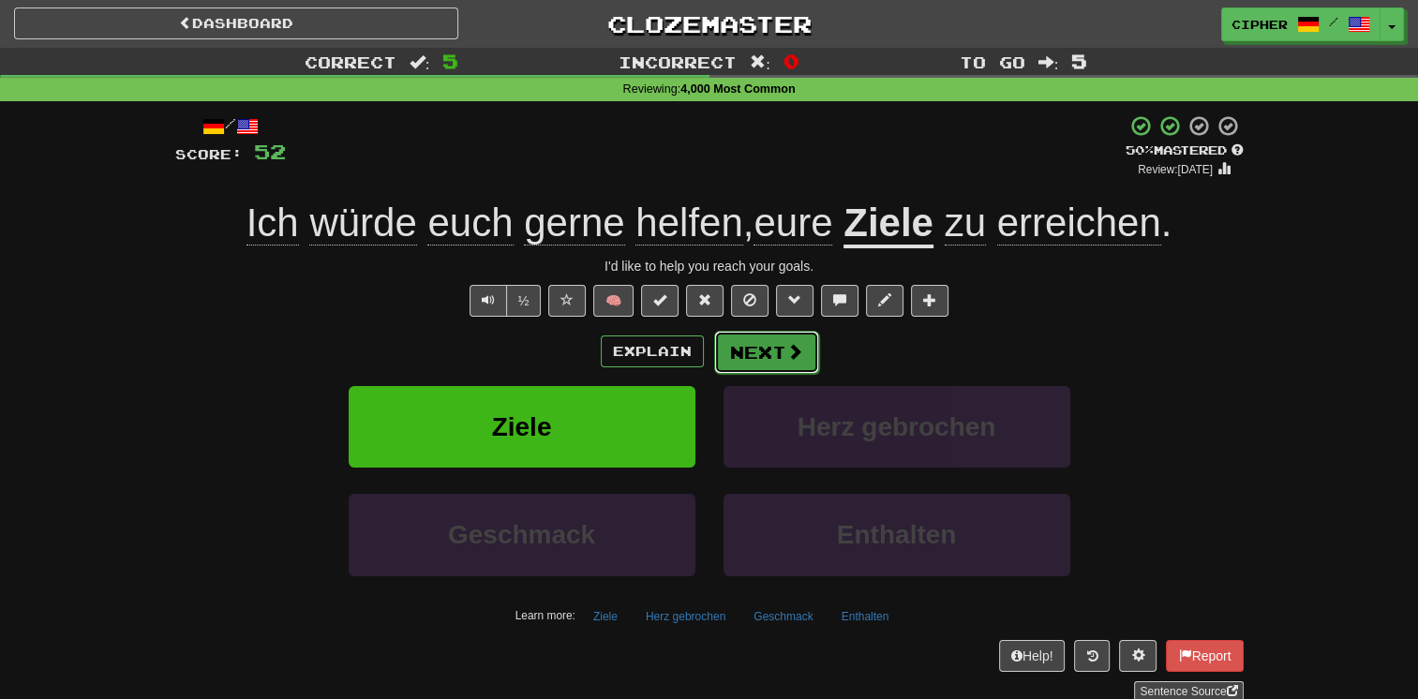
click at [766, 343] on button "Next" at bounding box center [766, 352] width 105 height 43
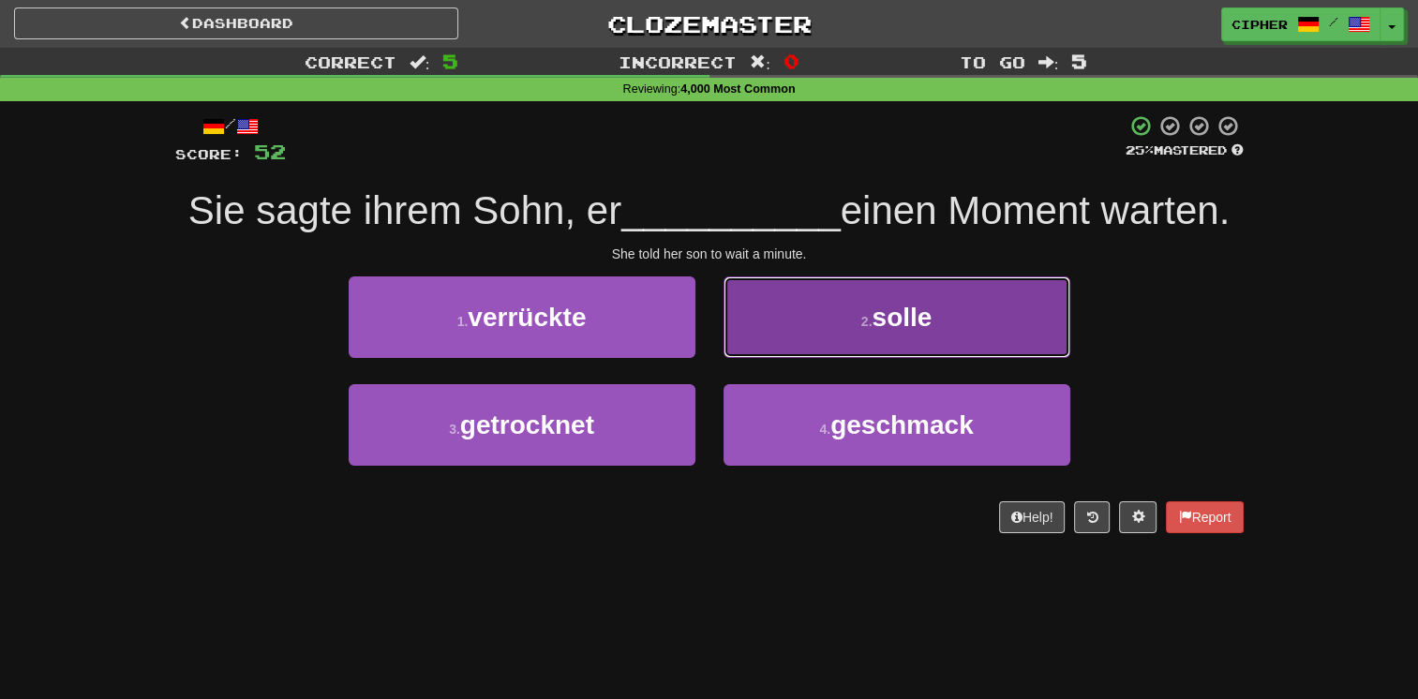
click at [753, 347] on button "2 . solle" at bounding box center [897, 318] width 347 height 82
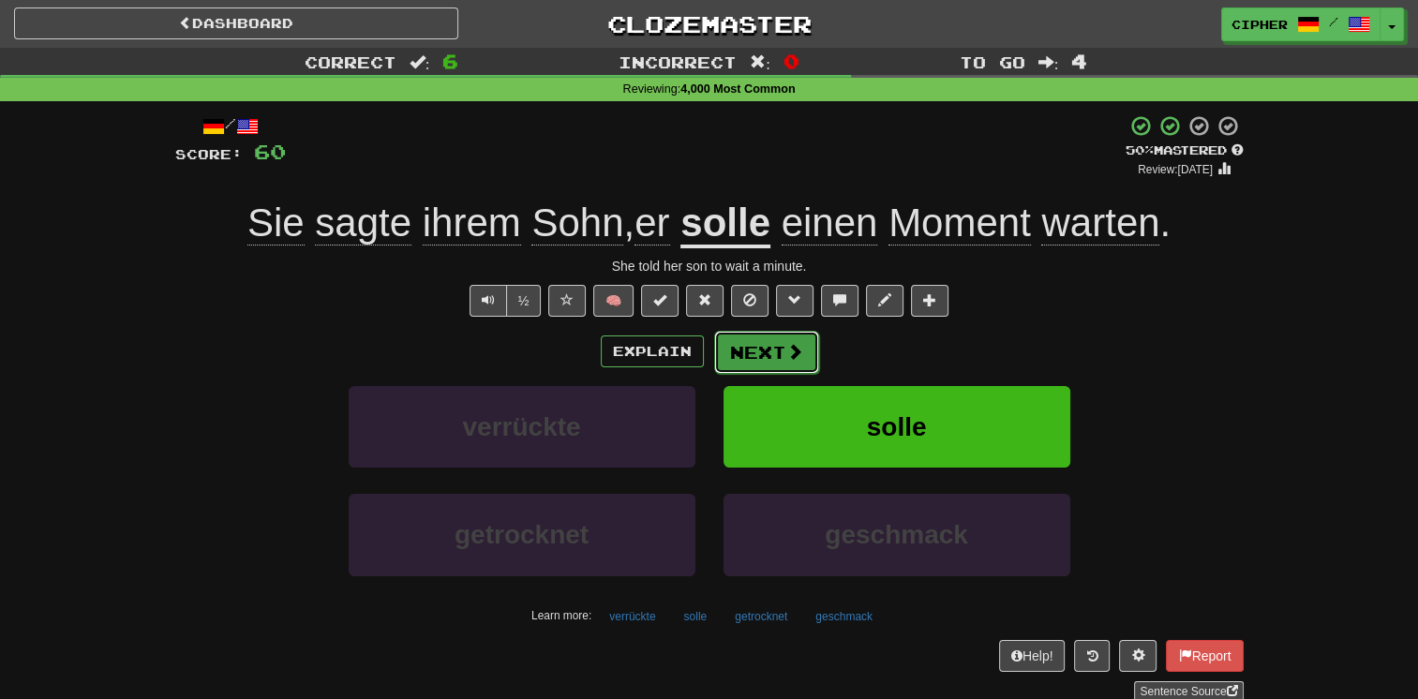
click at [742, 357] on button "Next" at bounding box center [766, 352] width 105 height 43
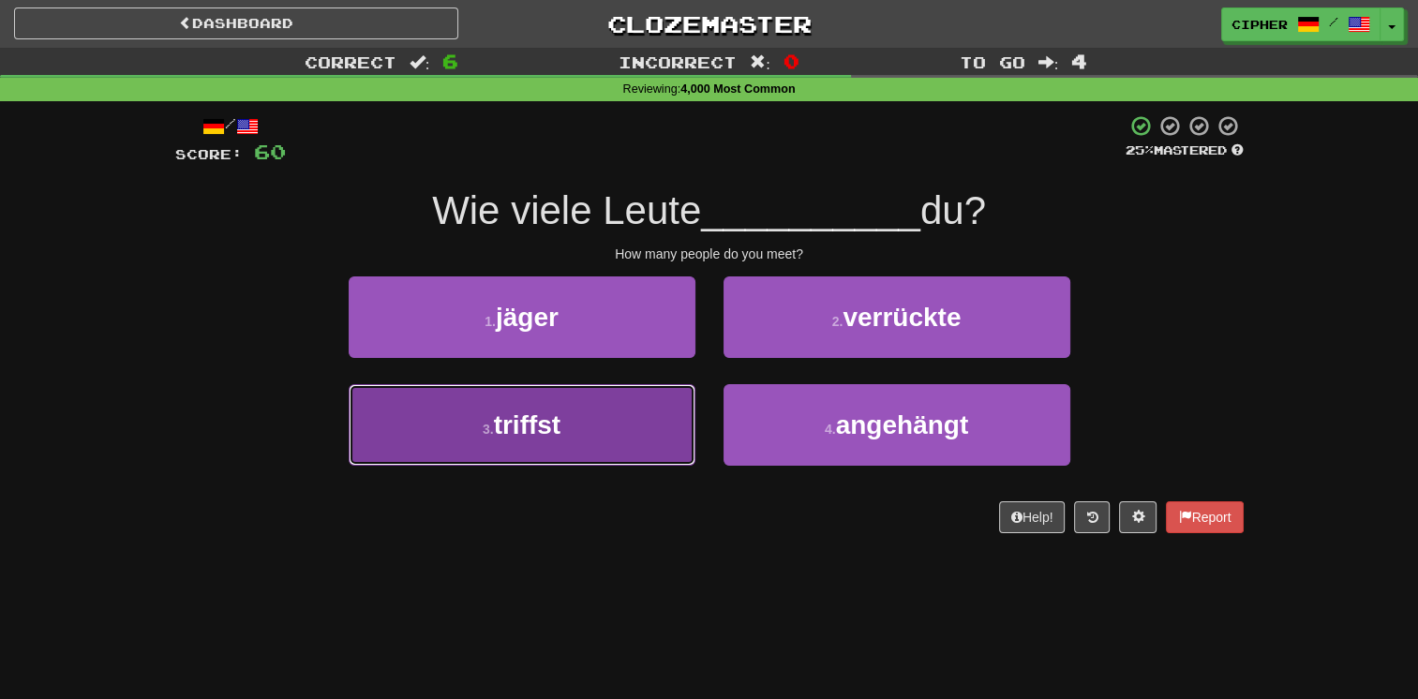
click at [658, 418] on button "3 . triffst" at bounding box center [522, 425] width 347 height 82
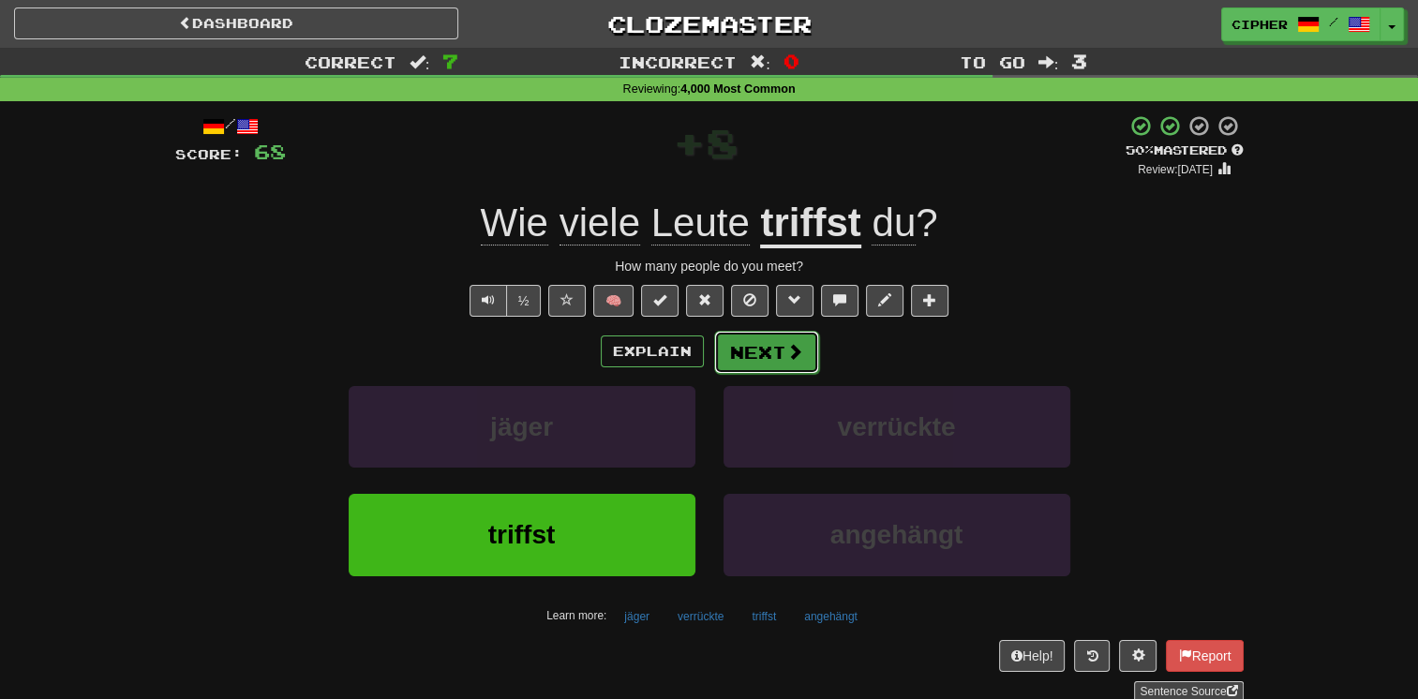
click at [760, 364] on button "Next" at bounding box center [766, 352] width 105 height 43
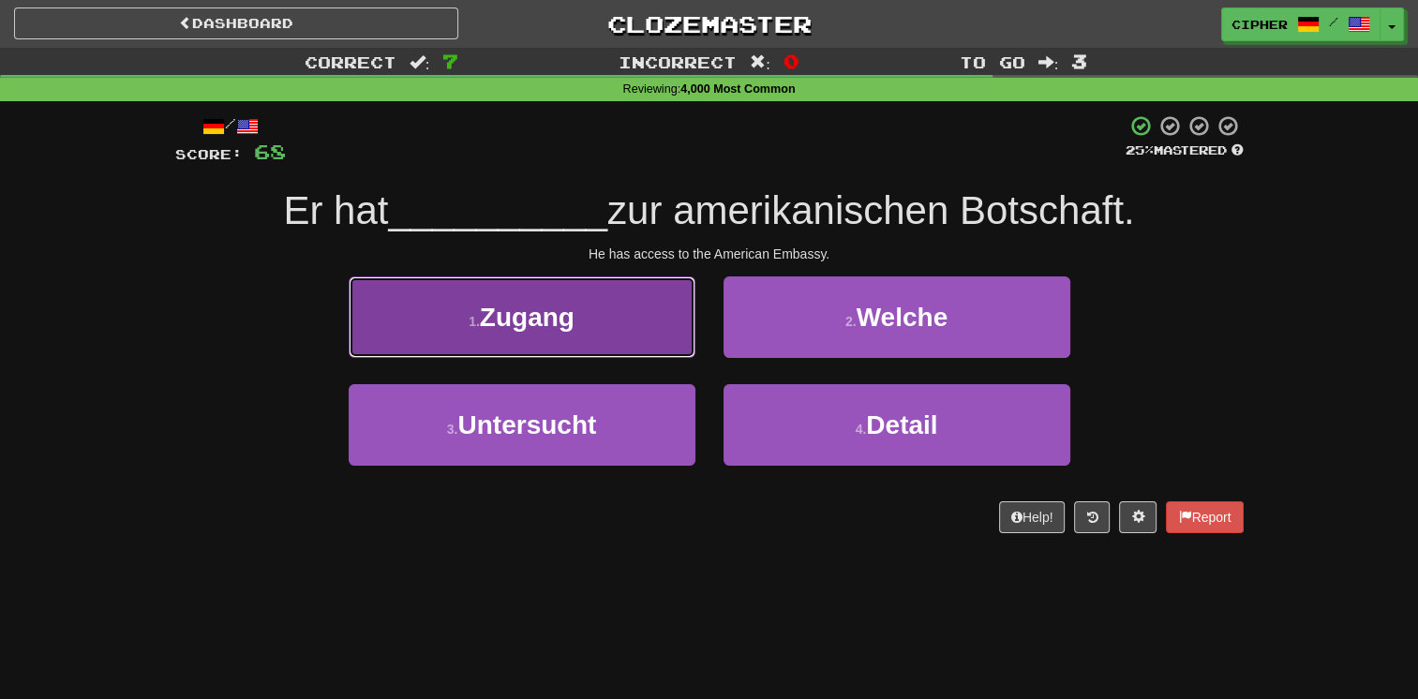
click at [633, 336] on button "1 . Zugang" at bounding box center [522, 318] width 347 height 82
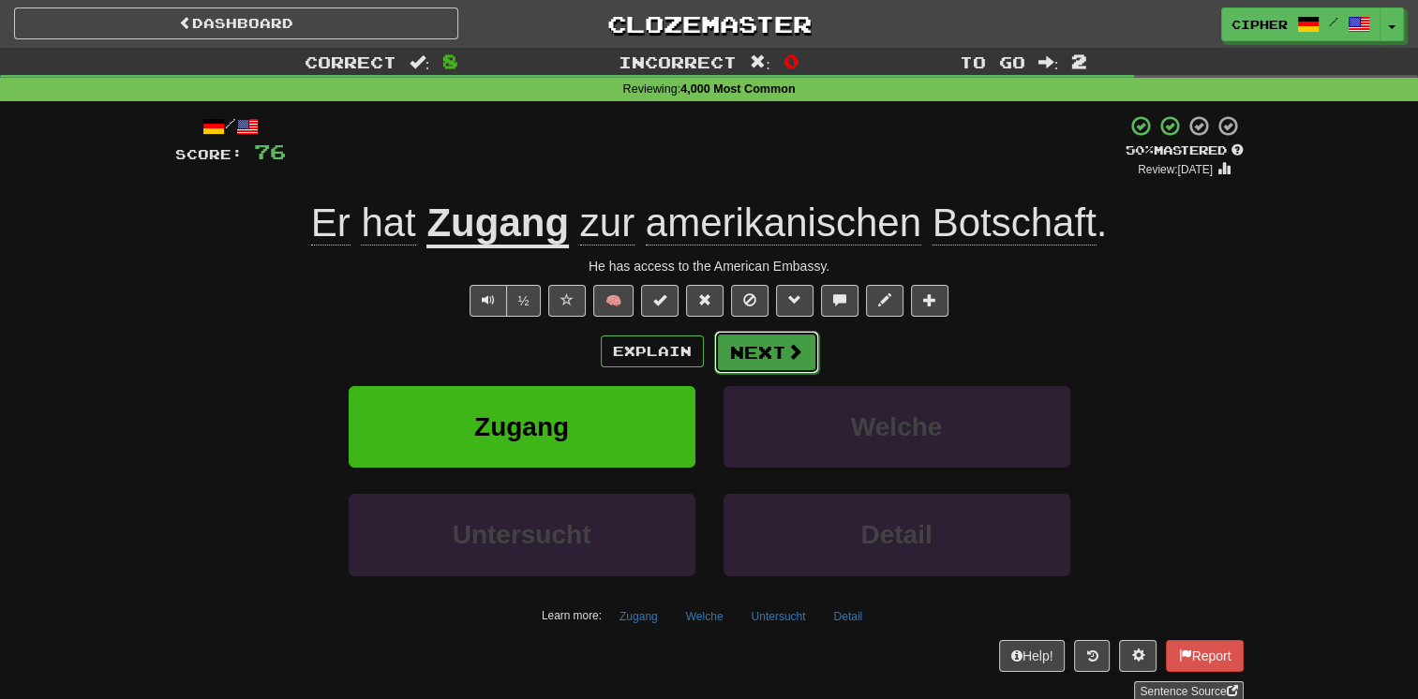
click at [742, 347] on button "Next" at bounding box center [766, 352] width 105 height 43
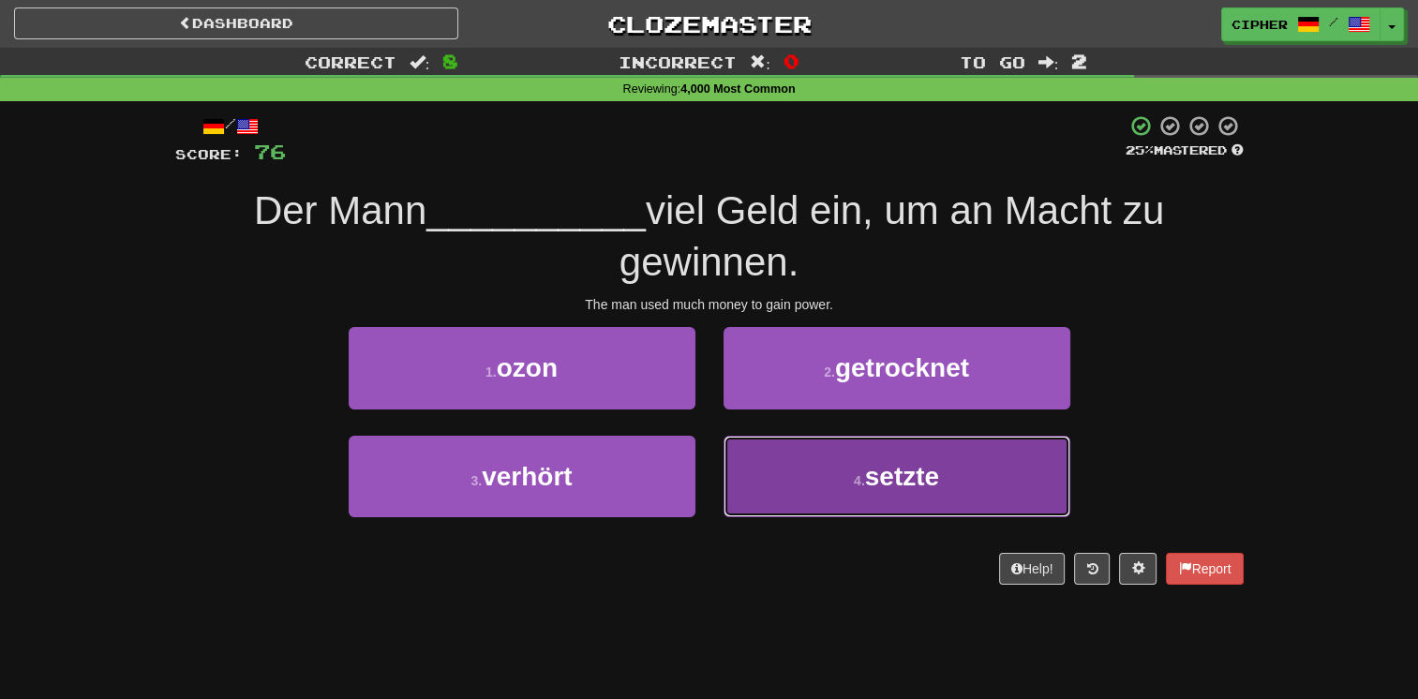
click at [756, 437] on button "4 . setzte" at bounding box center [897, 477] width 347 height 82
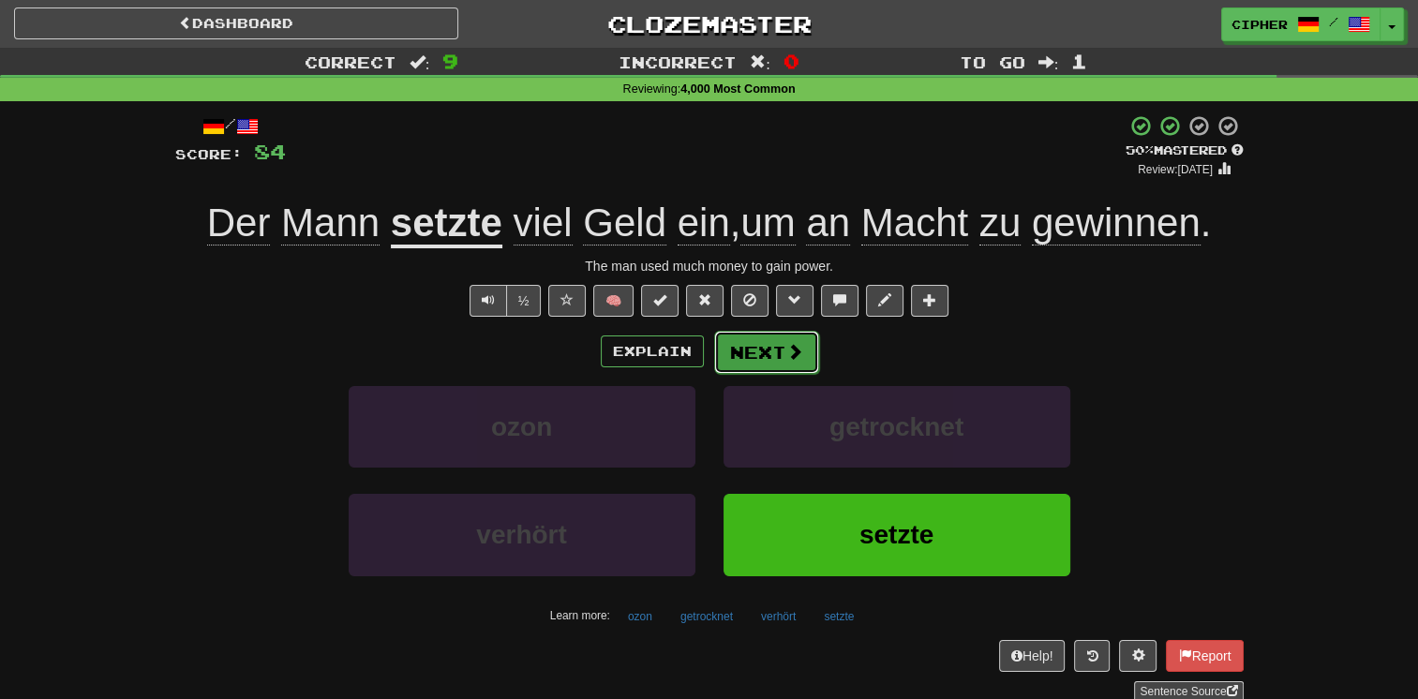
click at [746, 358] on button "Next" at bounding box center [766, 352] width 105 height 43
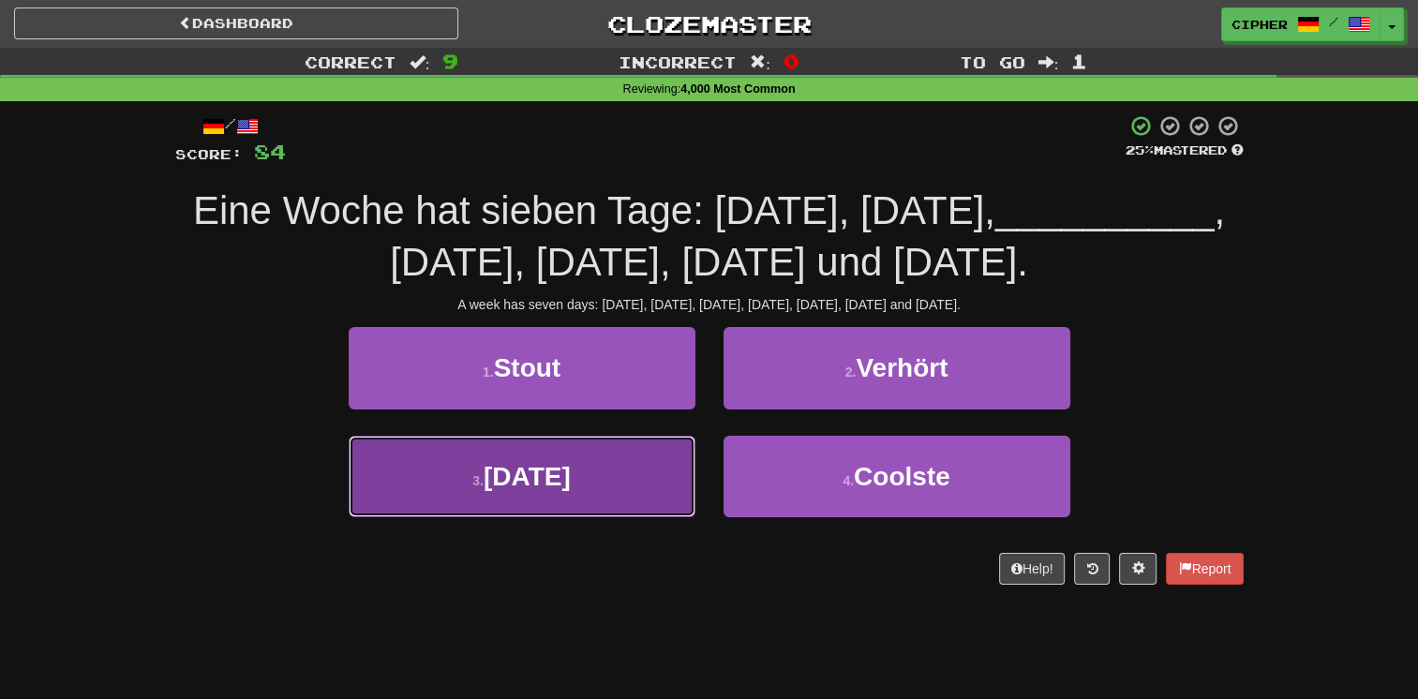
click at [652, 459] on button "3 . Mittwoch" at bounding box center [522, 477] width 347 height 82
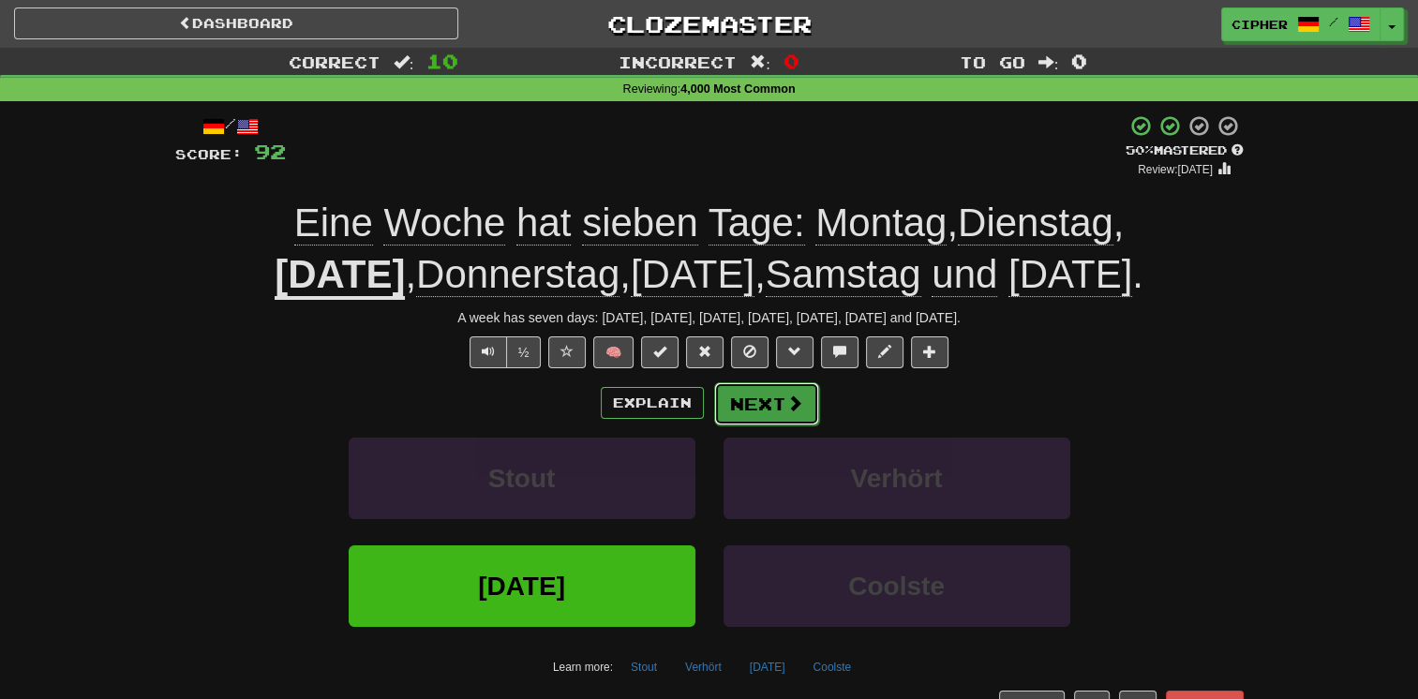
click at [735, 401] on button "Next" at bounding box center [766, 403] width 105 height 43
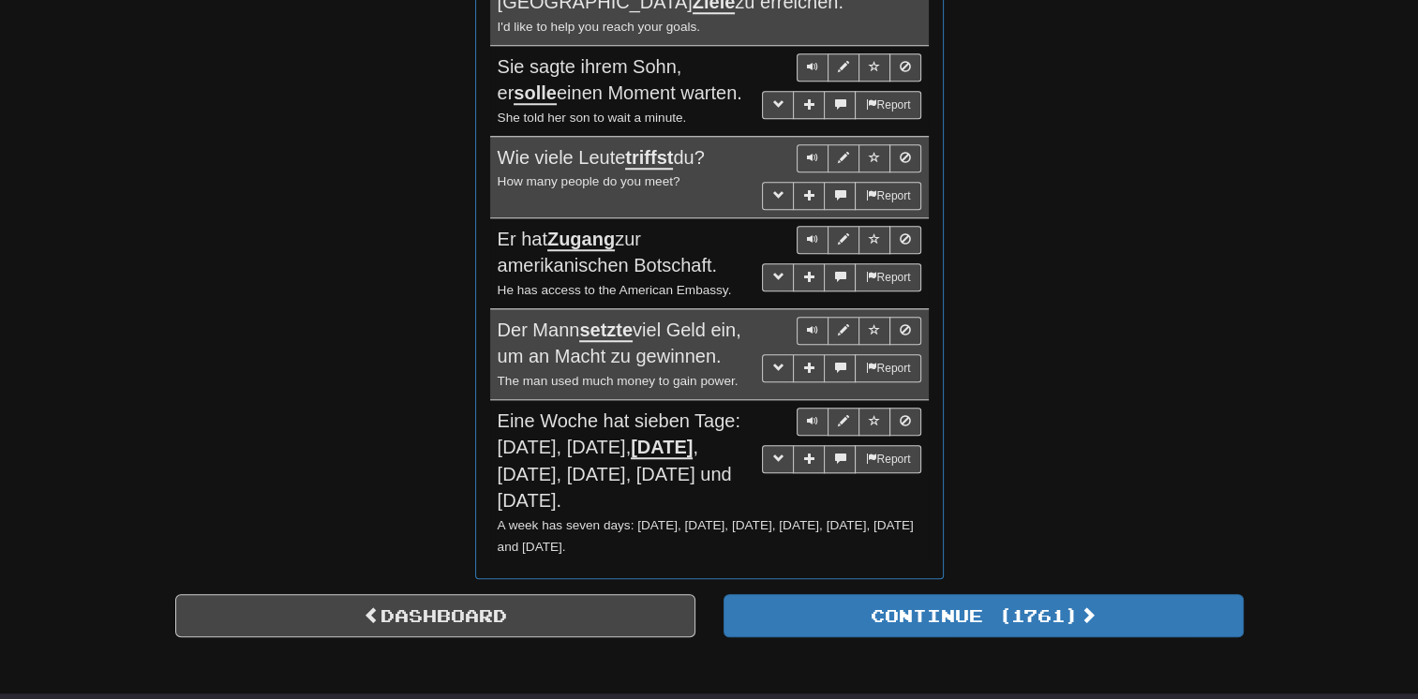
scroll to position [1800, 0]
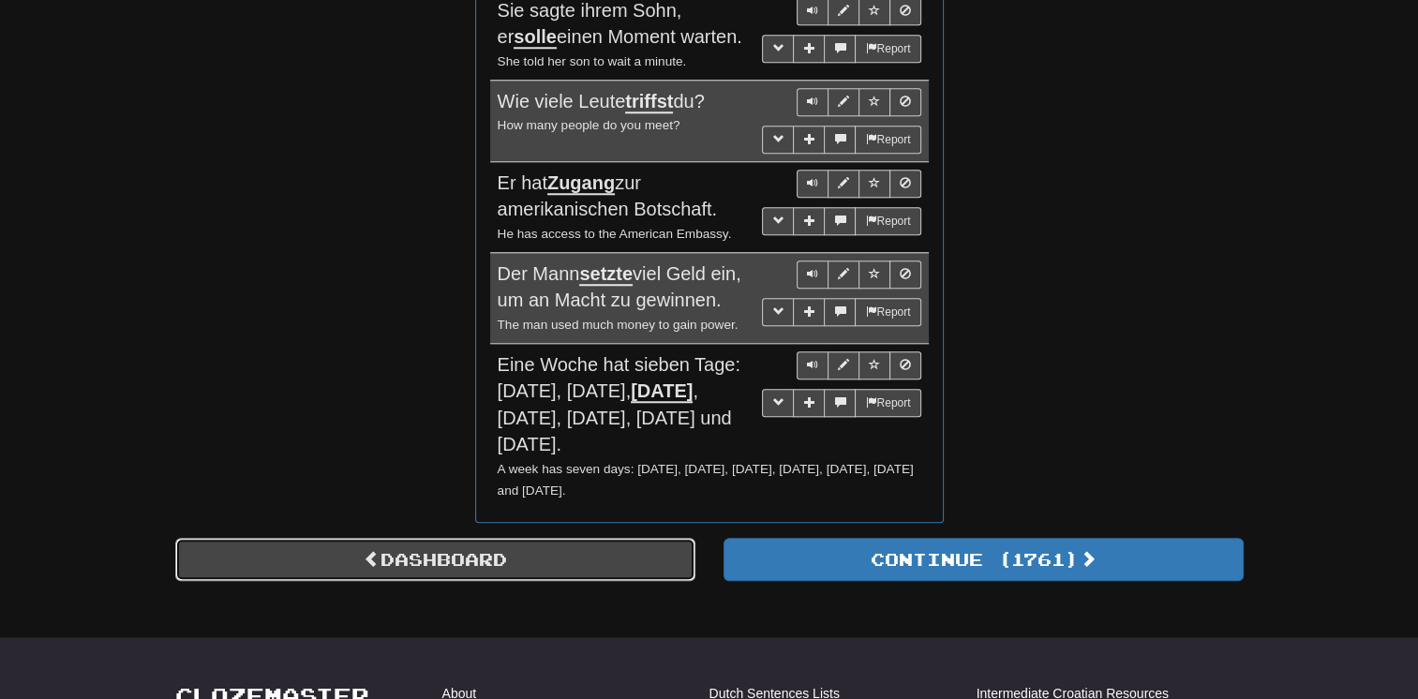
click at [385, 538] on link "Dashboard" at bounding box center [435, 559] width 520 height 43
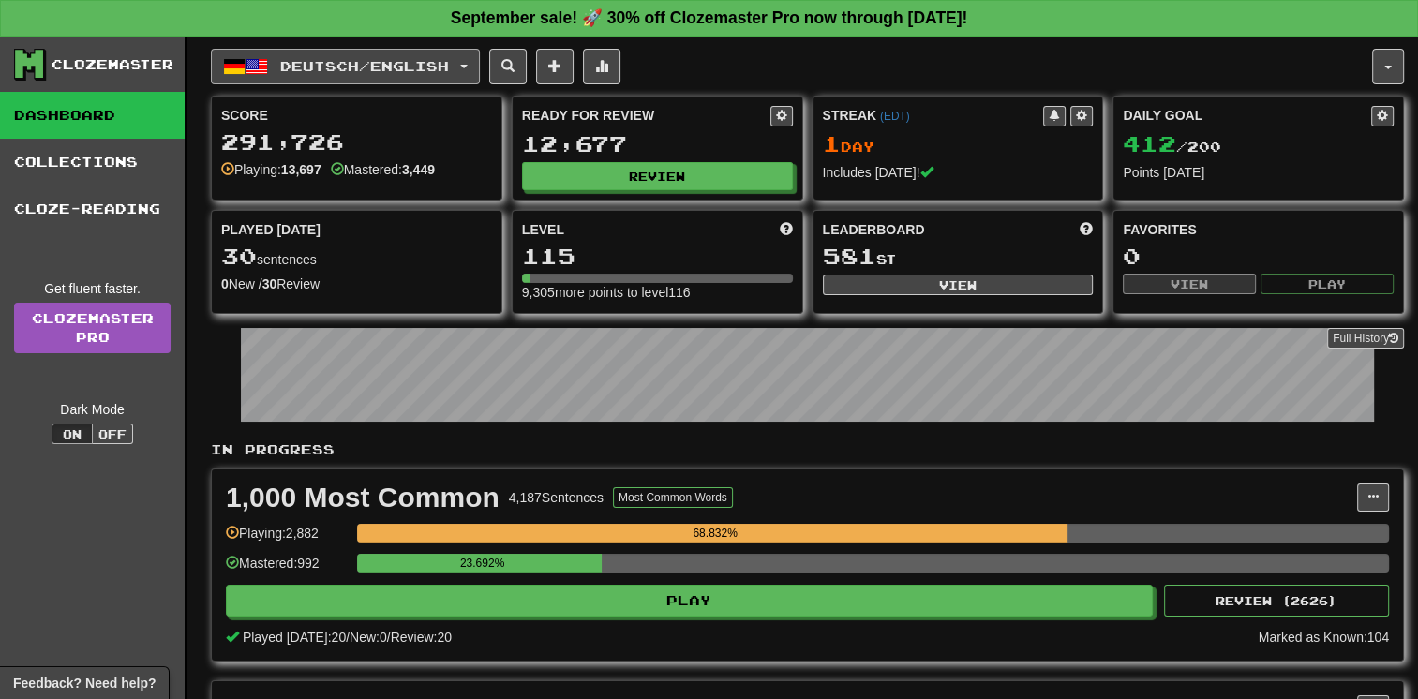
click at [381, 51] on button "Deutsch / English" at bounding box center [345, 67] width 269 height 36
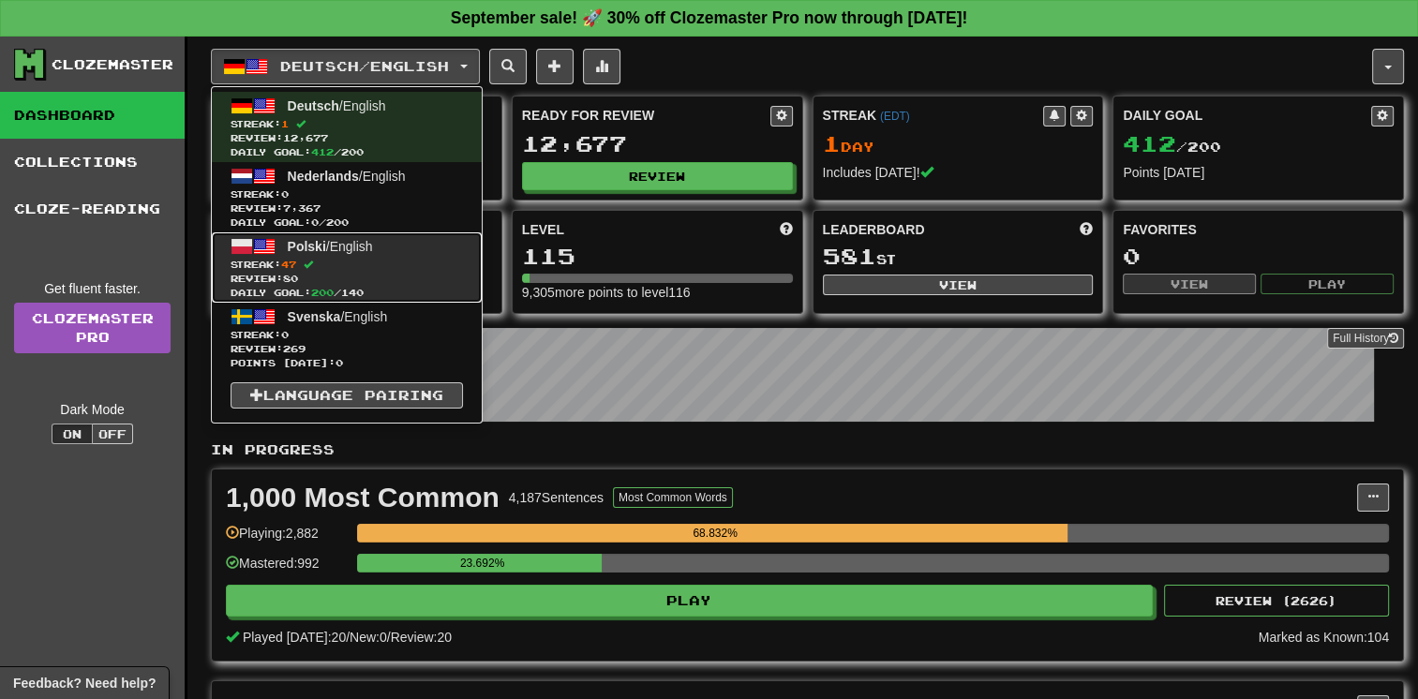
click at [393, 255] on link "Polski / English Streak: 47 Review: 80 Daily Goal: 200 / 140" at bounding box center [347, 267] width 270 height 70
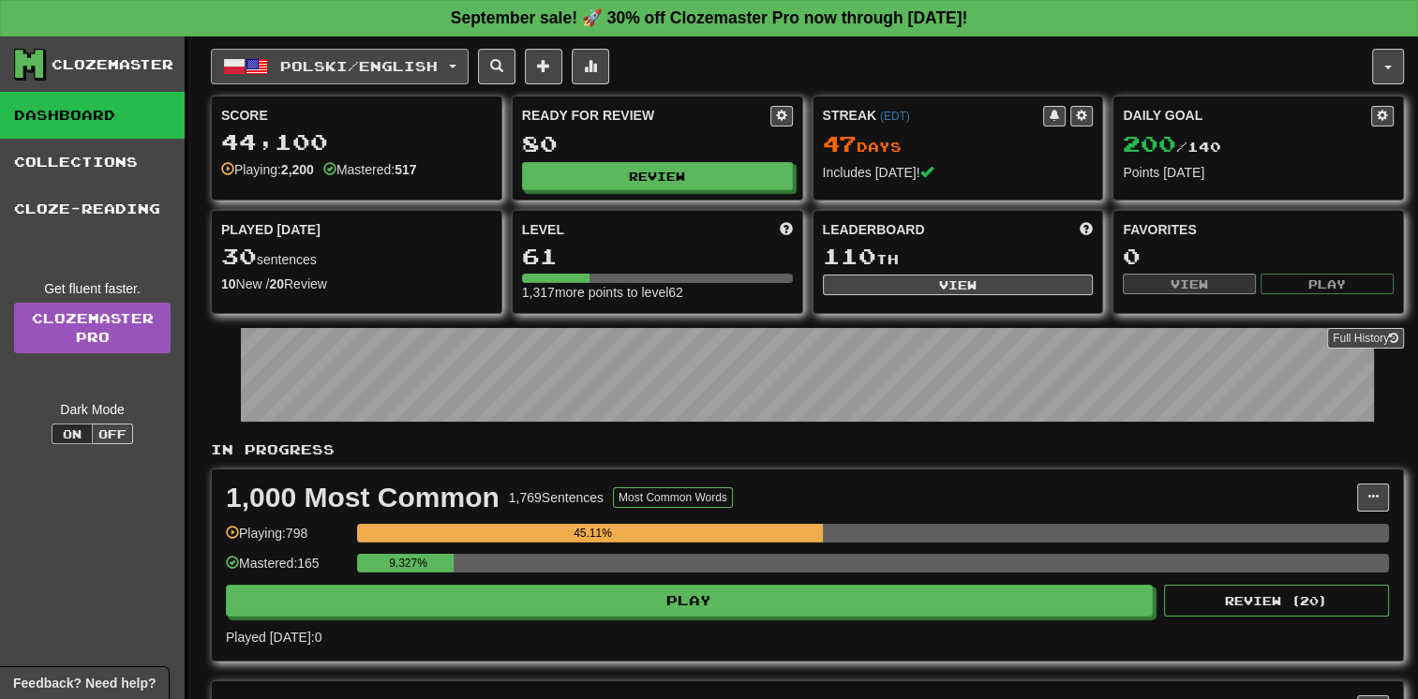
click at [379, 66] on span "Polski / English" at bounding box center [358, 66] width 157 height 16
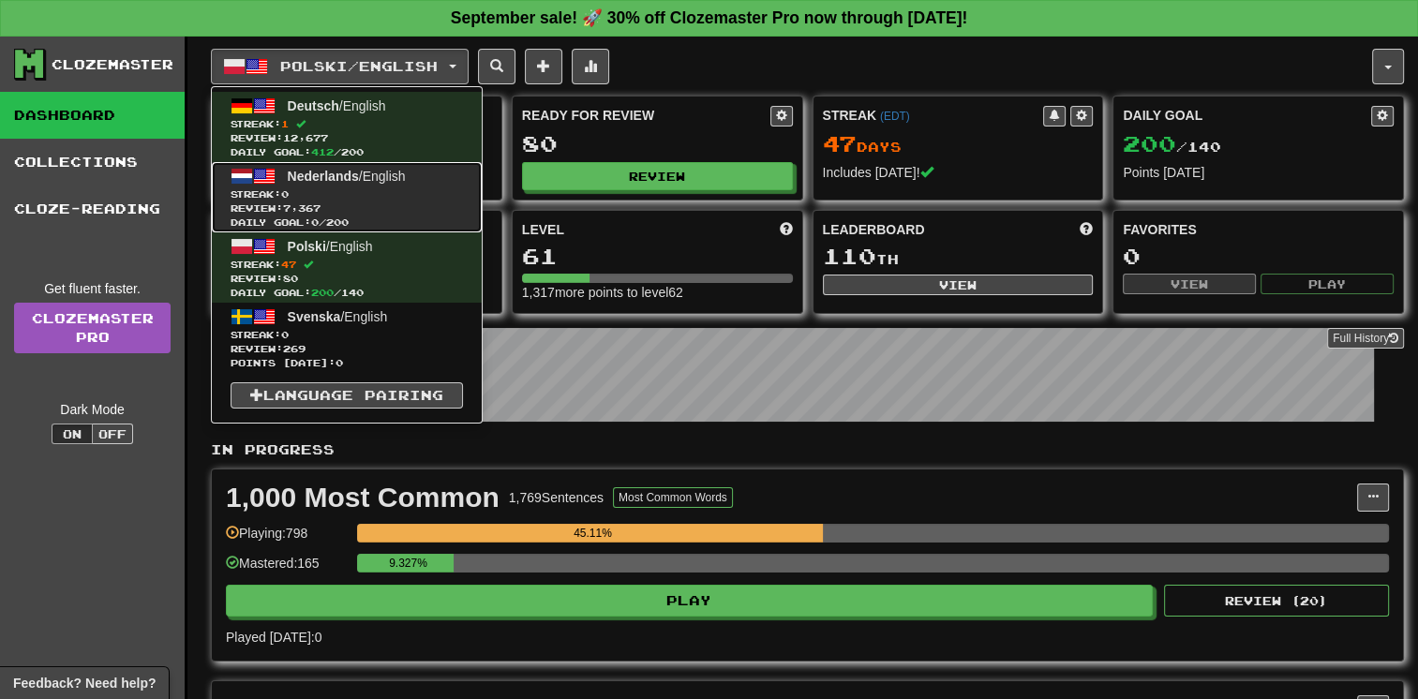
click at [382, 186] on link "Nederlands / English Streak: 0 Review: 7,367 Daily Goal: 0 / 200" at bounding box center [347, 197] width 270 height 70
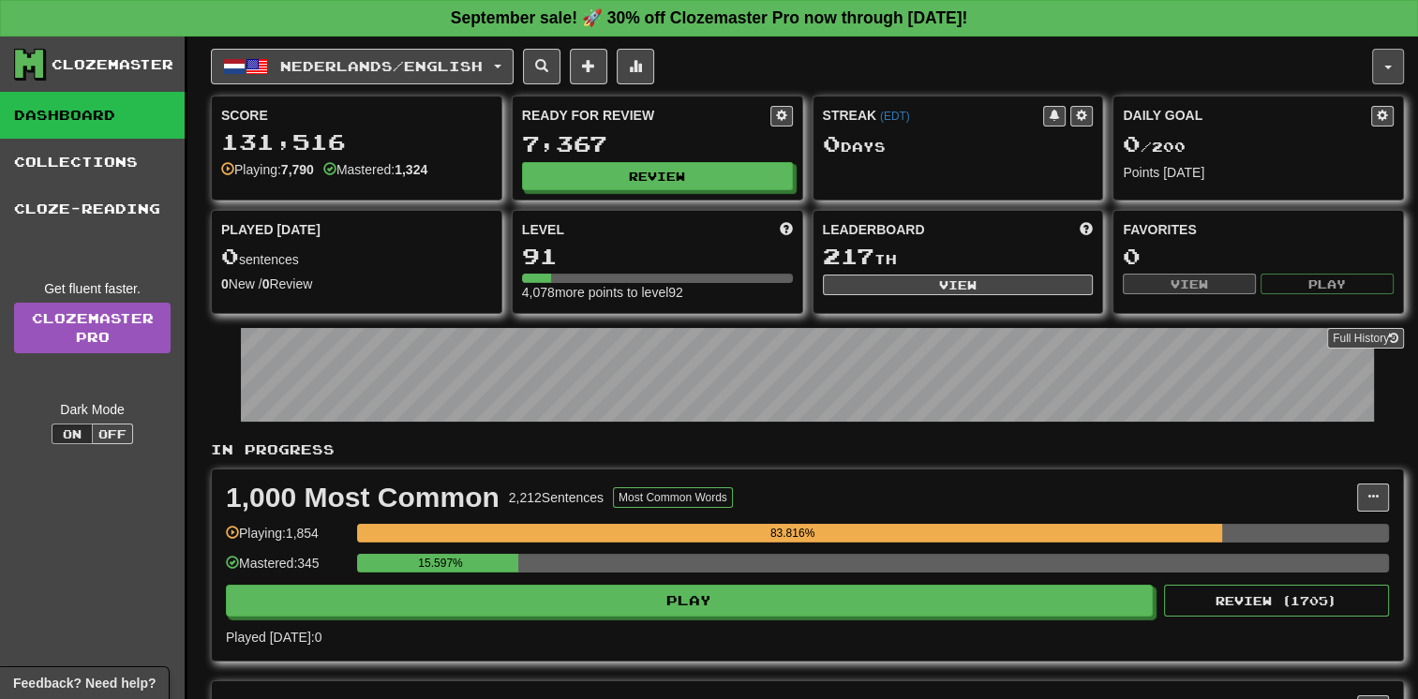
click at [1386, 61] on button "button" at bounding box center [1388, 67] width 32 height 36
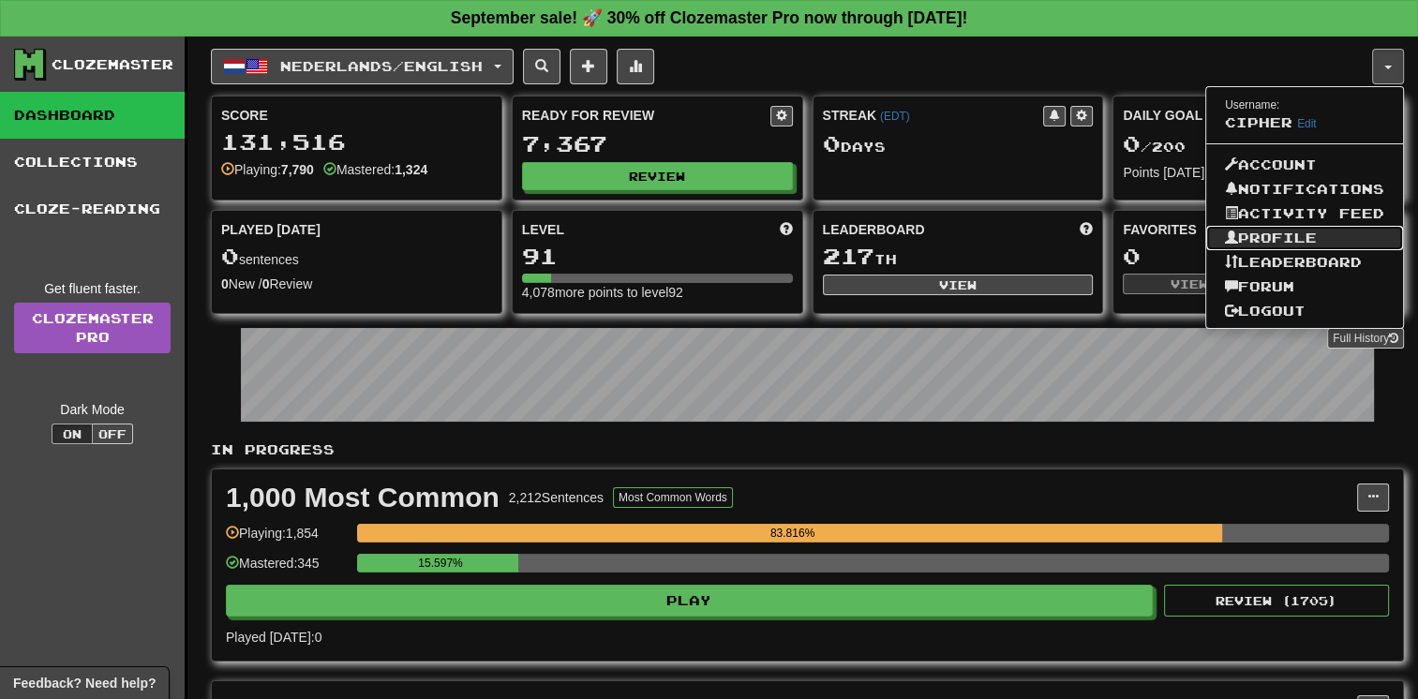
click at [1296, 238] on link "Profile" at bounding box center [1304, 238] width 197 height 24
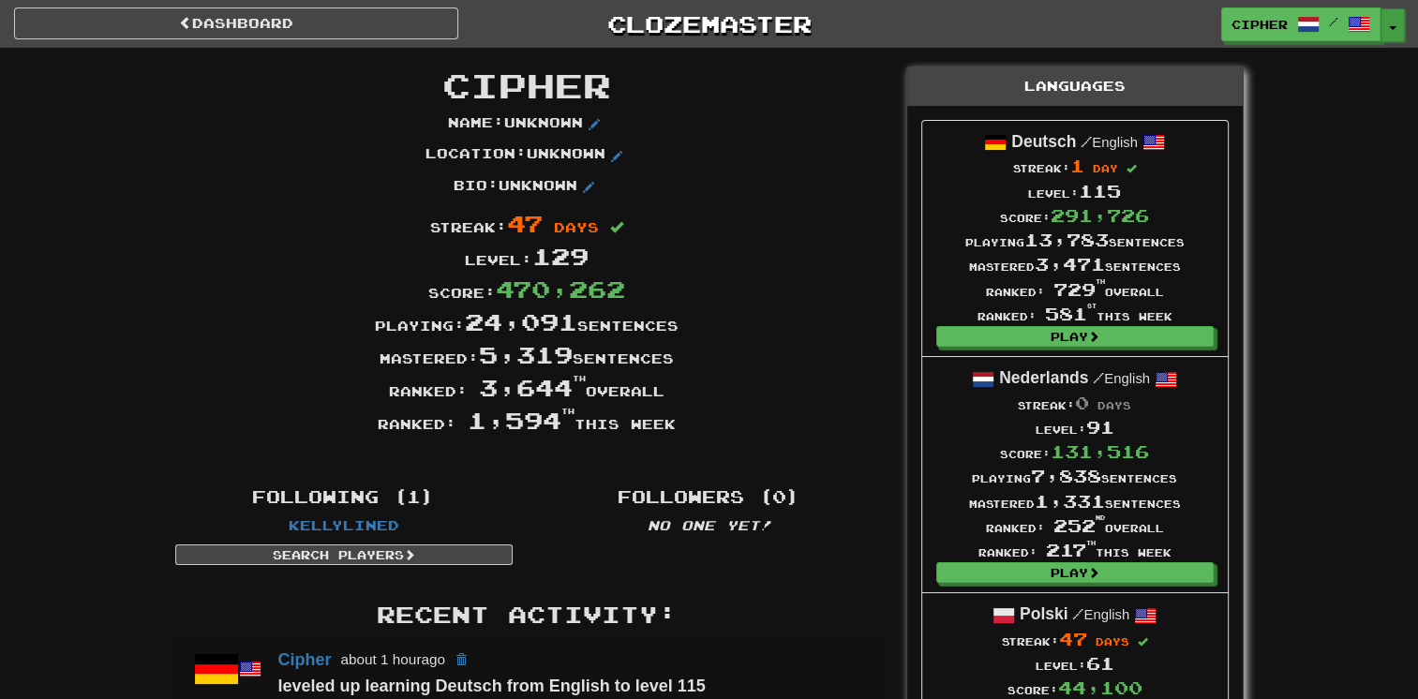
click at [1389, 27] on span "button" at bounding box center [1392, 28] width 7 height 4
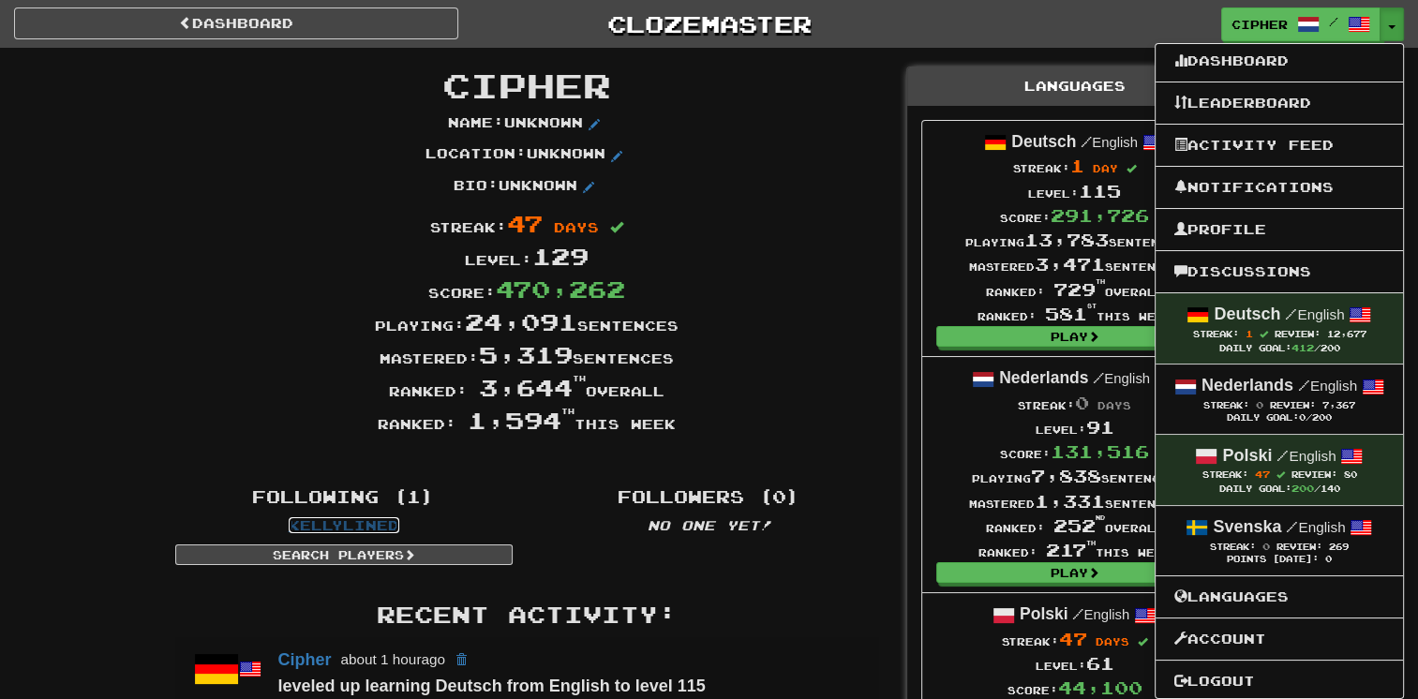
click at [352, 527] on link "KellyLined" at bounding box center [344, 525] width 111 height 16
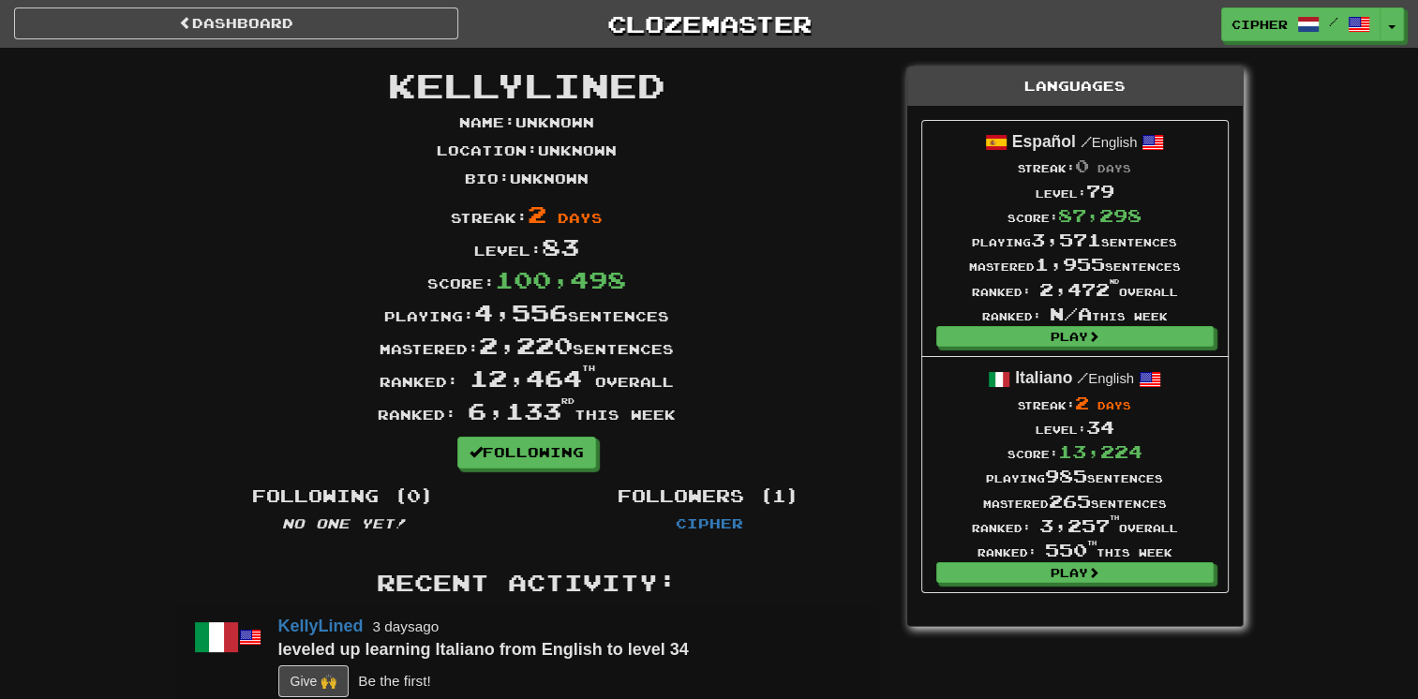
scroll to position [21, 0]
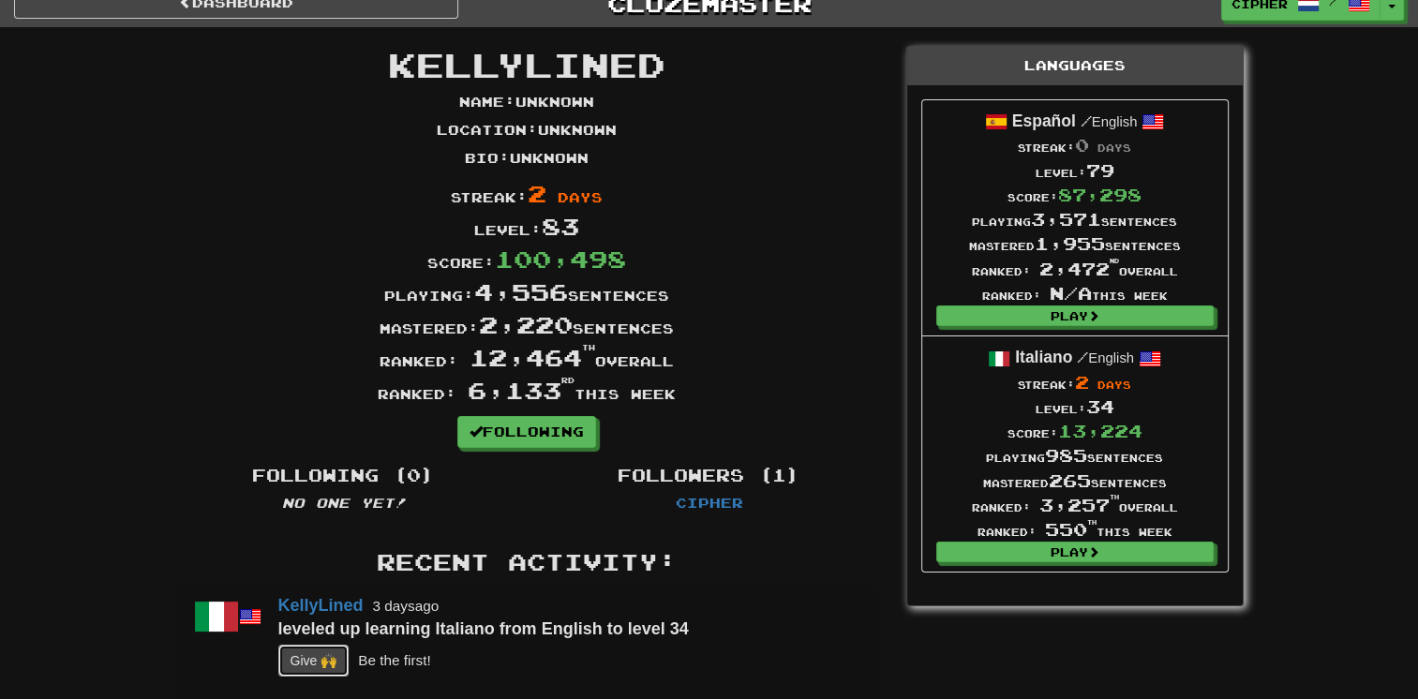
click at [319, 662] on button "G i ve 🙌" at bounding box center [313, 661] width 71 height 32
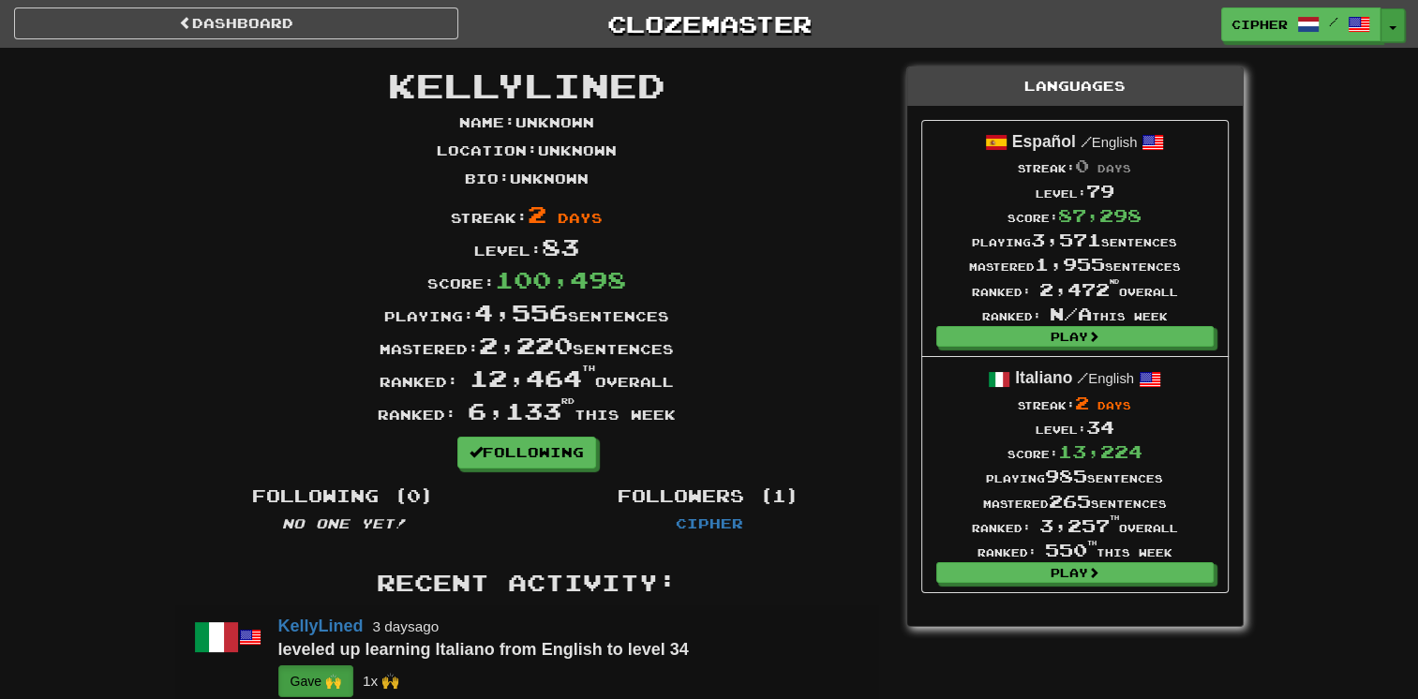
click at [1391, 26] on span "button" at bounding box center [1392, 28] width 7 height 4
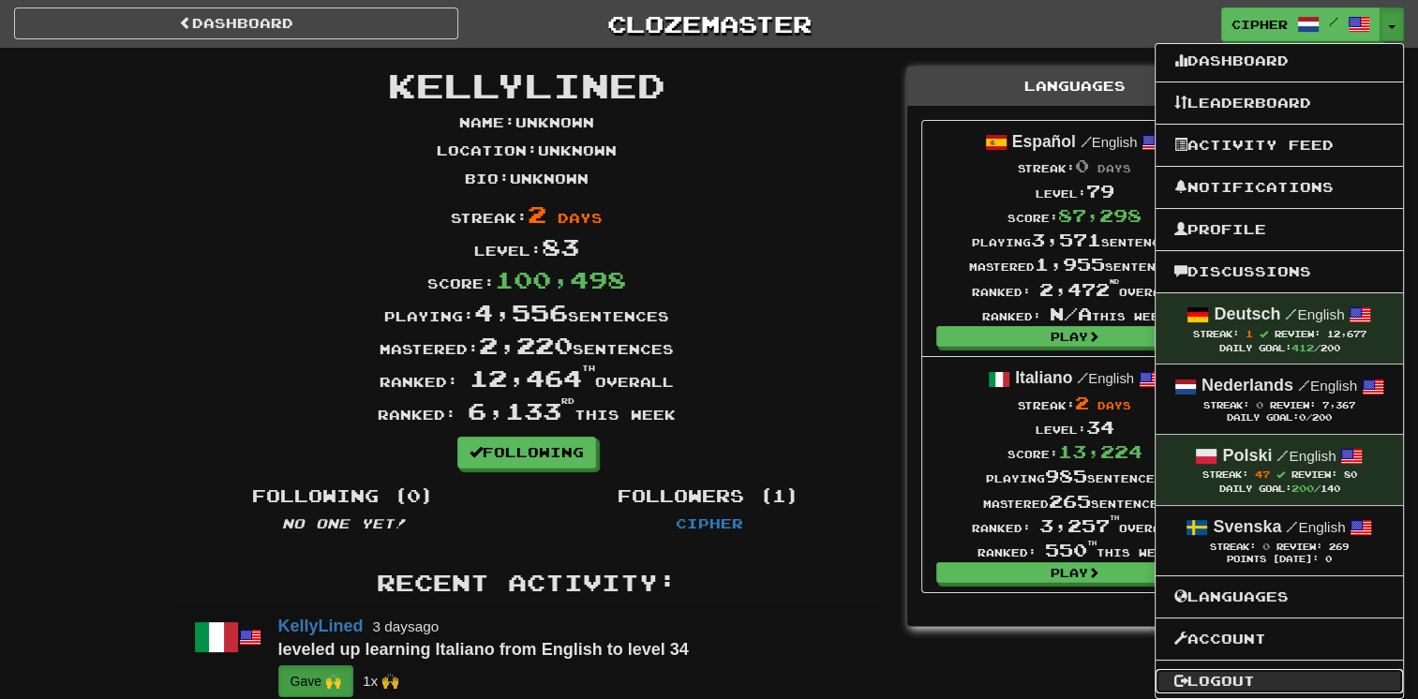
click at [1289, 672] on link "Logout" at bounding box center [1279, 681] width 247 height 24
